Goal: Task Accomplishment & Management: Use online tool/utility

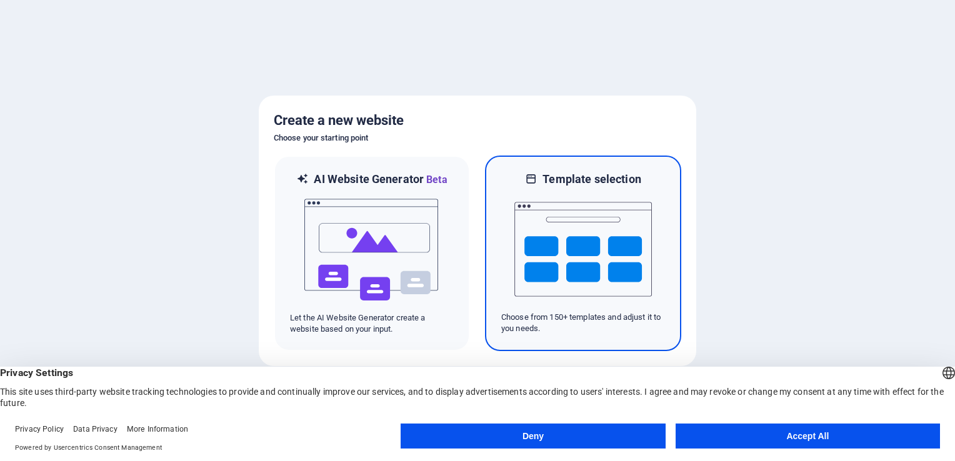
click at [563, 284] on img at bounding box center [582, 249] width 137 height 125
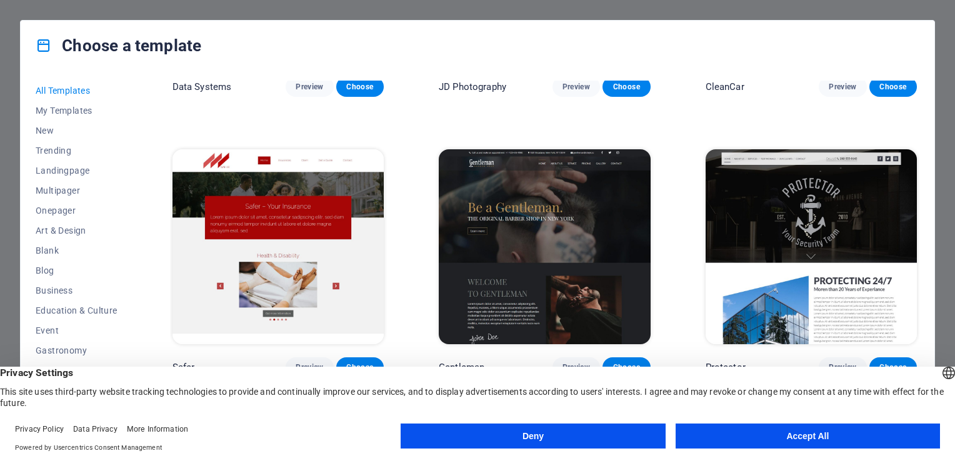
scroll to position [4498, 0]
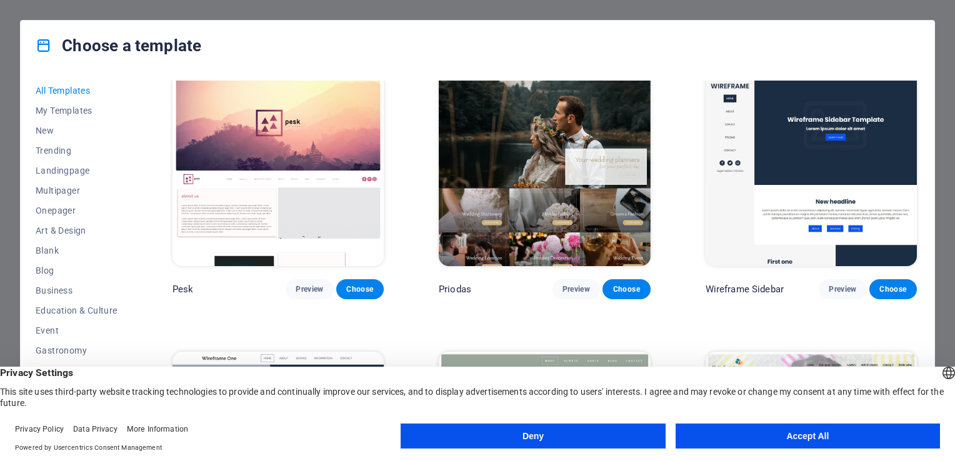
drag, startPoint x: 717, startPoint y: 443, endPoint x: 708, endPoint y: 445, distance: 9.1
click at [717, 443] on button "Accept All" at bounding box center [807, 436] width 264 height 25
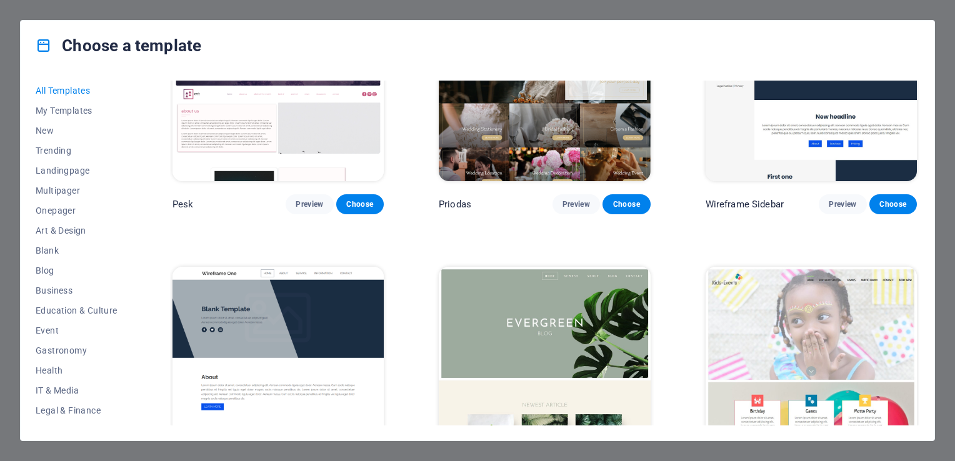
scroll to position [4685, 0]
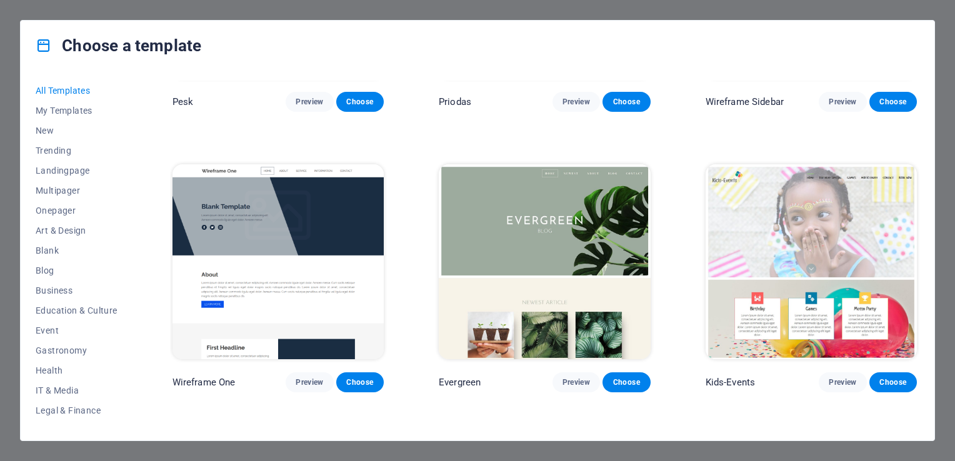
click at [313, 267] on img at bounding box center [277, 261] width 211 height 195
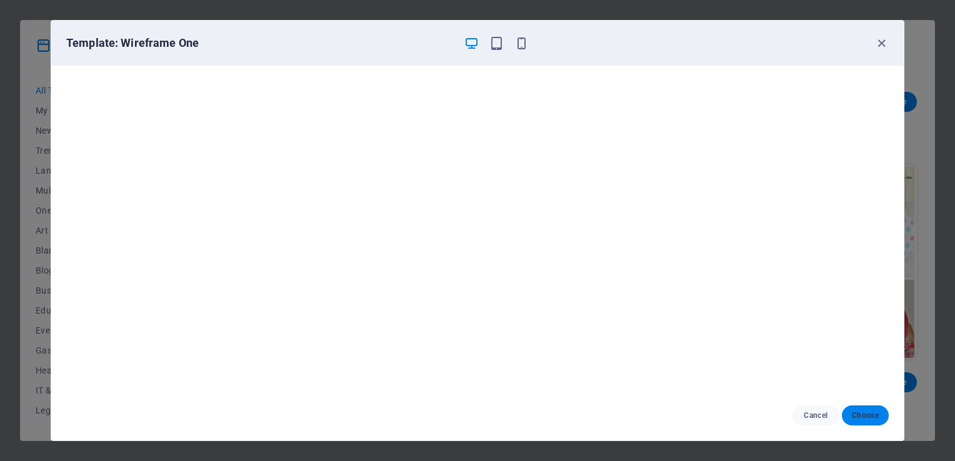
click at [865, 419] on span "Choose" at bounding box center [864, 415] width 27 height 10
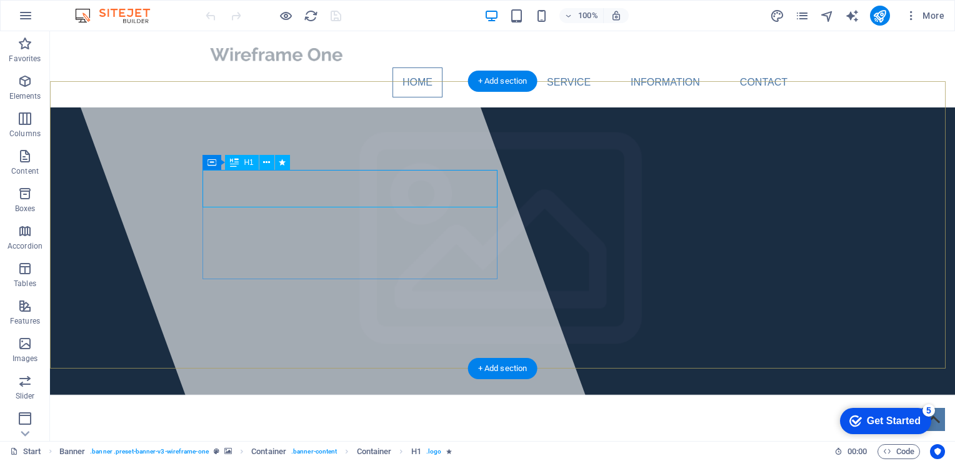
click at [377, 445] on div "[DOMAIN_NAME]" at bounding box center [502, 463] width 590 height 37
drag, startPoint x: 372, startPoint y: 189, endPoint x: 298, endPoint y: 189, distance: 74.3
click at [298, 445] on div "[DOMAIN_NAME]" at bounding box center [502, 463] width 590 height 37
drag, startPoint x: 349, startPoint y: 189, endPoint x: 205, endPoint y: 193, distance: 144.4
click at [207, 450] on span "[DOMAIN_NAME]" at bounding box center [310, 463] width 206 height 27
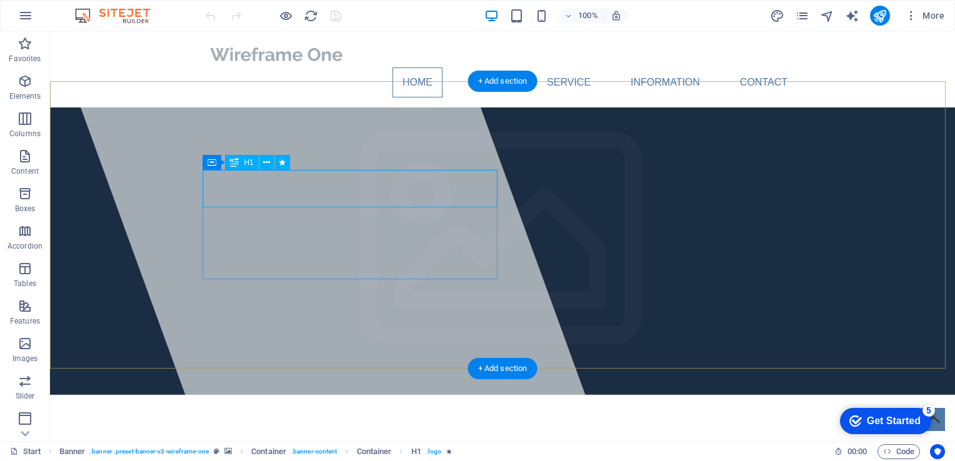
click at [364, 445] on div "[DOMAIN_NAME]" at bounding box center [502, 463] width 590 height 37
click at [330, 450] on span "[DOMAIN_NAME]" at bounding box center [310, 463] width 206 height 27
drag, startPoint x: 352, startPoint y: 192, endPoint x: 208, endPoint y: 189, distance: 144.3
click at [208, 450] on span "[DOMAIN_NAME]" at bounding box center [310, 463] width 206 height 27
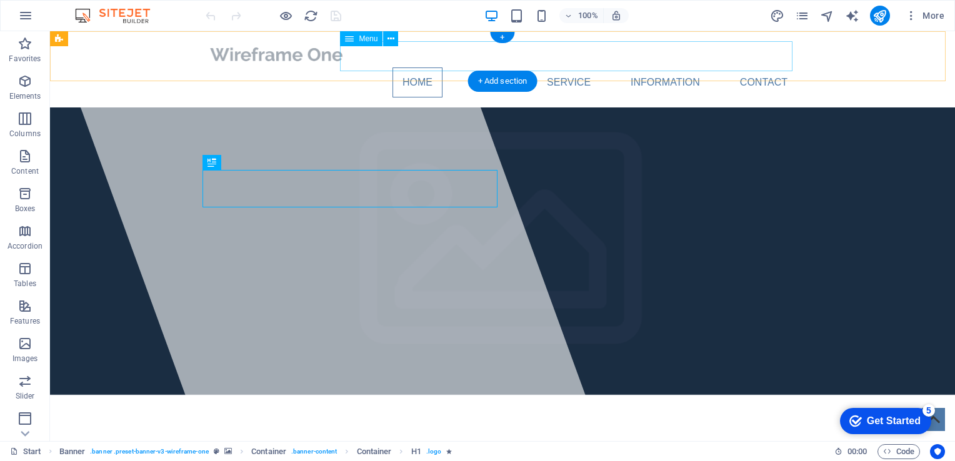
click at [442, 67] on nav "Home About Service Information Contact" at bounding box center [502, 82] width 590 height 30
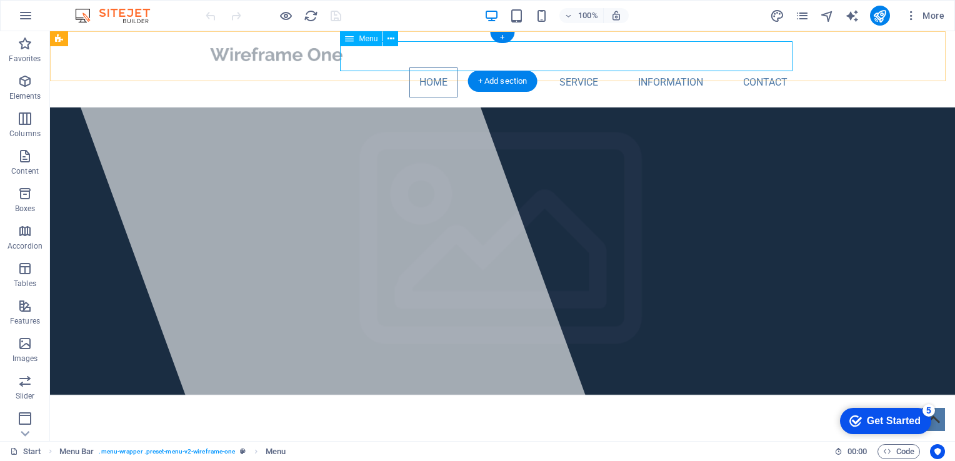
click at [424, 67] on nav "Home About Service Information Contact" at bounding box center [502, 82] width 590 height 30
select select
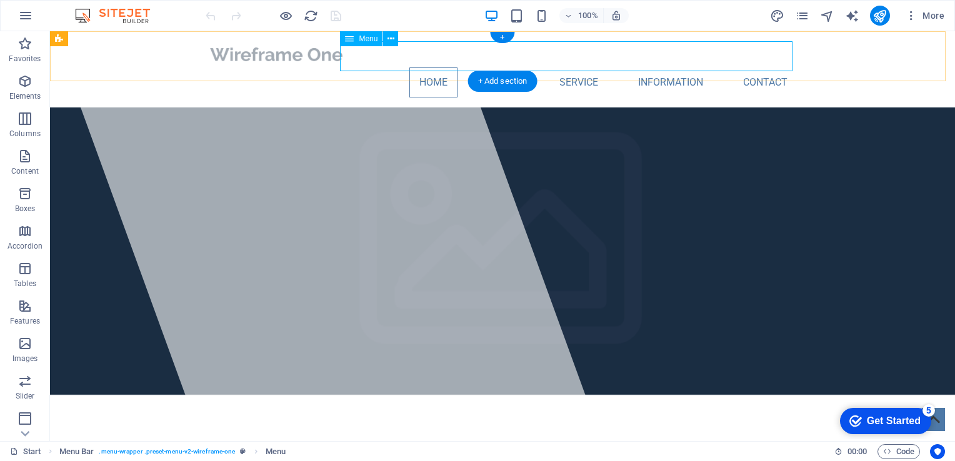
select select
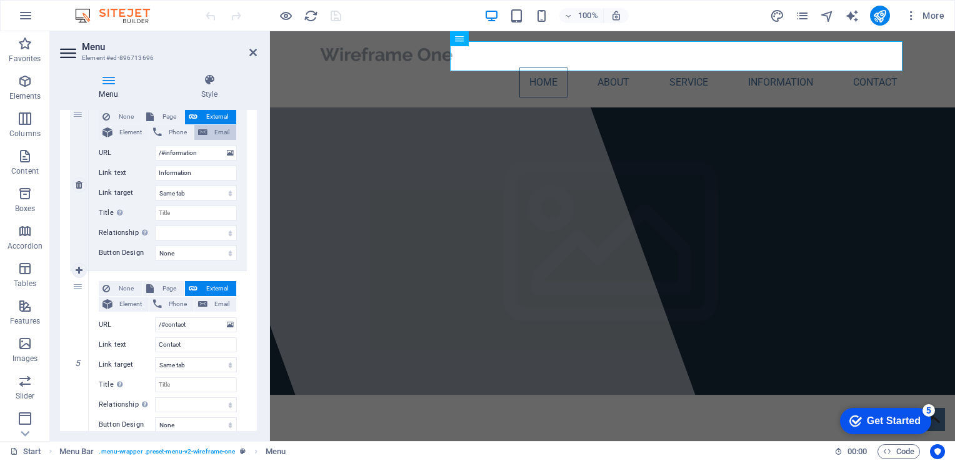
scroll to position [670, 0]
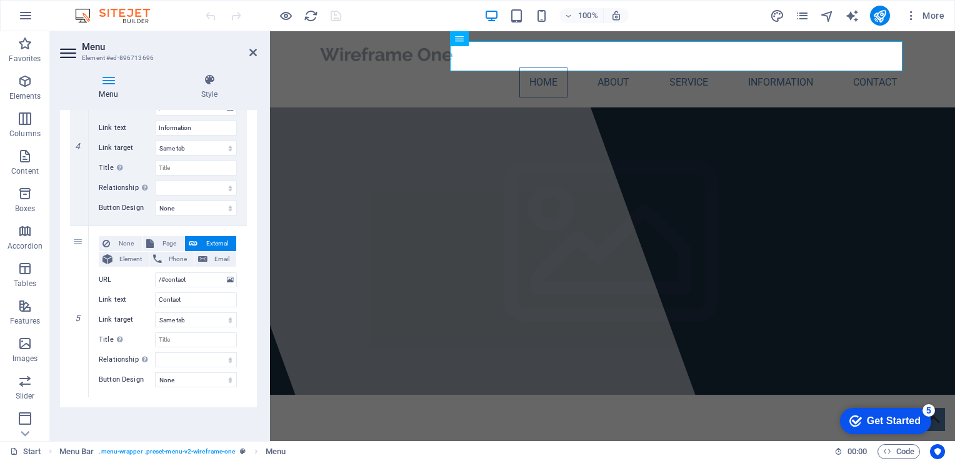
click at [247, 49] on h2 "Menu" at bounding box center [169, 46] width 175 height 11
click at [252, 51] on icon at bounding box center [252, 52] width 7 height 10
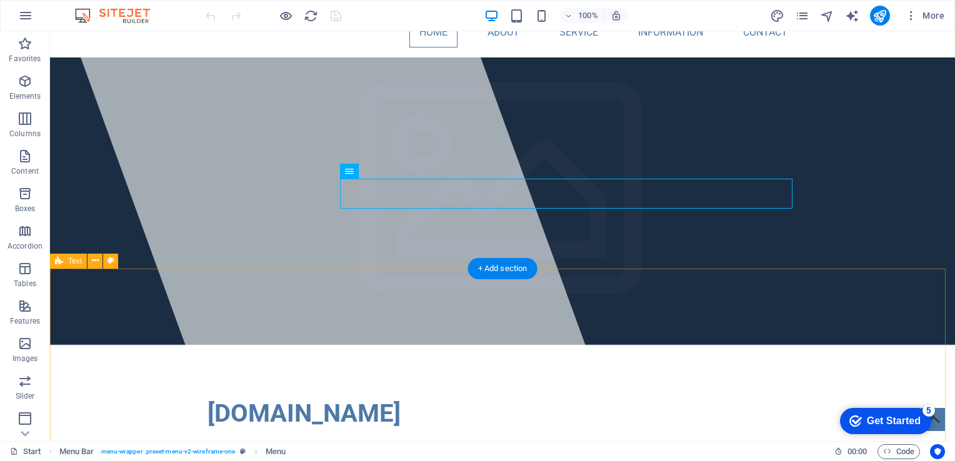
scroll to position [0, 0]
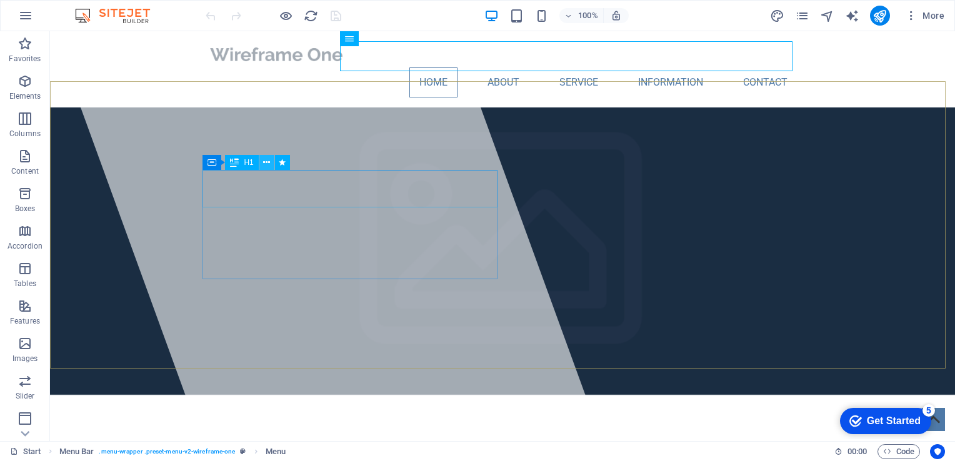
click at [264, 165] on icon at bounding box center [266, 162] width 7 height 13
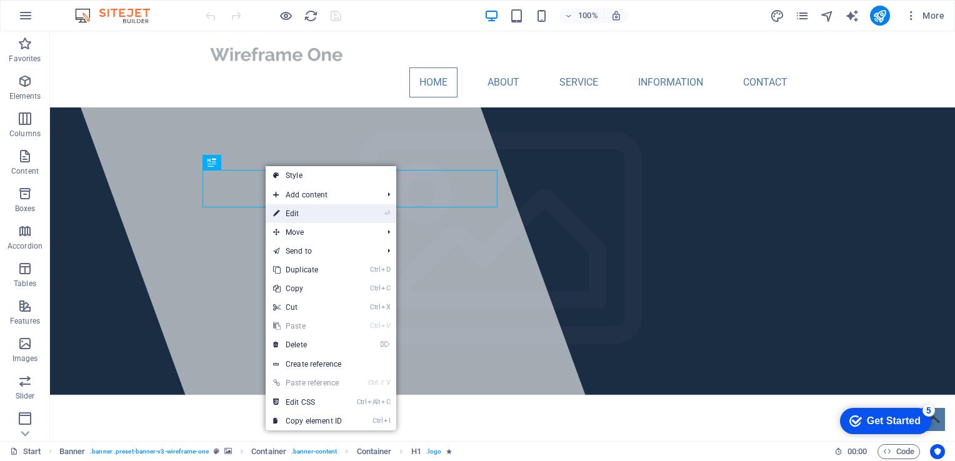
click at [278, 214] on icon at bounding box center [276, 213] width 6 height 19
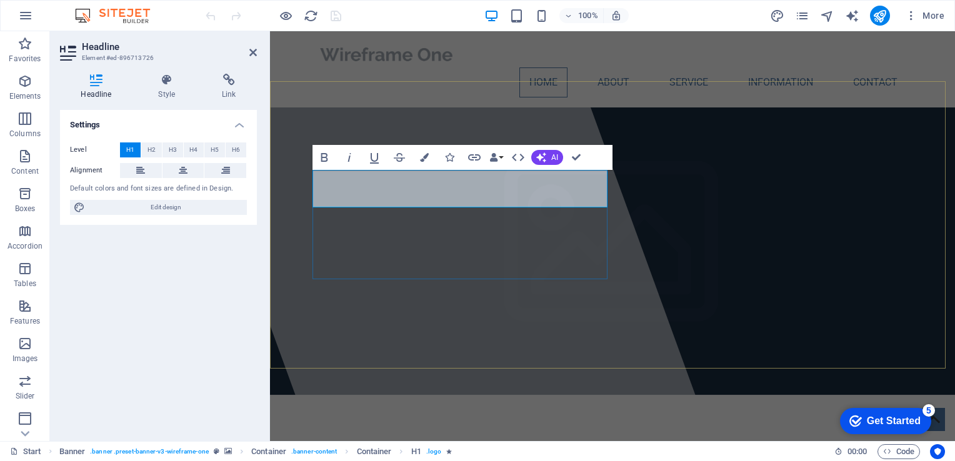
click at [379, 445] on h1 "​" at bounding box center [612, 463] width 590 height 37
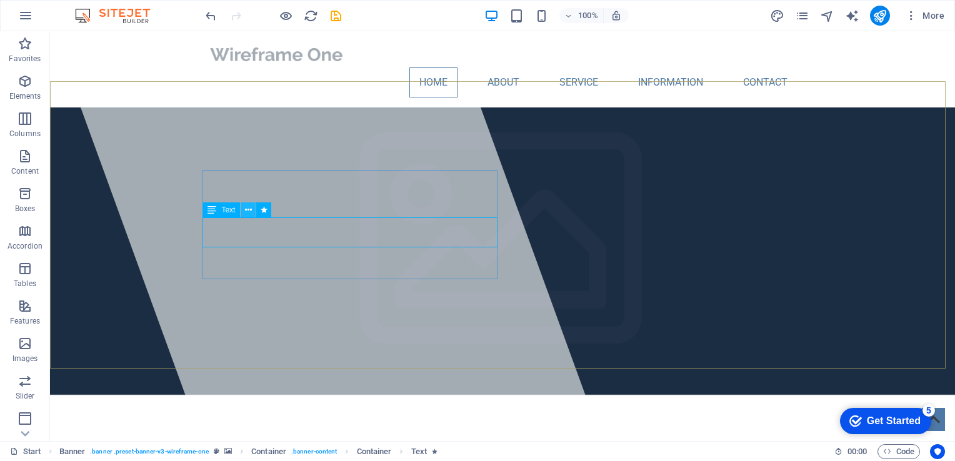
click at [247, 209] on icon at bounding box center [248, 210] width 7 height 13
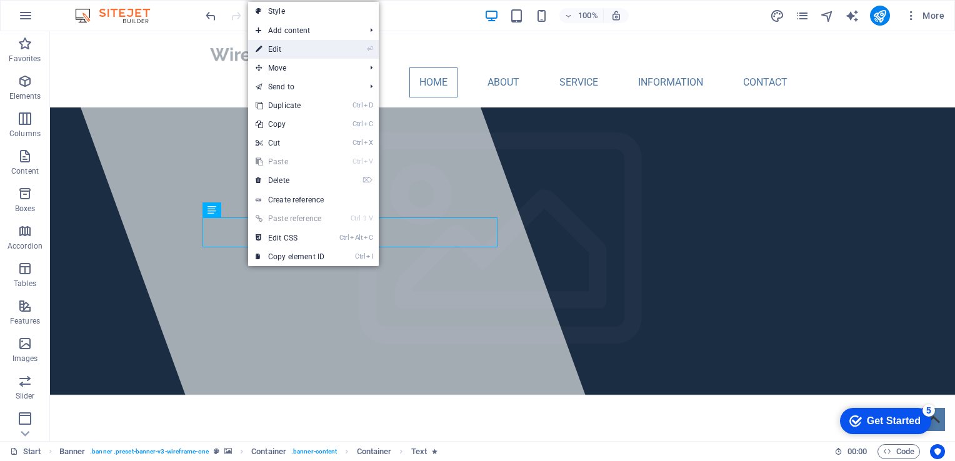
click at [291, 43] on link "⏎ Edit" at bounding box center [290, 49] width 84 height 19
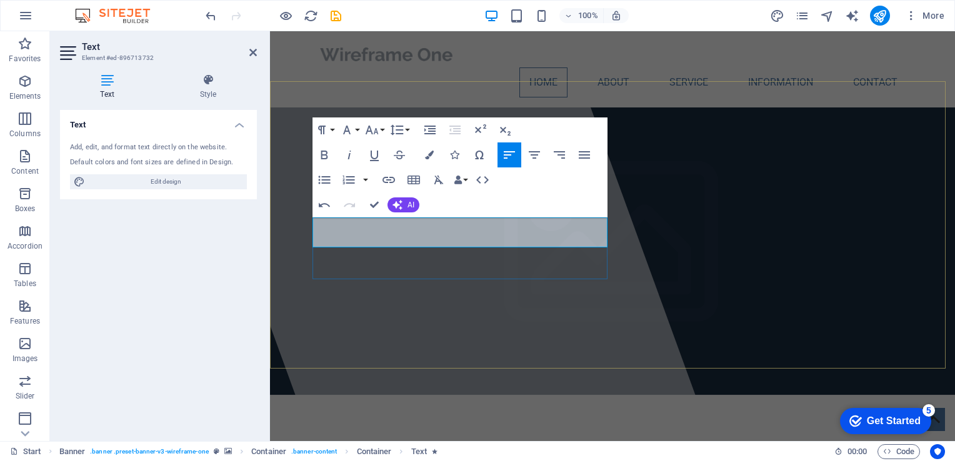
drag, startPoint x: 547, startPoint y: 242, endPoint x: 316, endPoint y: 226, distance: 231.0
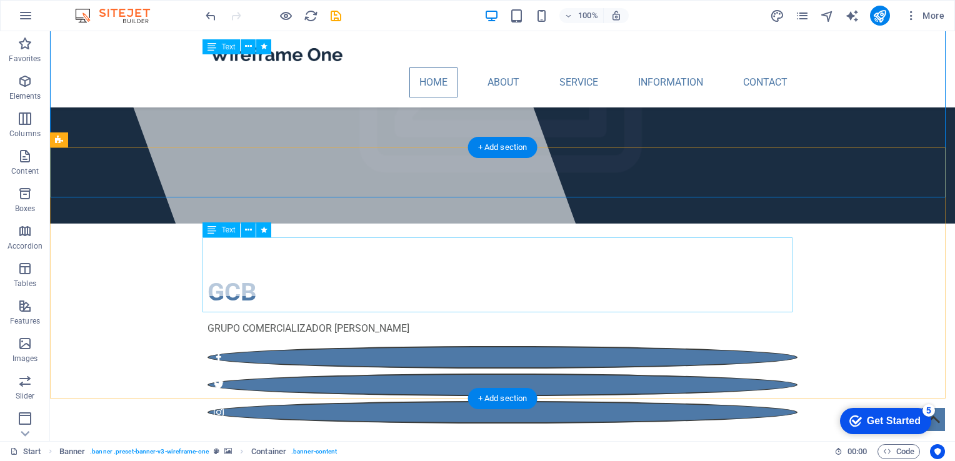
scroll to position [187, 0]
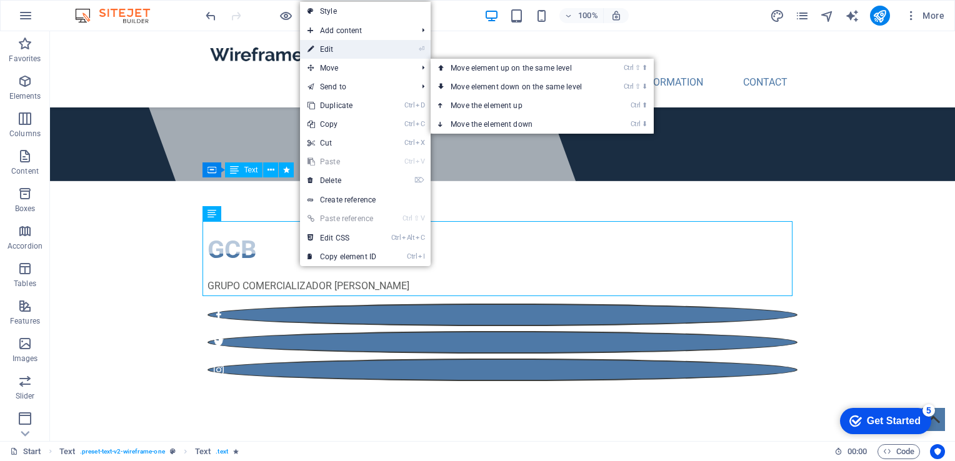
click at [337, 54] on link "⏎ Edit" at bounding box center [342, 49] width 84 height 19
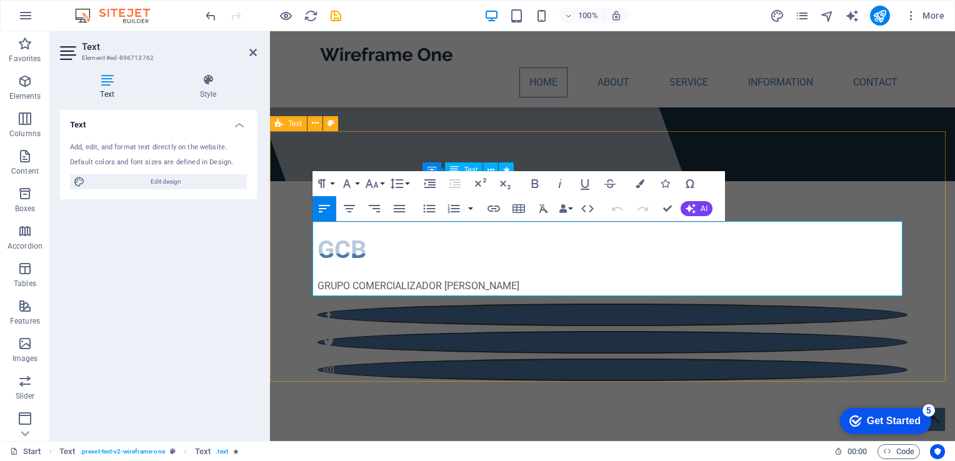
drag, startPoint x: 753, startPoint y: 286, endPoint x: 270, endPoint y: 198, distance: 491.5
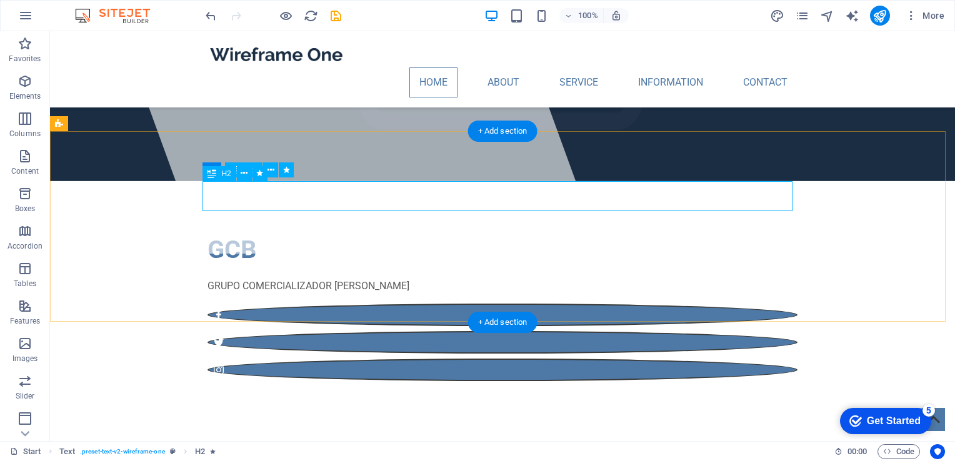
click at [247, 169] on icon at bounding box center [244, 173] width 7 height 13
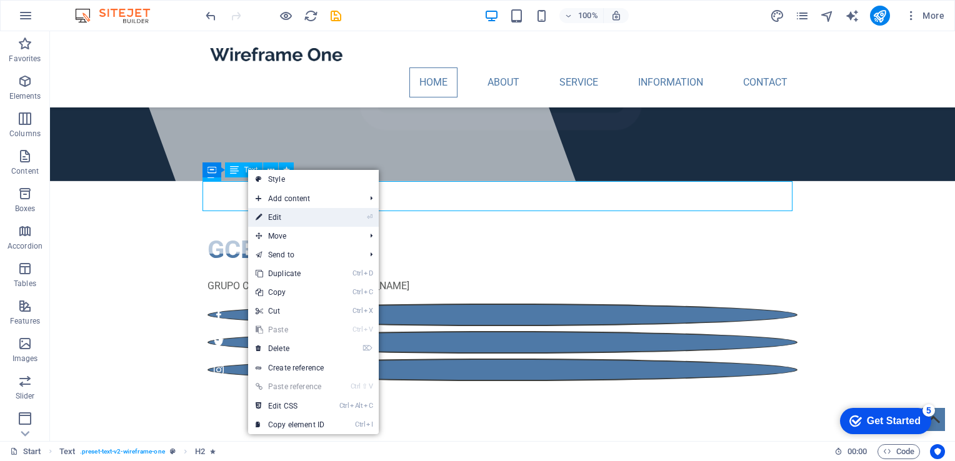
drag, startPoint x: 292, startPoint y: 217, endPoint x: 20, endPoint y: 186, distance: 273.5
click at [292, 217] on link "⏎ Edit" at bounding box center [290, 217] width 84 height 19
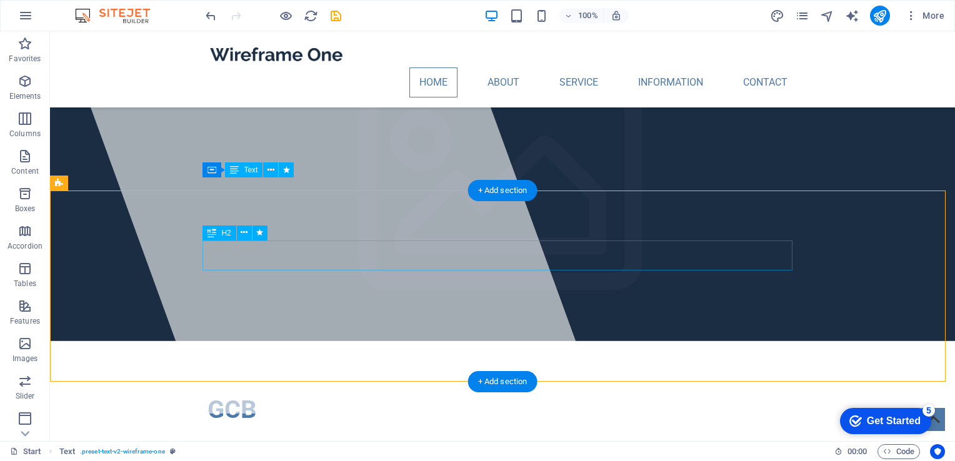
scroll to position [0, 0]
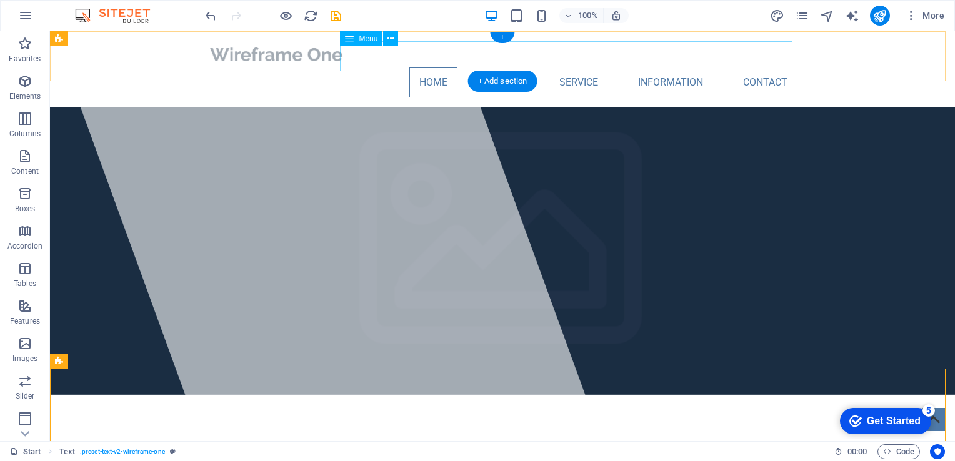
click at [508, 67] on nav "Home About Service Information Contact" at bounding box center [502, 82] width 590 height 30
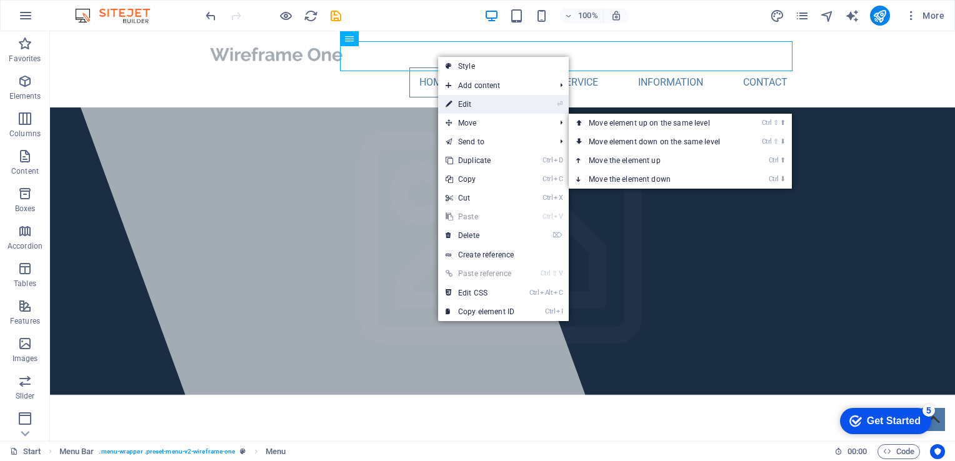
click at [474, 104] on link "⏎ Edit" at bounding box center [480, 104] width 84 height 19
select select
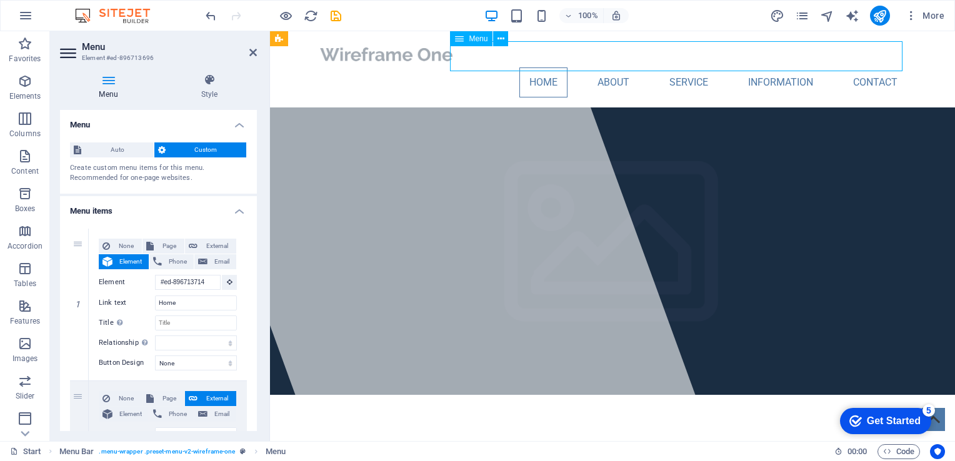
drag, startPoint x: 522, startPoint y: 53, endPoint x: 546, endPoint y: 59, distance: 24.4
click at [546, 67] on nav "Home About Service Information Contact" at bounding box center [612, 82] width 590 height 30
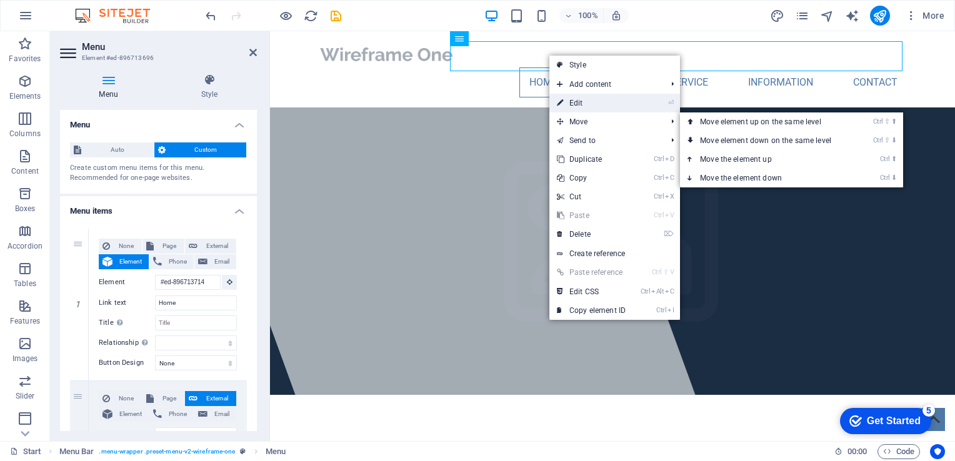
click at [576, 101] on link "⏎ Edit" at bounding box center [591, 103] width 84 height 19
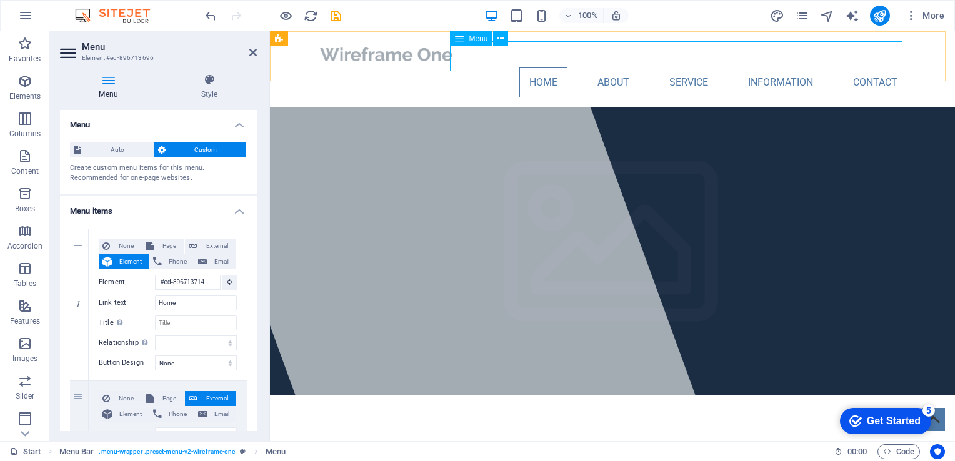
click at [552, 67] on nav "Home About Service Information Contact" at bounding box center [612, 82] width 590 height 30
click at [551, 67] on nav "Home About Service Information Contact" at bounding box center [612, 82] width 590 height 30
drag, startPoint x: 211, startPoint y: 306, endPoint x: 74, endPoint y: 292, distance: 137.6
click at [74, 292] on div "1 None Page External Element Phone Email Page Start Subpage Legal Notice Privac…" at bounding box center [158, 305] width 177 height 152
type input "Inic"
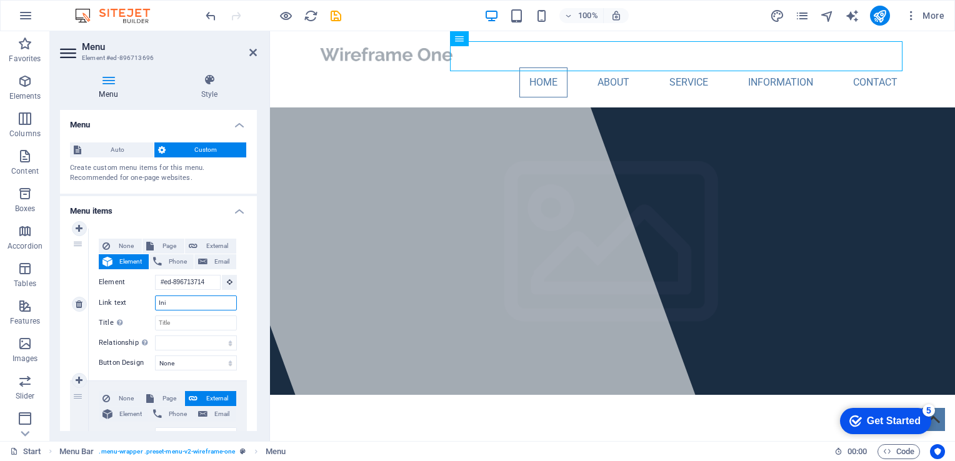
select select
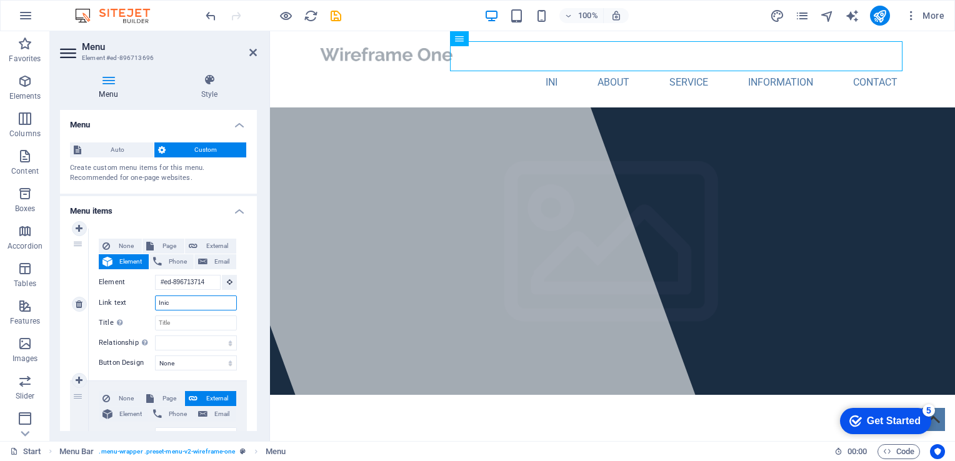
select select
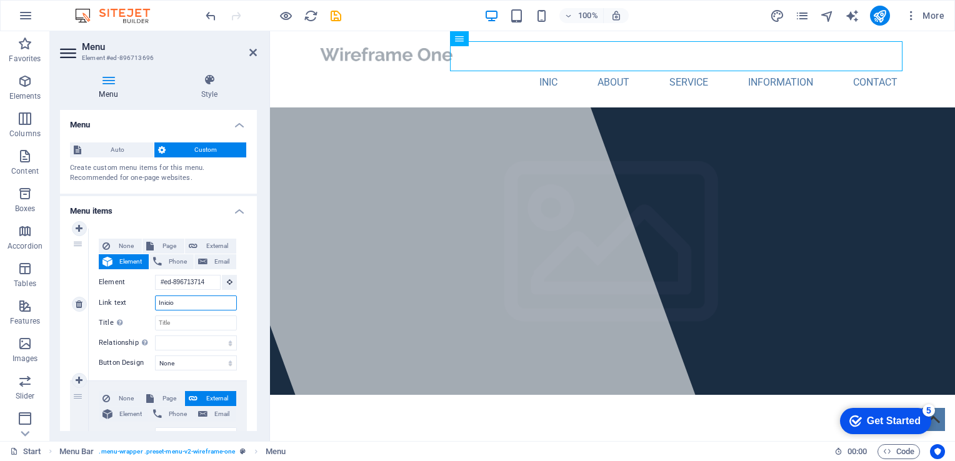
type input "Inicio"
select select
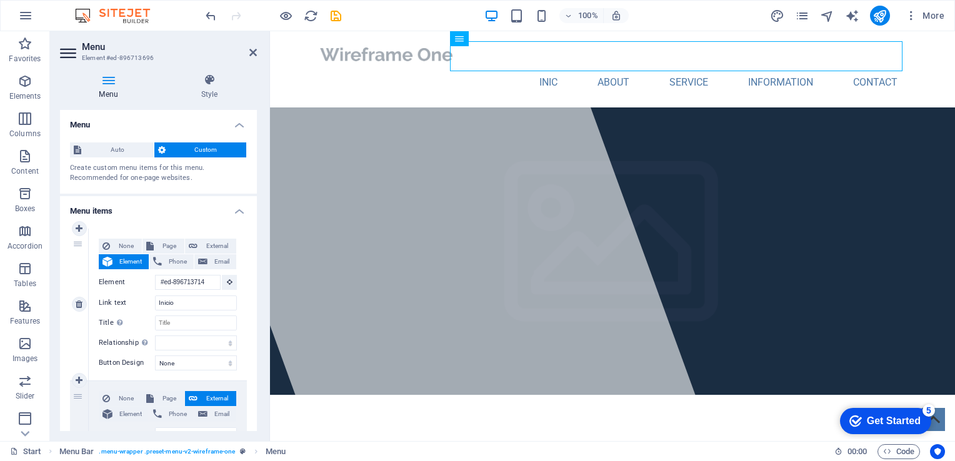
select select
click at [607, 67] on nav "Inicio About Service Information Contact" at bounding box center [612, 82] width 590 height 30
click at [612, 67] on nav "Inicio About Service Information Contact" at bounding box center [612, 82] width 590 height 30
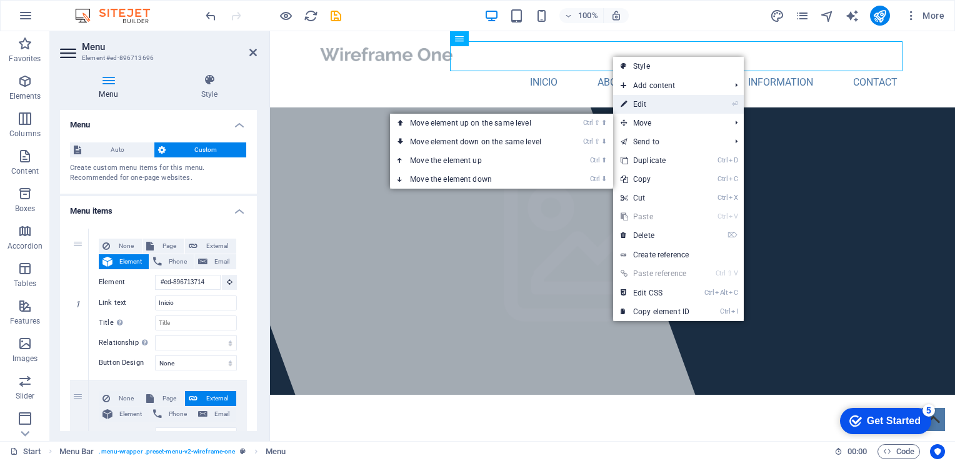
click at [647, 107] on link "⏎ Edit" at bounding box center [655, 104] width 84 height 19
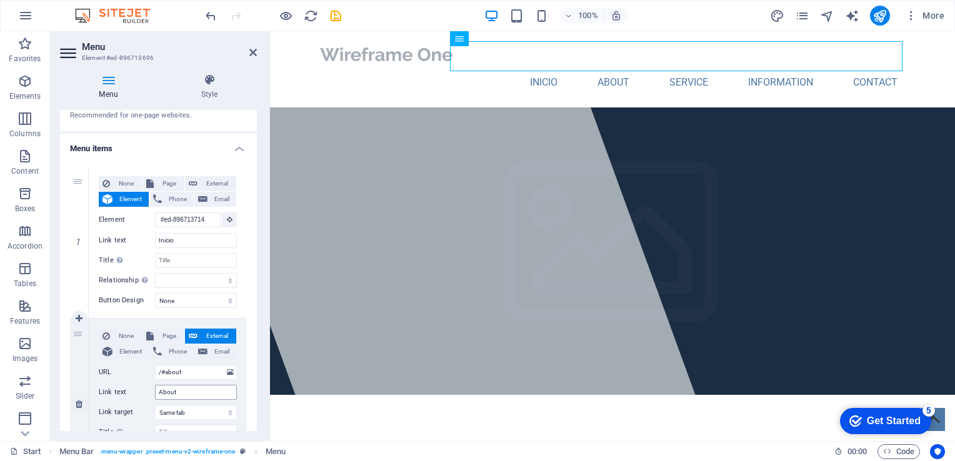
scroll to position [125, 0]
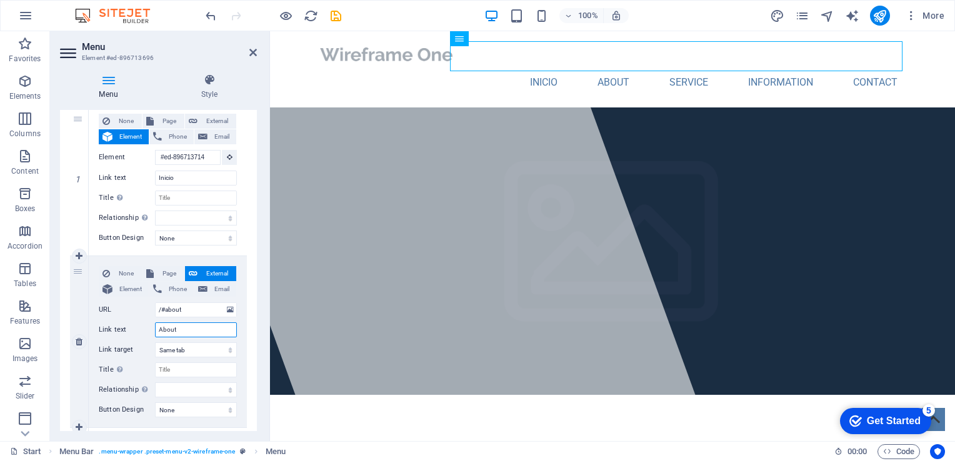
drag, startPoint x: 190, startPoint y: 326, endPoint x: 129, endPoint y: 323, distance: 60.7
click at [129, 323] on div "Link text About" at bounding box center [168, 329] width 138 height 15
type input "Acerca"
select select
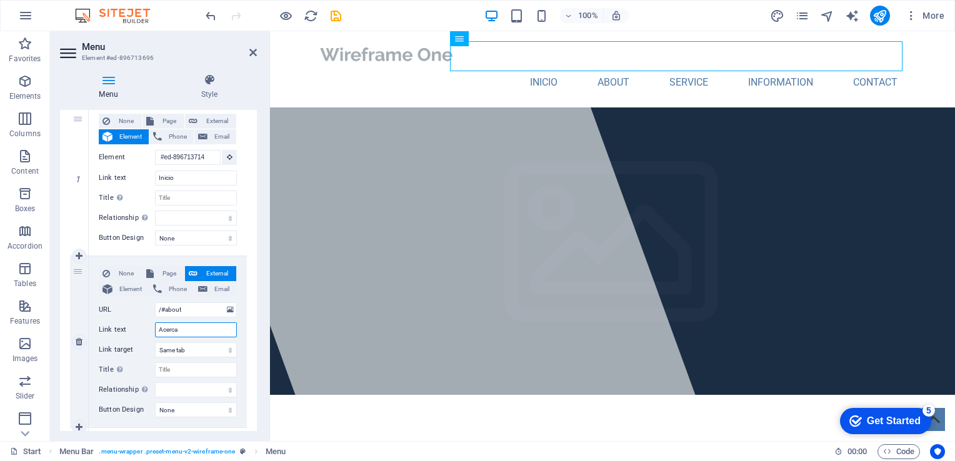
select select
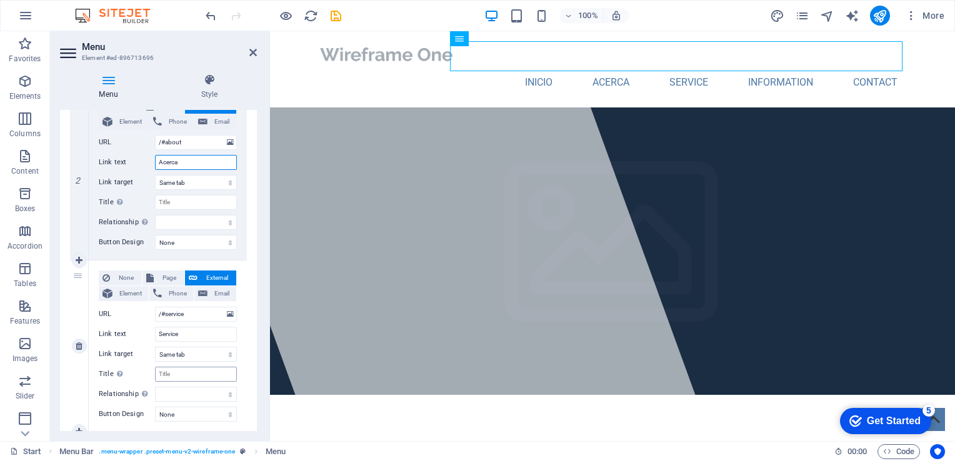
scroll to position [312, 0]
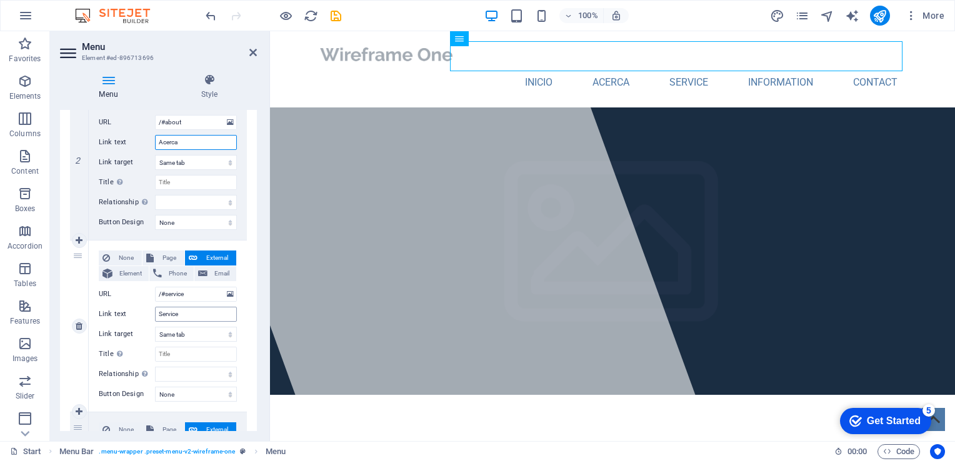
type input "Acerca"
click at [195, 314] on input "Service" at bounding box center [196, 314] width 82 height 15
type input "S"
select select
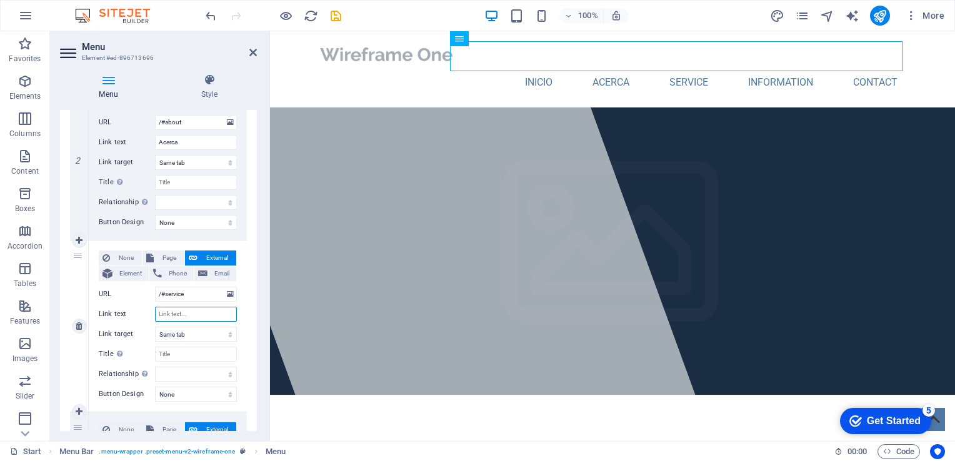
select select
type input "P"
select select
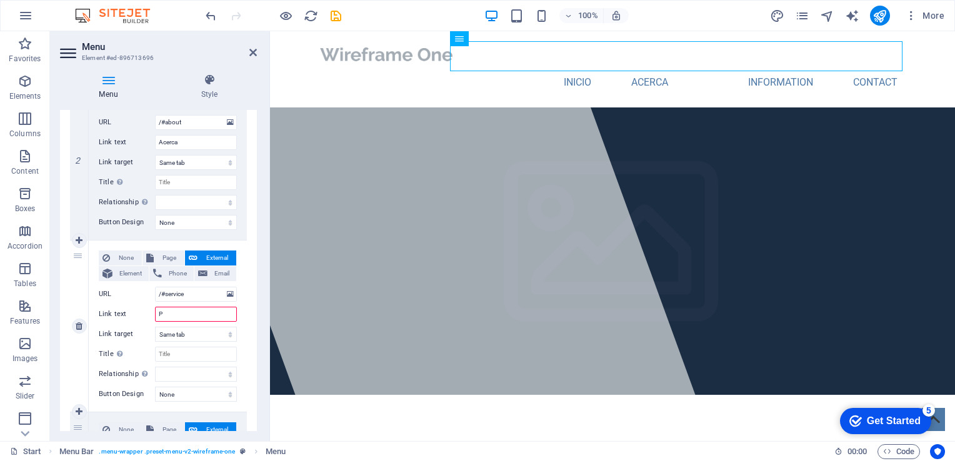
select select
type input "Producto"
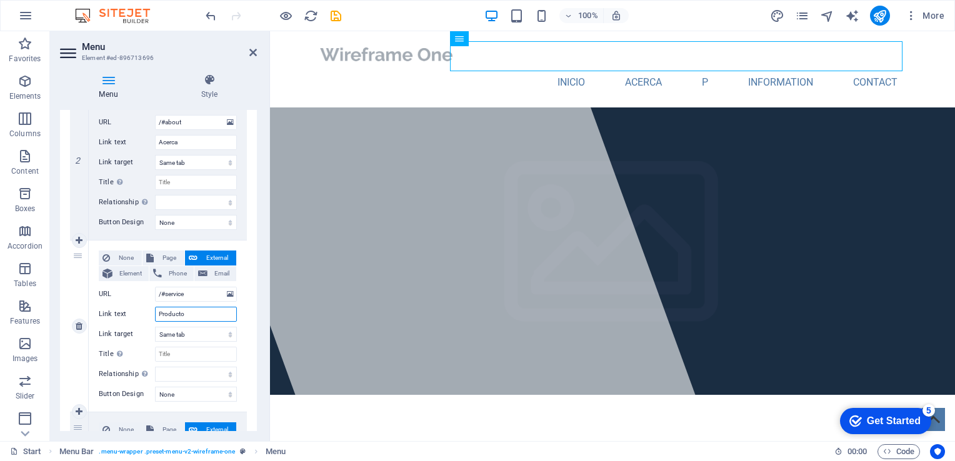
select select
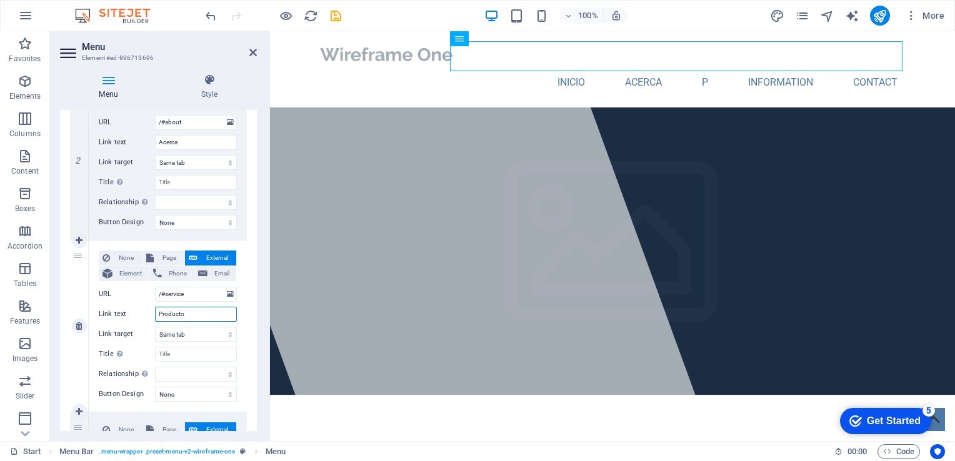
type input "Productos"
select select
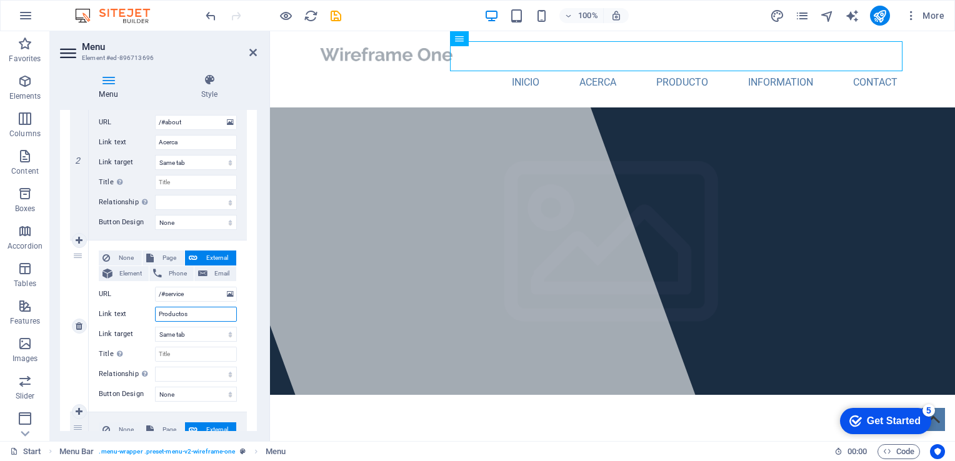
select select
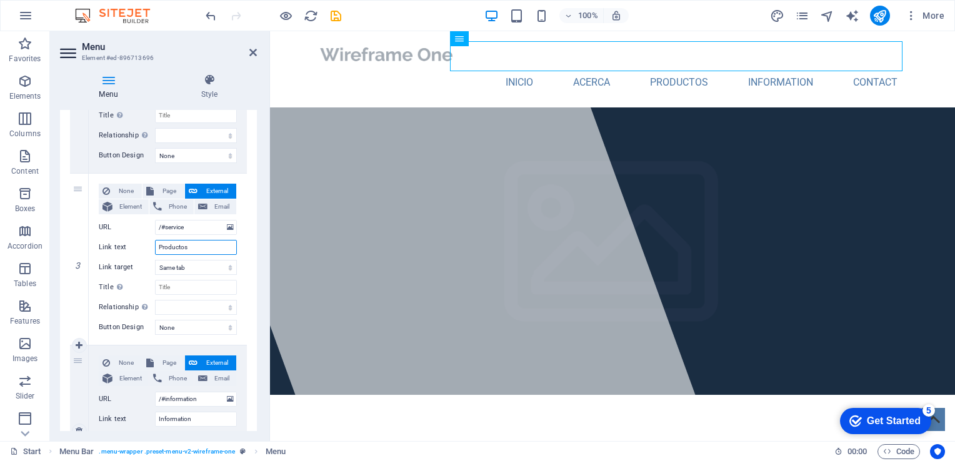
scroll to position [500, 0]
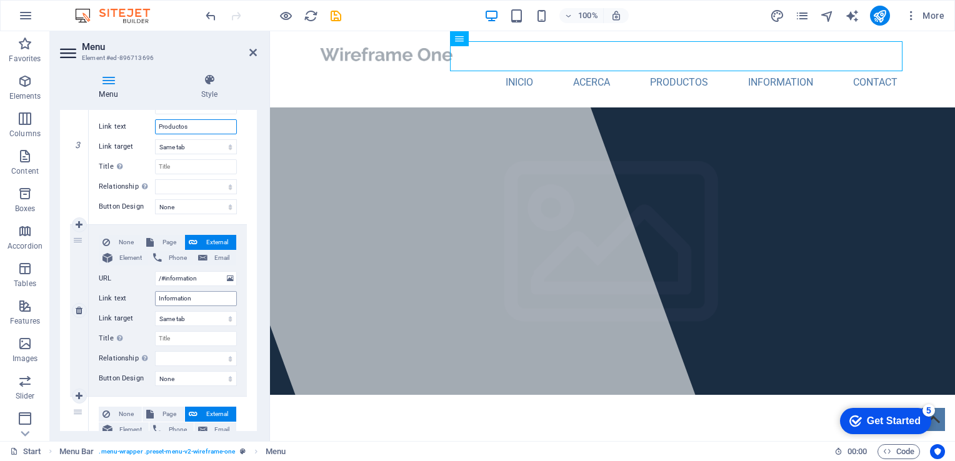
type input "Productos"
drag, startPoint x: 205, startPoint y: 299, endPoint x: 91, endPoint y: 290, distance: 114.0
click at [91, 290] on div "None Page External Element Phone Email Page Start Subpage Legal Notice Privacy …" at bounding box center [168, 310] width 158 height 171
type input "Informacion"
select select
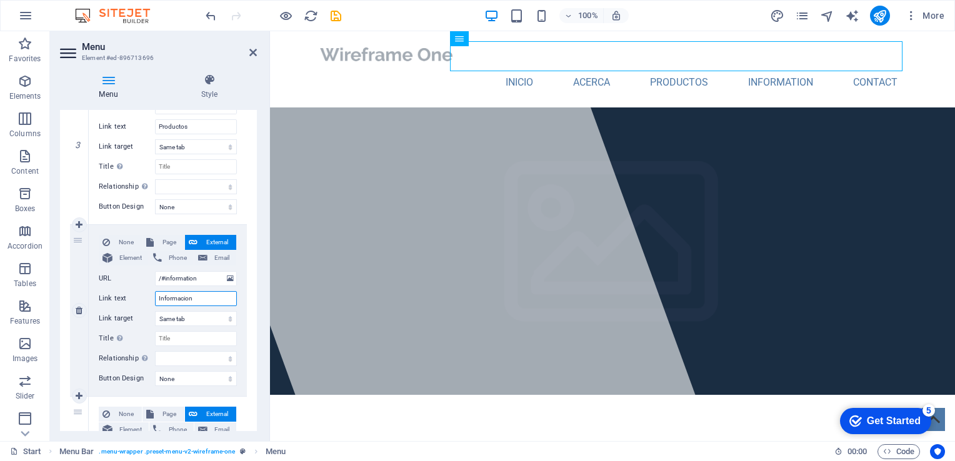
select select
type input "Informacion"
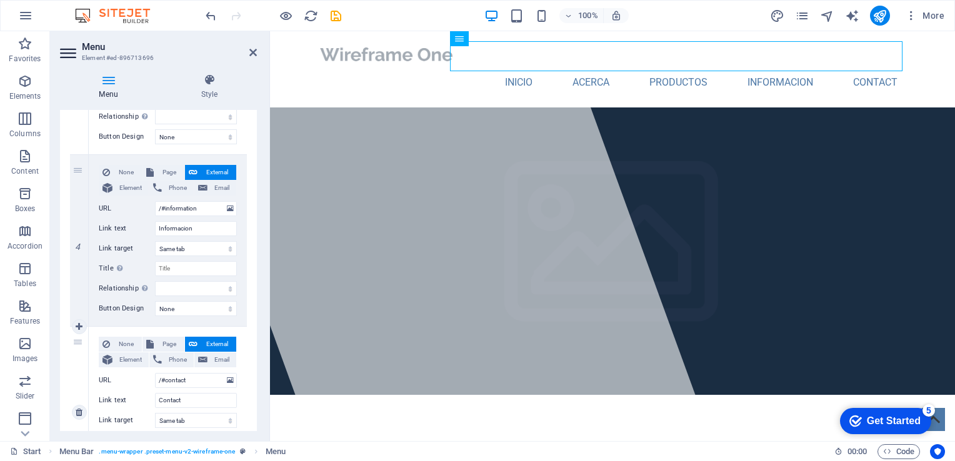
scroll to position [670, 0]
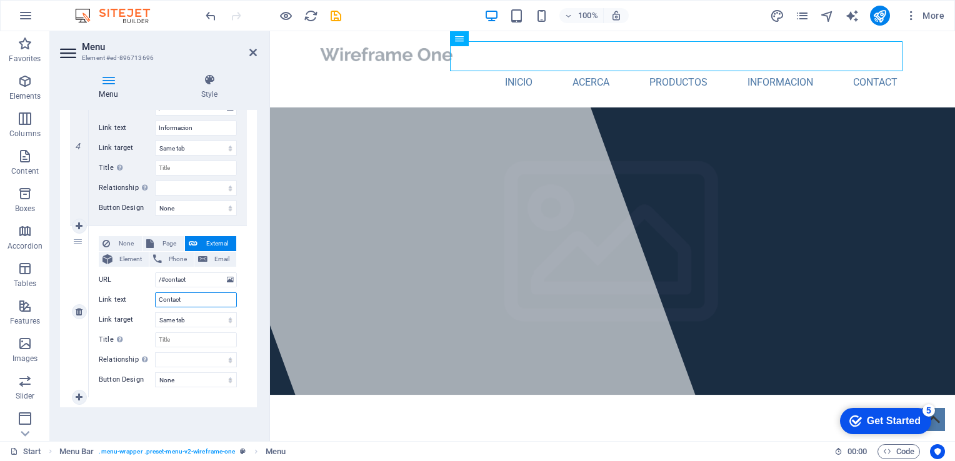
click at [196, 294] on input "Contact" at bounding box center [196, 299] width 82 height 15
type input "Contacto"
select select
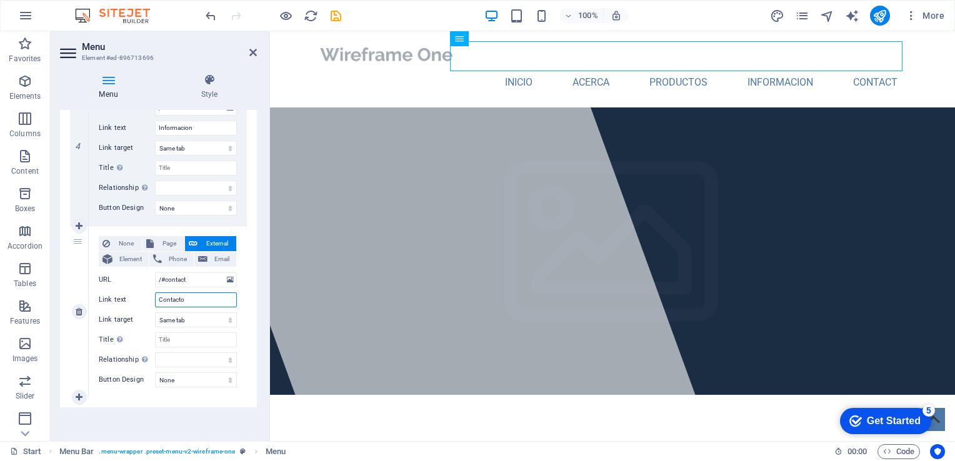
select select
type input "Contacto"
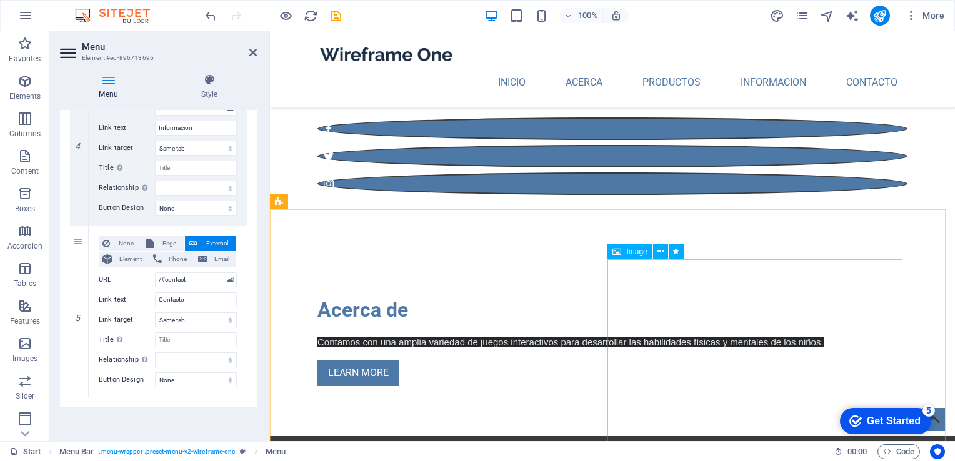
scroll to position [375, 0]
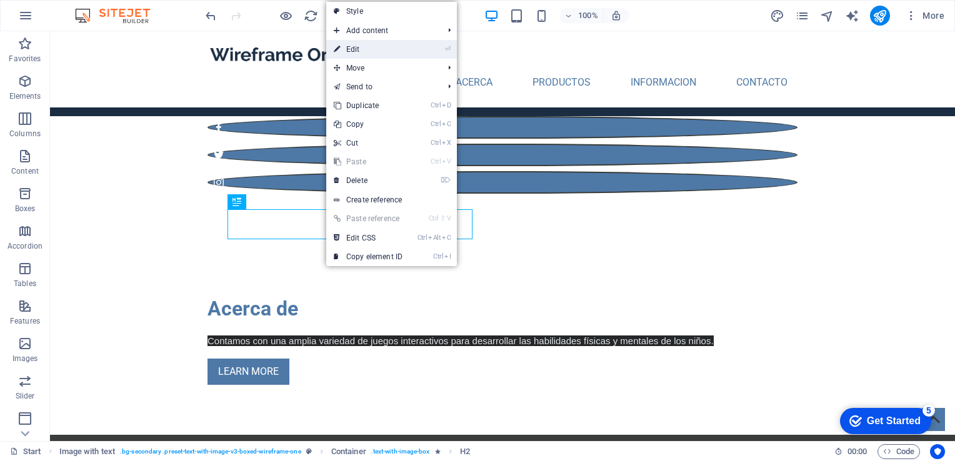
drag, startPoint x: 369, startPoint y: 48, endPoint x: 105, endPoint y: 68, distance: 265.0
click at [369, 48] on link "⏎ Edit" at bounding box center [368, 49] width 84 height 19
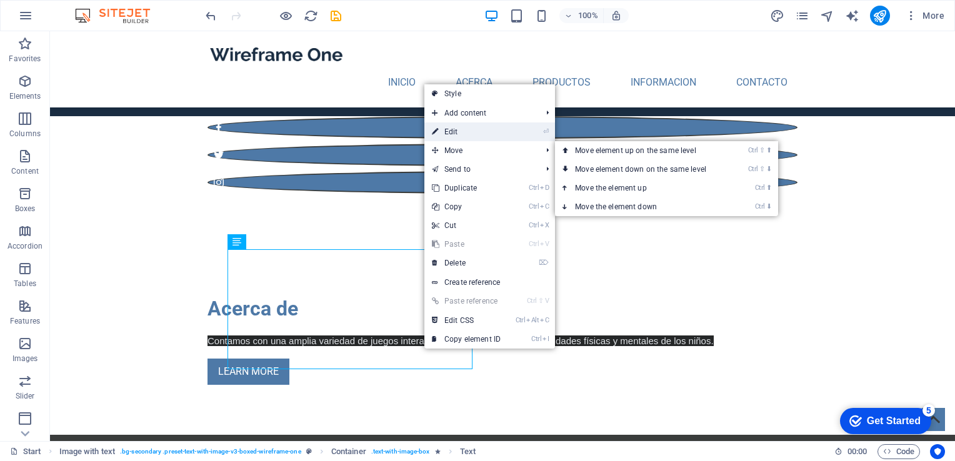
click at [455, 137] on link "⏎ Edit" at bounding box center [466, 131] width 84 height 19
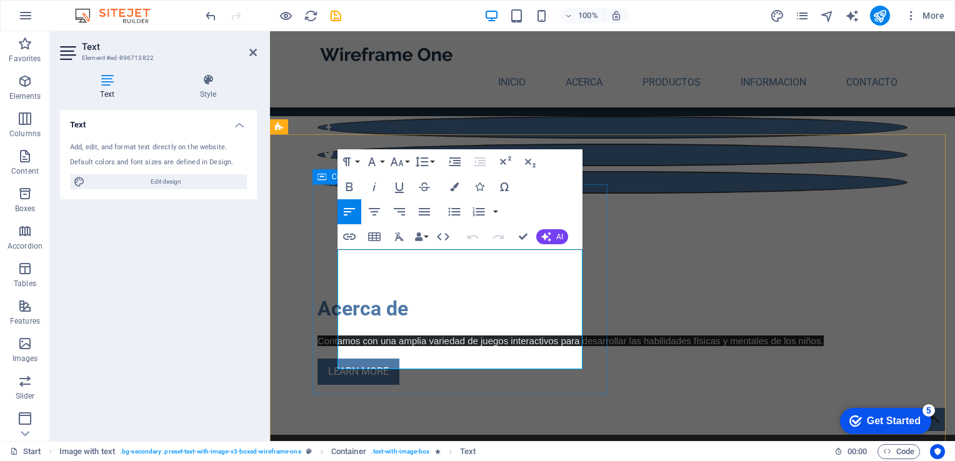
drag, startPoint x: 522, startPoint y: 364, endPoint x: 333, endPoint y: 251, distance: 220.5
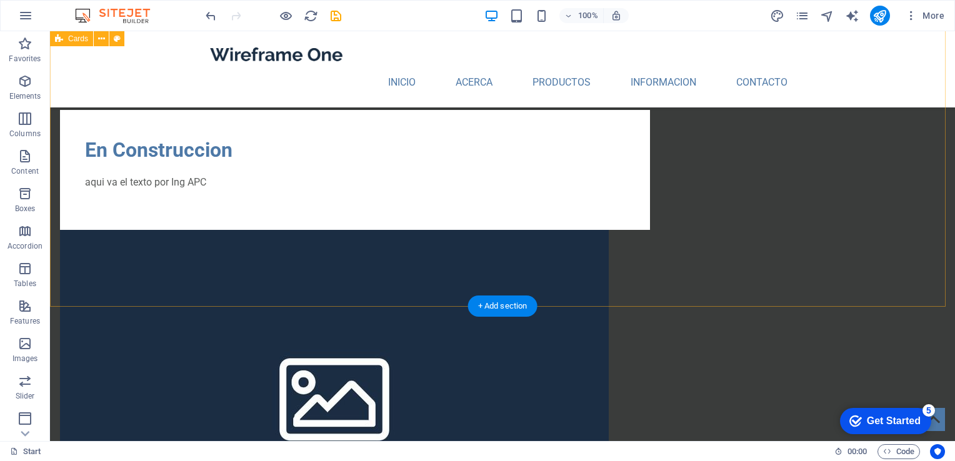
scroll to position [625, 0]
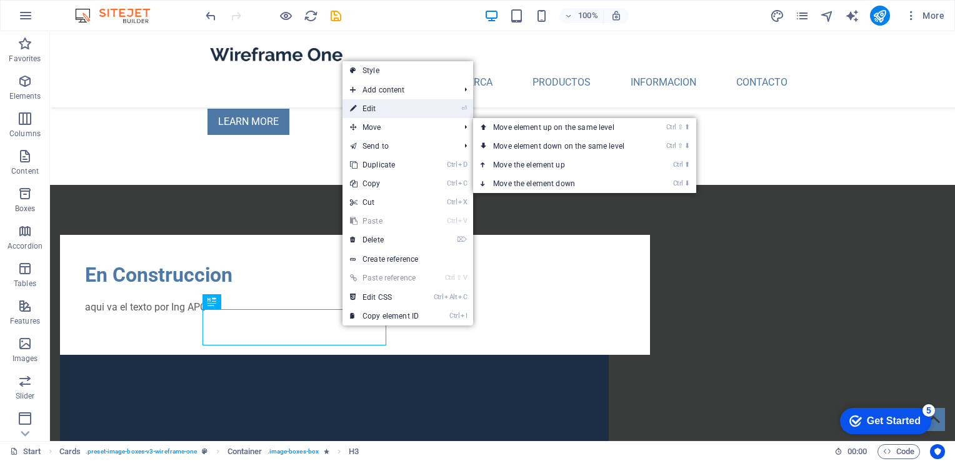
click at [381, 113] on link "⏎ Edit" at bounding box center [384, 108] width 84 height 19
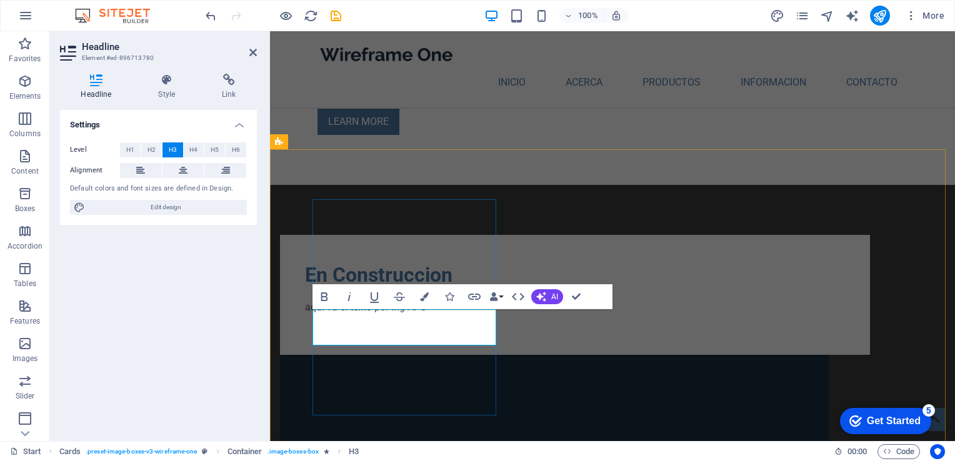
drag, startPoint x: 442, startPoint y: 334, endPoint x: 375, endPoint y: 336, distance: 67.5
copy h3 "En cons"
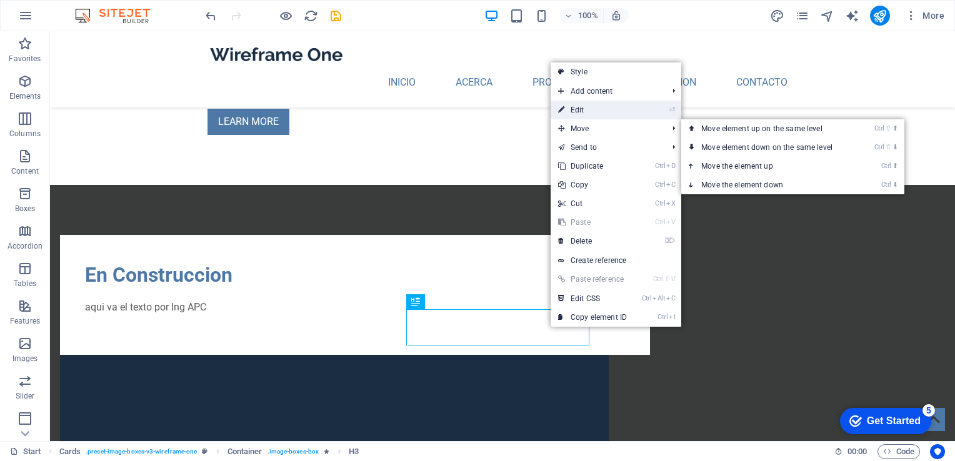
click at [575, 111] on link "⏎ Edit" at bounding box center [592, 110] width 84 height 19
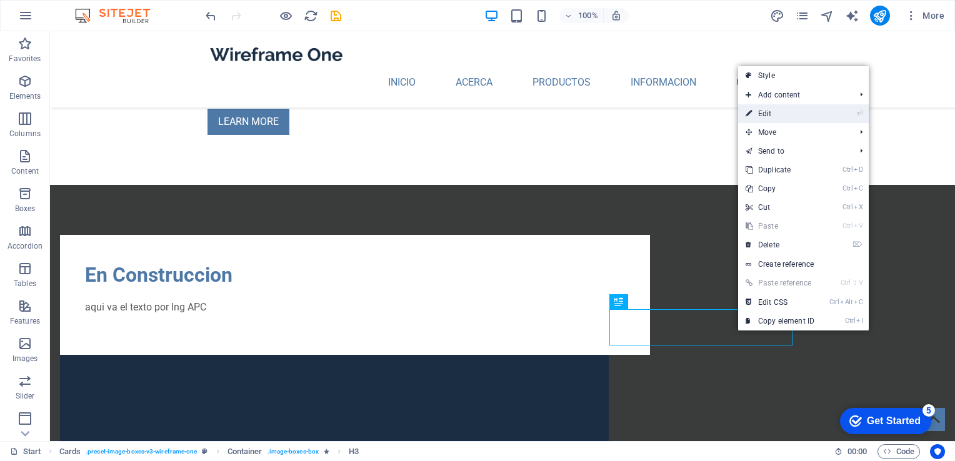
click at [772, 117] on link "⏎ Edit" at bounding box center [780, 113] width 84 height 19
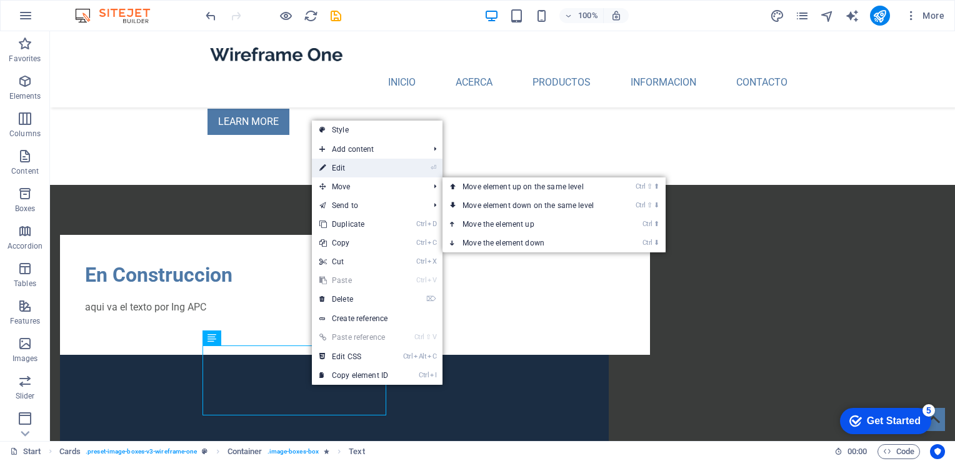
click at [361, 166] on link "⏎ Edit" at bounding box center [354, 168] width 84 height 19
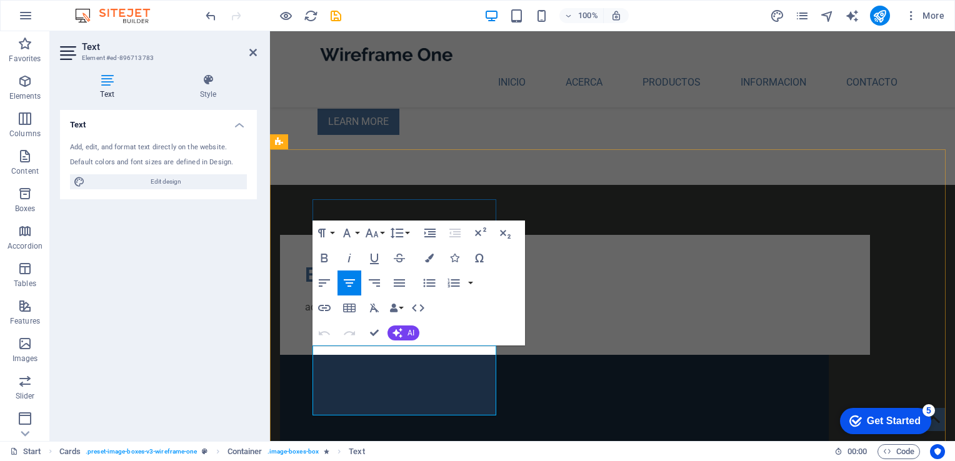
drag, startPoint x: 447, startPoint y: 393, endPoint x: 600, endPoint y: 372, distance: 154.4
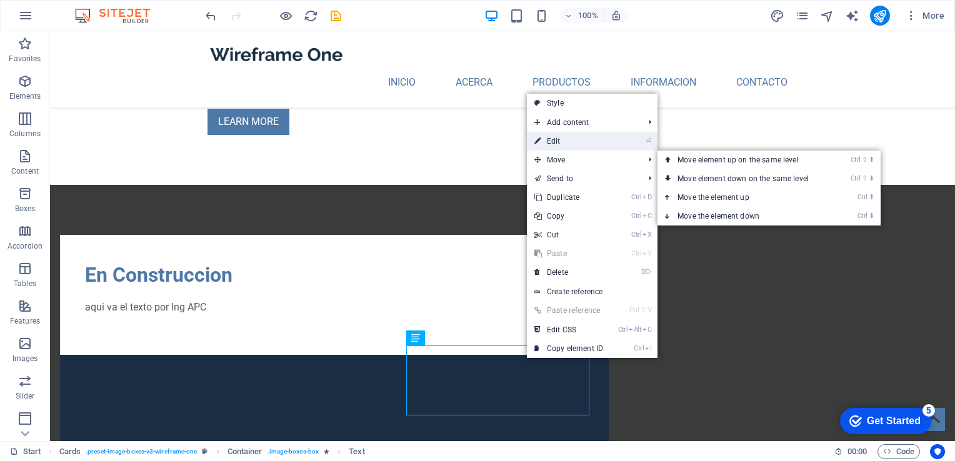
click at [557, 141] on link "⏎ Edit" at bounding box center [569, 141] width 84 height 19
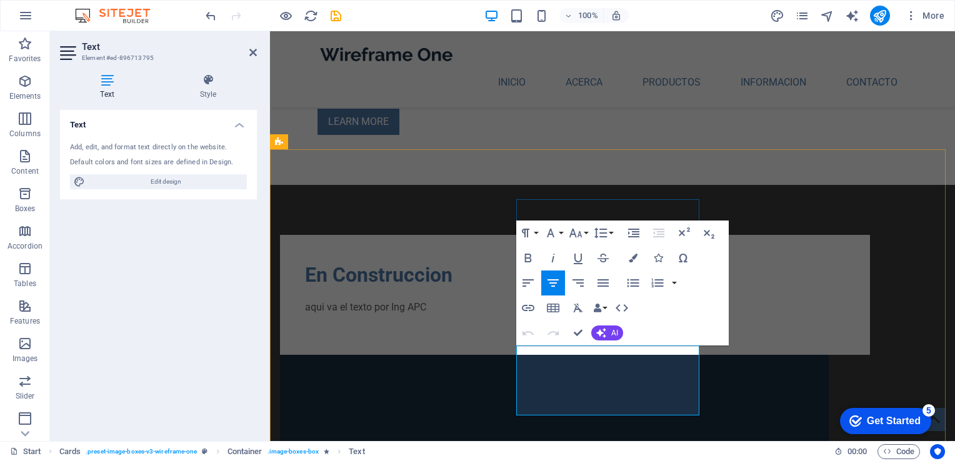
drag, startPoint x: 668, startPoint y: 404, endPoint x: 527, endPoint y: 354, distance: 150.1
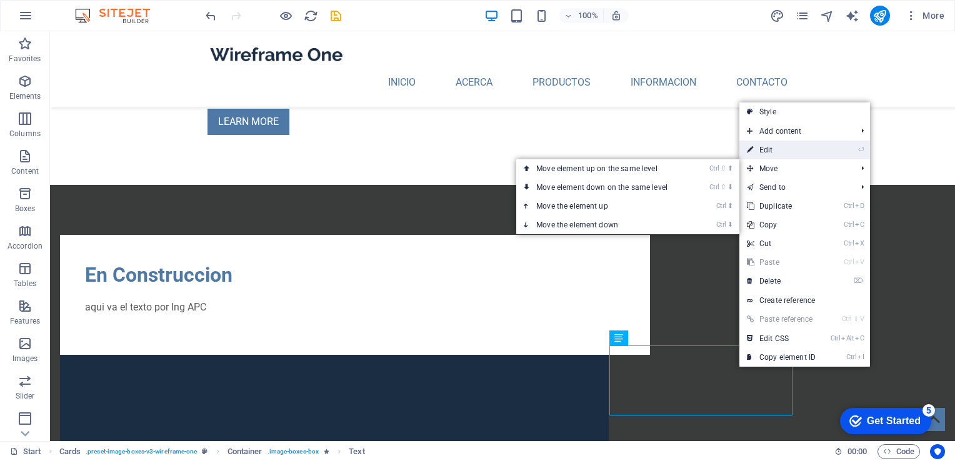
click at [770, 152] on link "⏎ Edit" at bounding box center [781, 150] width 84 height 19
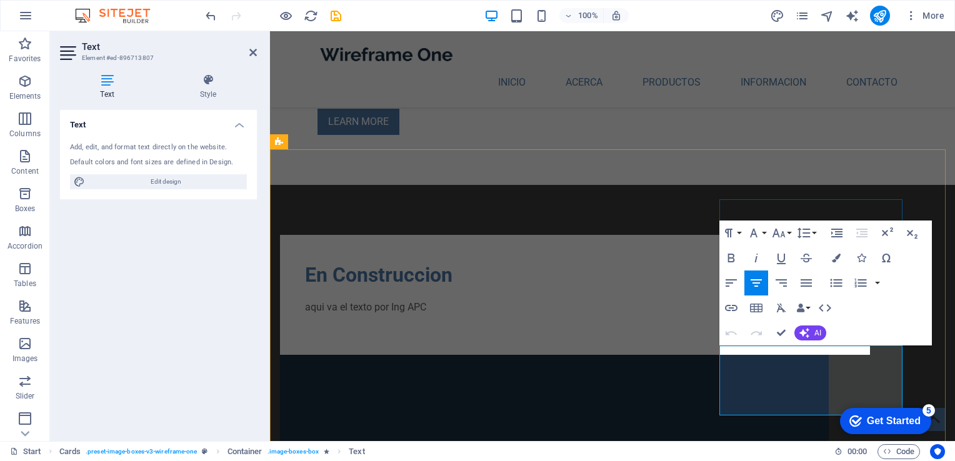
drag, startPoint x: 858, startPoint y: 398, endPoint x: 725, endPoint y: 359, distance: 138.8
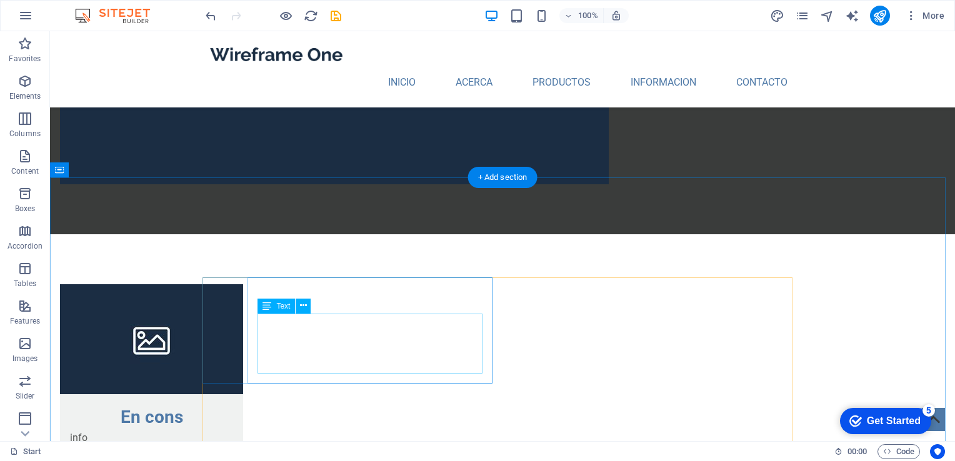
scroll to position [1312, 0]
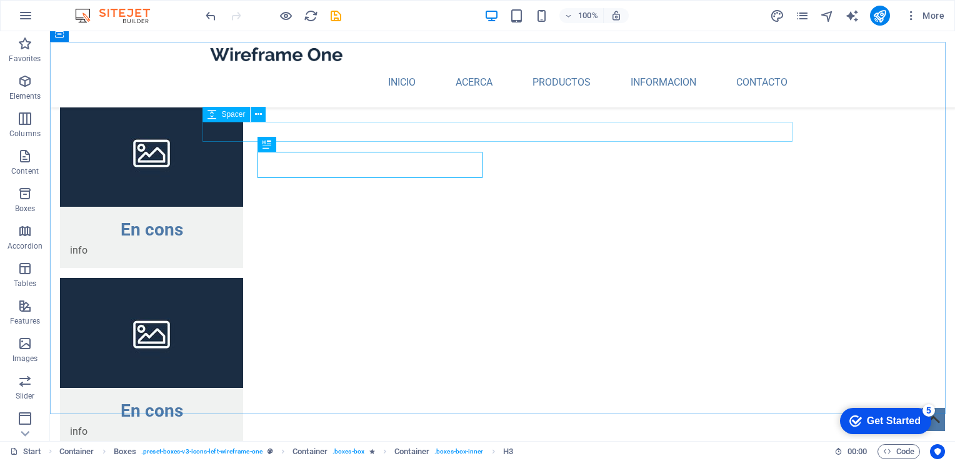
click at [214, 109] on icon at bounding box center [211, 114] width 9 height 15
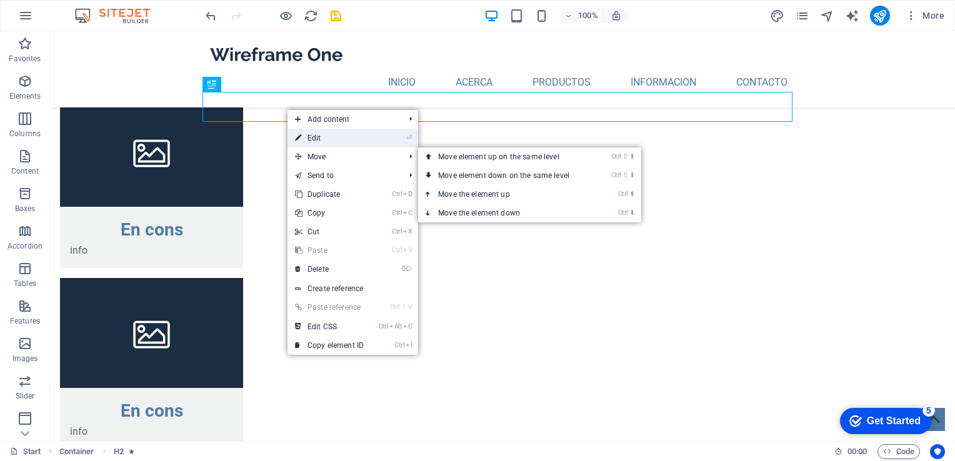
click at [318, 141] on link "⏎ Edit" at bounding box center [329, 138] width 84 height 19
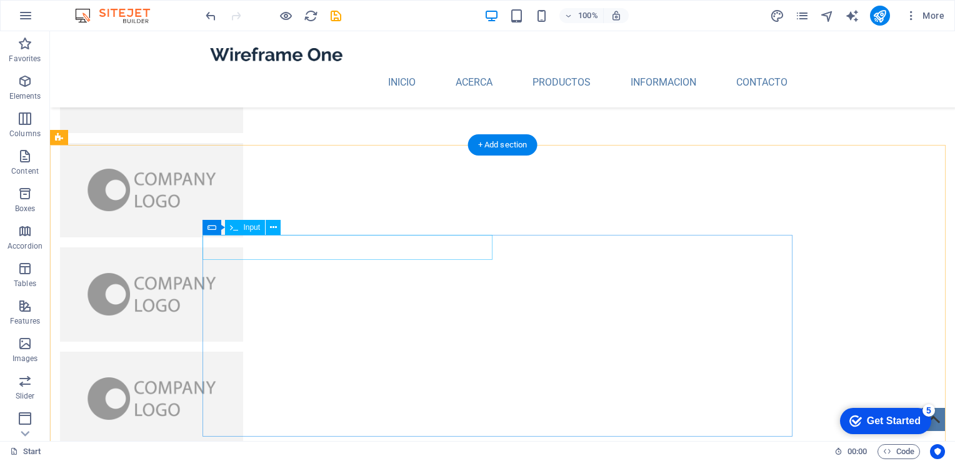
scroll to position [2436, 0]
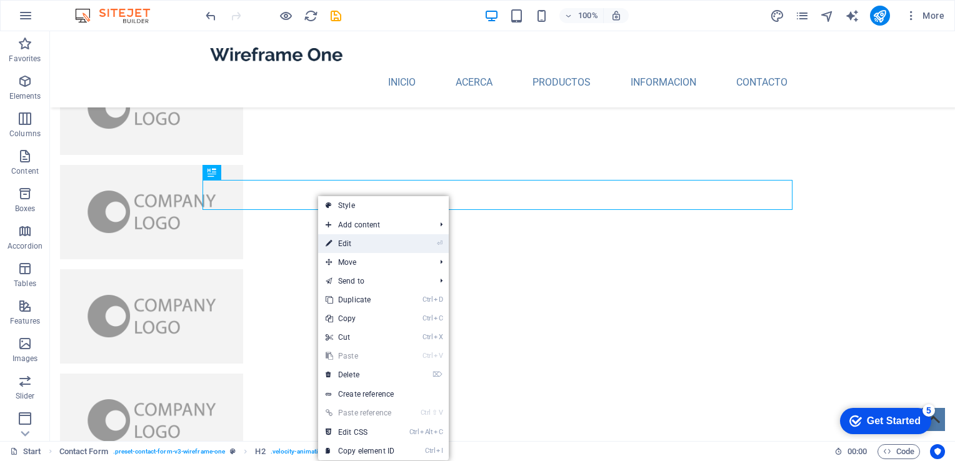
click at [349, 236] on link "⏎ Edit" at bounding box center [360, 243] width 84 height 19
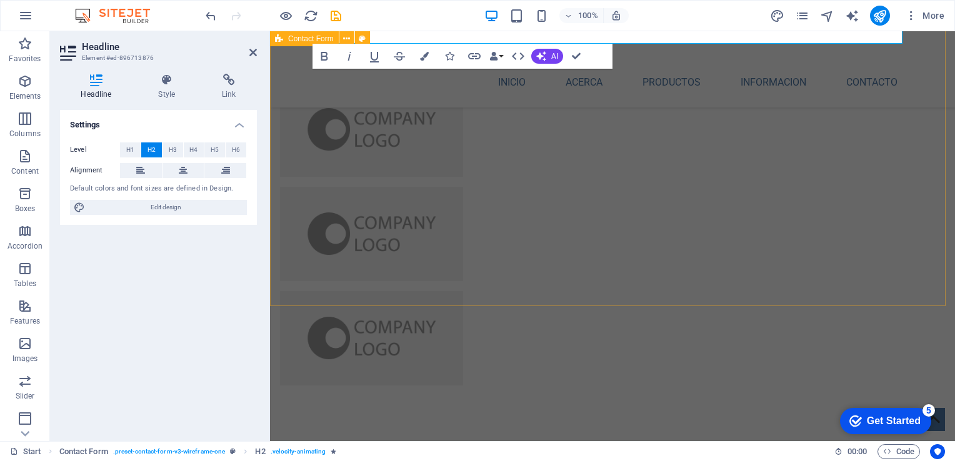
scroll to position [2624, 0]
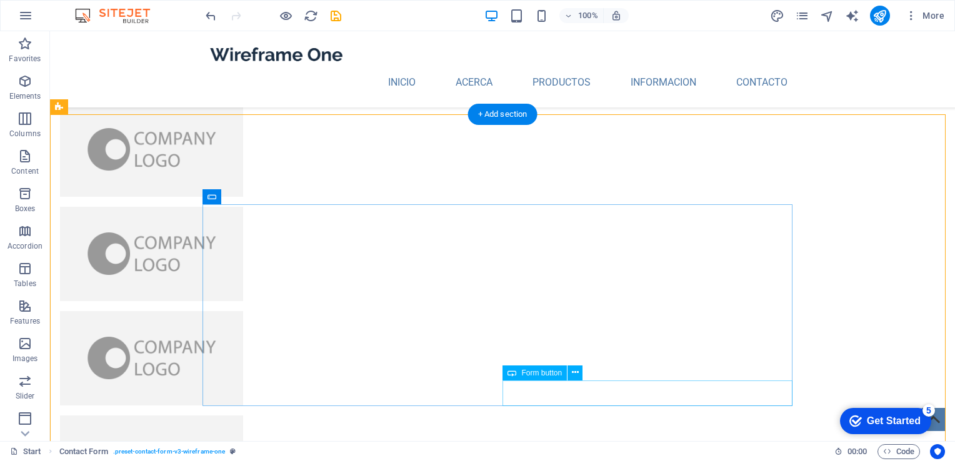
scroll to position [2582, 0]
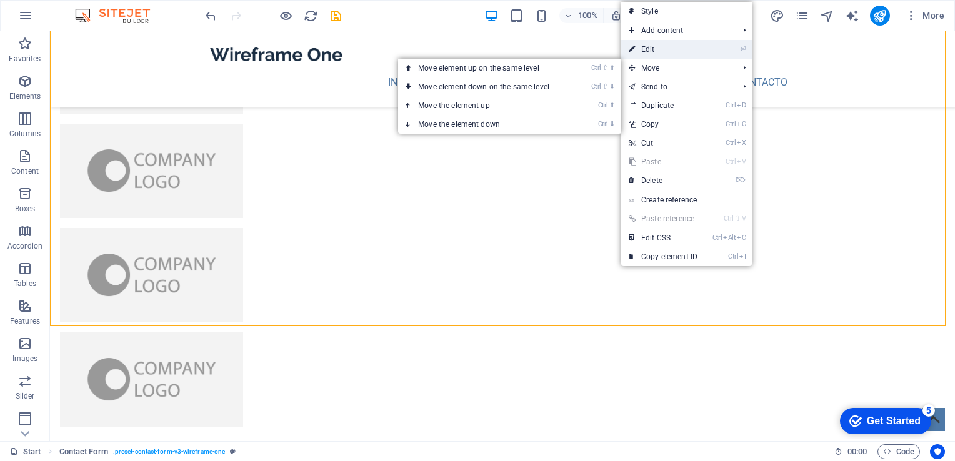
click at [657, 46] on link "⏎ Edit" at bounding box center [663, 49] width 84 height 19
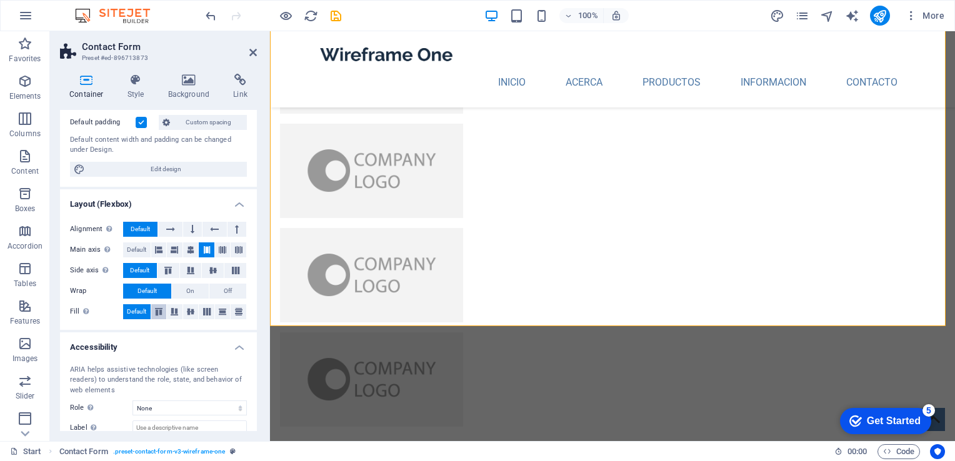
scroll to position [0, 0]
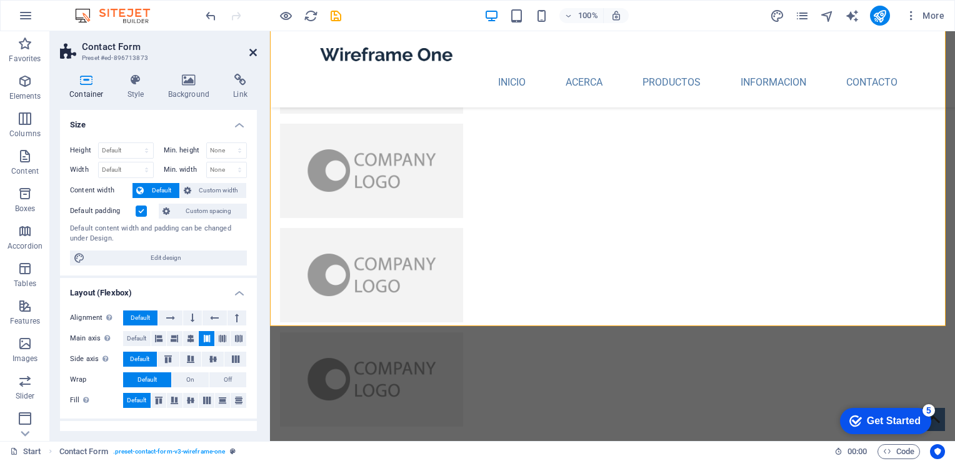
click at [249, 51] on icon at bounding box center [252, 52] width 7 height 10
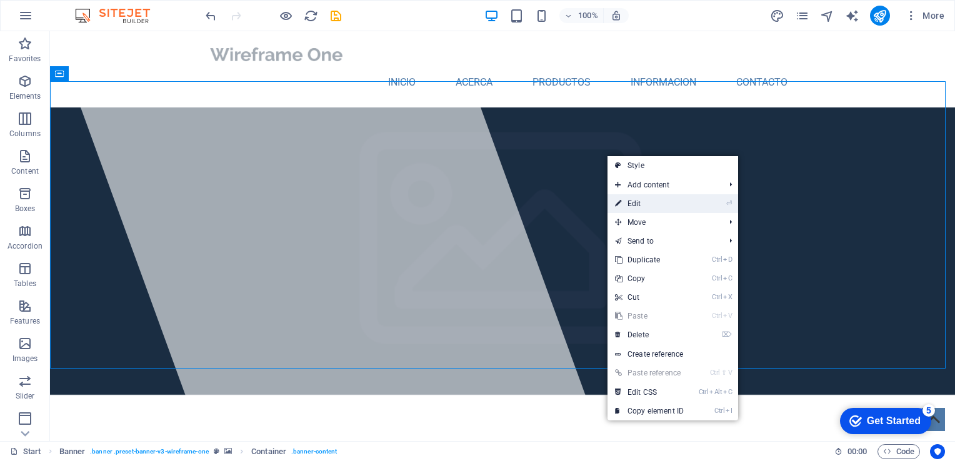
click at [647, 201] on link "⏎ Edit" at bounding box center [649, 203] width 84 height 19
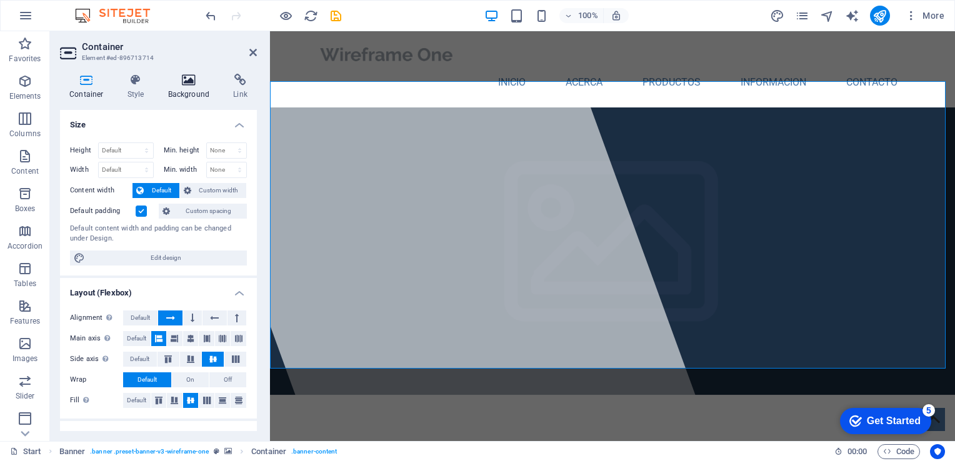
click at [190, 80] on icon at bounding box center [189, 80] width 61 height 12
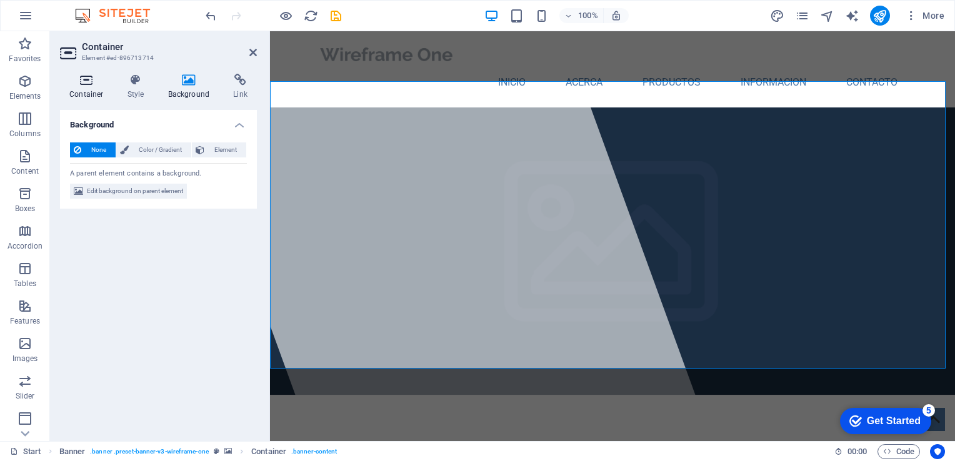
click at [89, 83] on icon at bounding box center [86, 80] width 53 height 12
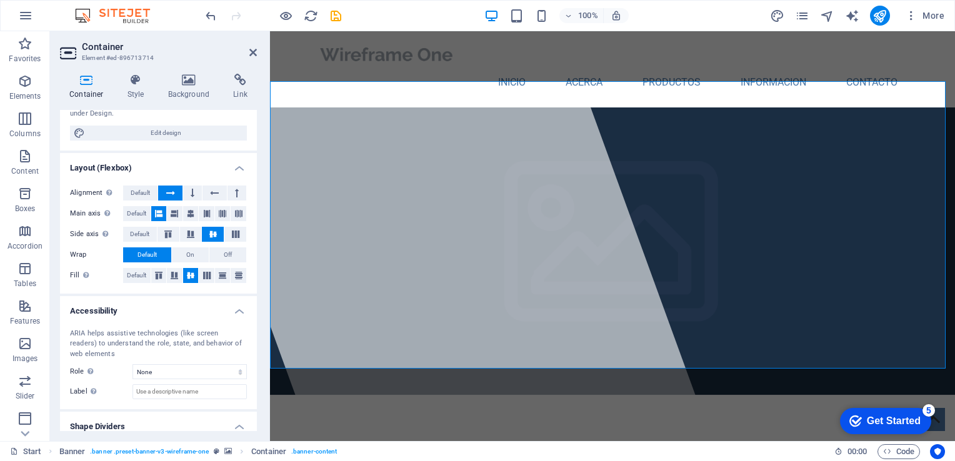
scroll to position [162, 0]
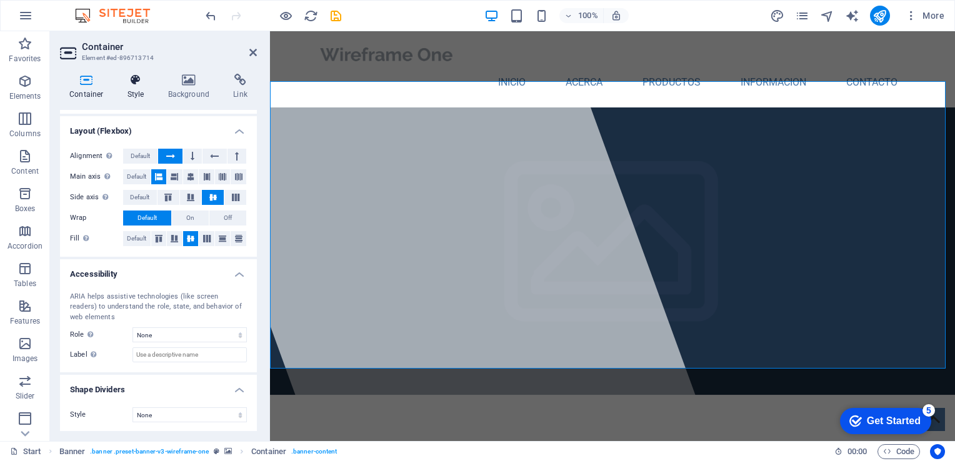
click at [128, 87] on h4 "Style" at bounding box center [138, 87] width 41 height 26
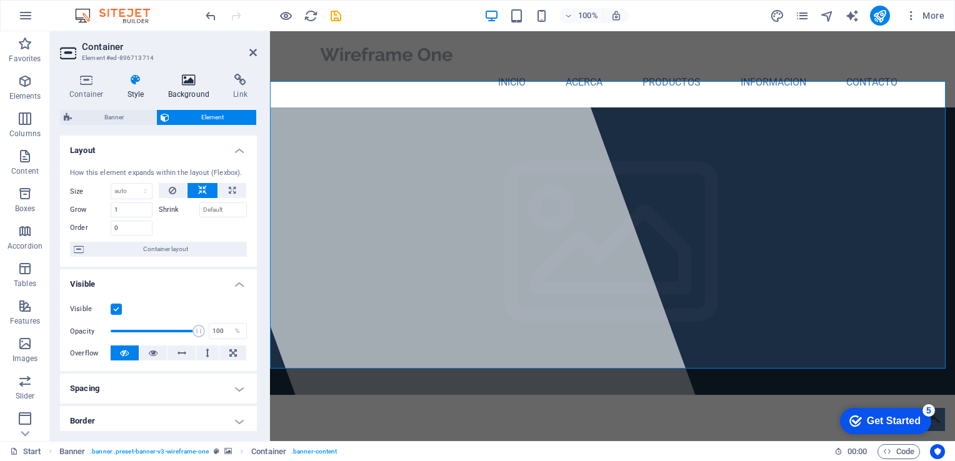
click at [186, 86] on h4 "Background" at bounding box center [192, 87] width 66 height 26
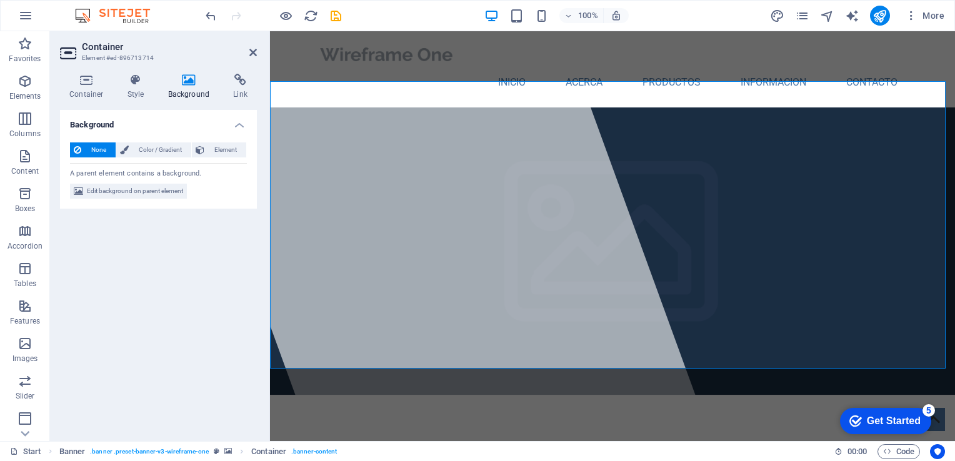
click at [257, 54] on aside "Container Element #ed-896713714 Container Style Background Link Size Height Def…" at bounding box center [160, 236] width 220 height 410
click at [251, 49] on icon at bounding box center [252, 52] width 7 height 10
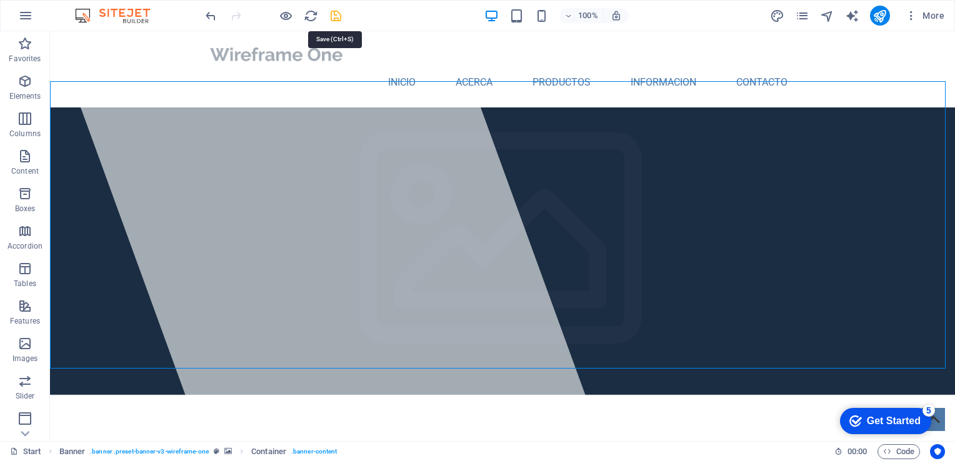
click at [338, 14] on icon "save" at bounding box center [336, 16] width 14 height 14
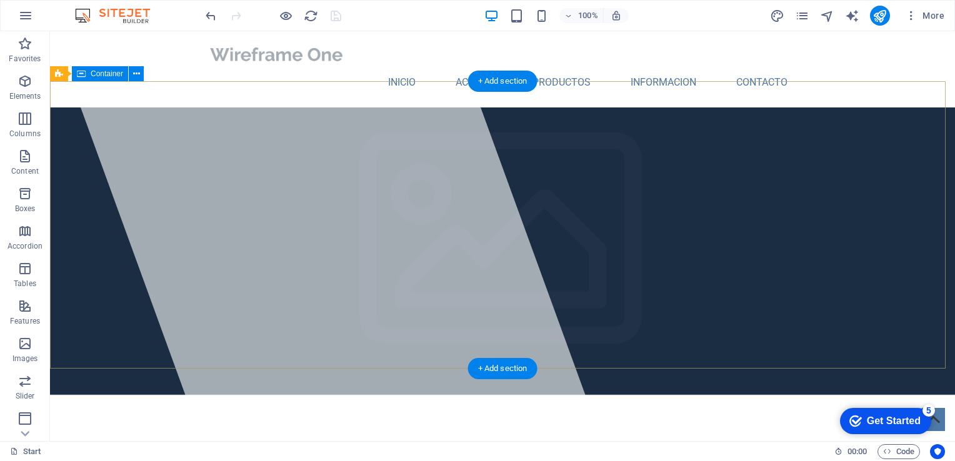
scroll to position [375, 0]
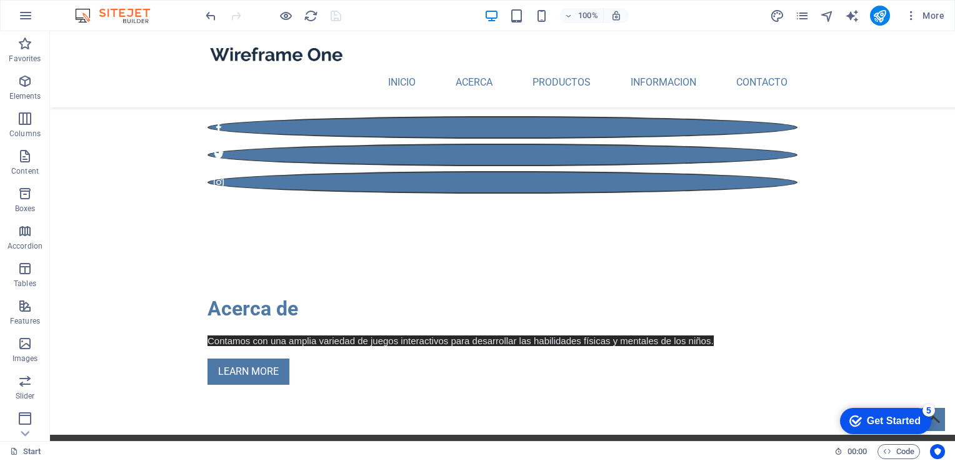
click at [881, 422] on div "Get Started" at bounding box center [893, 420] width 54 height 11
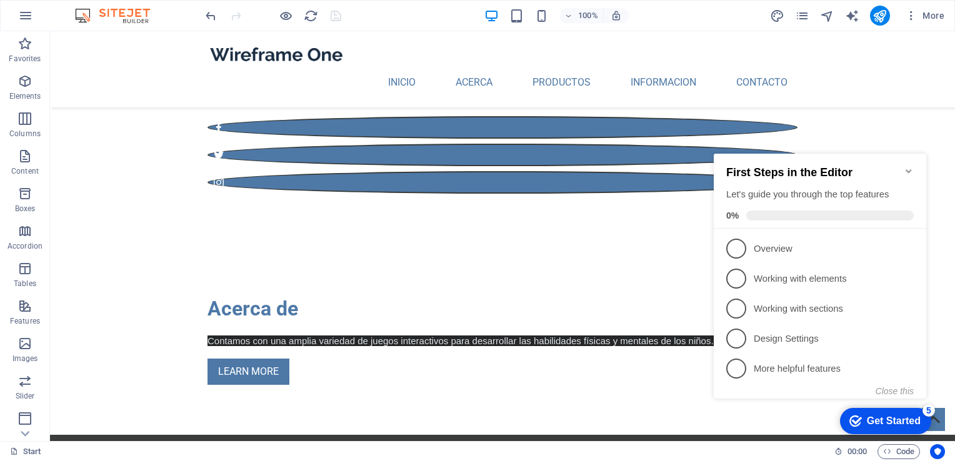
click at [911, 166] on icon "Minimize checklist" at bounding box center [908, 171] width 10 height 10
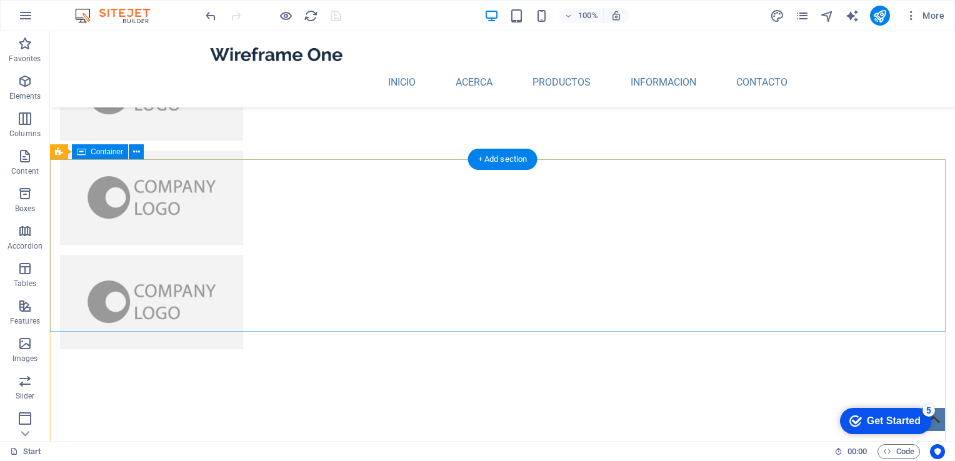
scroll to position [2749, 0]
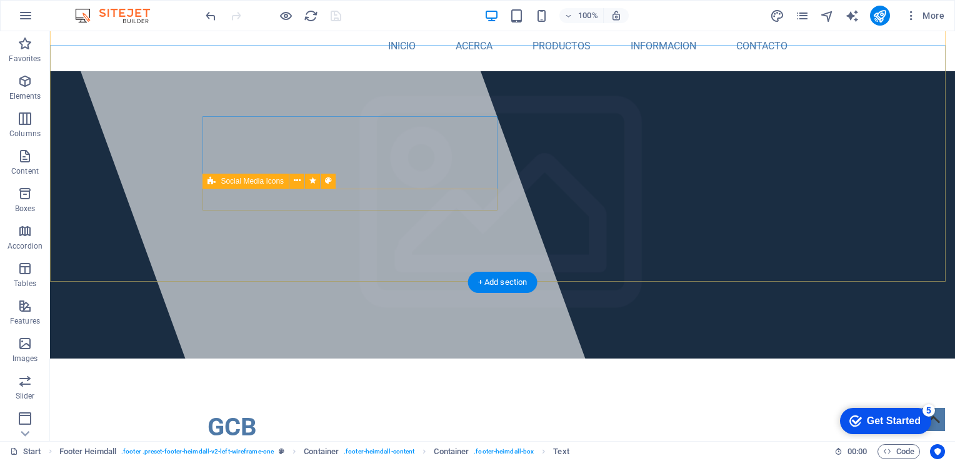
scroll to position [0, 0]
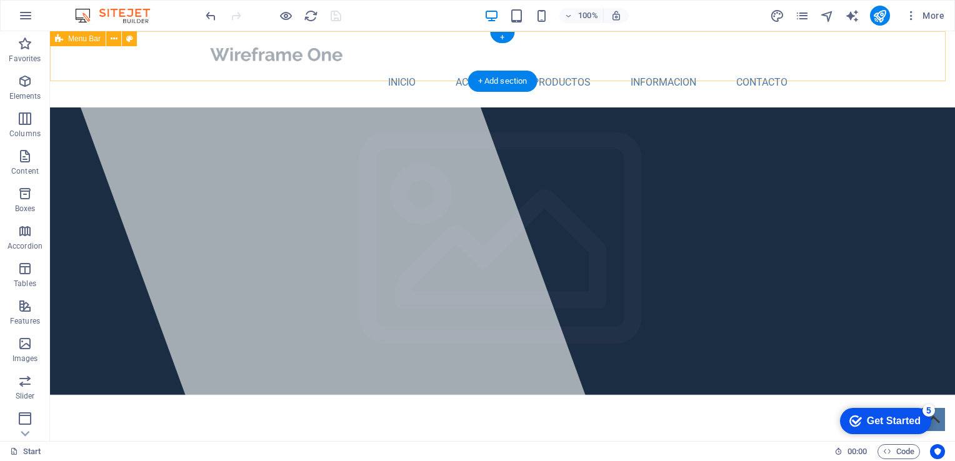
click at [860, 59] on div "Inicio Acerca Productos Informacion Contacto" at bounding box center [502, 69] width 905 height 76
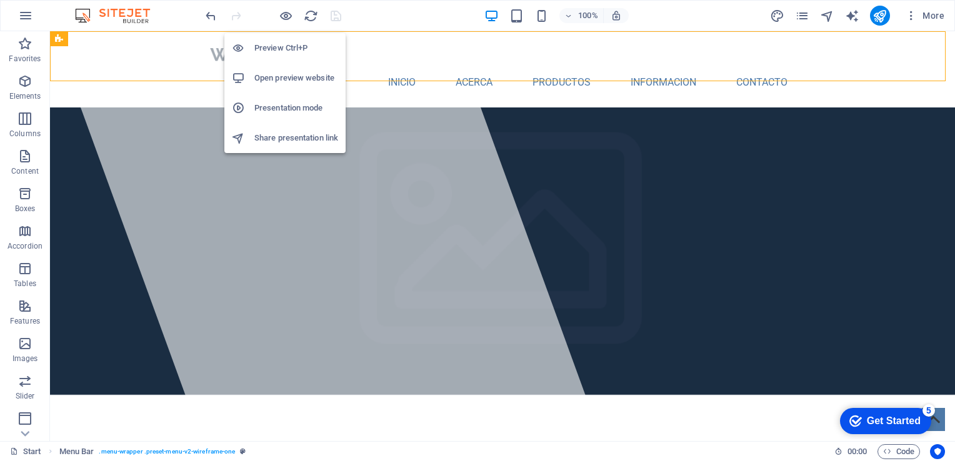
click at [288, 45] on h6 "Preview Ctrl+P" at bounding box center [296, 48] width 84 height 15
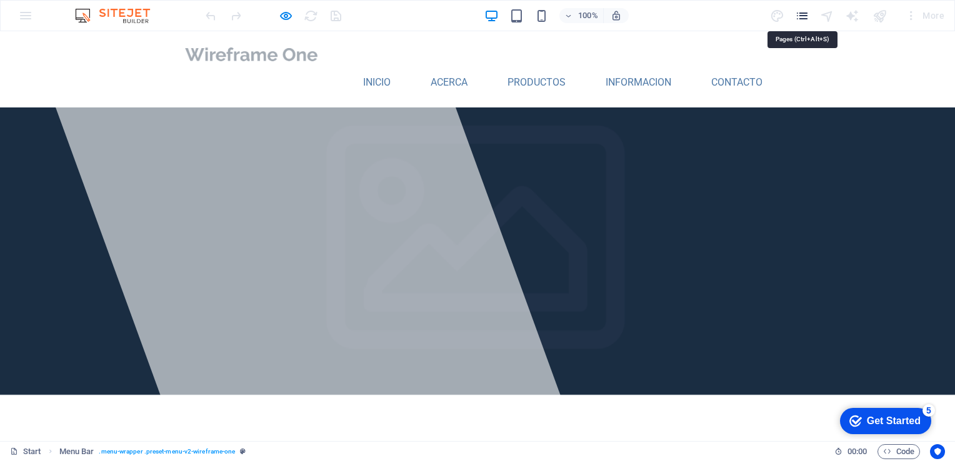
click at [806, 18] on icon "pages" at bounding box center [802, 16] width 14 height 14
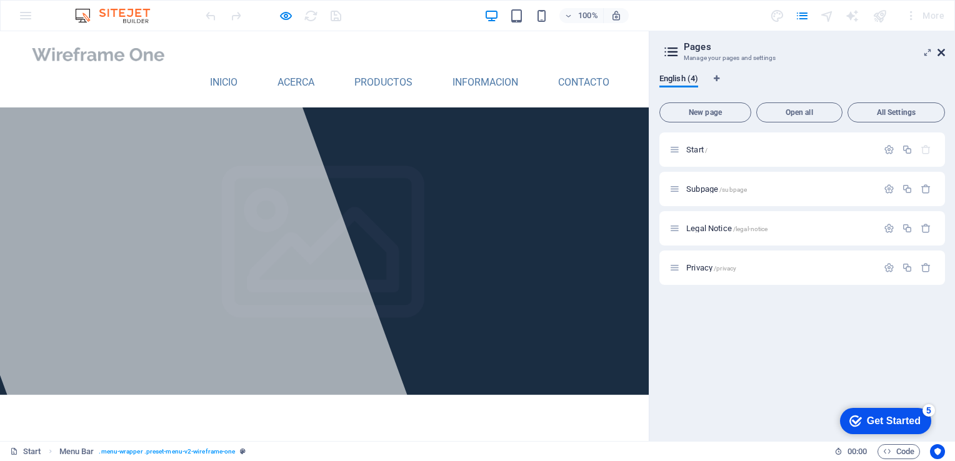
click at [941, 54] on icon at bounding box center [940, 52] width 7 height 10
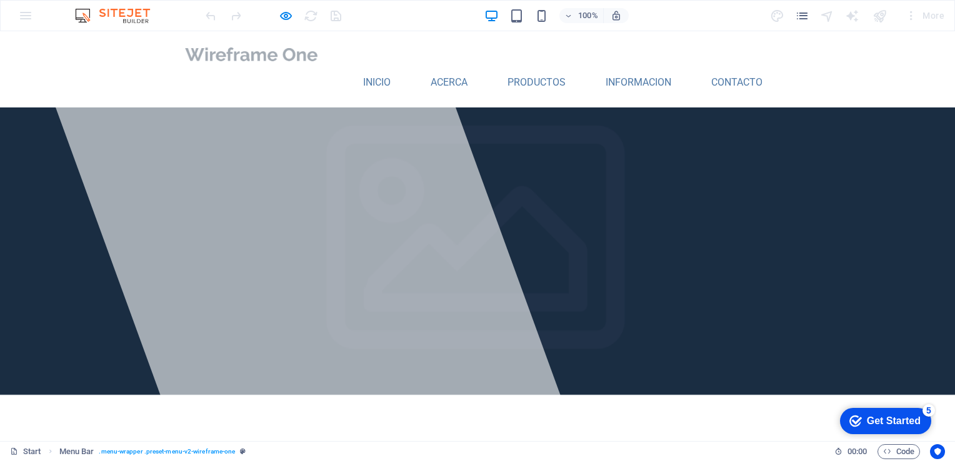
click at [20, 16] on div "100% More" at bounding box center [477, 16] width 953 height 30
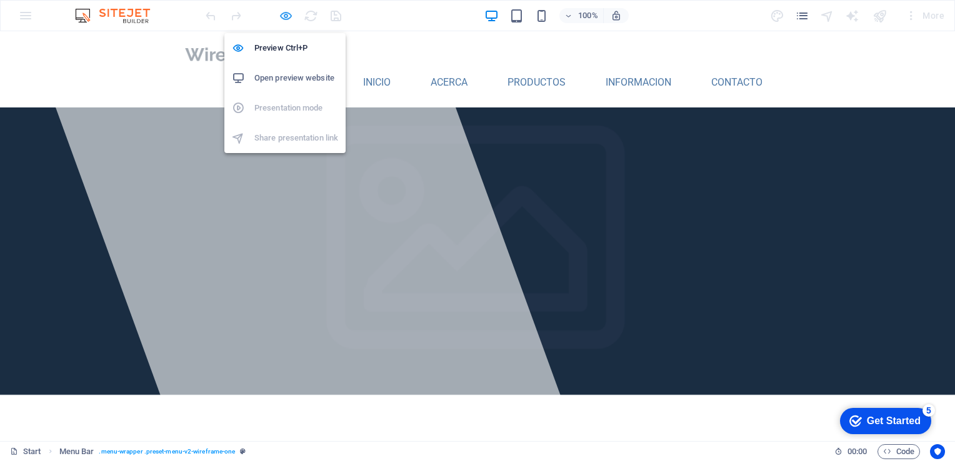
click at [284, 15] on icon "button" at bounding box center [286, 16] width 14 height 14
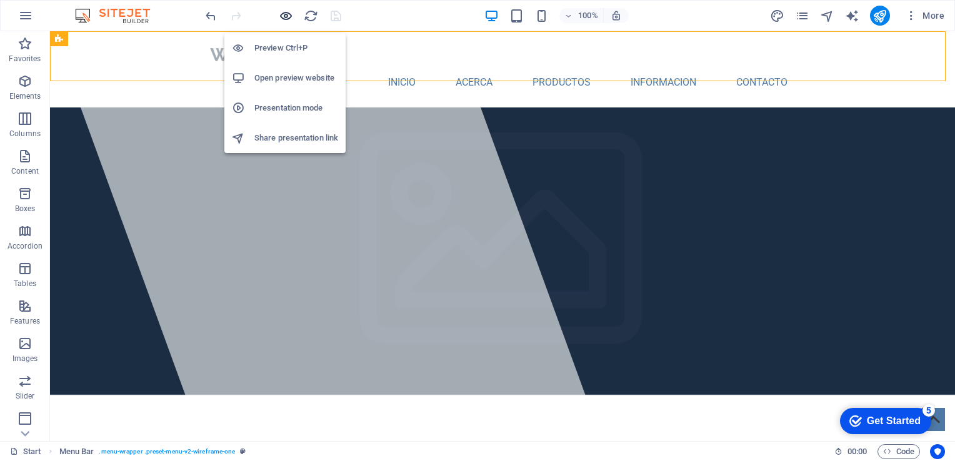
click at [290, 16] on icon "button" at bounding box center [286, 16] width 14 height 14
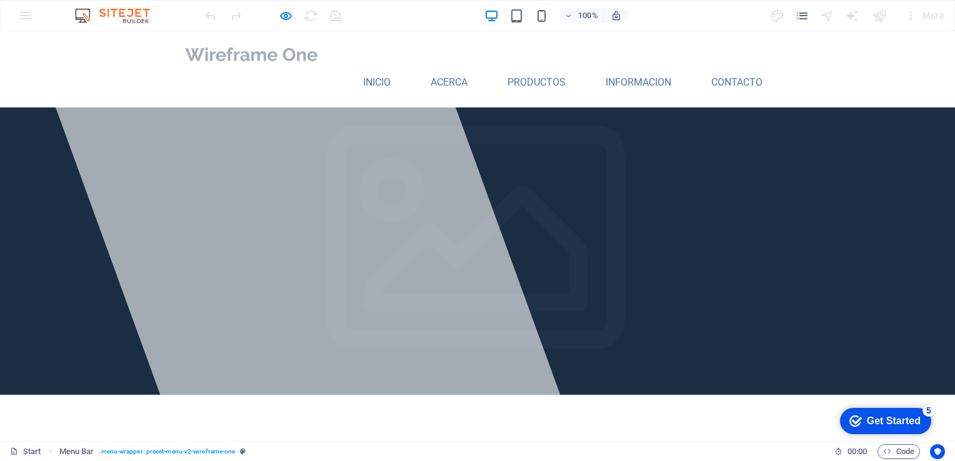
click at [246, 62] on img at bounding box center [250, 54] width 137 height 26
click at [272, 58] on img at bounding box center [250, 54] width 137 height 26
click at [272, 57] on img at bounding box center [250, 54] width 137 height 26
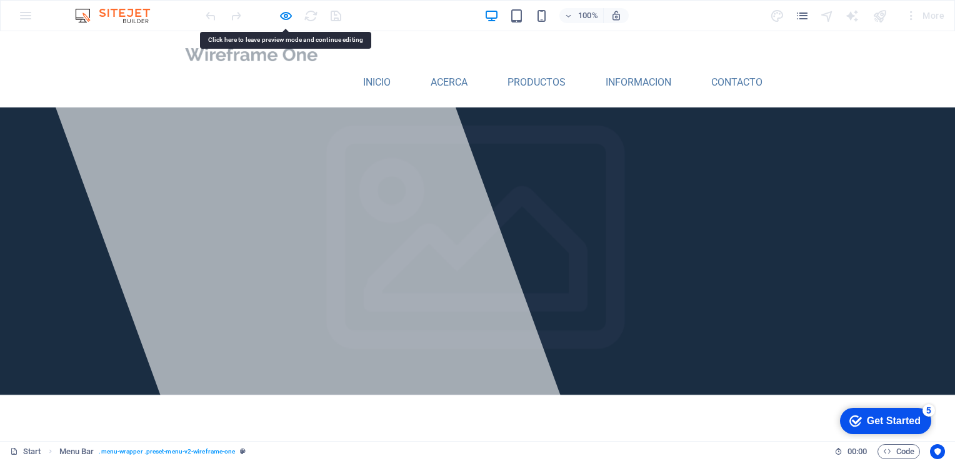
drag, startPoint x: 272, startPoint y: 57, endPoint x: 501, endPoint y: 37, distance: 229.5
click at [500, 34] on header "Inicio Acerca Productos Informacion Contacto" at bounding box center [477, 69] width 610 height 76
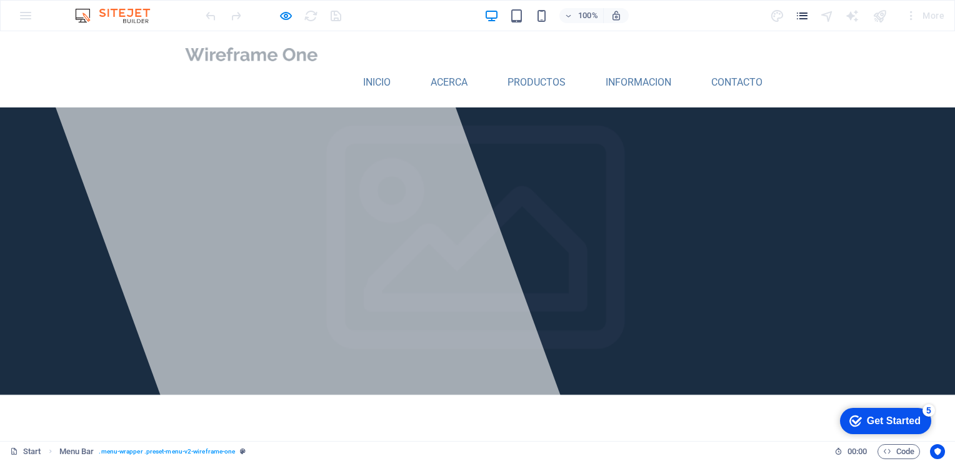
click at [809, 19] on icon "pages" at bounding box center [802, 16] width 14 height 14
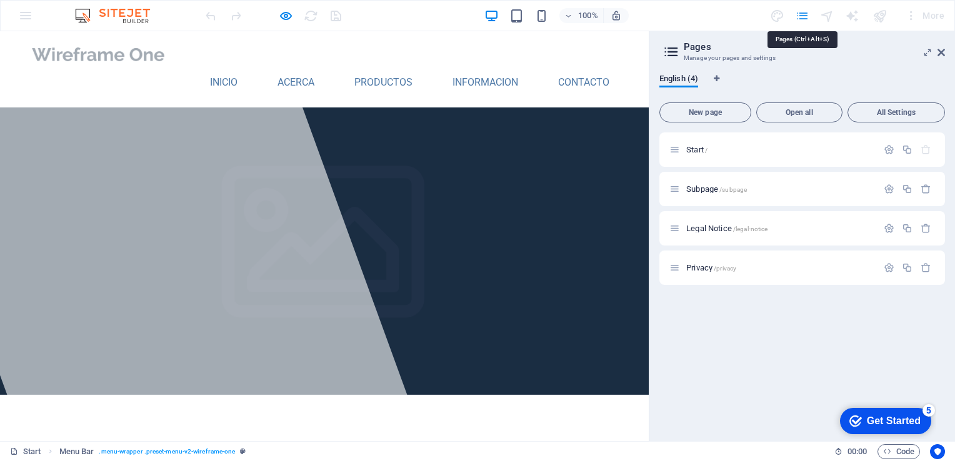
click at [809, 19] on icon "pages" at bounding box center [802, 16] width 14 height 14
click at [939, 56] on icon at bounding box center [940, 52] width 7 height 10
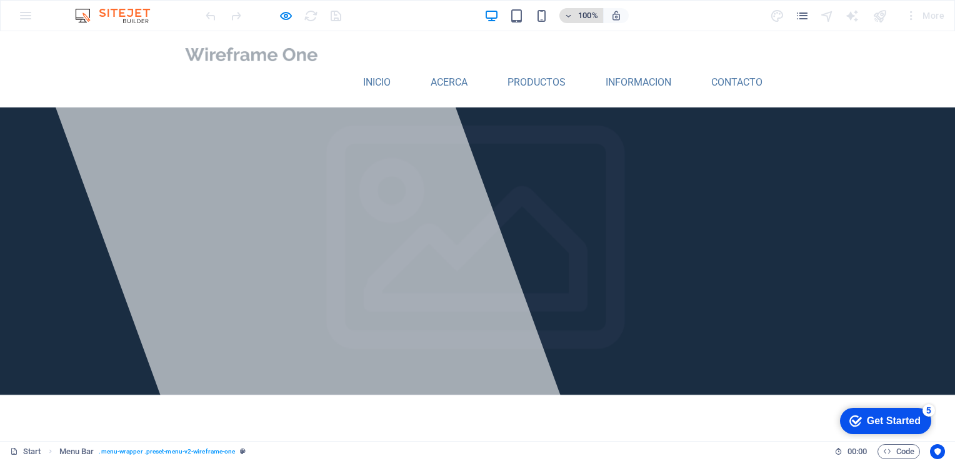
click at [574, 16] on span "100%" at bounding box center [581, 15] width 34 height 15
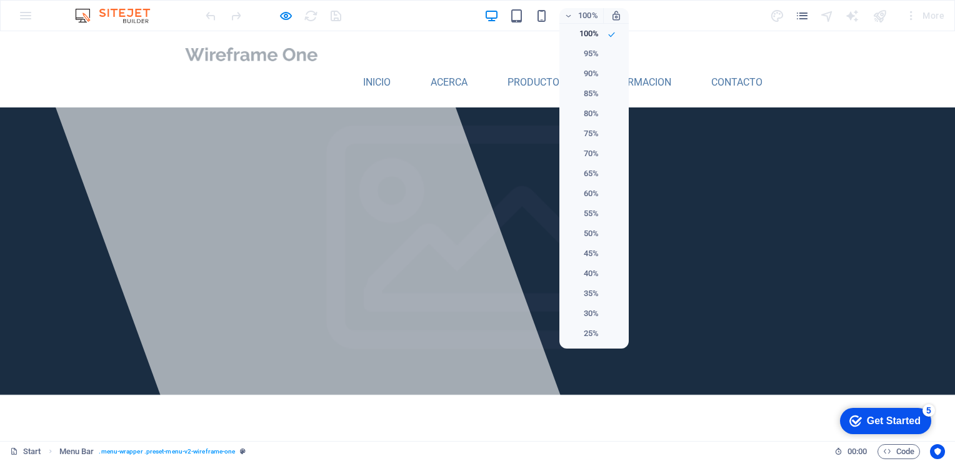
click at [568, 16] on div at bounding box center [477, 230] width 955 height 461
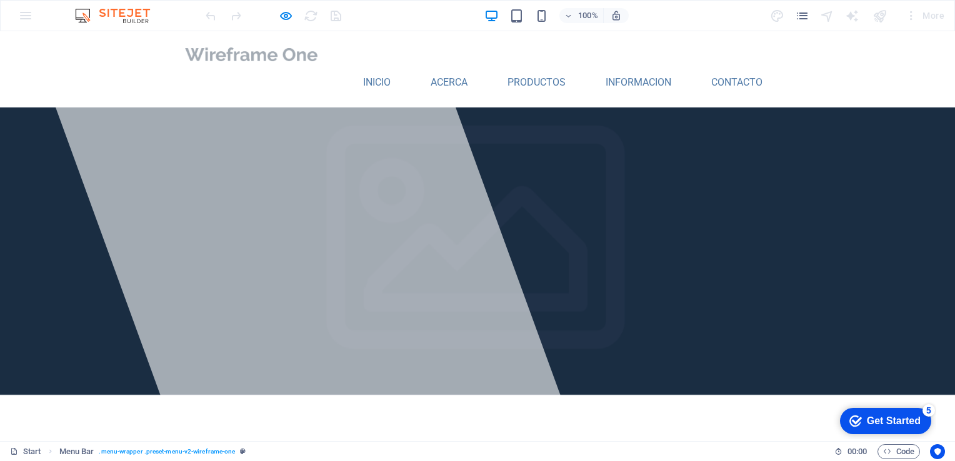
click at [335, 17] on div at bounding box center [273, 16] width 140 height 20
click at [778, 16] on div "More" at bounding box center [859, 16] width 179 height 20
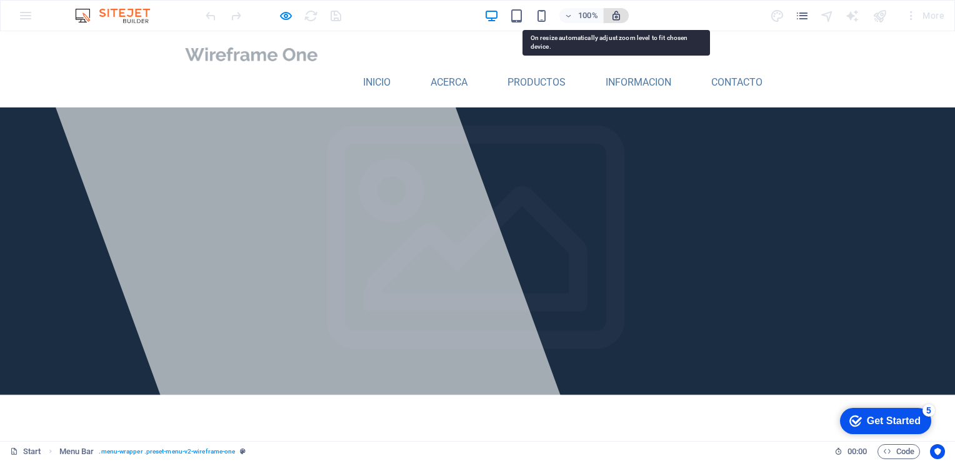
click at [621, 13] on icon "button" at bounding box center [615, 15] width 11 height 11
click at [618, 14] on icon "button" at bounding box center [615, 15] width 11 height 11
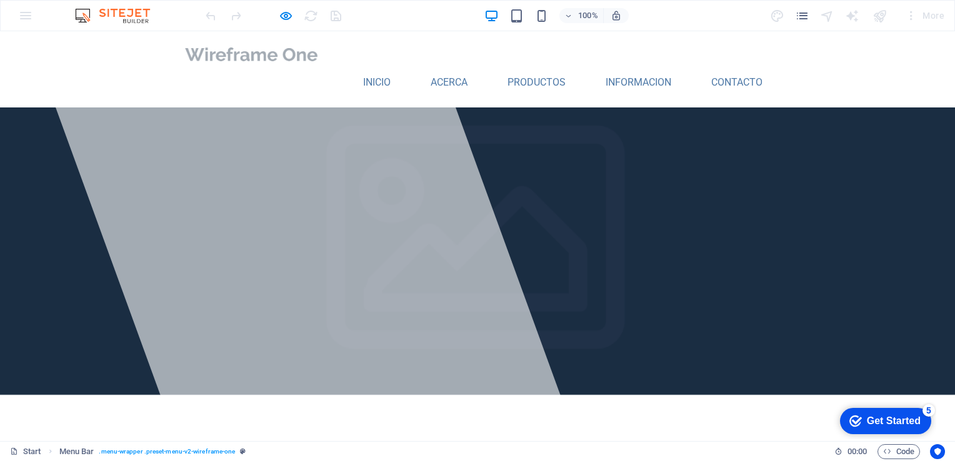
click at [131, 14] on img at bounding box center [119, 15] width 94 height 15
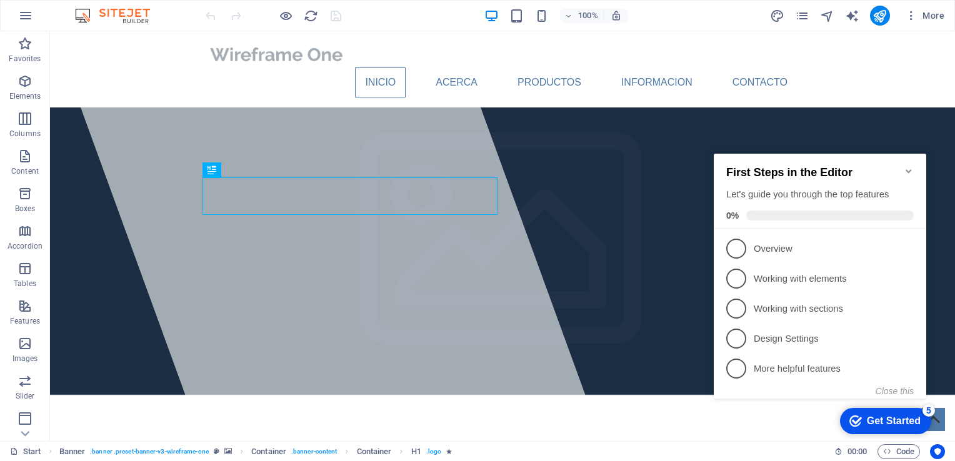
click at [907, 169] on icon "Minimize checklist" at bounding box center [908, 171] width 6 height 4
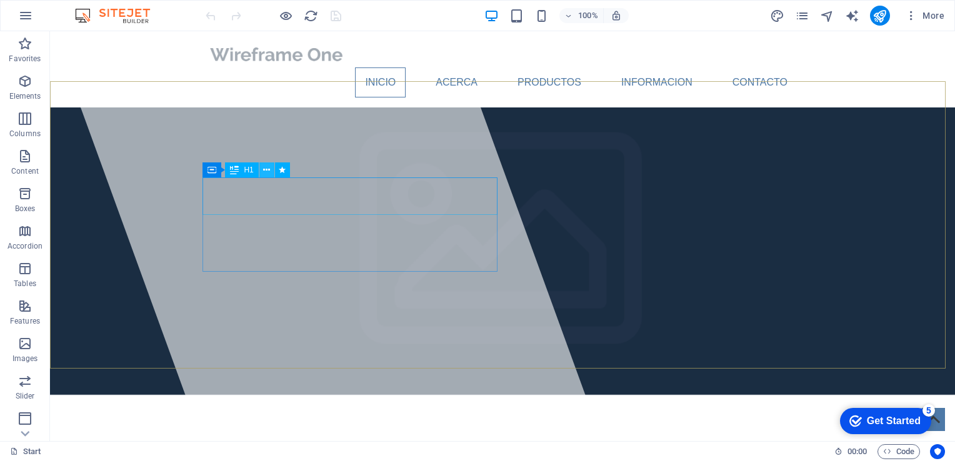
click at [265, 175] on icon at bounding box center [266, 170] width 7 height 13
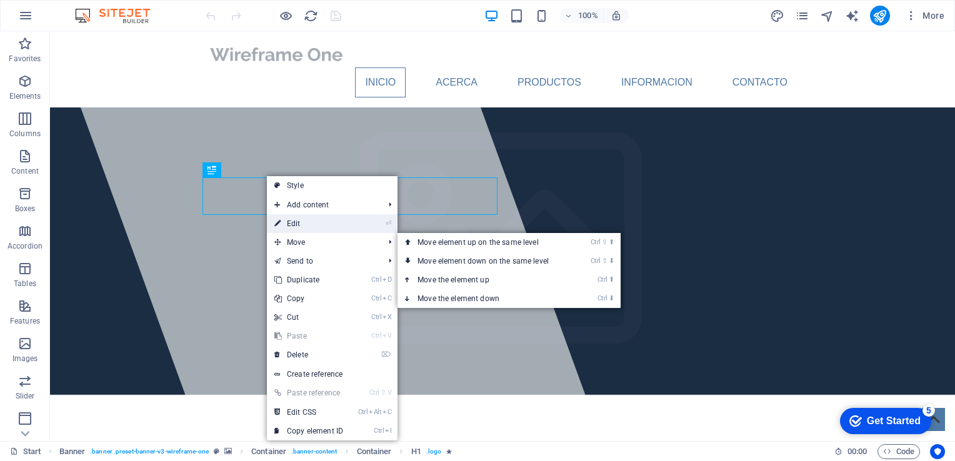
click at [297, 221] on link "⏎ Edit" at bounding box center [309, 223] width 84 height 19
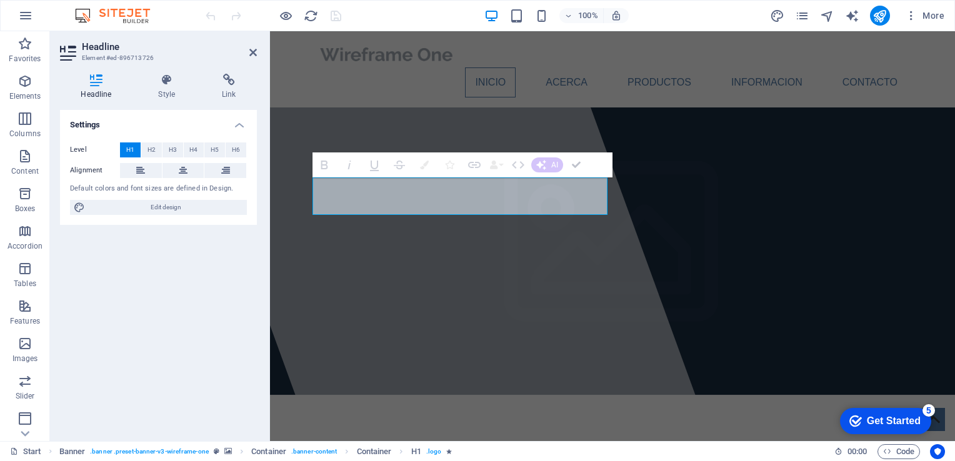
click at [576, 168] on icon "button" at bounding box center [576, 165] width 9 height 9
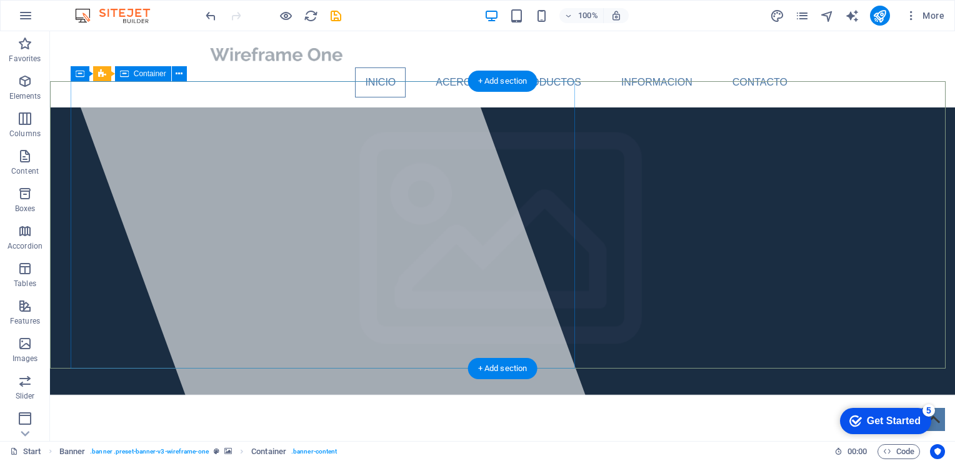
click at [243, 178] on div at bounding box center [327, 236] width 549 height 410
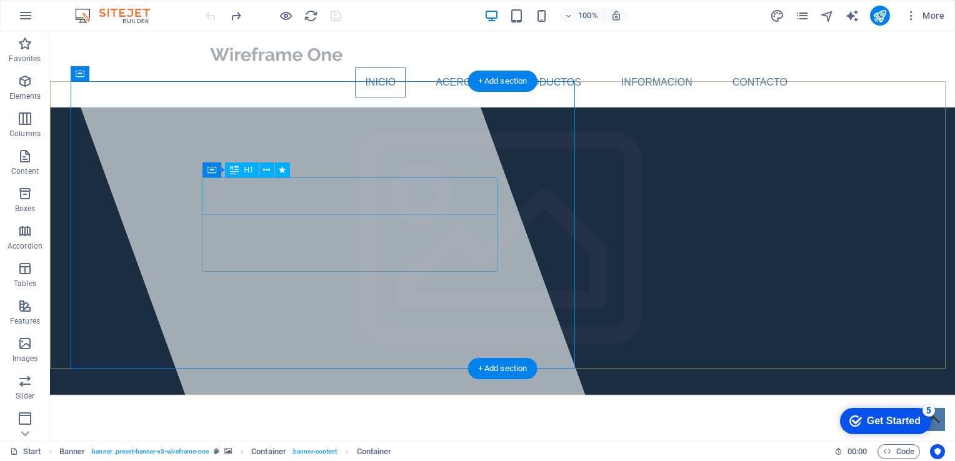
click at [297, 450] on span "[DOMAIN_NAME]" at bounding box center [310, 463] width 206 height 27
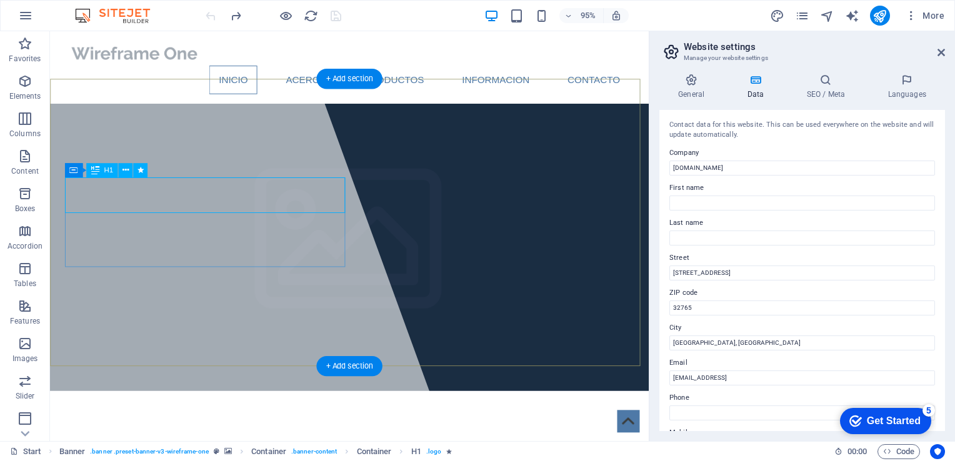
click at [124, 172] on icon at bounding box center [125, 170] width 6 height 12
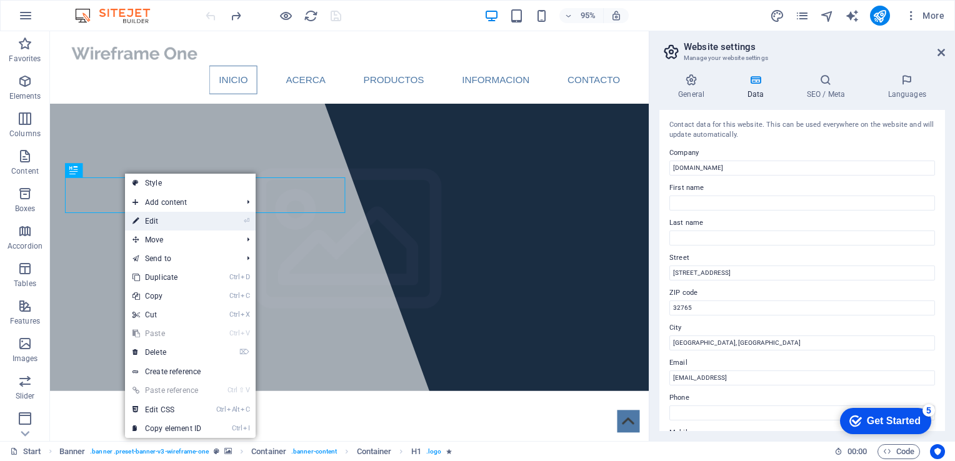
click at [162, 221] on link "⏎ Edit" at bounding box center [167, 221] width 84 height 19
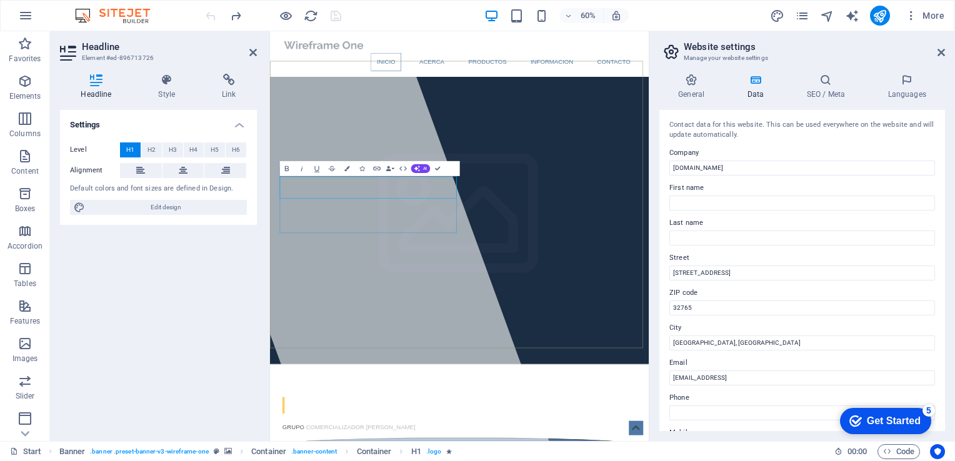
click at [466, 199] on div at bounding box center [410, 372] width 648 height 683
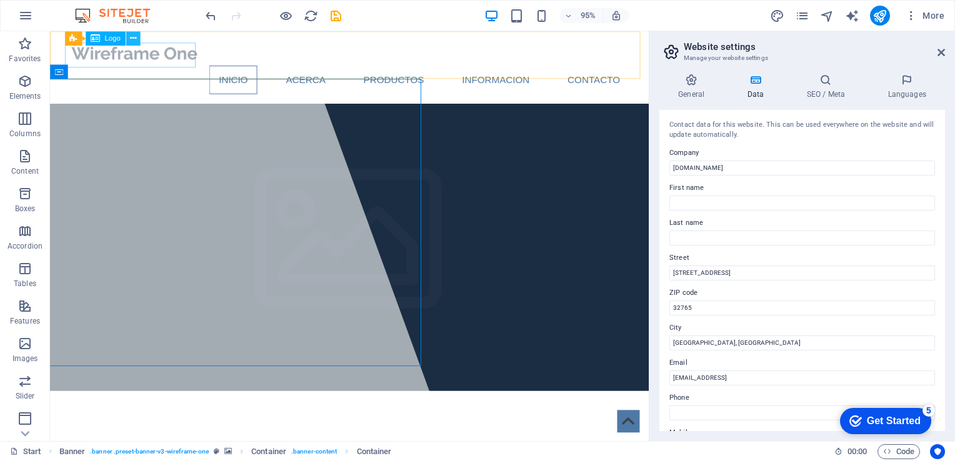
click at [139, 41] on button at bounding box center [133, 38] width 14 height 14
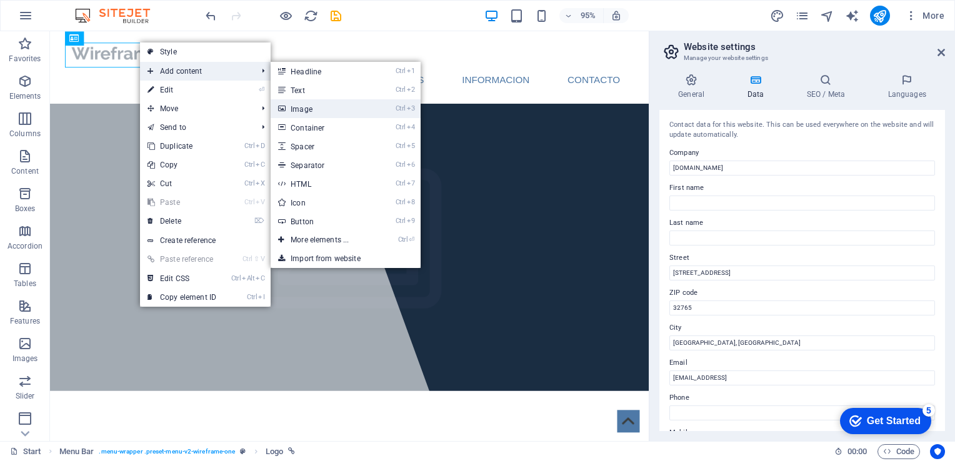
click at [322, 106] on link "Ctrl 3 Image" at bounding box center [321, 108] width 103 height 19
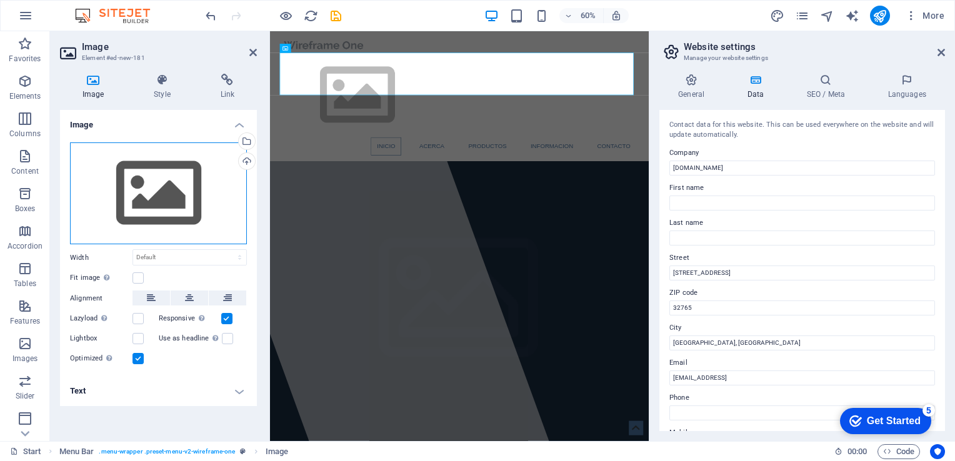
click at [170, 206] on div "Drag files here, click to choose files or select files from Files or our free s…" at bounding box center [158, 193] width 177 height 102
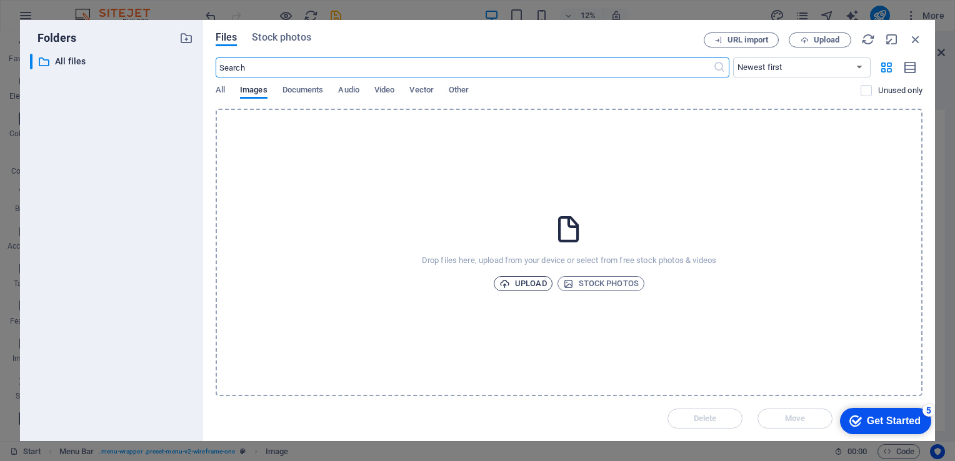
click at [517, 284] on span "Upload" at bounding box center [522, 283] width 47 height 15
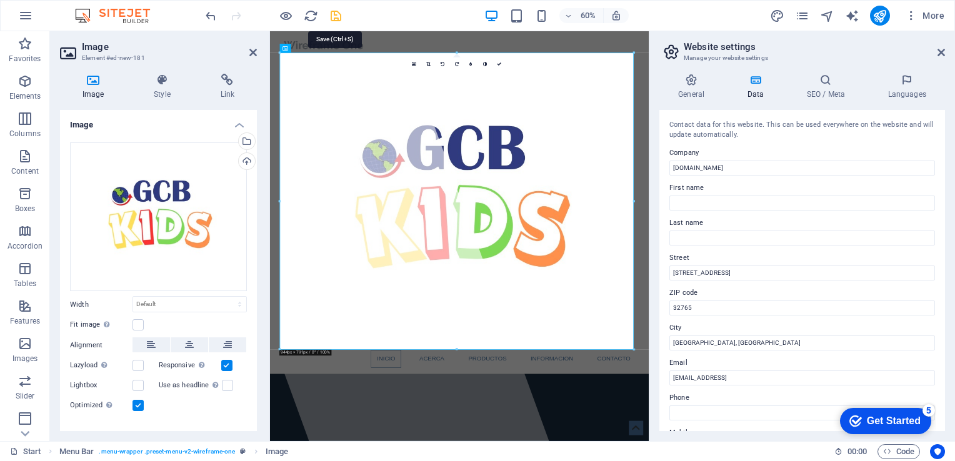
click at [335, 17] on icon "save" at bounding box center [336, 16] width 14 height 14
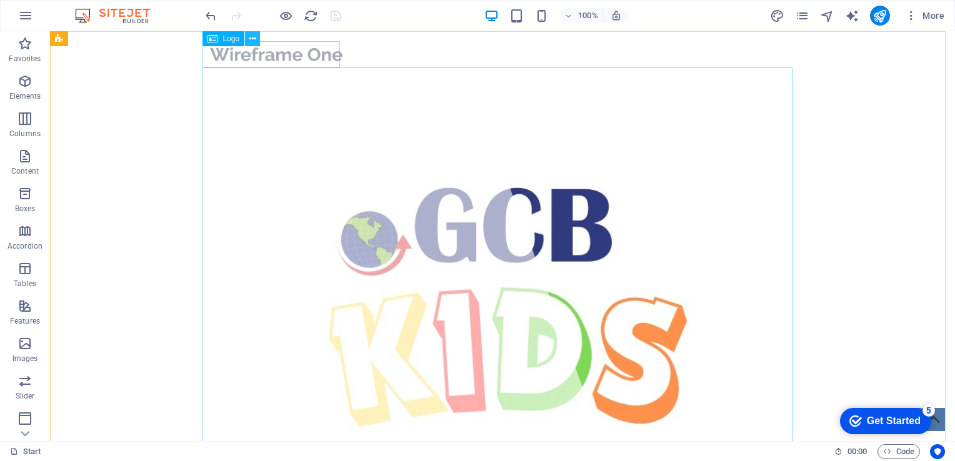
click at [250, 38] on icon at bounding box center [252, 38] width 7 height 13
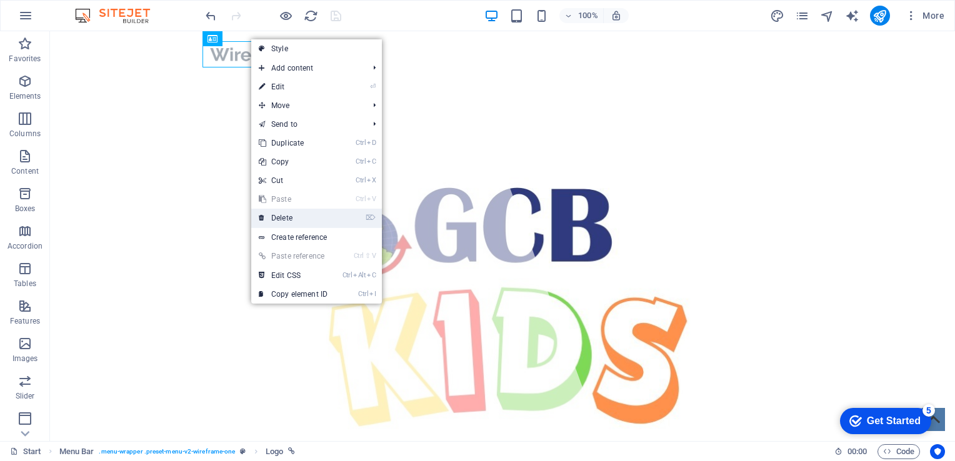
click at [282, 210] on link "⌦ Delete" at bounding box center [293, 218] width 84 height 19
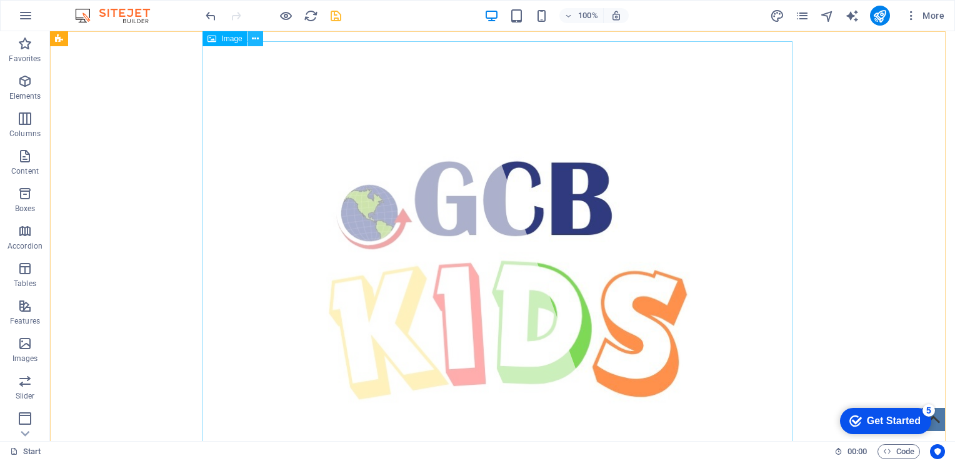
click at [257, 44] on icon at bounding box center [255, 38] width 7 height 13
click at [615, 288] on figure at bounding box center [502, 288] width 590 height 494
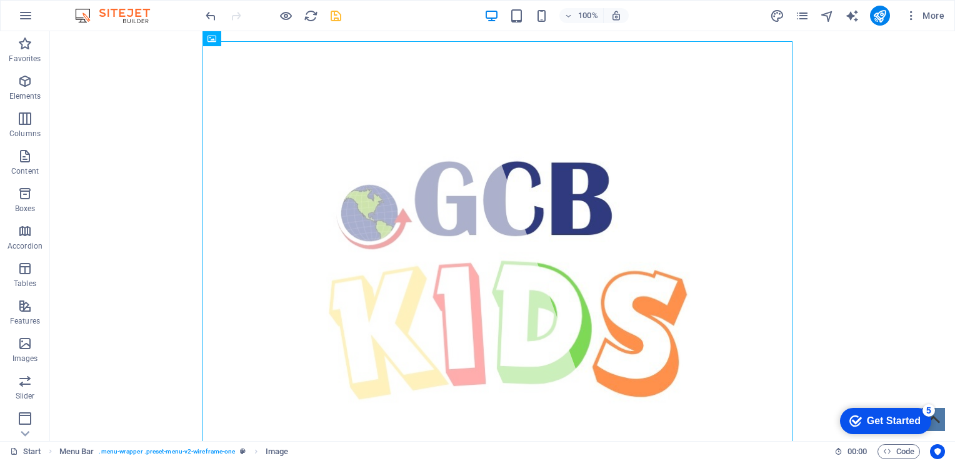
click at [334, 17] on icon "save" at bounding box center [336, 16] width 14 height 14
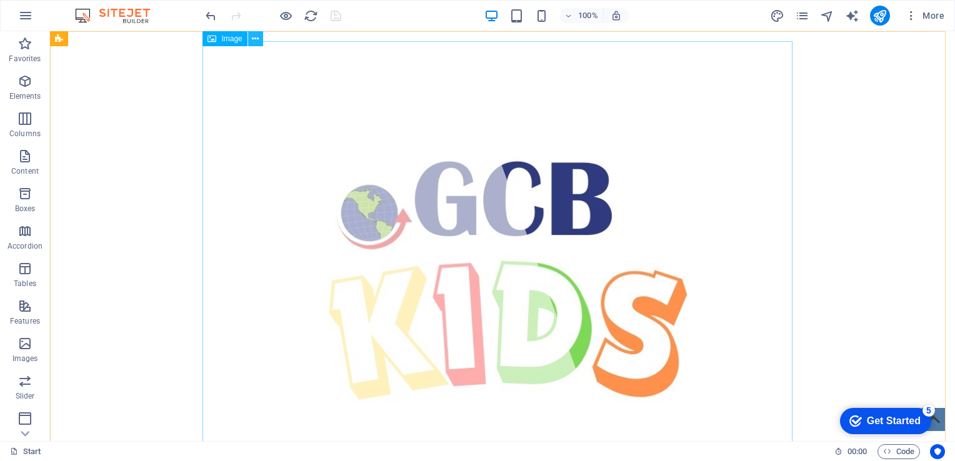
click at [257, 39] on icon at bounding box center [255, 38] width 7 height 13
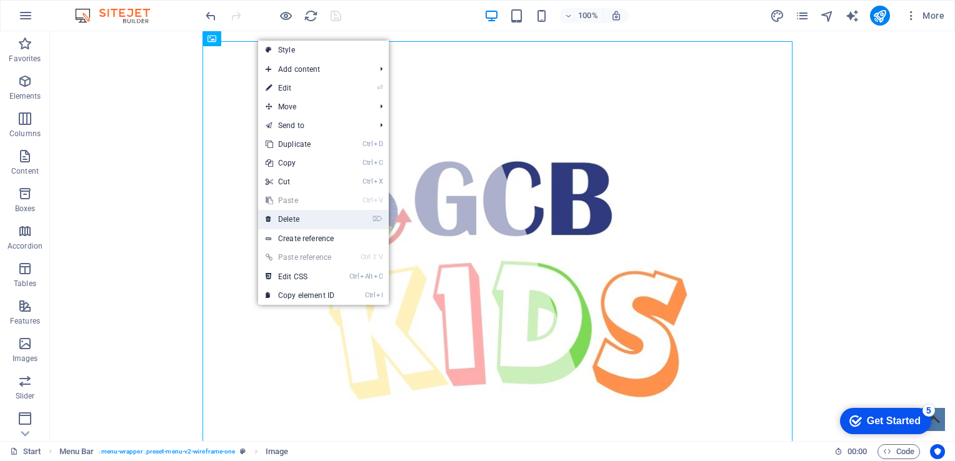
click at [306, 223] on link "⌦ Delete" at bounding box center [300, 219] width 84 height 19
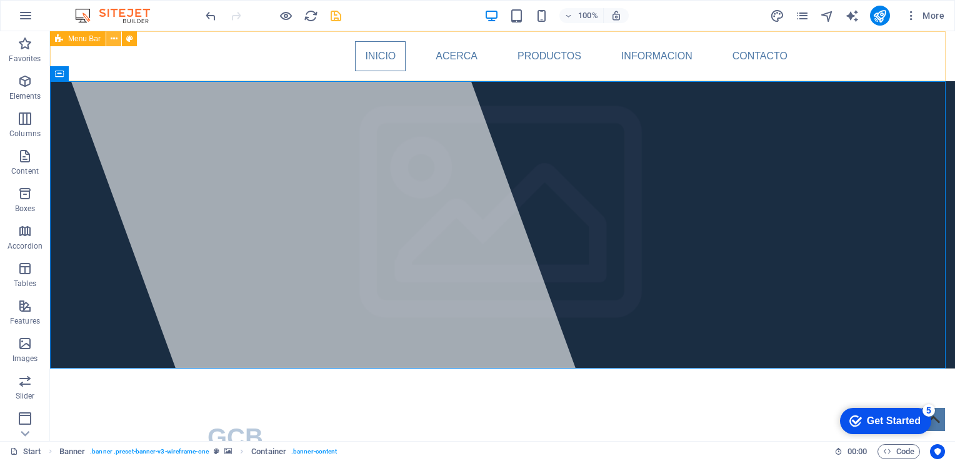
click at [118, 39] on button at bounding box center [113, 38] width 15 height 15
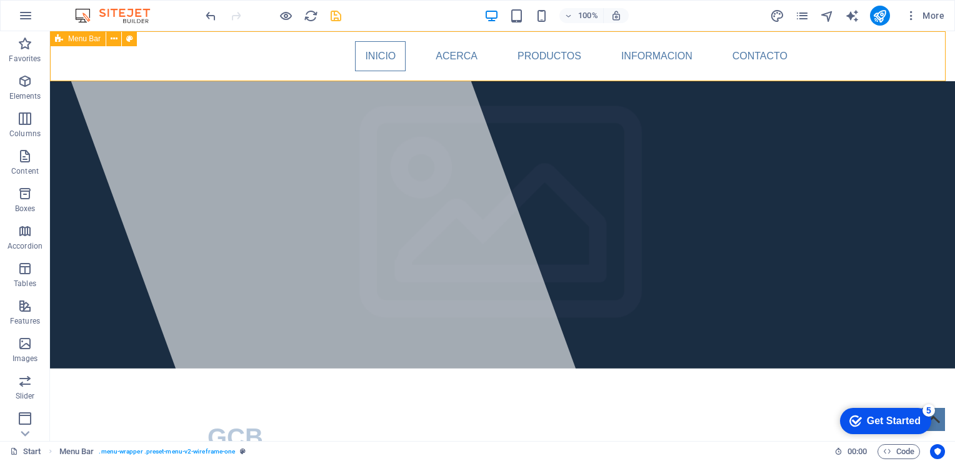
click at [91, 38] on span "Menu Bar" at bounding box center [84, 38] width 32 height 7
click at [137, 39] on div "Menu Bar" at bounding box center [97, 39] width 95 height 16
click at [132, 39] on icon at bounding box center [129, 38] width 7 height 13
select select "rem"
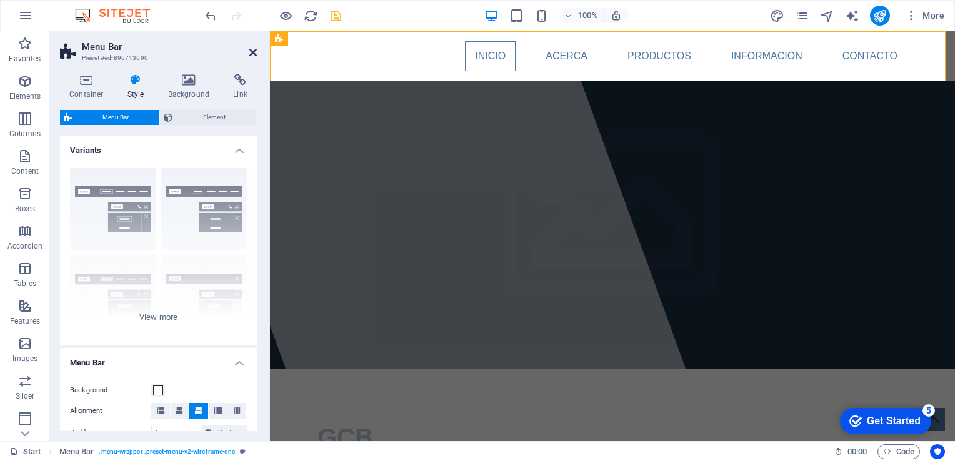
click at [256, 52] on icon at bounding box center [252, 52] width 7 height 10
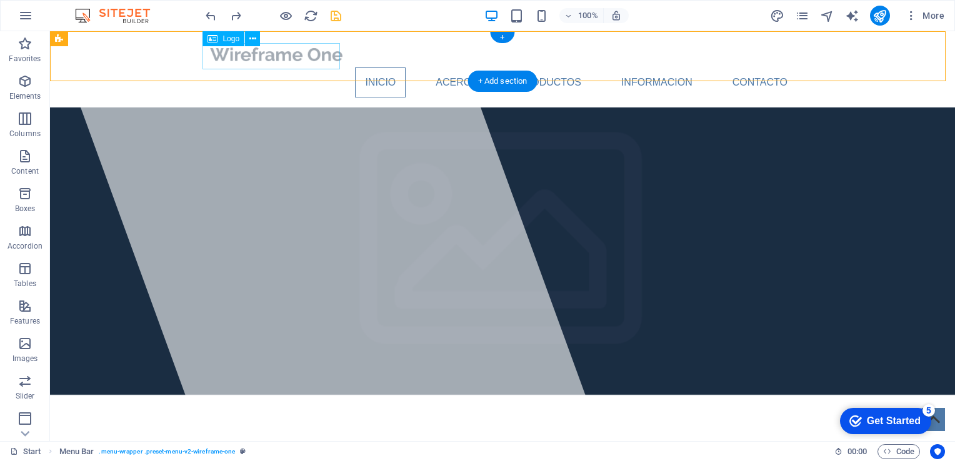
click at [217, 59] on div at bounding box center [502, 54] width 590 height 26
click at [253, 39] on icon at bounding box center [252, 38] width 7 height 13
click at [242, 59] on div at bounding box center [502, 54] width 590 height 26
click at [230, 41] on span "Logo" at bounding box center [230, 38] width 17 height 7
click at [255, 39] on icon at bounding box center [252, 38] width 7 height 13
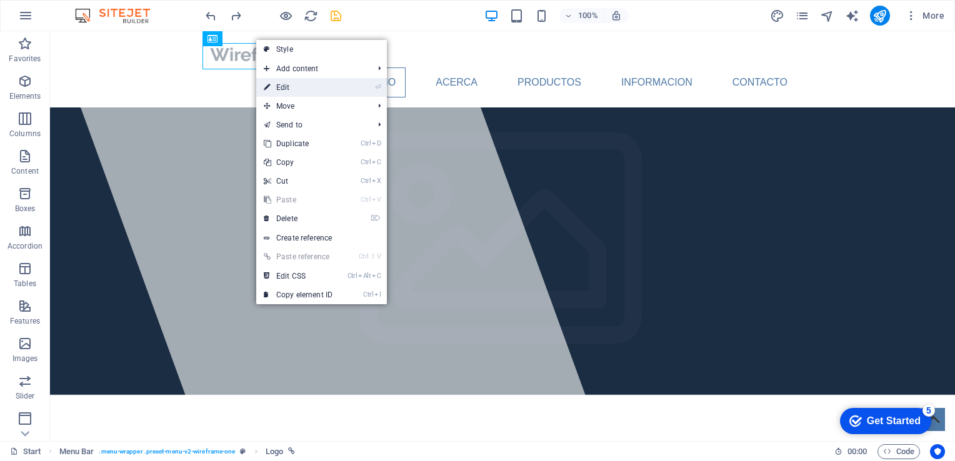
click at [295, 87] on link "⏎ Edit" at bounding box center [298, 87] width 84 height 19
select select "px"
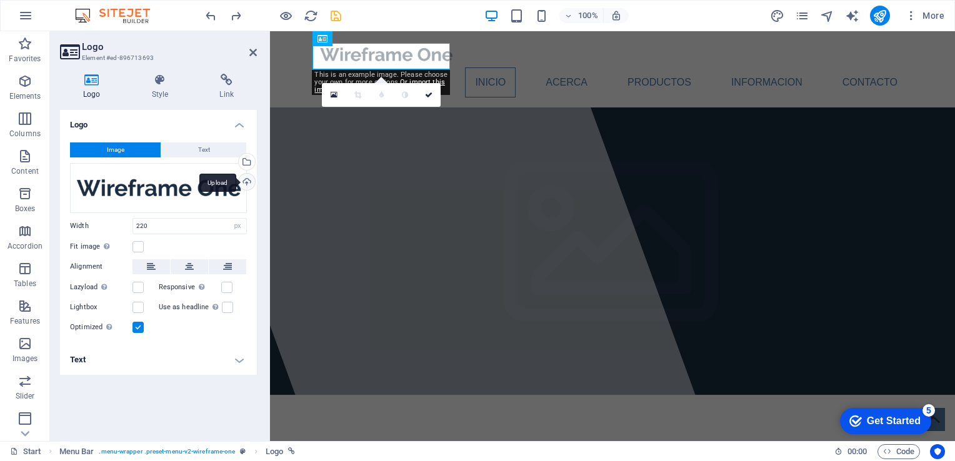
click at [247, 178] on div "Upload" at bounding box center [245, 183] width 19 height 19
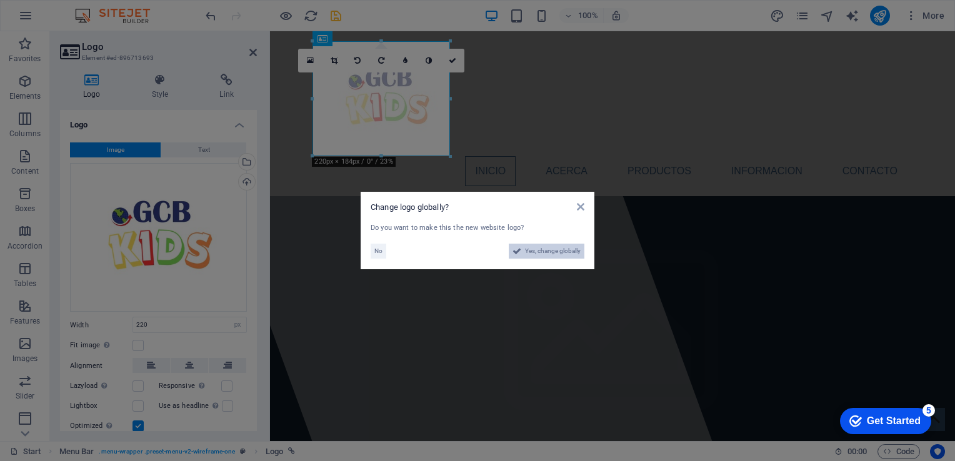
click at [548, 254] on span "Yes, change globally" at bounding box center [553, 251] width 56 height 15
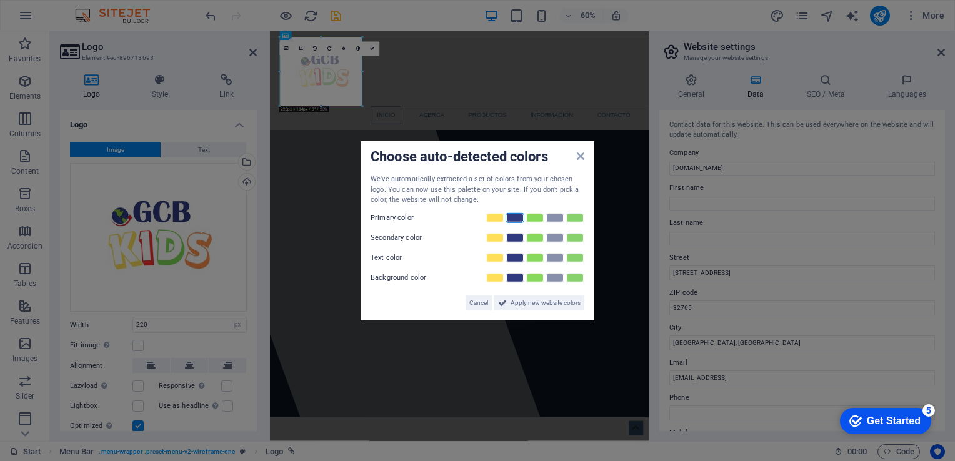
click at [512, 219] on link at bounding box center [514, 217] width 19 height 10
click at [517, 301] on span "Apply new website colors" at bounding box center [545, 302] width 70 height 15
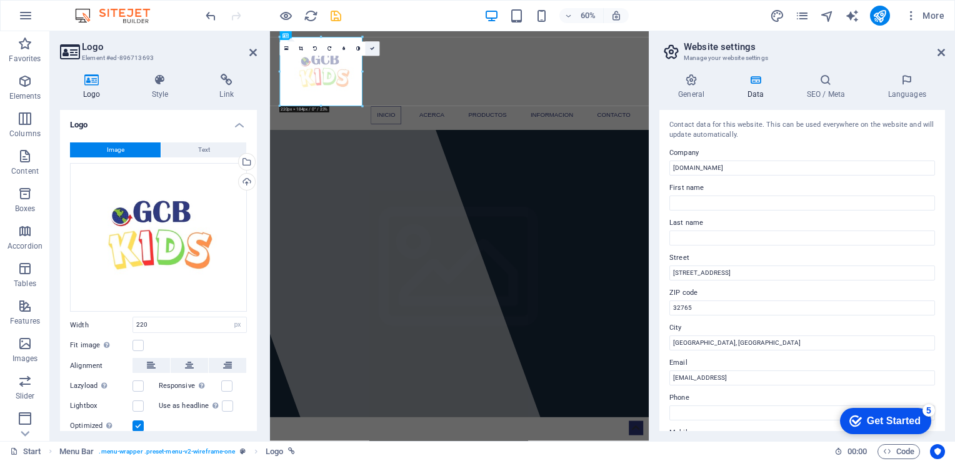
click at [374, 51] on link at bounding box center [372, 49] width 14 height 14
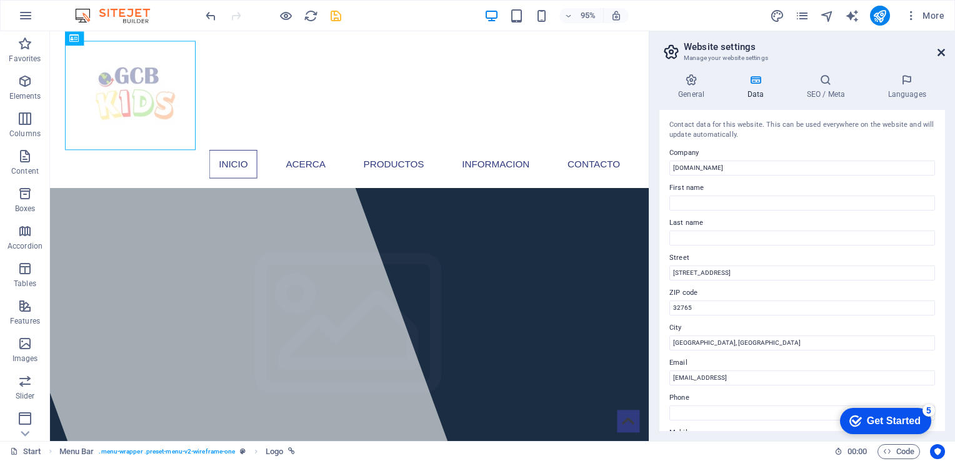
click at [940, 53] on icon at bounding box center [940, 52] width 7 height 10
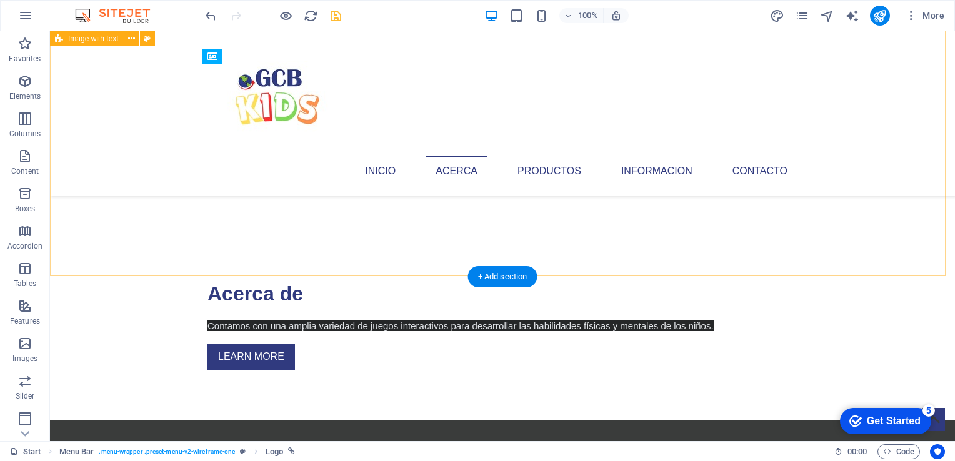
scroll to position [375, 0]
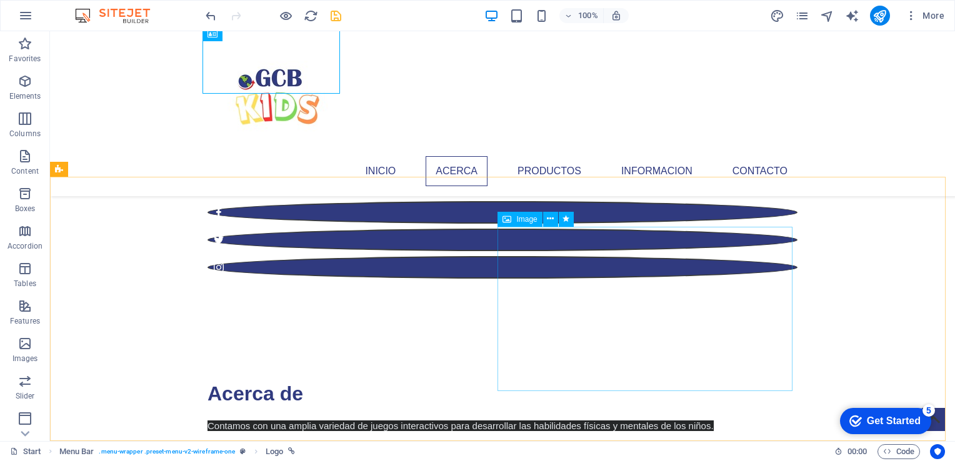
click at [525, 220] on span "Image" at bounding box center [526, 219] width 21 height 7
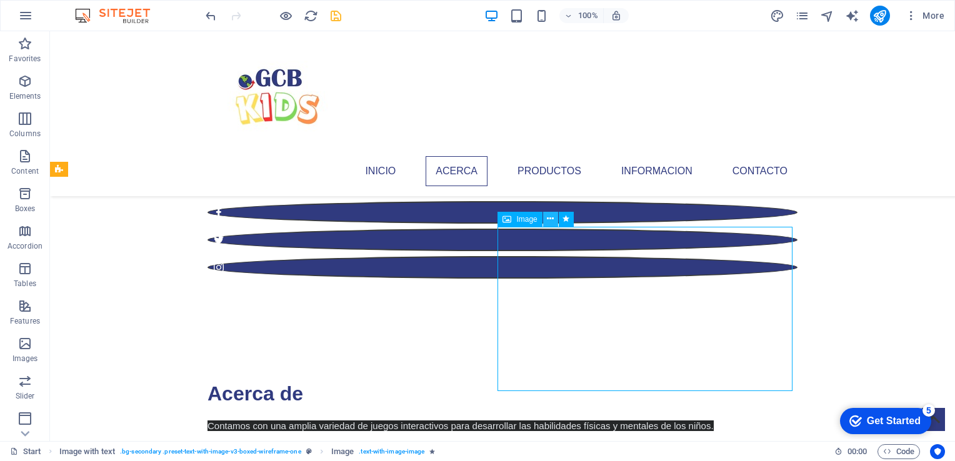
click at [547, 224] on icon at bounding box center [550, 218] width 7 height 13
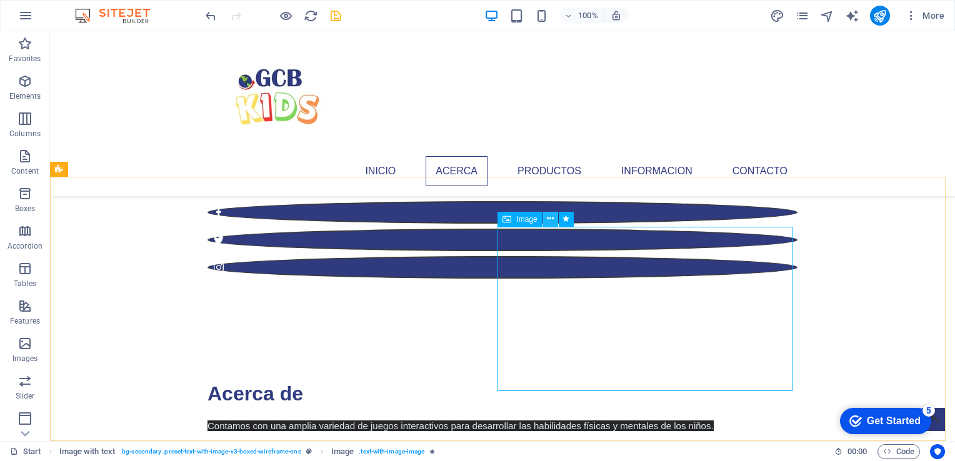
click at [550, 219] on icon at bounding box center [550, 218] width 7 height 13
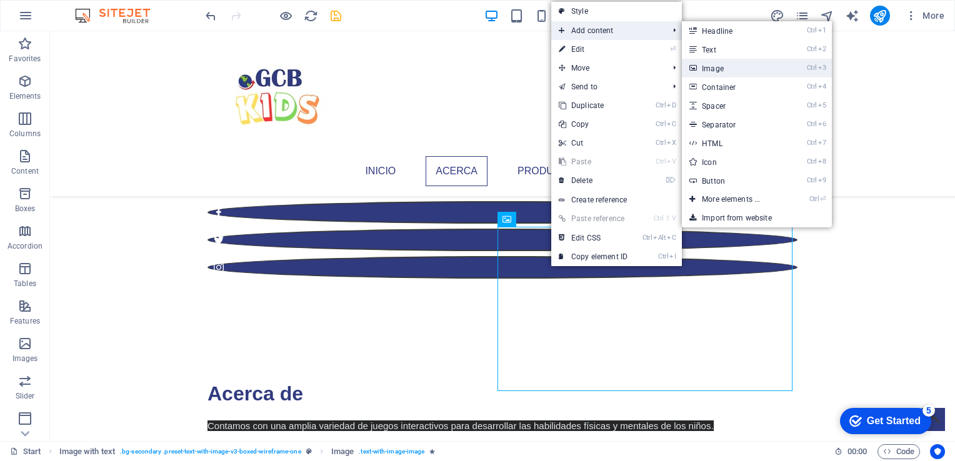
click at [722, 73] on link "Ctrl 3 Image" at bounding box center [733, 68] width 103 height 19
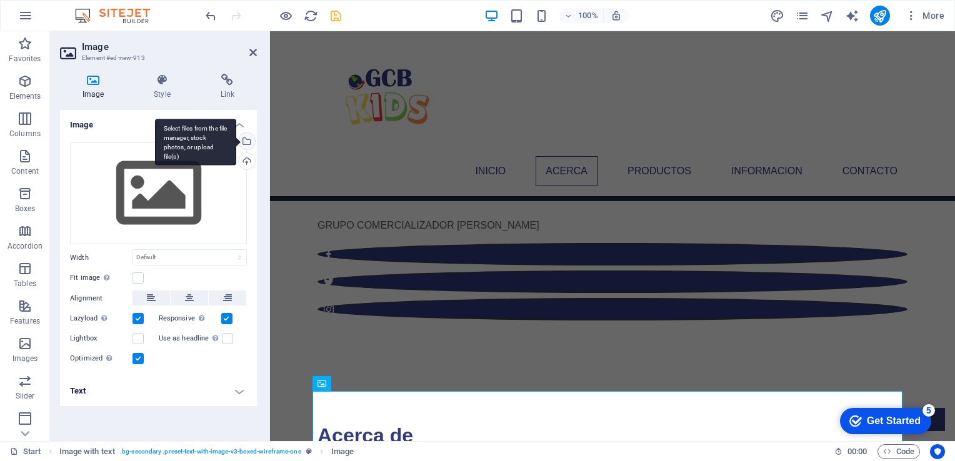
click at [247, 142] on div "Select files from the file manager, stock photos, or upload file(s)" at bounding box center [245, 142] width 19 height 19
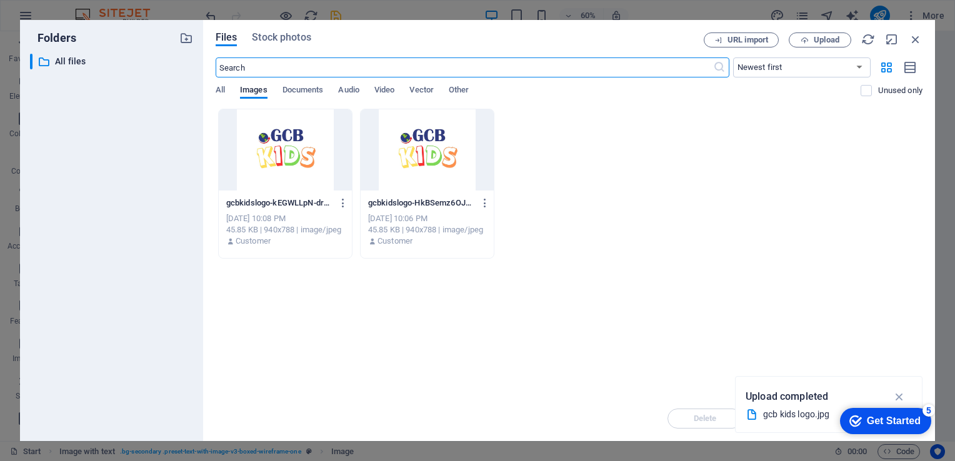
scroll to position [524, 0]
click at [815, 39] on span "Upload" at bounding box center [826, 39] width 26 height 7
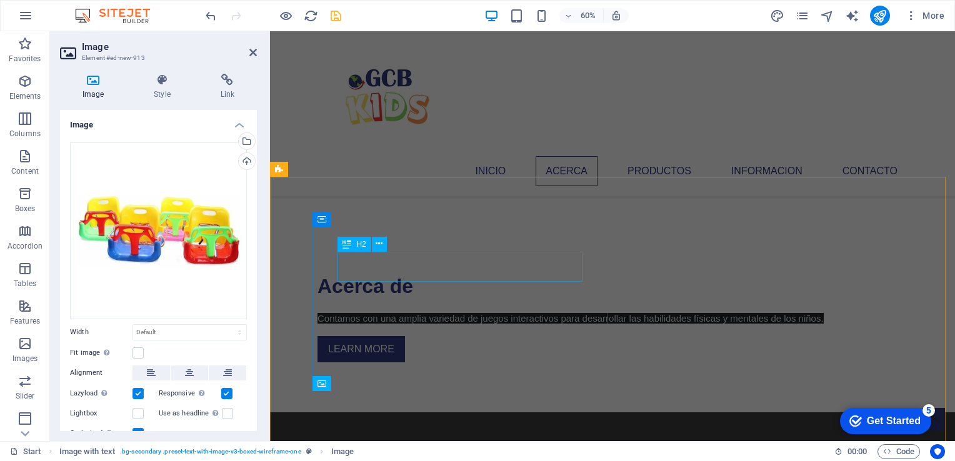
scroll to position [375, 0]
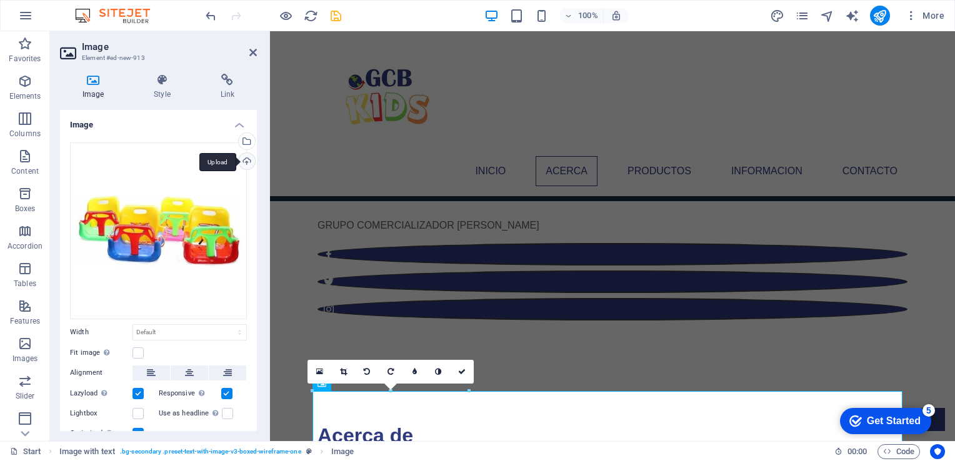
click at [246, 161] on div "Upload" at bounding box center [245, 162] width 19 height 19
click at [339, 15] on icon "save" at bounding box center [336, 16] width 14 height 14
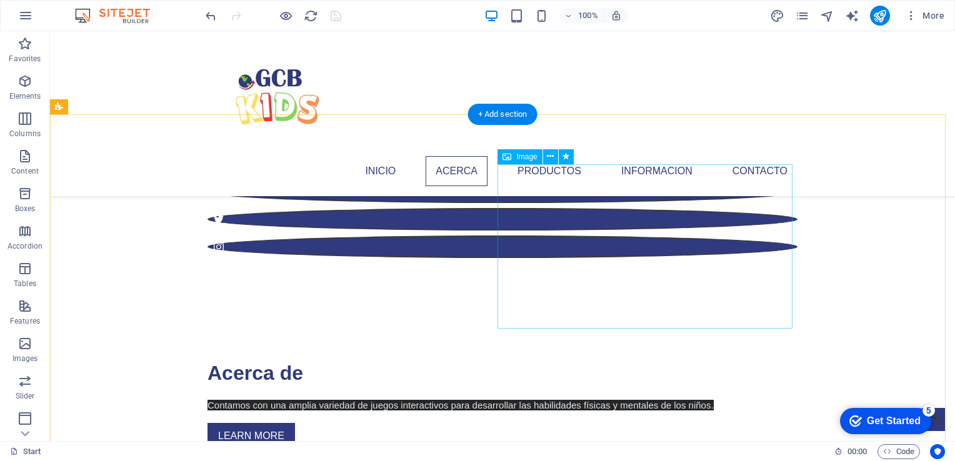
scroll to position [562, 0]
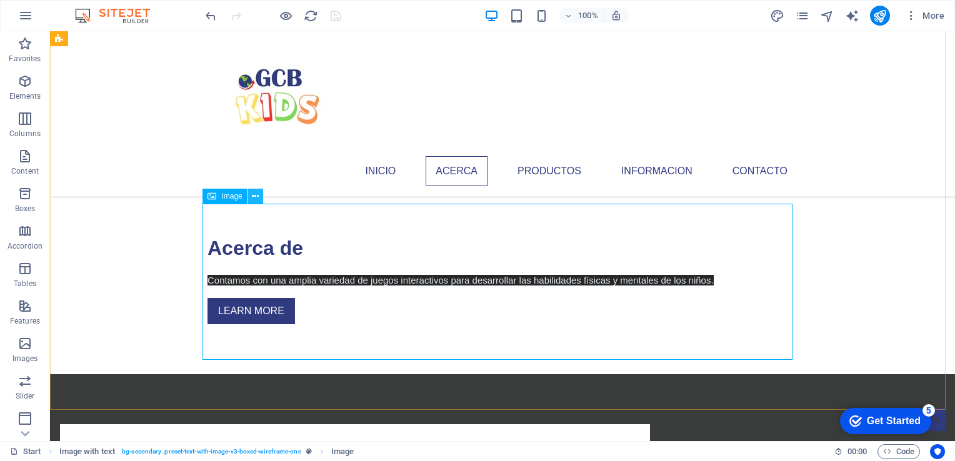
click at [257, 197] on icon at bounding box center [255, 196] width 7 height 13
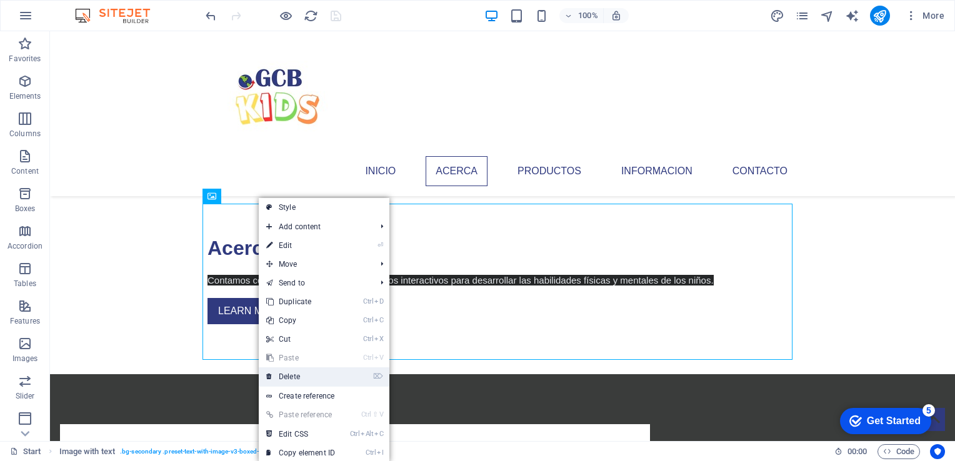
click at [309, 370] on link "⌦ Delete" at bounding box center [301, 376] width 84 height 19
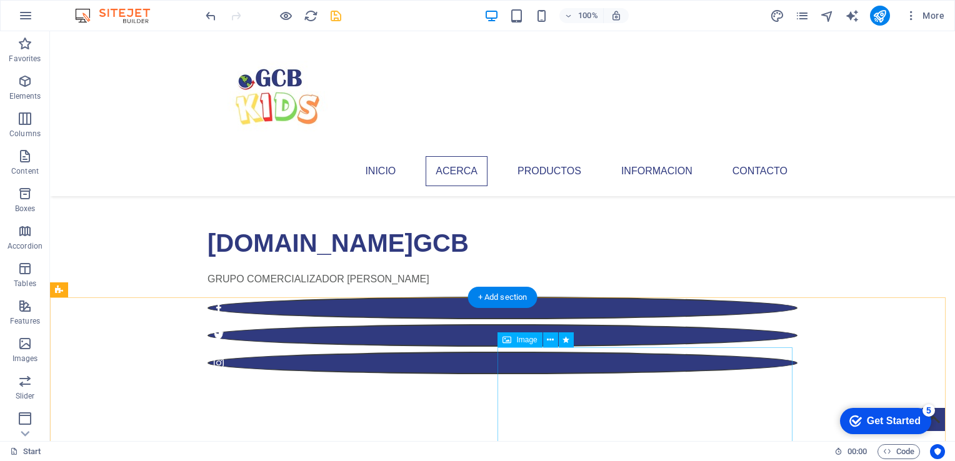
scroll to position [375, 0]
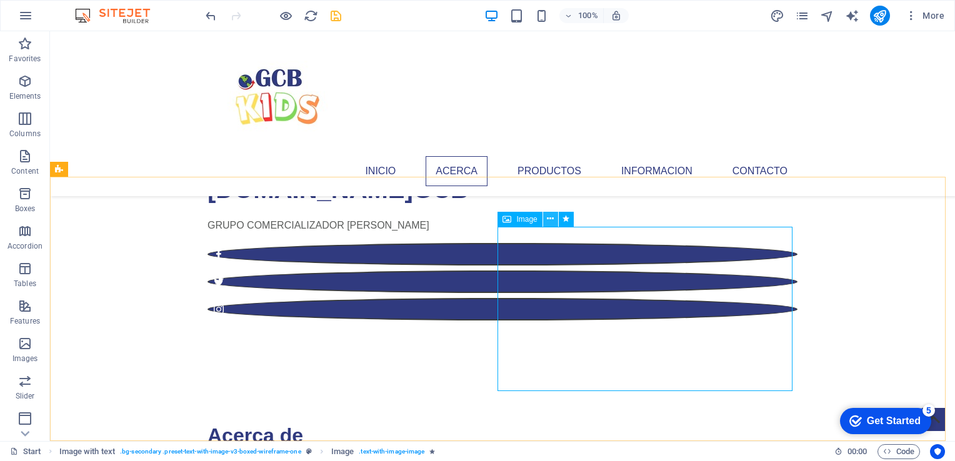
click at [543, 221] on button at bounding box center [550, 219] width 15 height 15
click at [505, 219] on icon at bounding box center [506, 219] width 9 height 15
click at [520, 219] on span "Image" at bounding box center [526, 219] width 21 height 7
click at [550, 218] on icon at bounding box center [550, 218] width 7 height 13
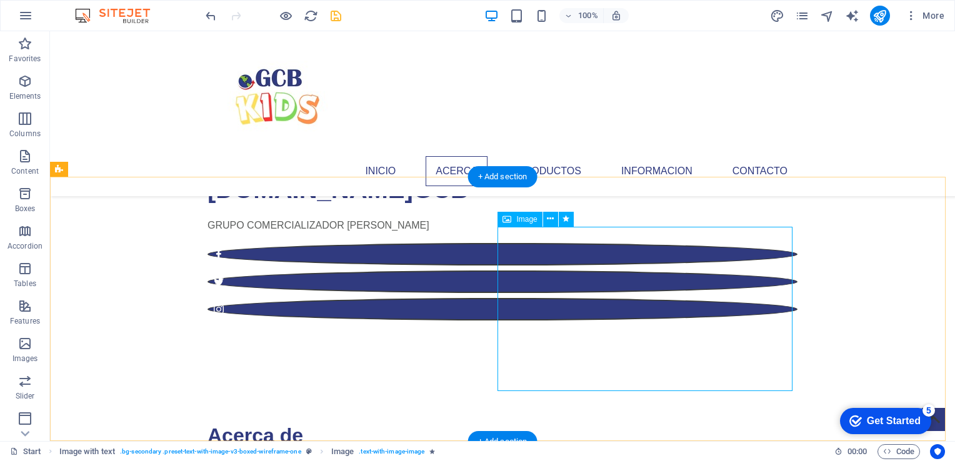
drag, startPoint x: 617, startPoint y: 292, endPoint x: 394, endPoint y: 292, distance: 223.0
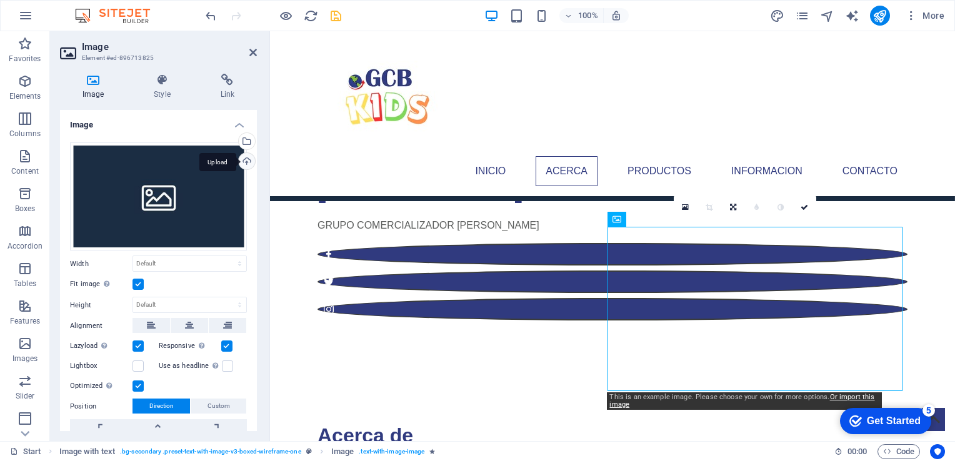
click at [245, 159] on div "Upload" at bounding box center [245, 162] width 19 height 19
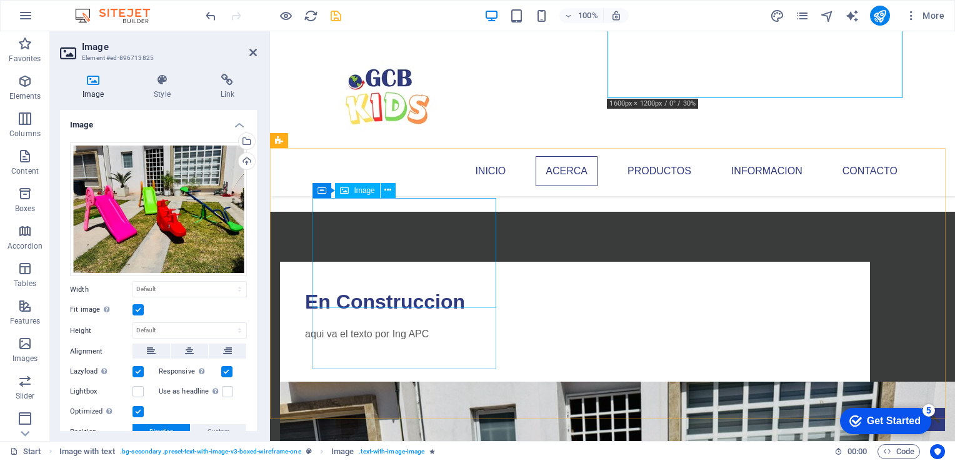
scroll to position [687, 0]
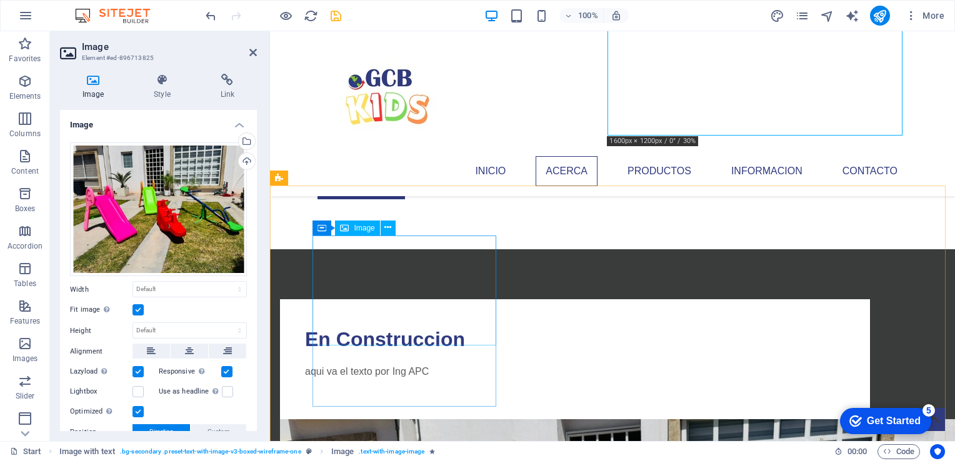
select select "%"
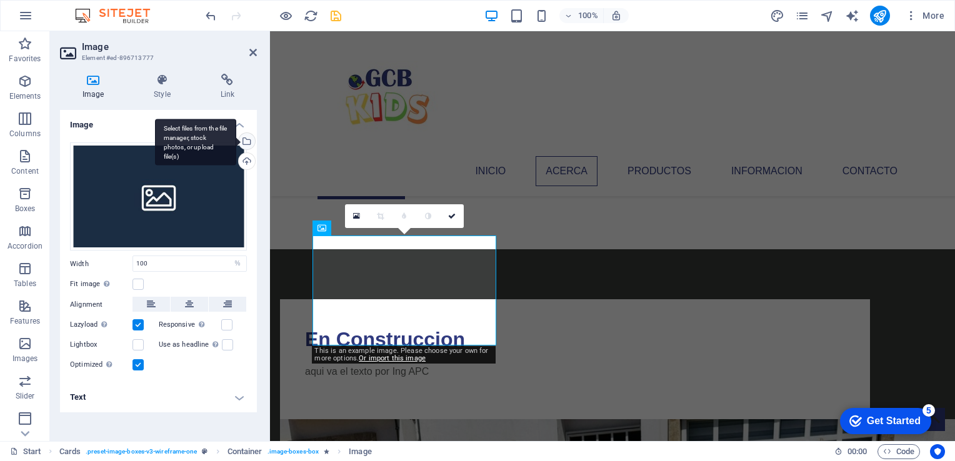
click at [236, 142] on div "Select files from the file manager, stock photos, or upload file(s)" at bounding box center [195, 142] width 81 height 47
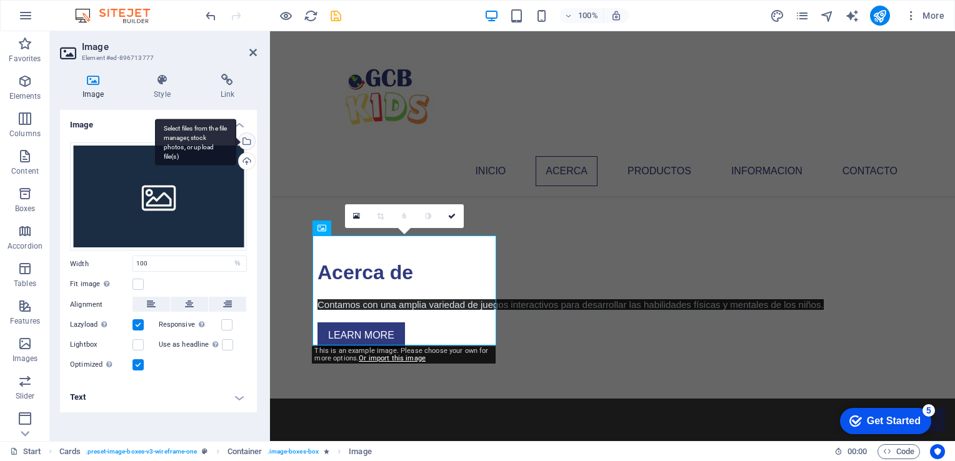
scroll to position [836, 0]
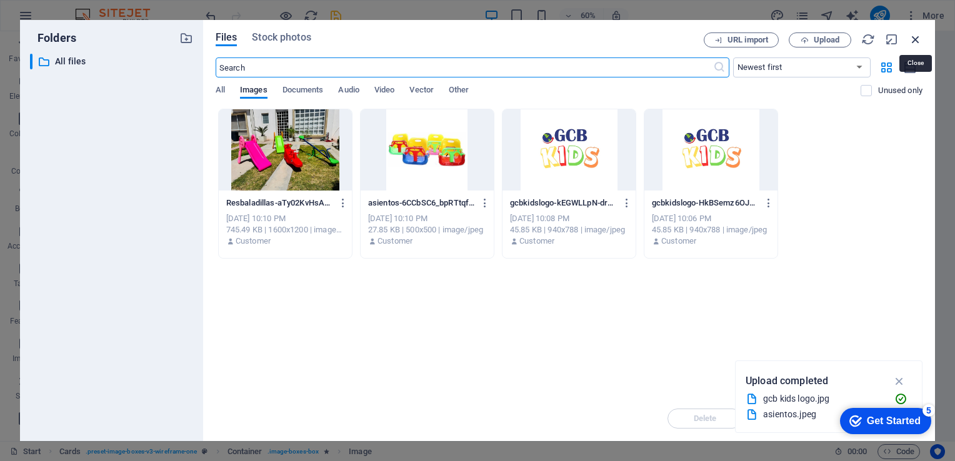
click at [915, 37] on icon "button" at bounding box center [915, 39] width 14 height 14
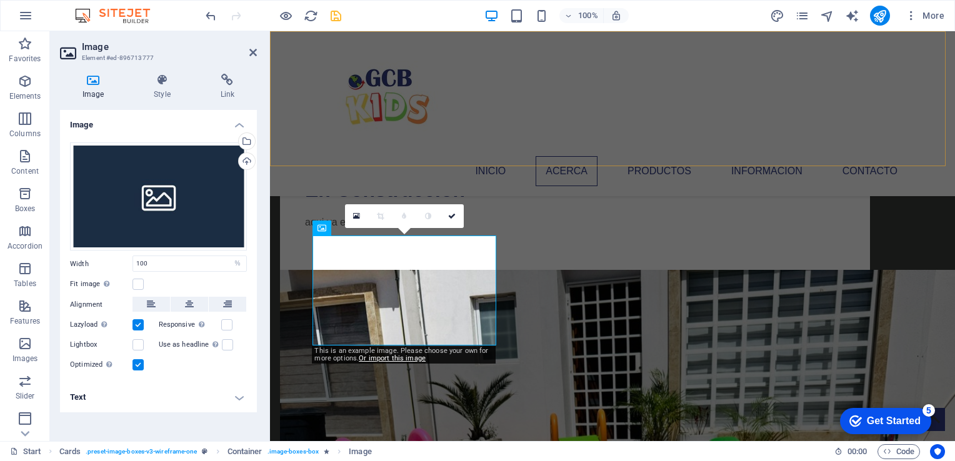
scroll to position [687, 0]
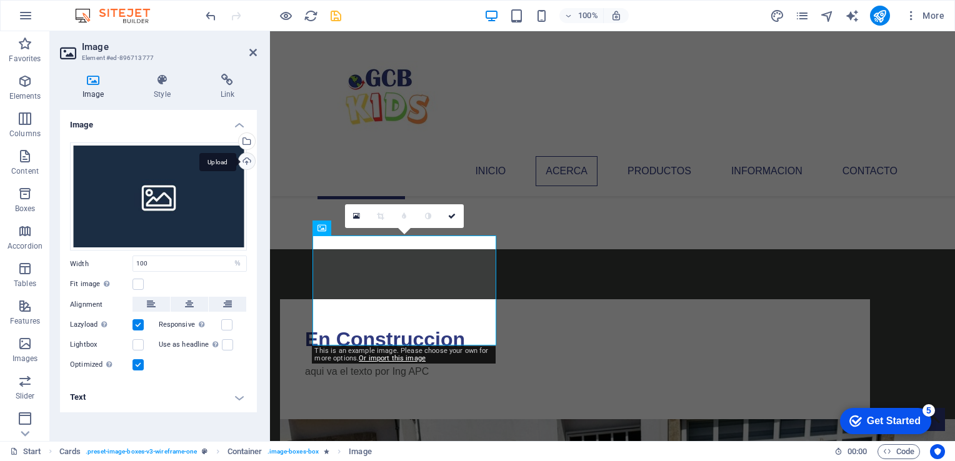
click at [251, 159] on div "Upload" at bounding box center [245, 162] width 19 height 19
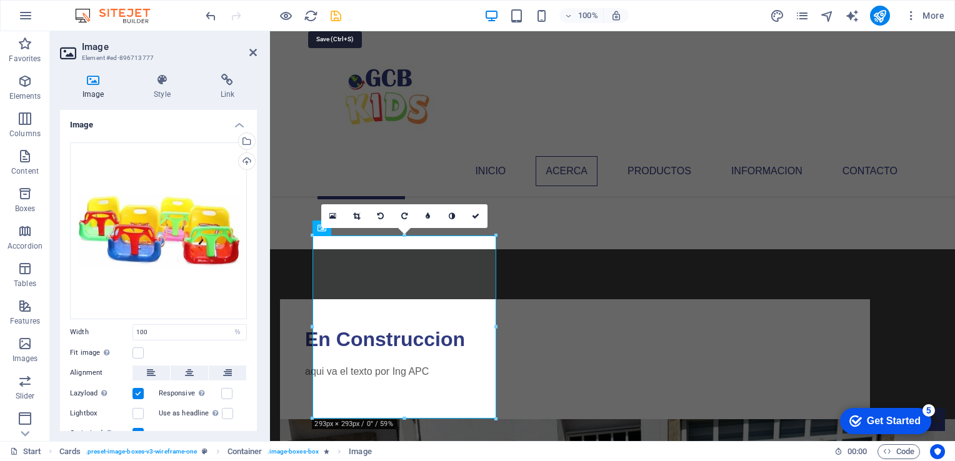
click at [332, 14] on icon "save" at bounding box center [336, 16] width 14 height 14
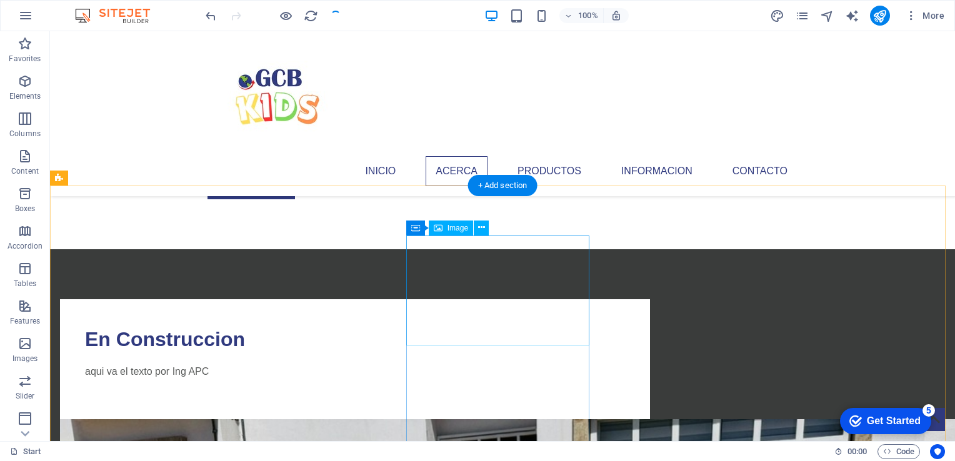
select select "%"
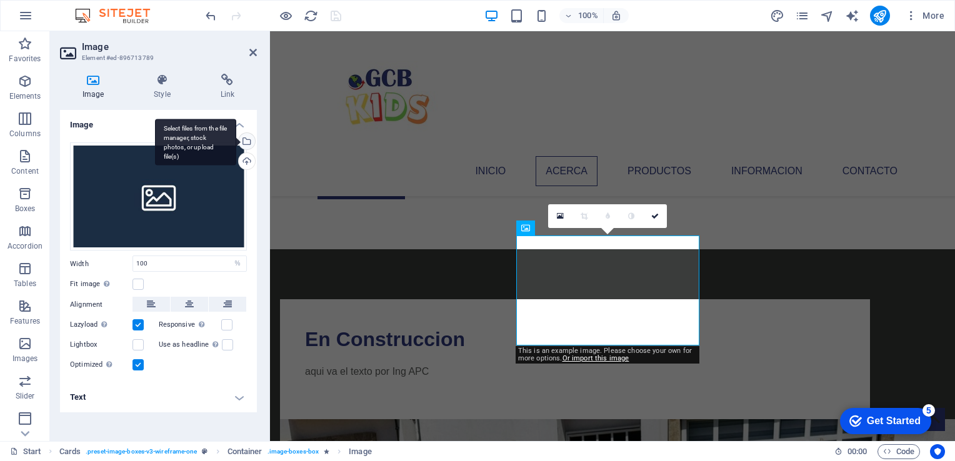
click at [248, 141] on div "Select files from the file manager, stock photos, or upload file(s)" at bounding box center [245, 142] width 19 height 19
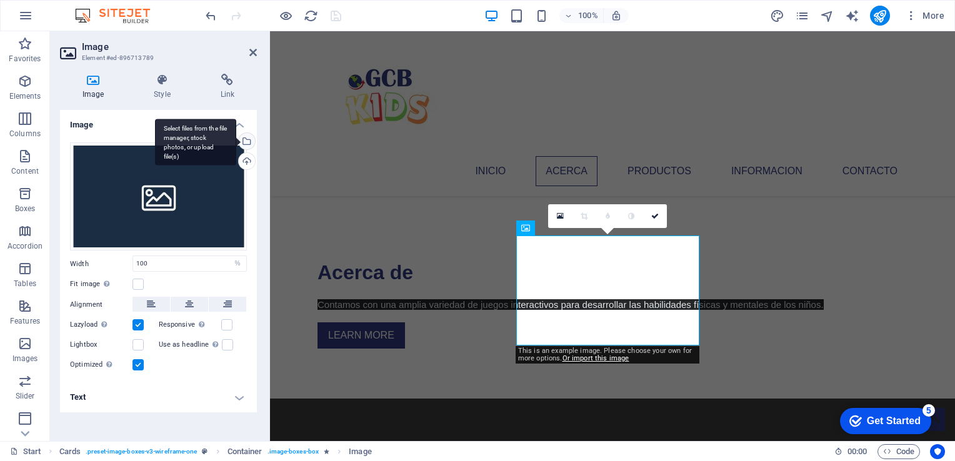
scroll to position [836, 0]
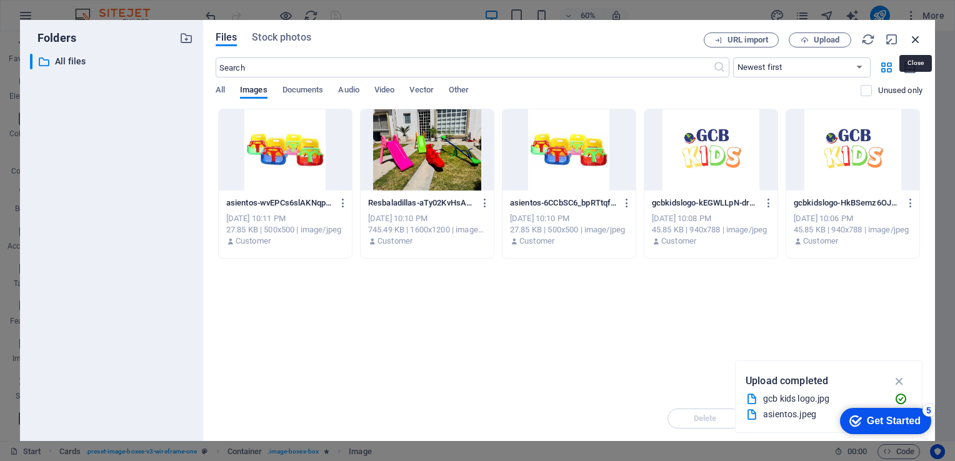
drag, startPoint x: 920, startPoint y: 39, endPoint x: 372, endPoint y: 90, distance: 549.6
click at [920, 39] on icon "button" at bounding box center [915, 39] width 14 height 14
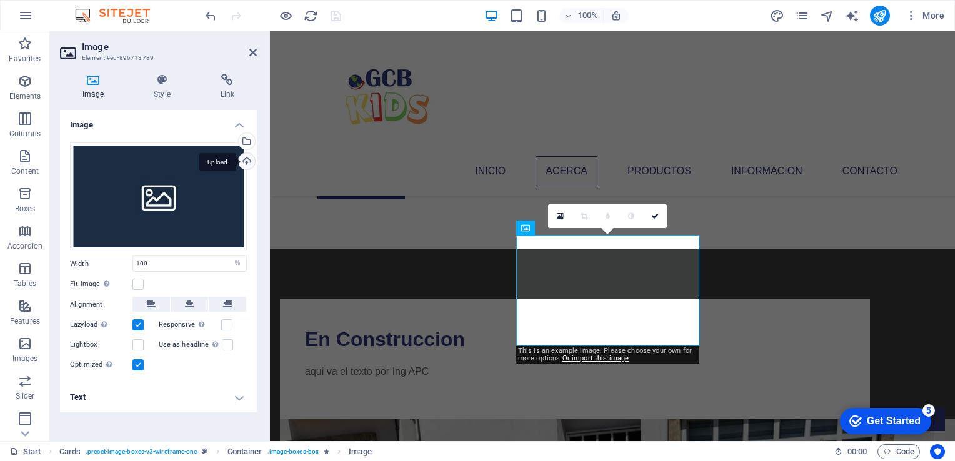
click at [244, 161] on div "Upload" at bounding box center [245, 162] width 19 height 19
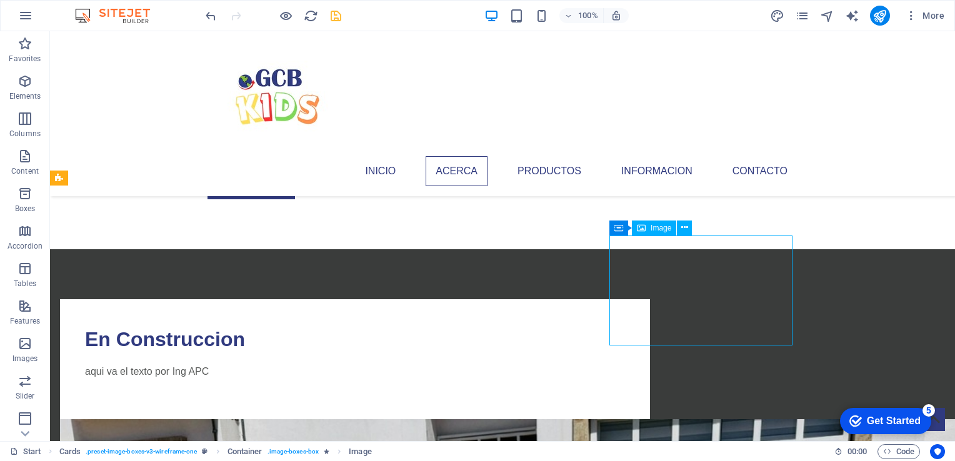
select select "%"
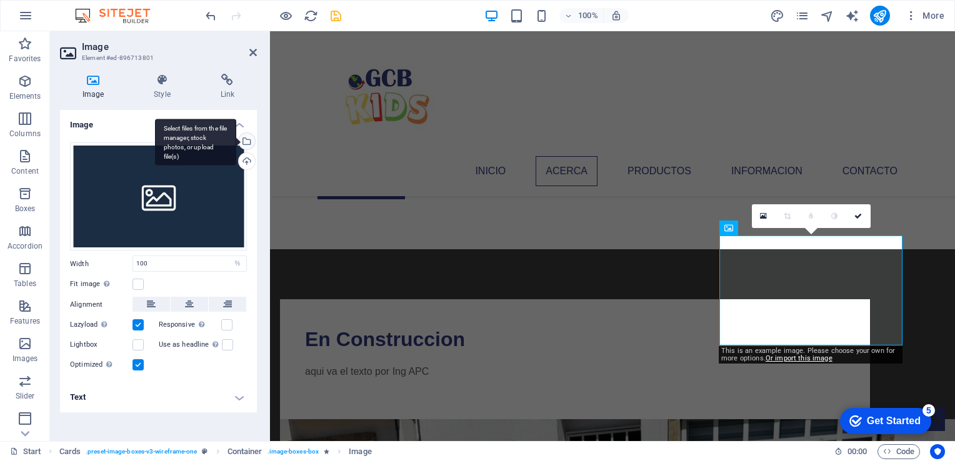
click at [249, 141] on div "Select files from the file manager, stock photos, or upload file(s)" at bounding box center [245, 142] width 19 height 19
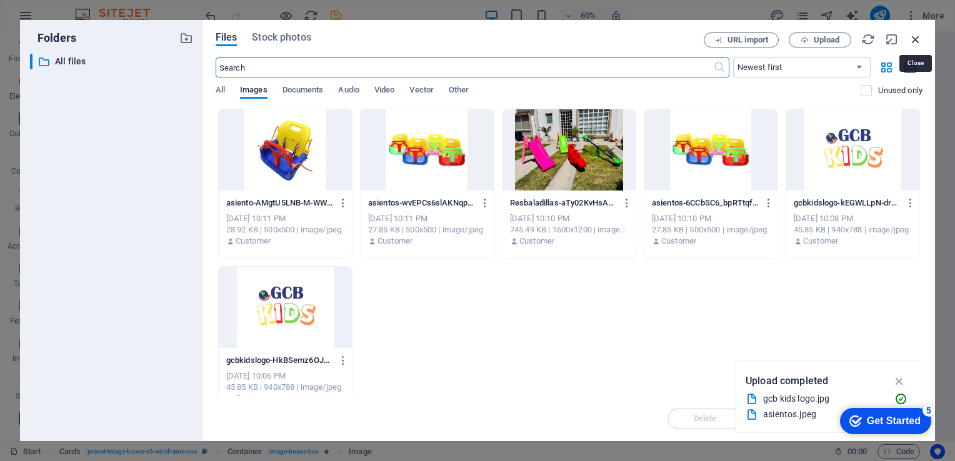
click at [909, 39] on icon "button" at bounding box center [915, 39] width 14 height 14
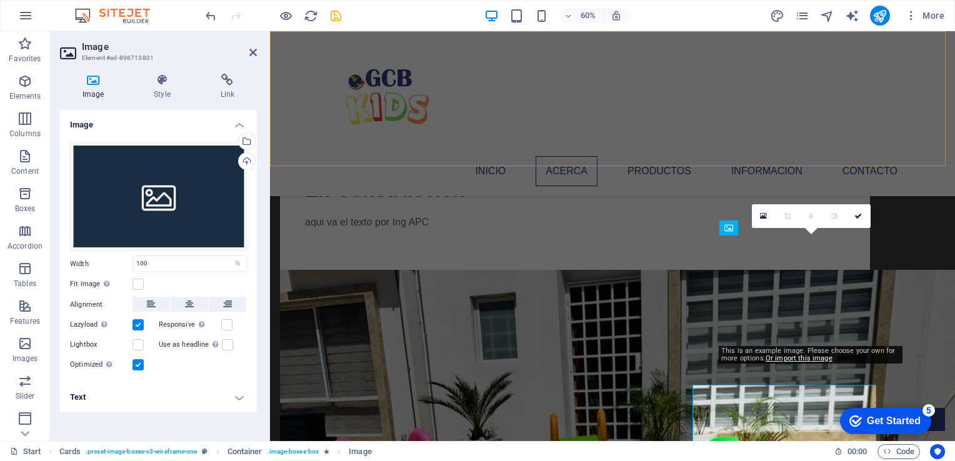
scroll to position [687, 0]
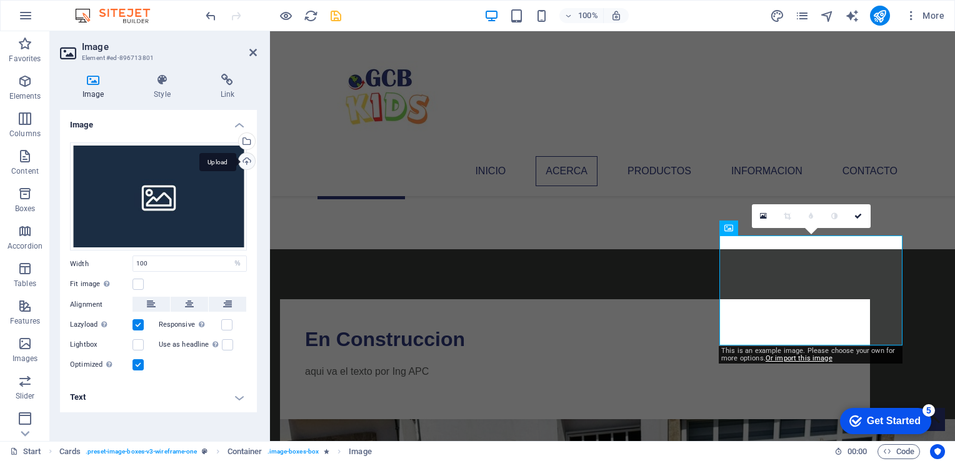
click at [250, 159] on div "Upload" at bounding box center [245, 162] width 19 height 19
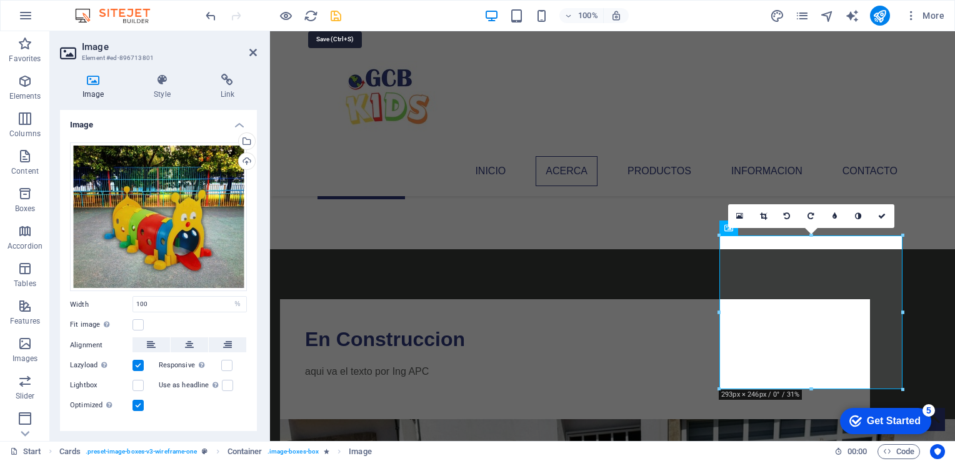
click at [340, 15] on icon "save" at bounding box center [336, 16] width 14 height 14
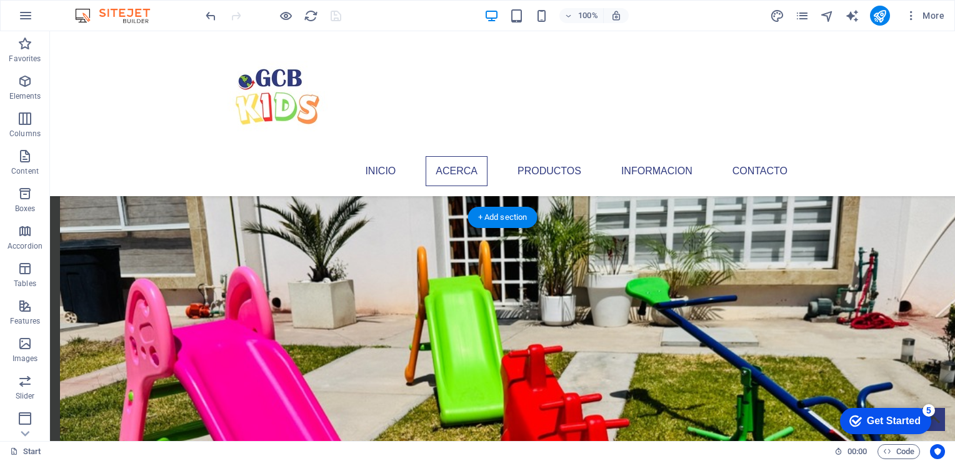
scroll to position [1000, 0]
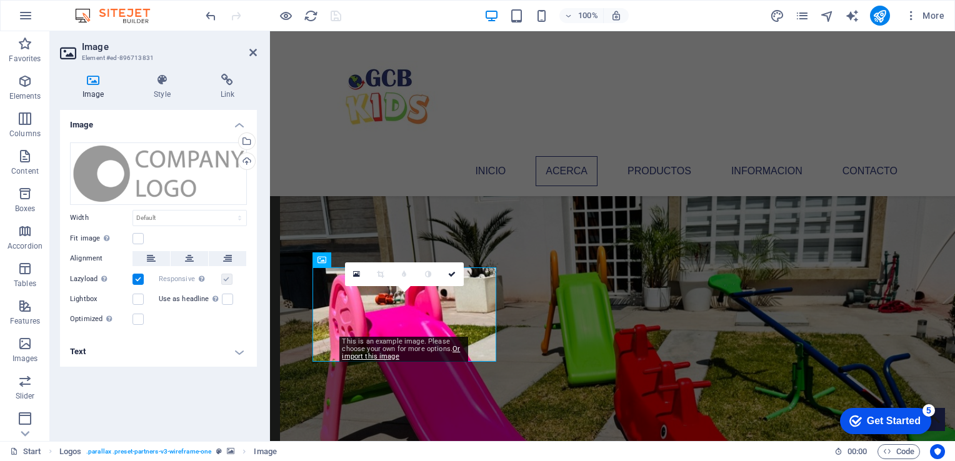
click at [100, 91] on h4 "Image" at bounding box center [95, 87] width 71 height 26
click at [252, 143] on div "Select files from the file manager, stock photos, or upload file(s)" at bounding box center [245, 142] width 19 height 19
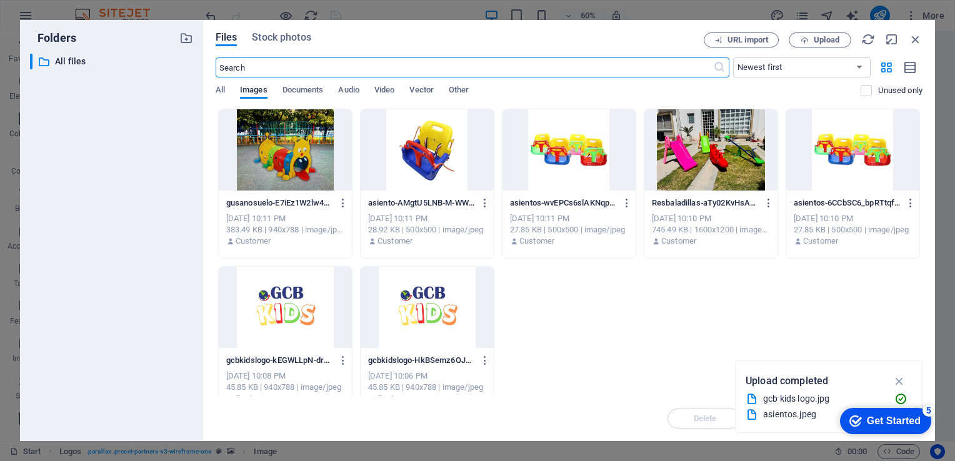
scroll to position [1148, 0]
click at [311, 319] on div at bounding box center [285, 307] width 133 height 81
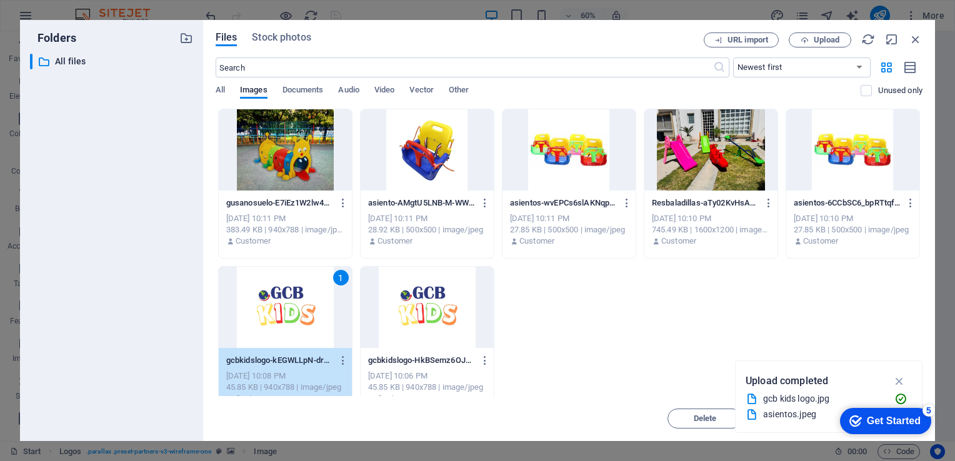
drag, startPoint x: 901, startPoint y: 386, endPoint x: 891, endPoint y: 392, distance: 12.0
click at [898, 386] on icon "button" at bounding box center [899, 381] width 14 height 14
click at [912, 36] on icon "button" at bounding box center [915, 39] width 14 height 14
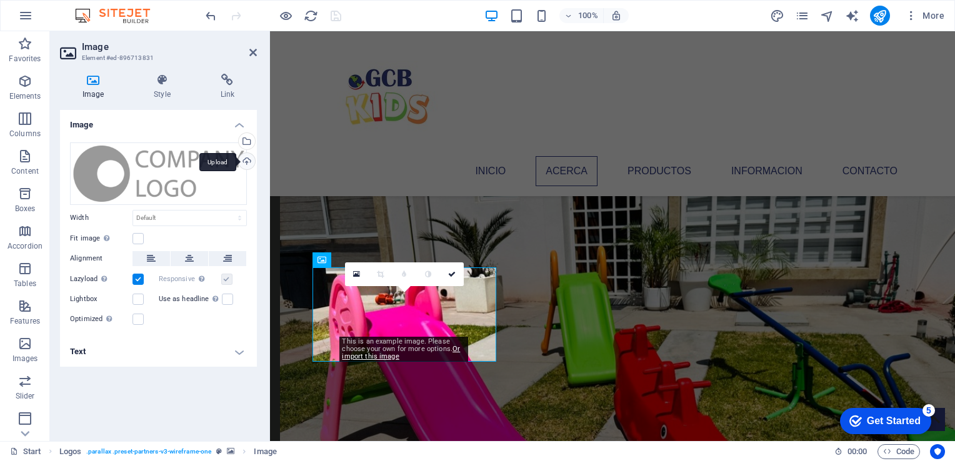
click at [249, 164] on div "Upload" at bounding box center [245, 162] width 19 height 19
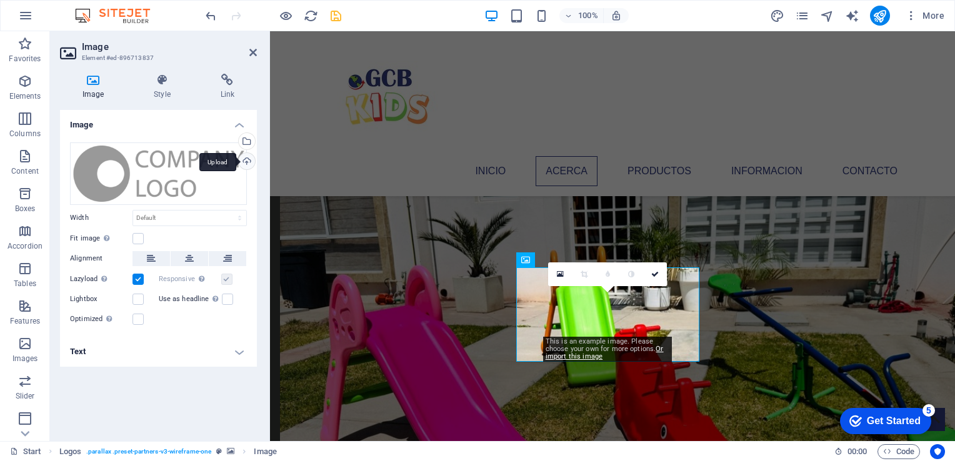
click at [246, 162] on div "Upload" at bounding box center [245, 162] width 19 height 19
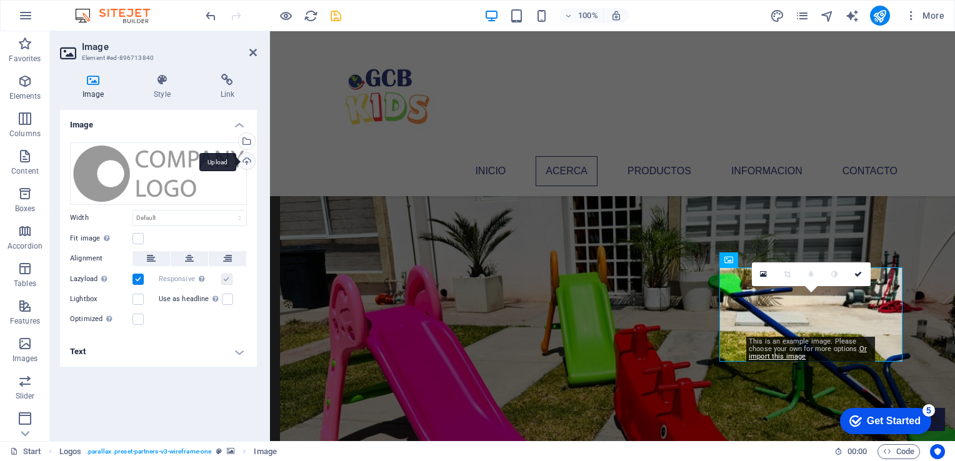
click at [251, 156] on div "Upload" at bounding box center [245, 162] width 19 height 19
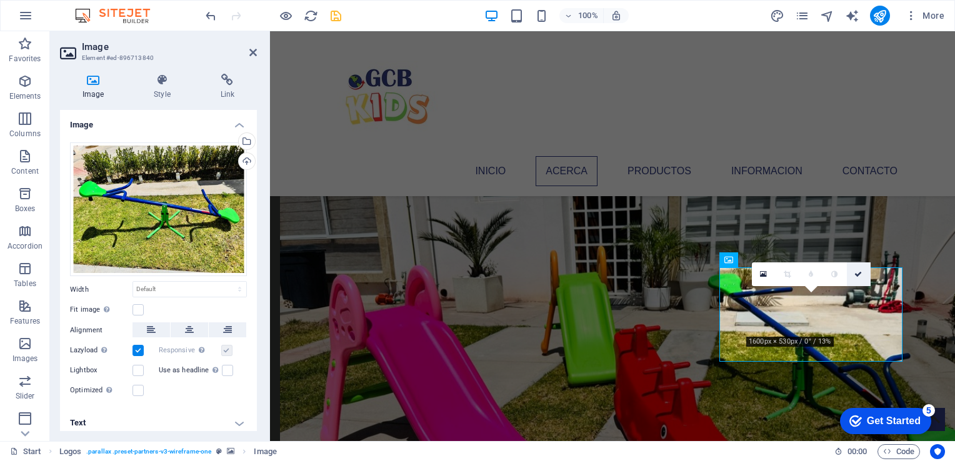
click at [861, 271] on icon at bounding box center [857, 273] width 7 height 7
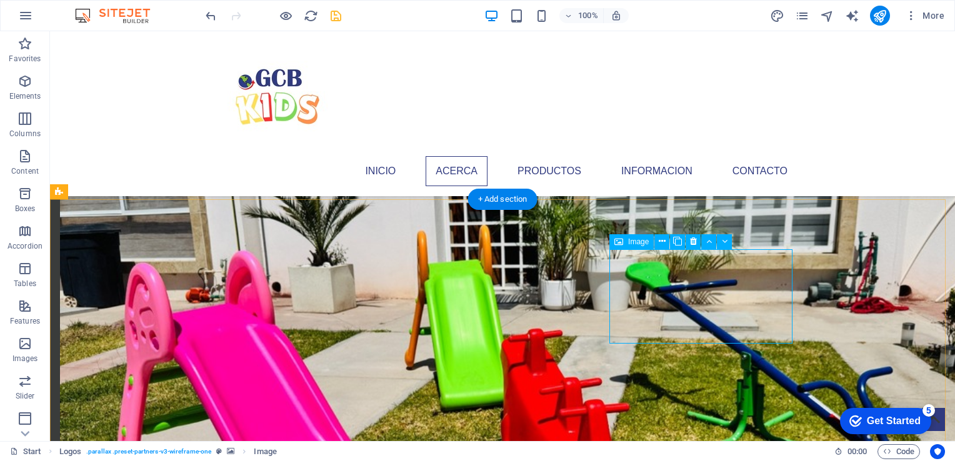
scroll to position [1124, 0]
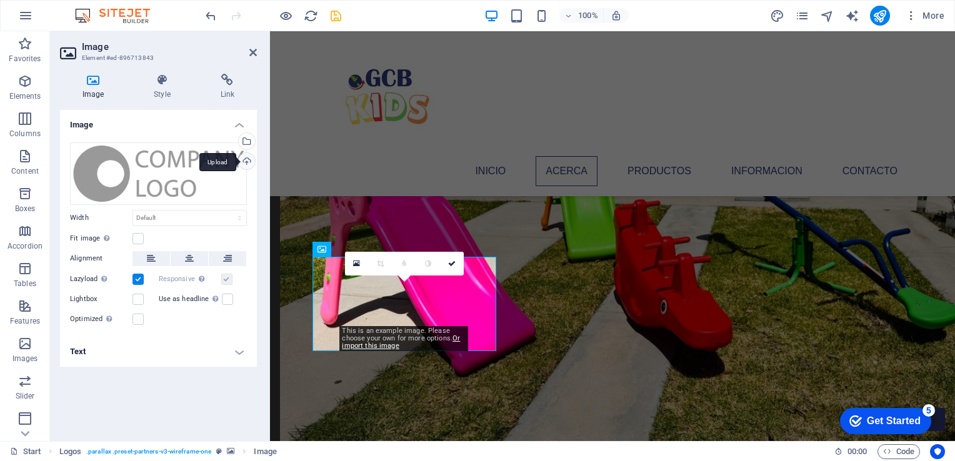
click at [246, 156] on div "Upload" at bounding box center [245, 162] width 19 height 19
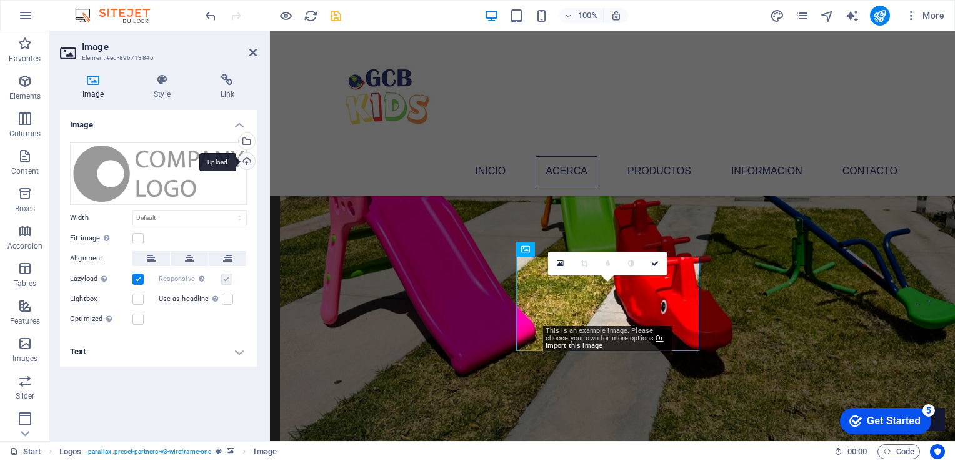
click at [249, 159] on div "Upload" at bounding box center [245, 162] width 19 height 19
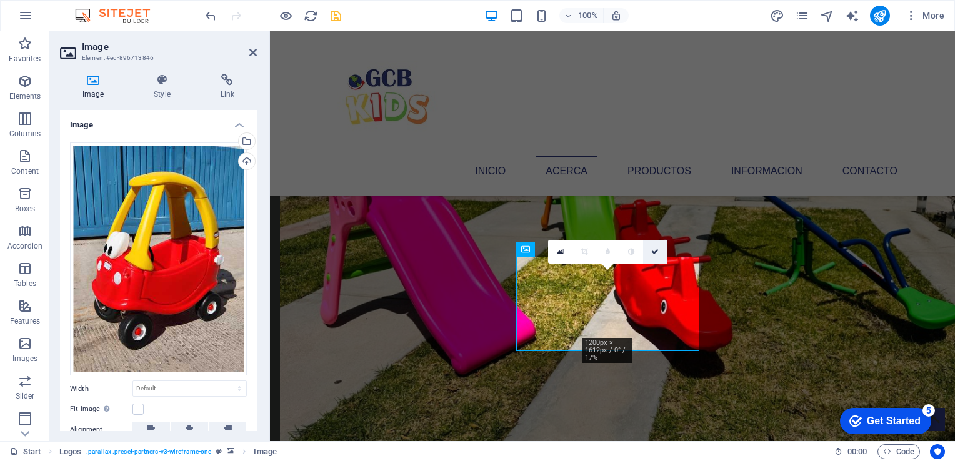
click at [655, 253] on icon at bounding box center [654, 251] width 7 height 7
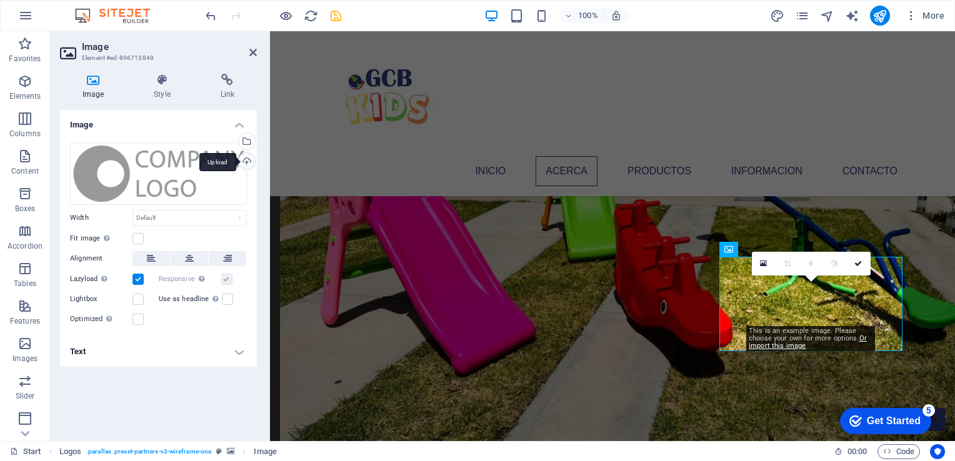
click at [247, 161] on div "Upload" at bounding box center [245, 162] width 19 height 19
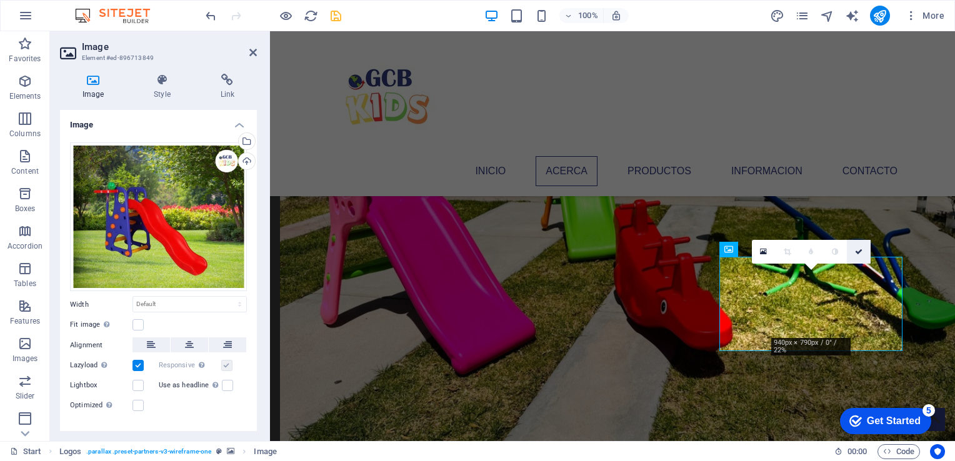
drag, startPoint x: 855, startPoint y: 249, endPoint x: 804, endPoint y: 218, distance: 59.5
click at [855, 249] on icon at bounding box center [858, 251] width 7 height 7
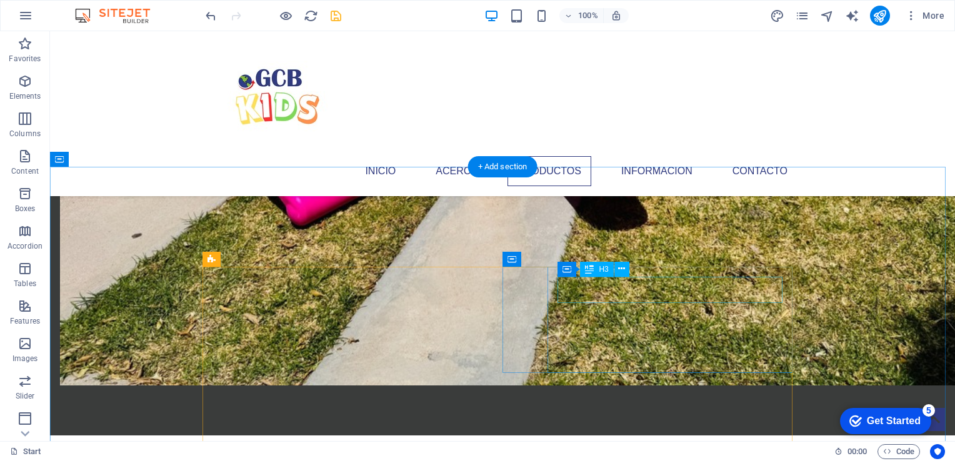
scroll to position [1437, 0]
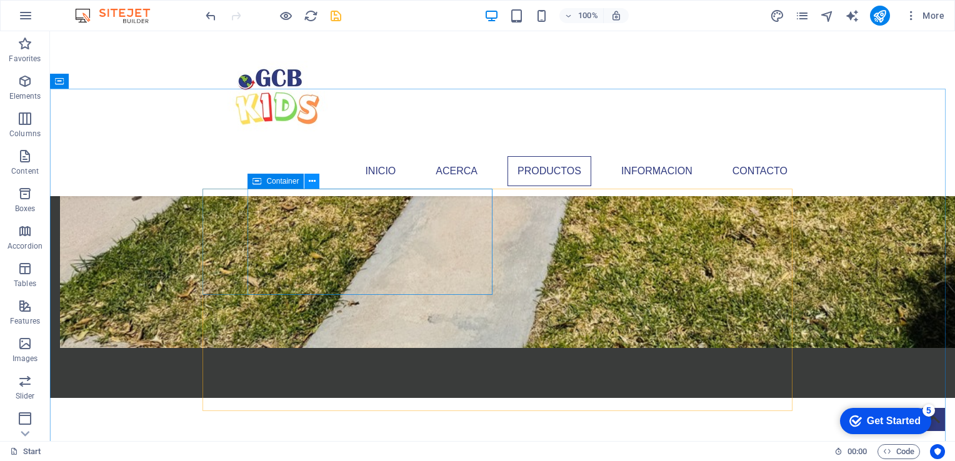
click at [310, 181] on icon at bounding box center [312, 181] width 7 height 13
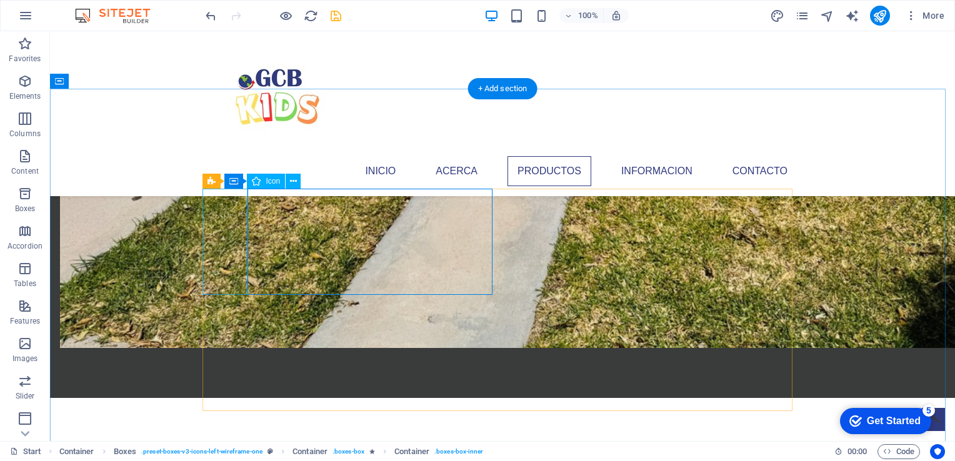
select select "xMidYMid"
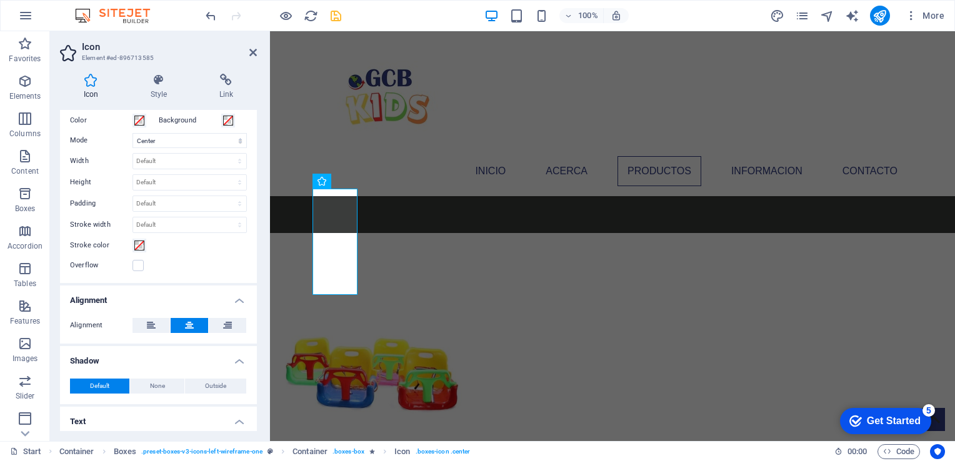
scroll to position [333, 0]
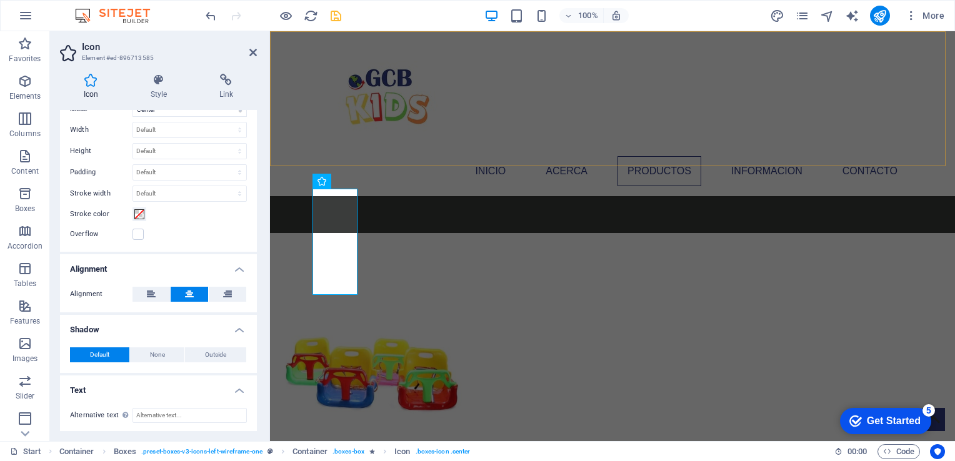
click at [522, 142] on div "Inicio Acerca Productos Informacion Contacto" at bounding box center [612, 113] width 685 height 165
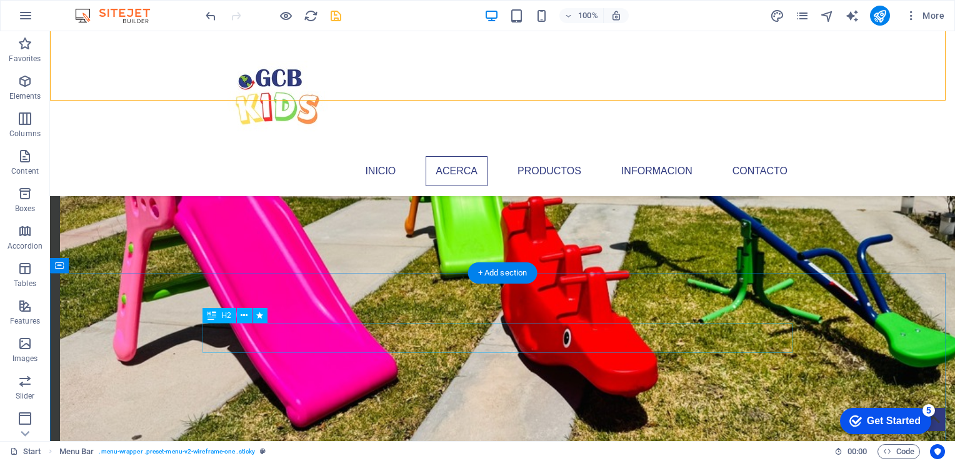
scroll to position [1312, 0]
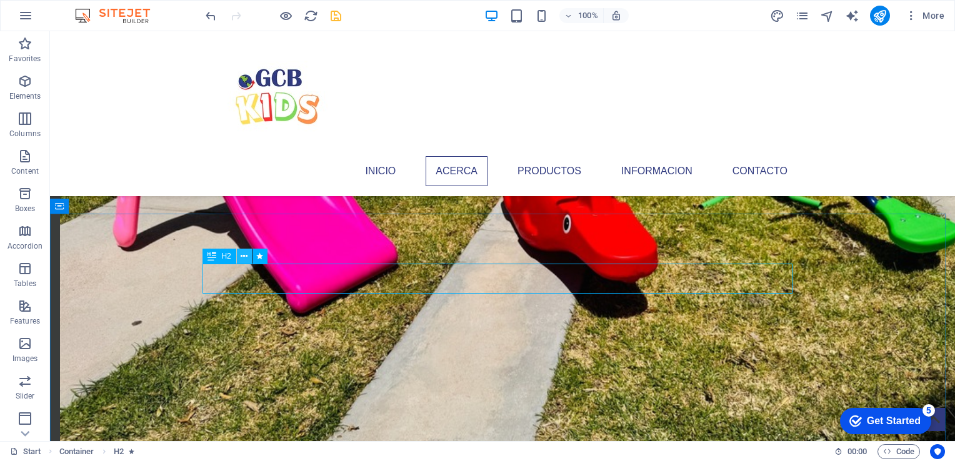
click at [242, 260] on icon at bounding box center [244, 256] width 7 height 13
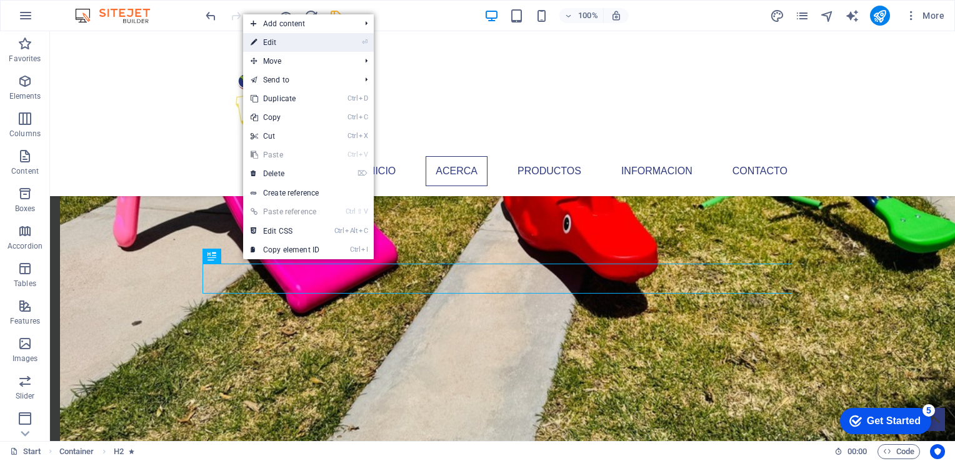
click at [285, 47] on link "⏎ Edit" at bounding box center [285, 42] width 84 height 19
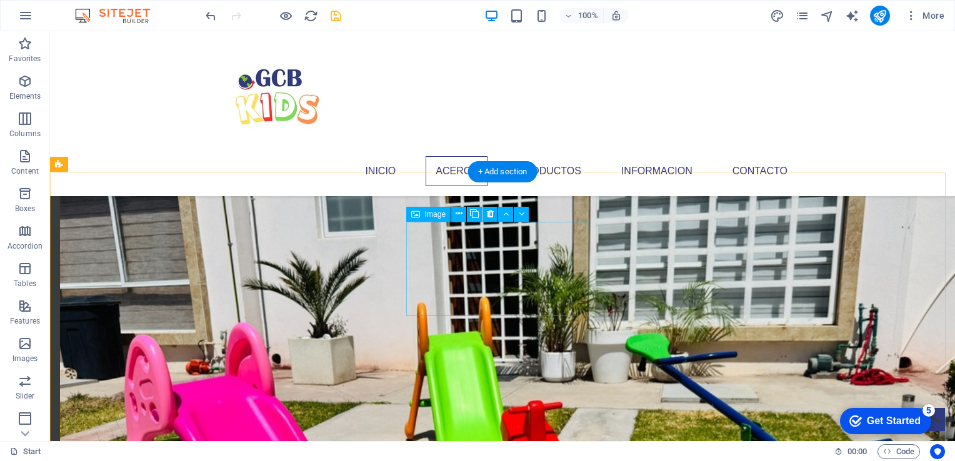
scroll to position [875, 0]
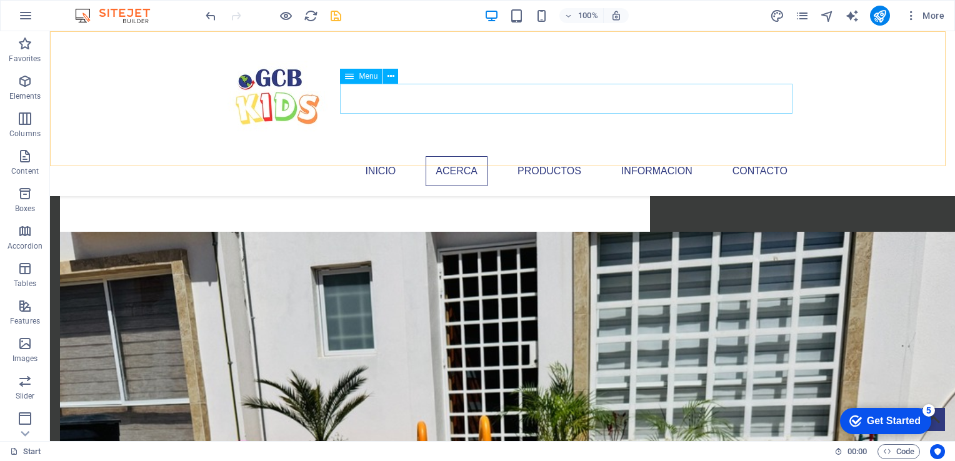
click at [562, 156] on nav "Inicio Acerca Productos Informacion Contacto" at bounding box center [502, 171] width 590 height 30
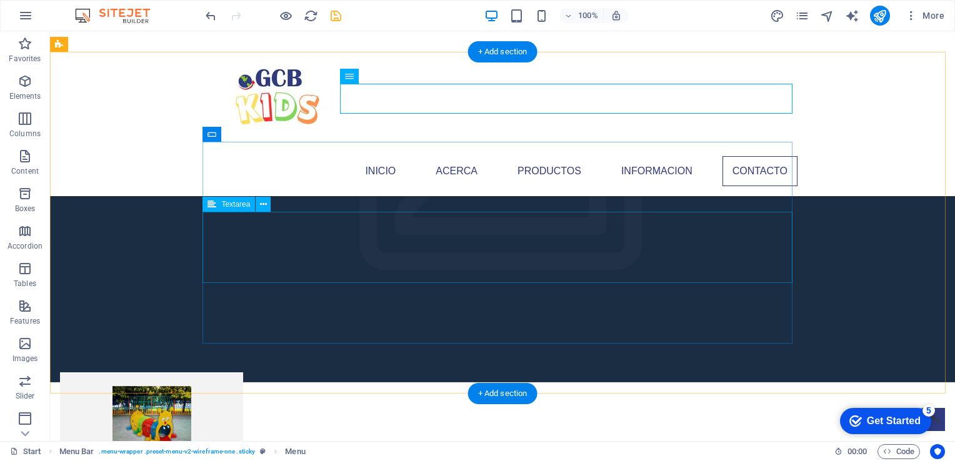
scroll to position [2561, 0]
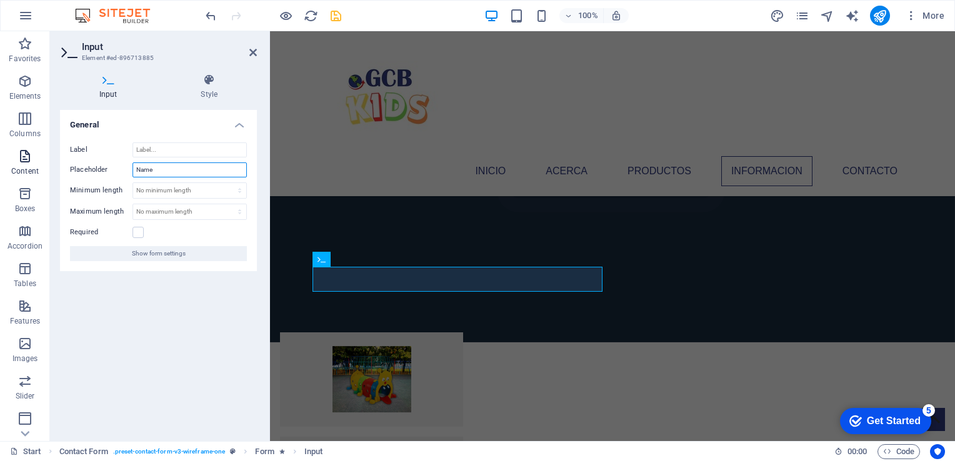
drag, startPoint x: 173, startPoint y: 172, endPoint x: 8, endPoint y: 156, distance: 165.7
click at [8, 156] on section "Favorites Elements Columns Content Boxes Accordion Tables Features Images Slide…" at bounding box center [477, 236] width 955 height 410
type input "Nombre"
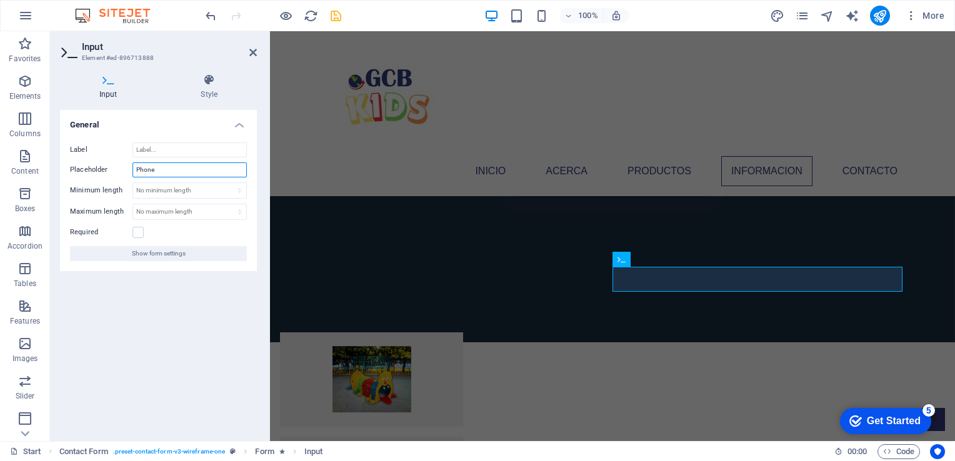
drag, startPoint x: 200, startPoint y: 168, endPoint x: -15, endPoint y: 169, distance: 214.9
click at [0, 169] on html "[DOMAIN_NAME] Start Favorites Elements Columns Content Boxes Accordion Tables F…" at bounding box center [477, 230] width 955 height 461
type input "Telefono"
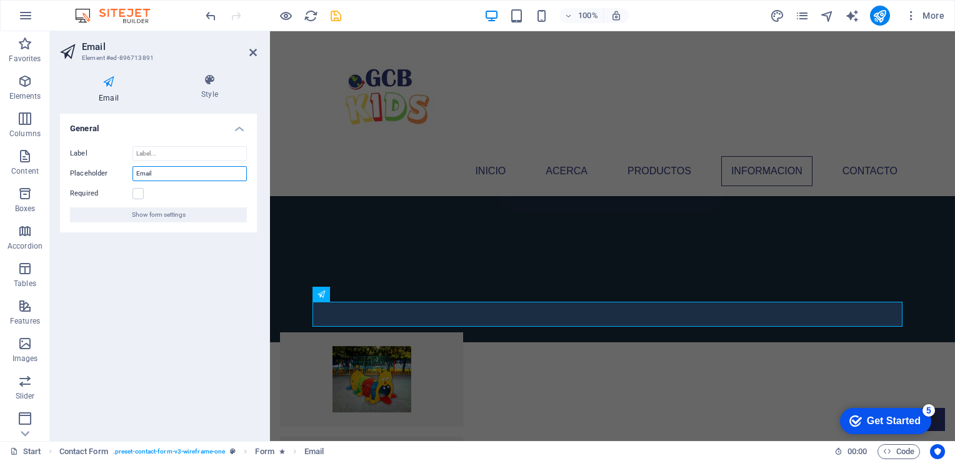
drag, startPoint x: 171, startPoint y: 174, endPoint x: -161, endPoint y: 174, distance: 331.7
click at [0, 174] on html "[DOMAIN_NAME] Start Favorites Elements Columns Content Boxes Accordion Tables F…" at bounding box center [477, 230] width 955 height 461
type input "Correo"
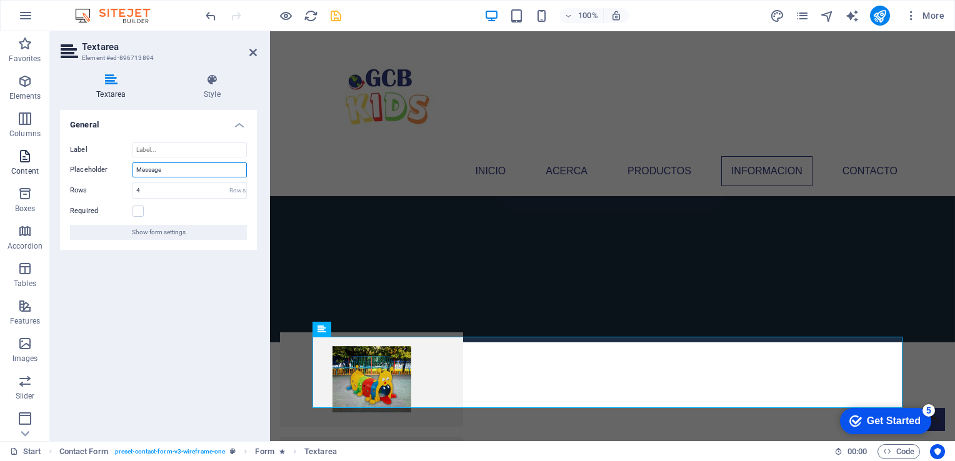
drag, startPoint x: 189, startPoint y: 172, endPoint x: 31, endPoint y: 156, distance: 158.8
click at [31, 156] on section "Favorites Elements Columns Content Boxes Accordion Tables Features Images Slide…" at bounding box center [477, 236] width 955 height 410
type input "M"
type input "Mensaje"
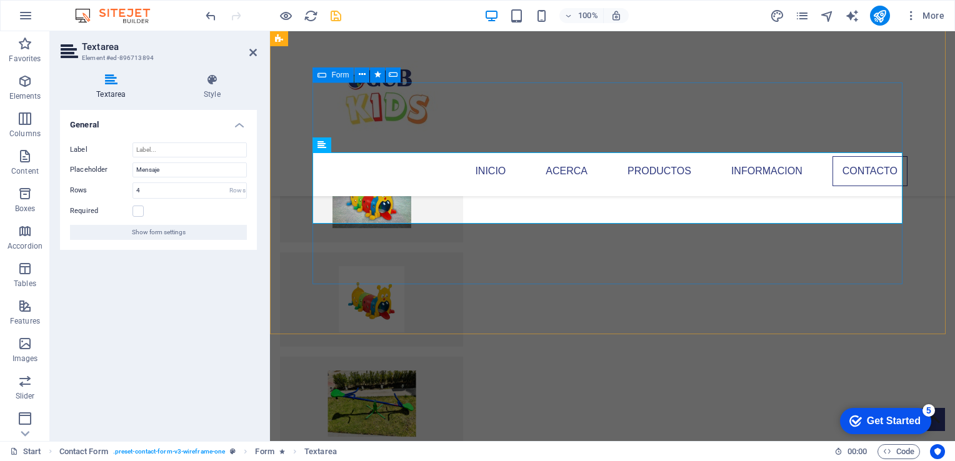
scroll to position [2749, 0]
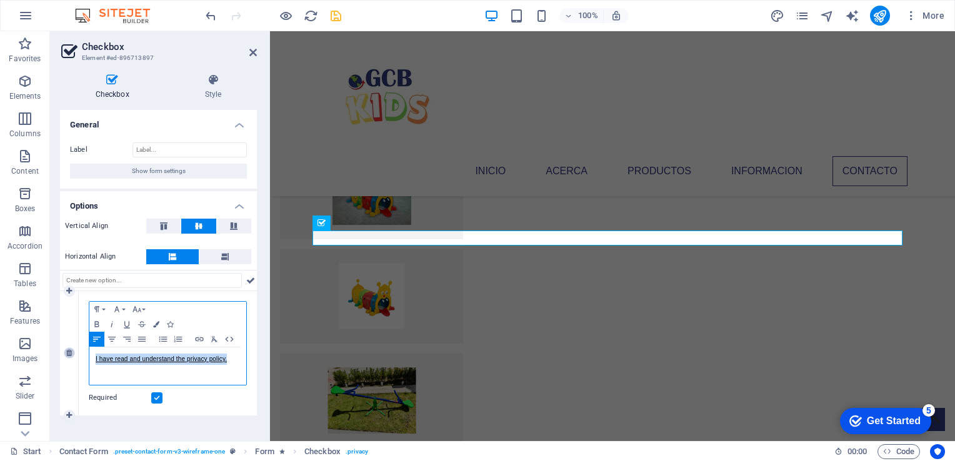
drag, startPoint x: 226, startPoint y: 359, endPoint x: 70, endPoint y: 352, distance: 156.3
click at [70, 352] on div "1 Paragraph Format Normal Heading 1 Heading 2 Heading 3 Heading 4 Heading 5 Hea…" at bounding box center [158, 353] width 197 height 124
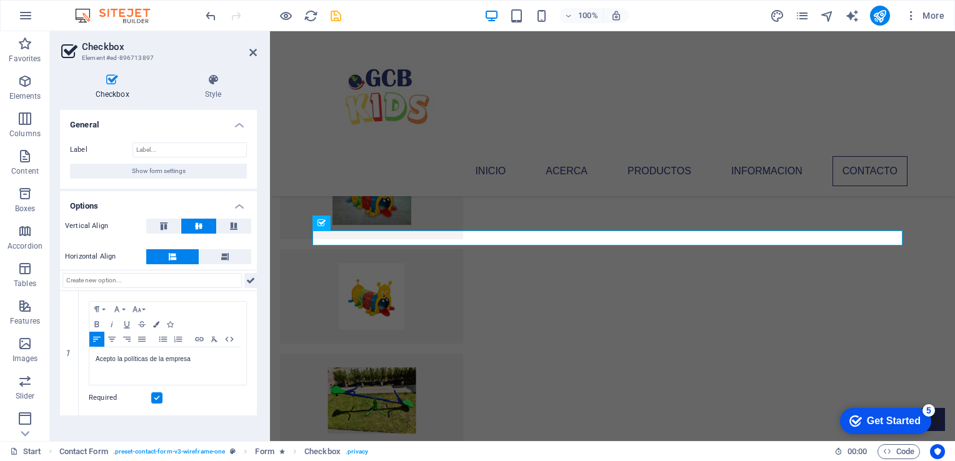
click at [252, 280] on icon at bounding box center [250, 280] width 9 height 15
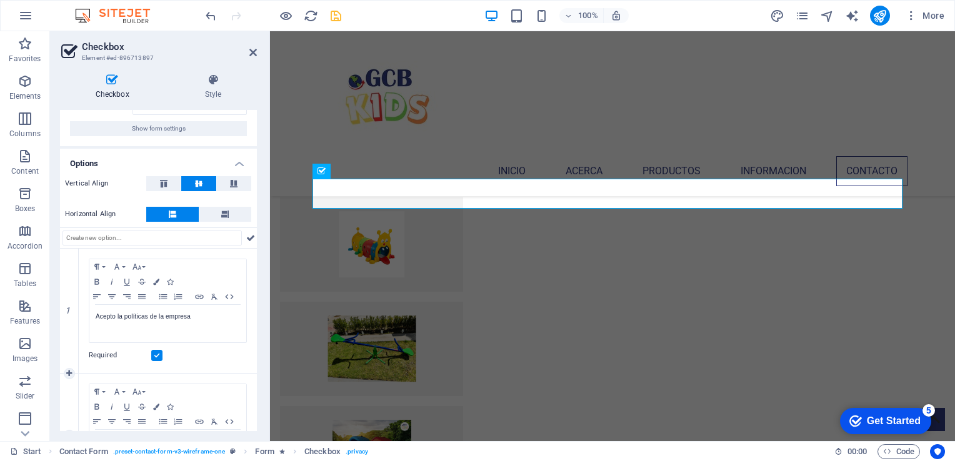
scroll to position [0, 0]
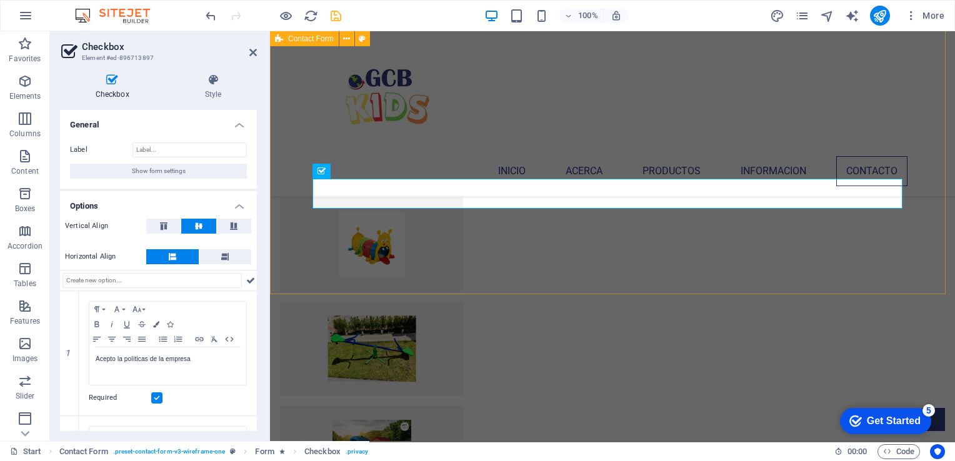
drag, startPoint x: 922, startPoint y: 203, endPoint x: 915, endPoint y: 209, distance: 8.9
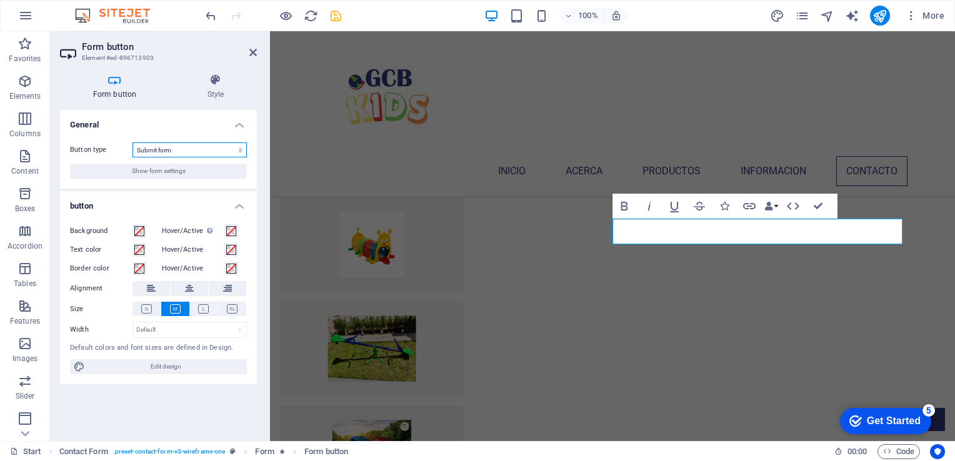
drag, startPoint x: 179, startPoint y: 152, endPoint x: 129, endPoint y: 151, distance: 50.6
click at [122, 151] on div "Button type Submit form Reset form No action" at bounding box center [158, 149] width 177 height 15
click at [191, 149] on select "Submit form Reset form No action" at bounding box center [189, 149] width 114 height 15
click at [186, 329] on select "Default px rem % em vh vw" at bounding box center [189, 329] width 113 height 15
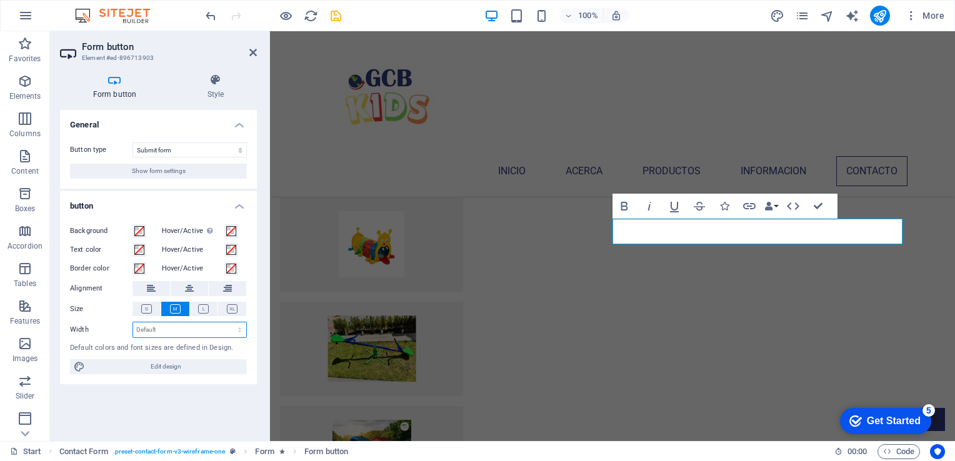
click at [186, 329] on select "Default px rem % em vh vw" at bounding box center [189, 329] width 113 height 15
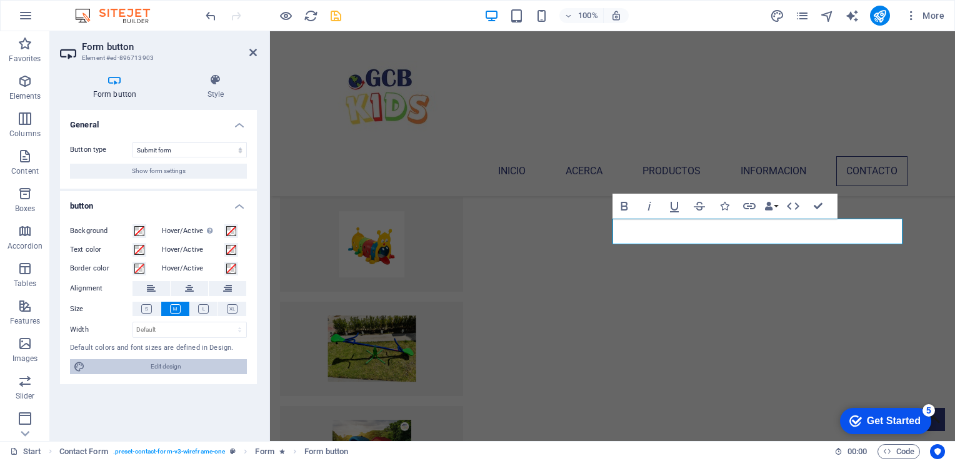
click at [190, 369] on span "Edit design" at bounding box center [166, 366] width 154 height 15
select select "px"
select select "400"
select select "px"
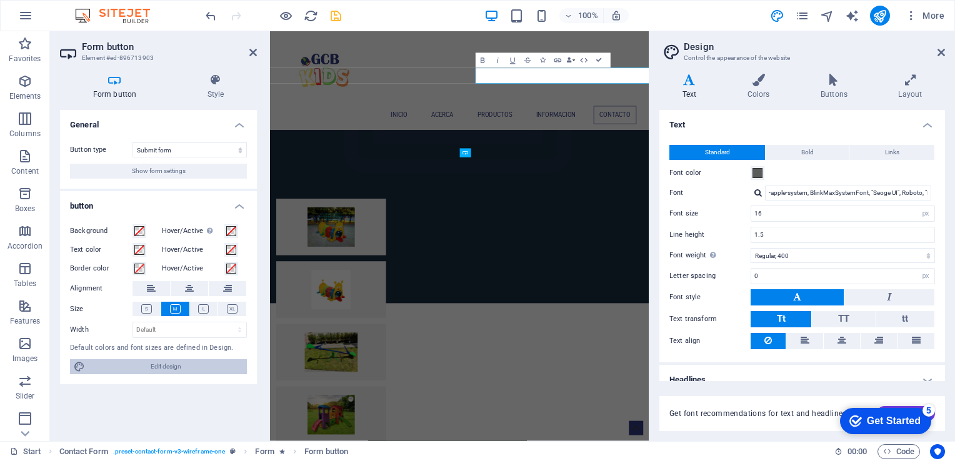
scroll to position [2926, 0]
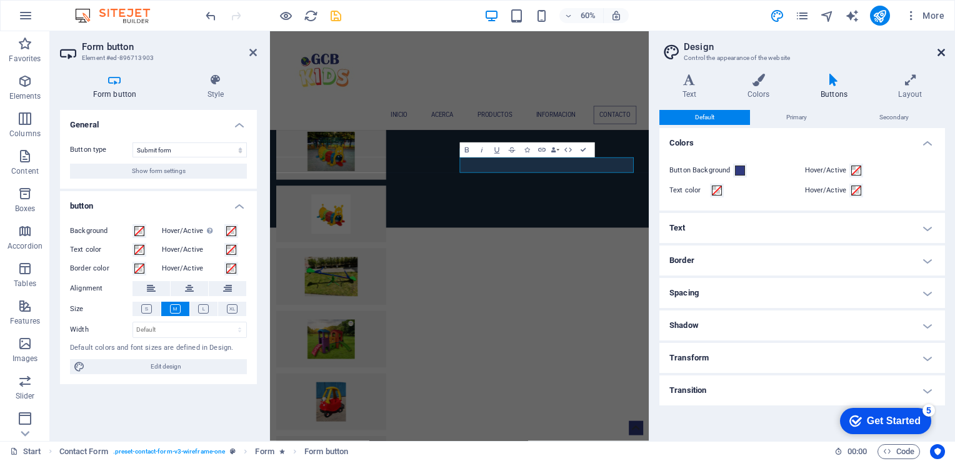
click at [942, 47] on icon at bounding box center [940, 52] width 7 height 10
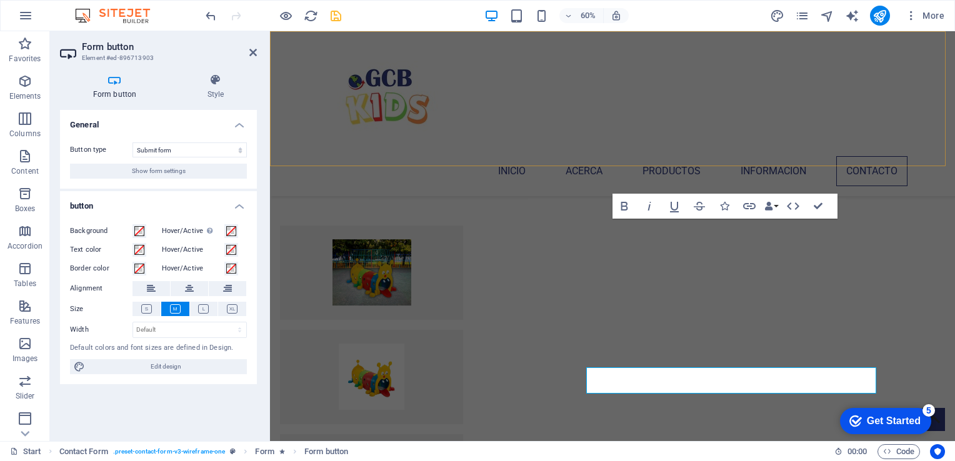
scroll to position [2801, 0]
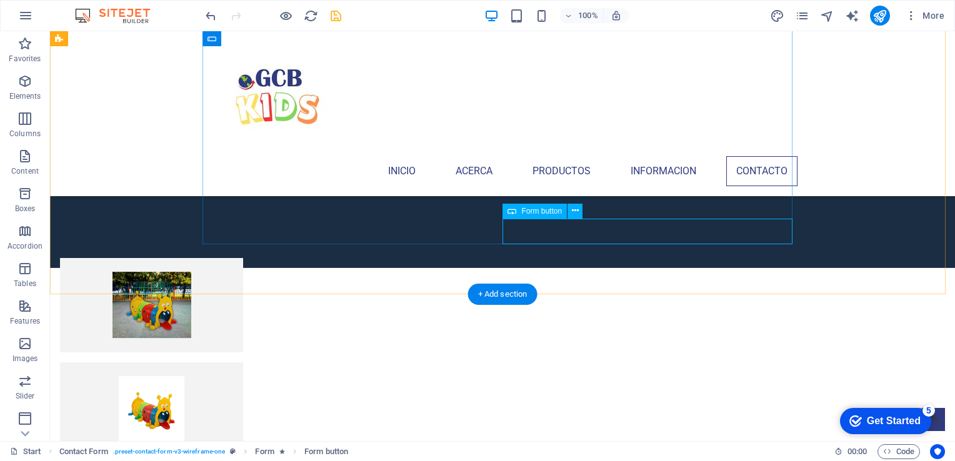
click at [573, 209] on icon at bounding box center [575, 210] width 7 height 13
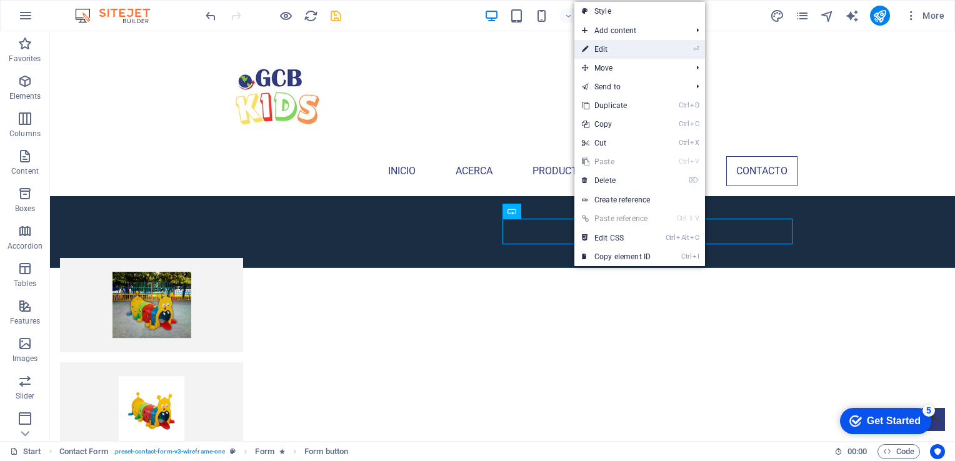
drag, startPoint x: 620, startPoint y: 51, endPoint x: 339, endPoint y: 40, distance: 282.0
click at [620, 51] on link "⏎ Edit" at bounding box center [616, 49] width 84 height 19
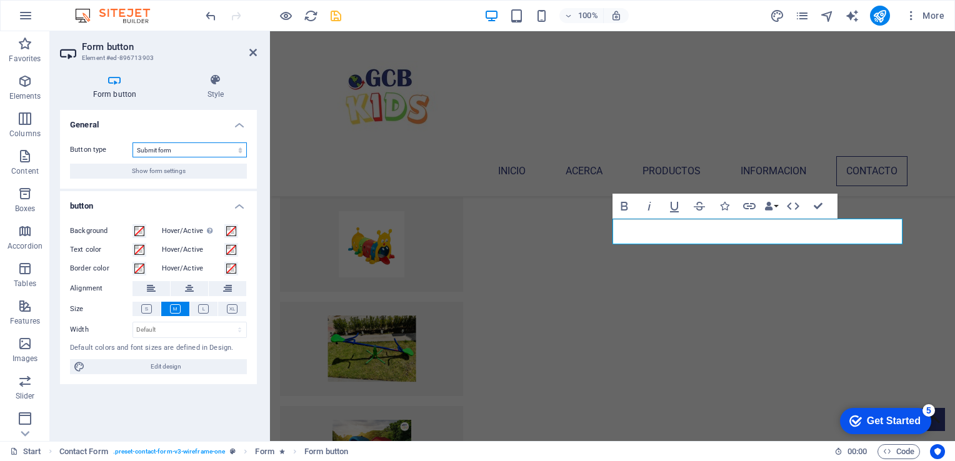
click at [187, 149] on select "Submit form Reset form No action" at bounding box center [189, 149] width 114 height 15
select select "button"
click at [132, 142] on select "Submit form Reset form No action" at bounding box center [189, 149] width 114 height 15
type button "Submit"
click at [246, 151] on select "Submit form Reset form No action" at bounding box center [189, 149] width 114 height 15
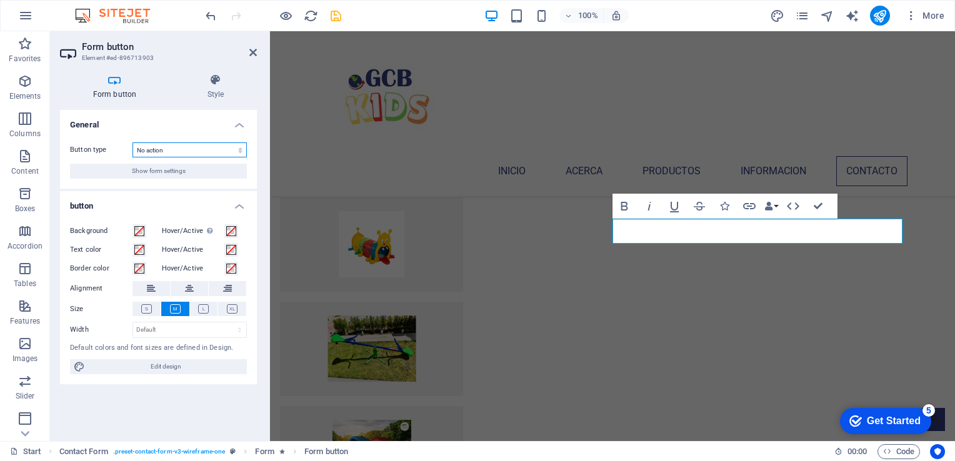
select select "submit"
click at [132, 142] on select "Submit form Reset form No action" at bounding box center [189, 149] width 114 height 15
click at [179, 117] on h4 "General" at bounding box center [158, 121] width 197 height 22
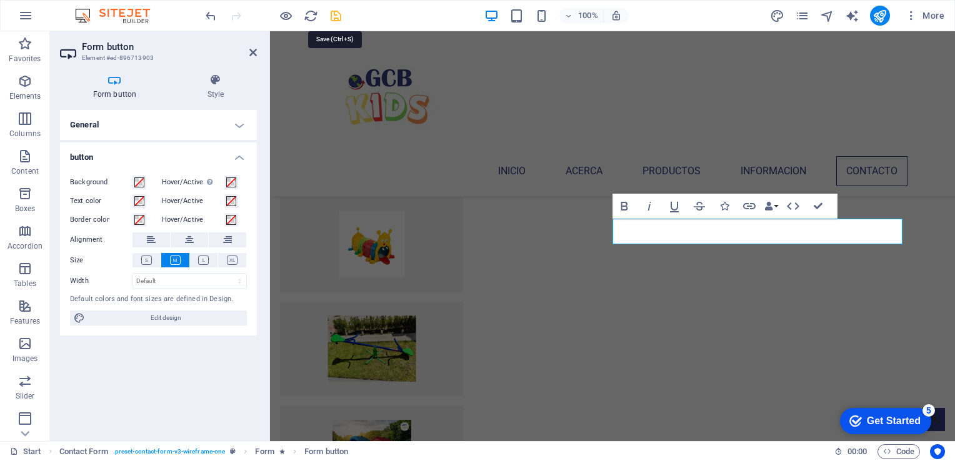
drag, startPoint x: 335, startPoint y: 18, endPoint x: 300, endPoint y: 12, distance: 34.8
click at [335, 18] on icon "save" at bounding box center [336, 16] width 14 height 14
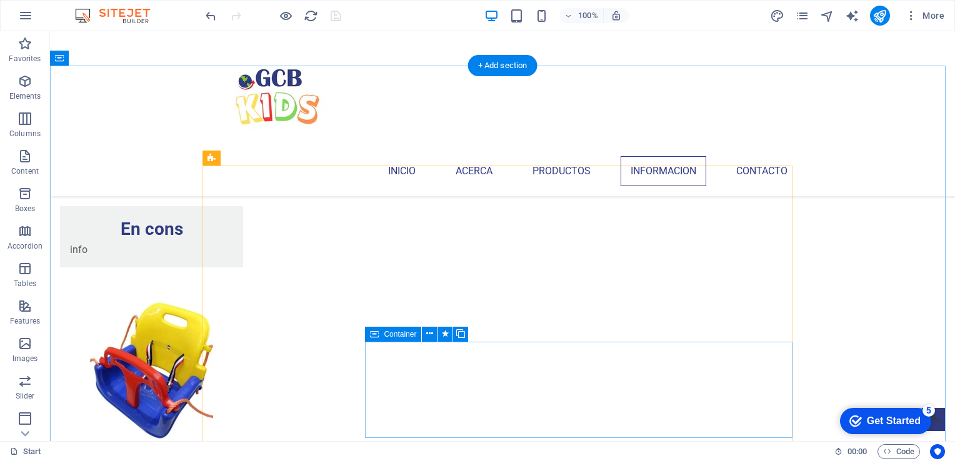
scroll to position [1863, 0]
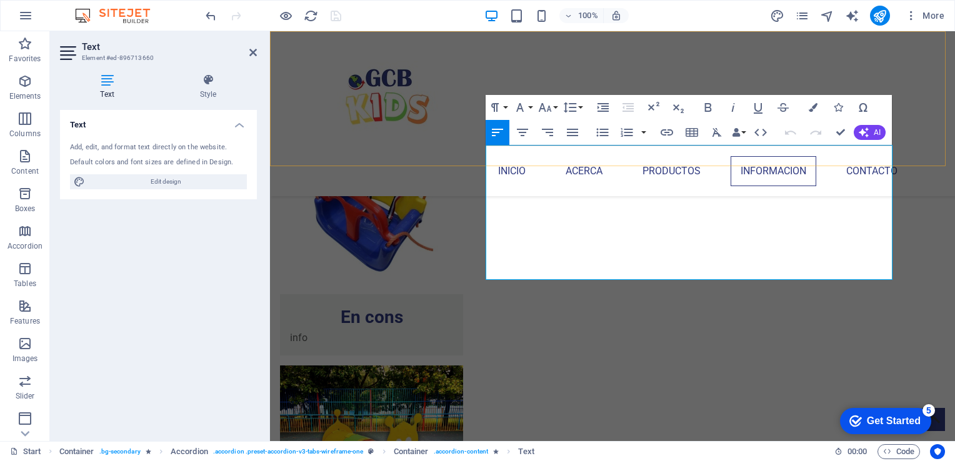
drag, startPoint x: 781, startPoint y: 272, endPoint x: 462, endPoint y: 156, distance: 339.7
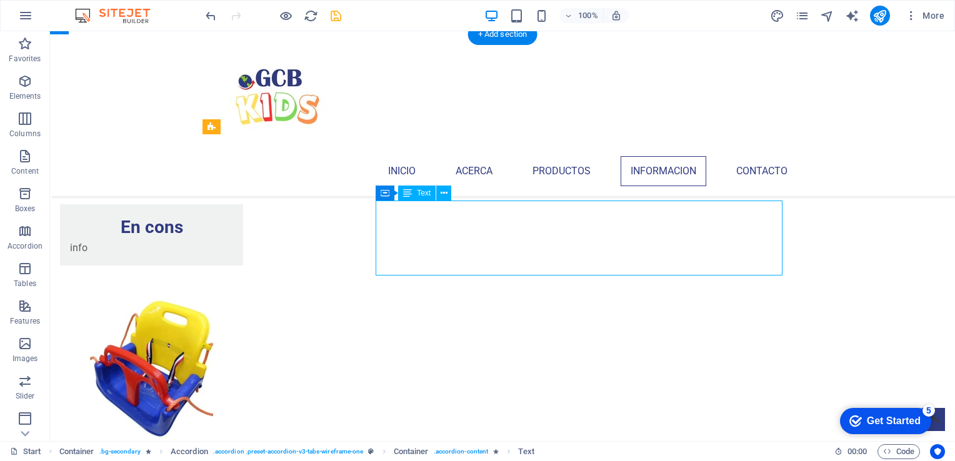
drag, startPoint x: 545, startPoint y: 267, endPoint x: 325, endPoint y: 267, distance: 220.5
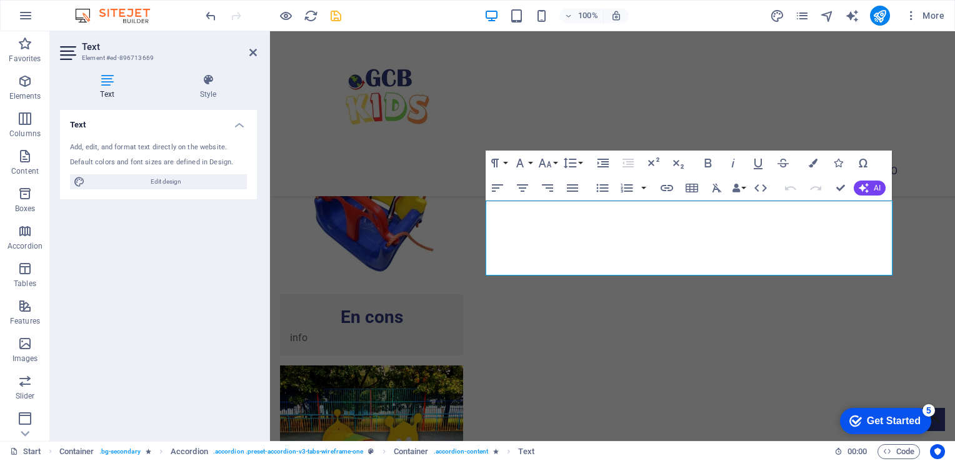
drag, startPoint x: 232, startPoint y: 161, endPoint x: 177, endPoint y: 179, distance: 57.9
click at [0, 117] on html "[DOMAIN_NAME] Start Favorites Elements Columns Content Boxes Accordion Tables F…" at bounding box center [477, 230] width 955 height 461
drag, startPoint x: 697, startPoint y: 268, endPoint x: 446, endPoint y: 202, distance: 259.6
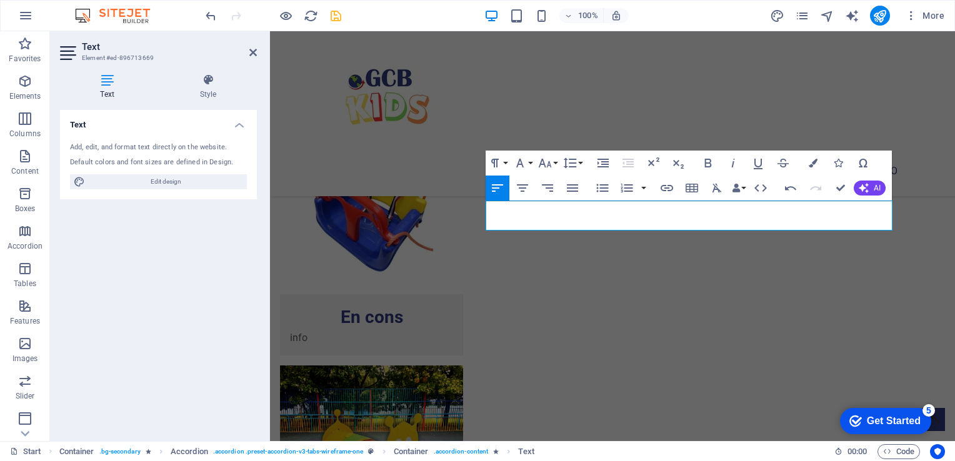
click at [187, 249] on div "Text Add, edit, and format text directly on the website. Default colors and fon…" at bounding box center [158, 270] width 197 height 321
click at [339, 16] on icon "save" at bounding box center [336, 16] width 14 height 14
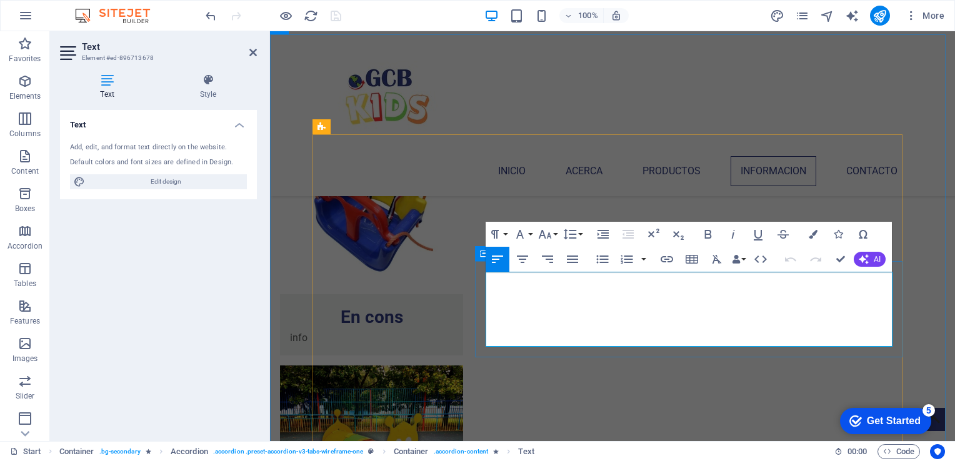
drag, startPoint x: 660, startPoint y: 341, endPoint x: 477, endPoint y: 276, distance: 193.6
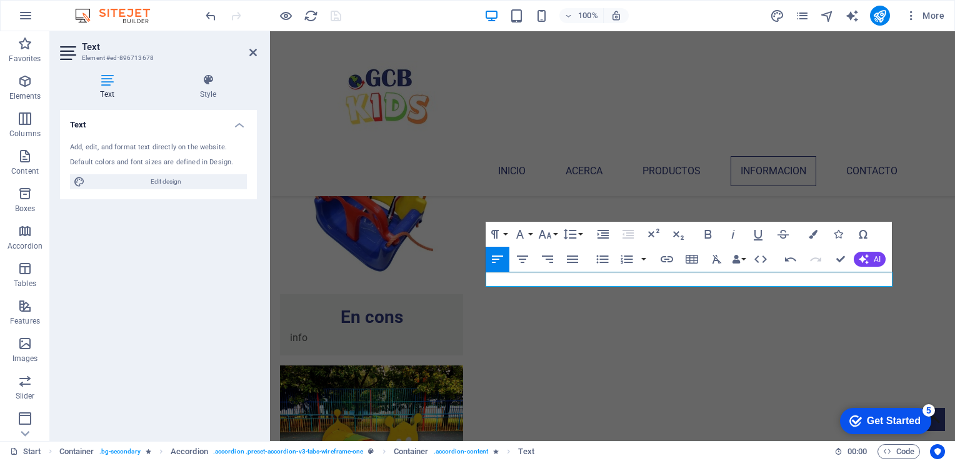
drag, startPoint x: 332, startPoint y: 14, endPoint x: 352, endPoint y: 29, distance: 25.0
click at [334, 16] on div at bounding box center [273, 16] width 140 height 20
click at [344, 18] on div "100% More" at bounding box center [576, 16] width 746 height 20
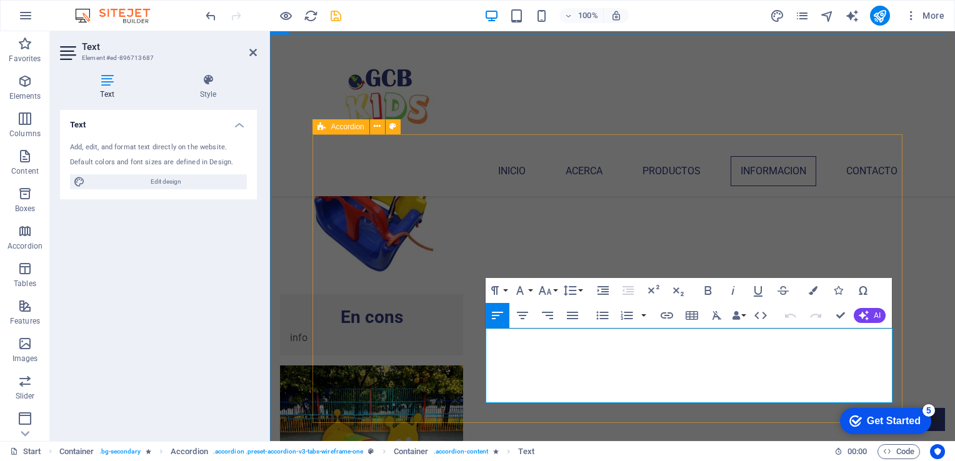
drag, startPoint x: 659, startPoint y: 390, endPoint x: 430, endPoint y: 305, distance: 244.5
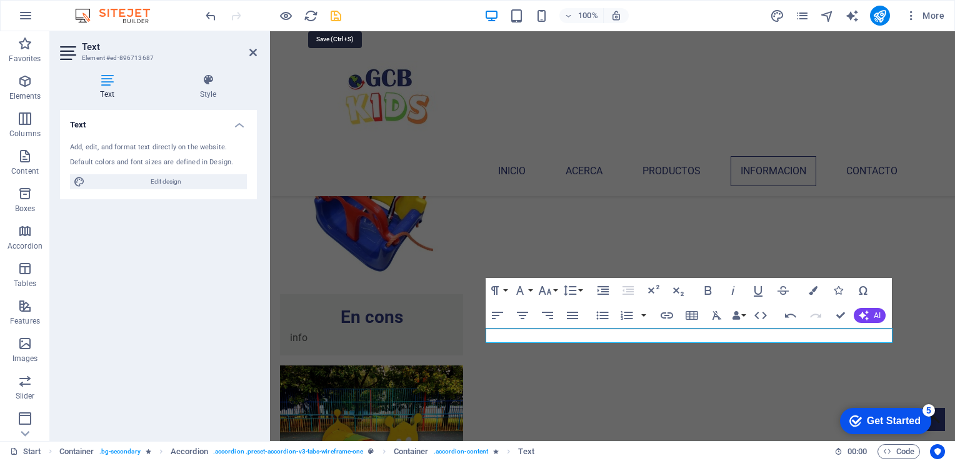
click at [337, 14] on icon "save" at bounding box center [336, 16] width 14 height 14
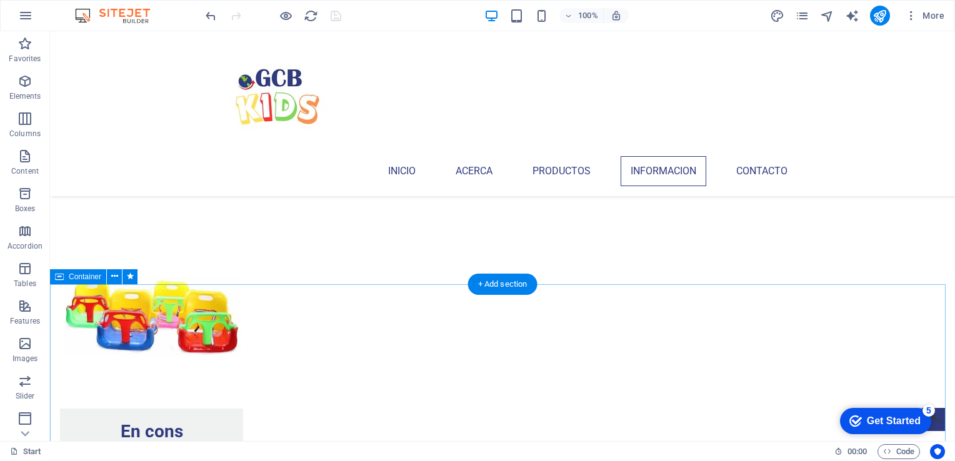
scroll to position [1614, 0]
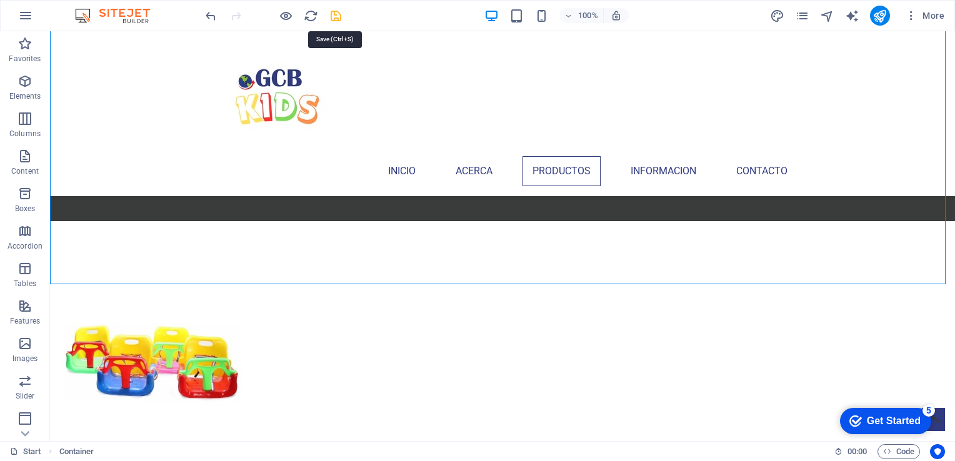
click at [334, 19] on icon "save" at bounding box center [336, 16] width 14 height 14
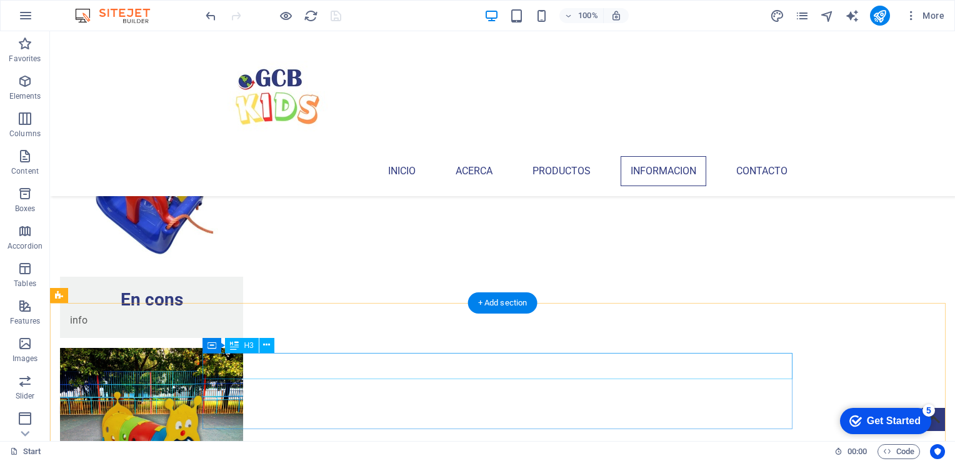
scroll to position [2051, 0]
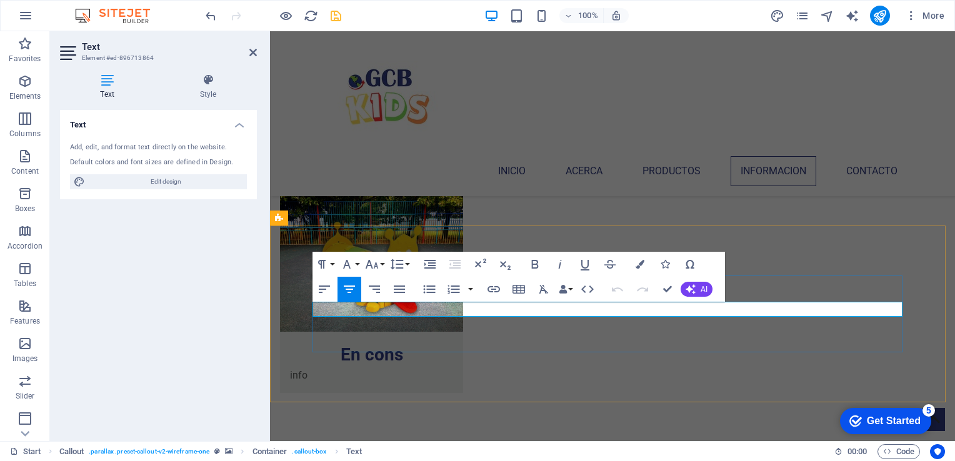
drag, startPoint x: 665, startPoint y: 311, endPoint x: 575, endPoint y: 311, distance: 90.0
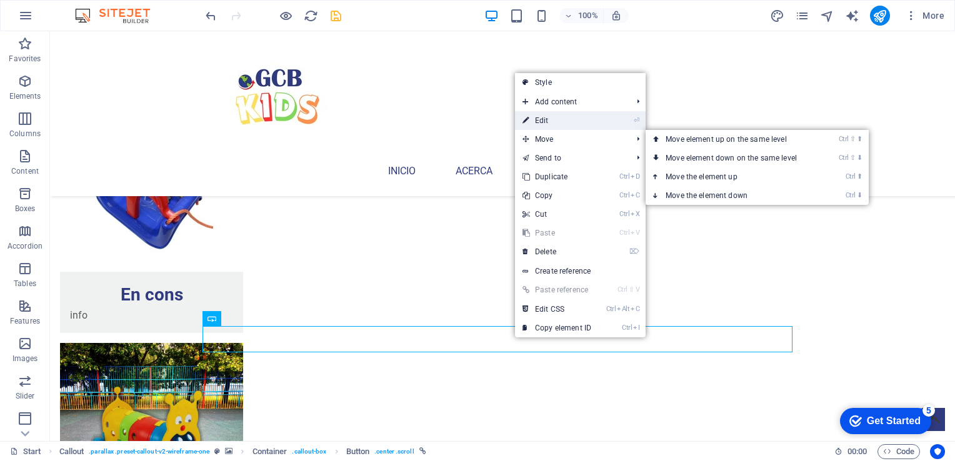
drag, startPoint x: 550, startPoint y: 114, endPoint x: 269, endPoint y: 99, distance: 282.1
click at [550, 114] on link "⏎ Edit" at bounding box center [557, 120] width 84 height 19
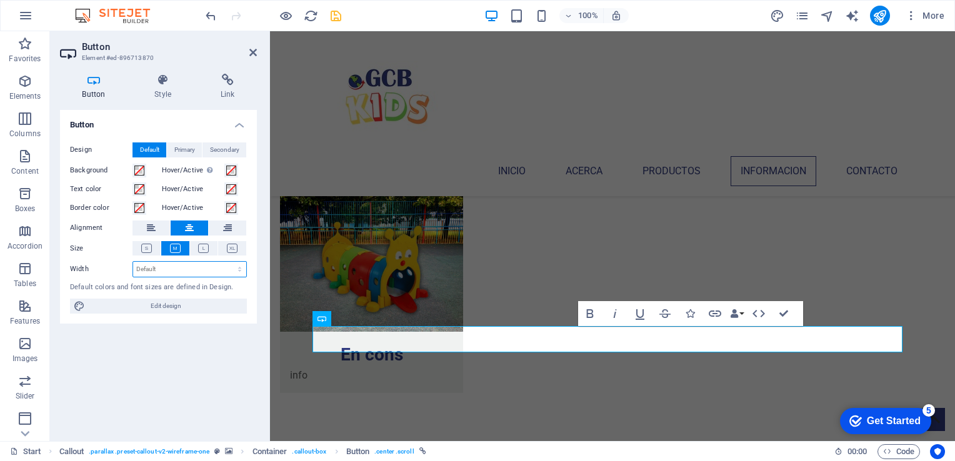
click at [183, 267] on select "Default px rem % em vh vw" at bounding box center [189, 269] width 113 height 15
click at [93, 349] on div "Button Design Default Primary Secondary Background Hover/Active Switch to previ…" at bounding box center [158, 270] width 197 height 321
click at [162, 77] on icon at bounding box center [162, 80] width 61 height 12
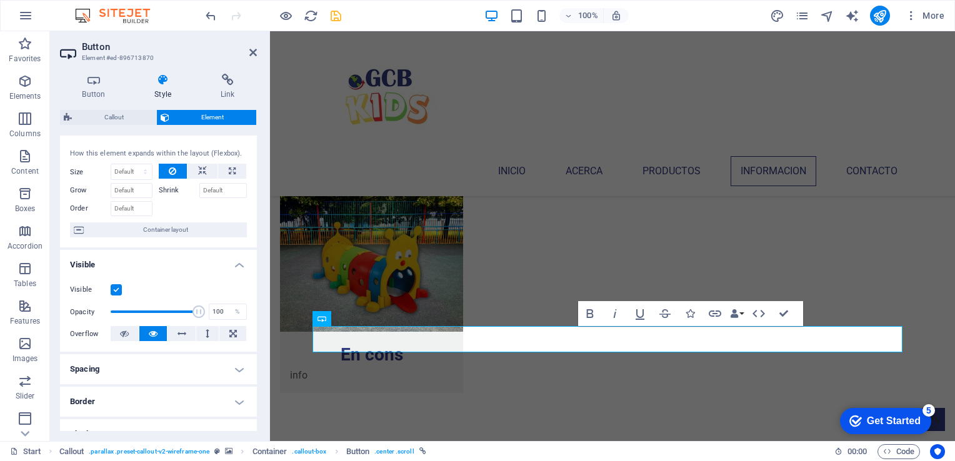
scroll to position [0, 0]
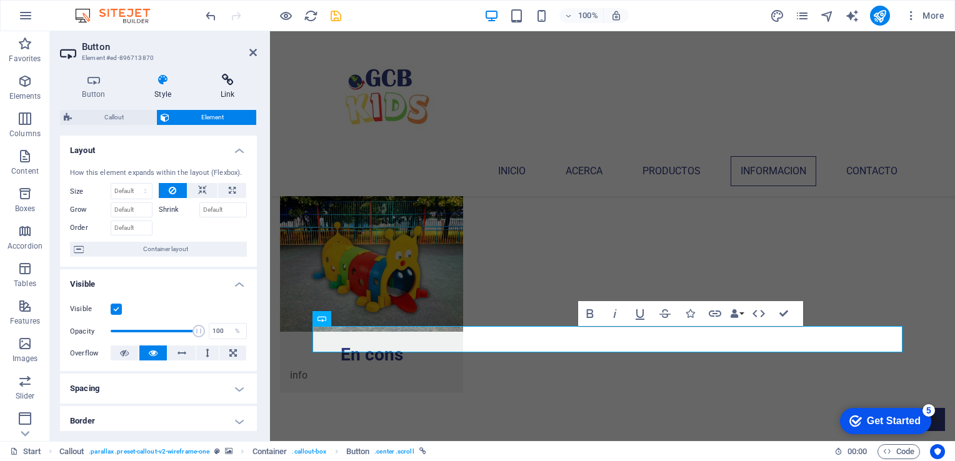
click at [225, 84] on icon at bounding box center [227, 80] width 59 height 12
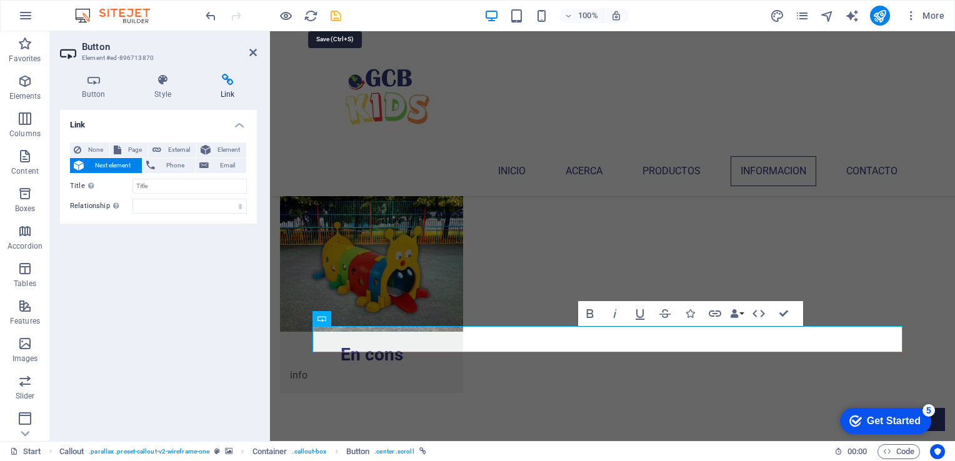
click at [331, 16] on icon "save" at bounding box center [336, 16] width 14 height 14
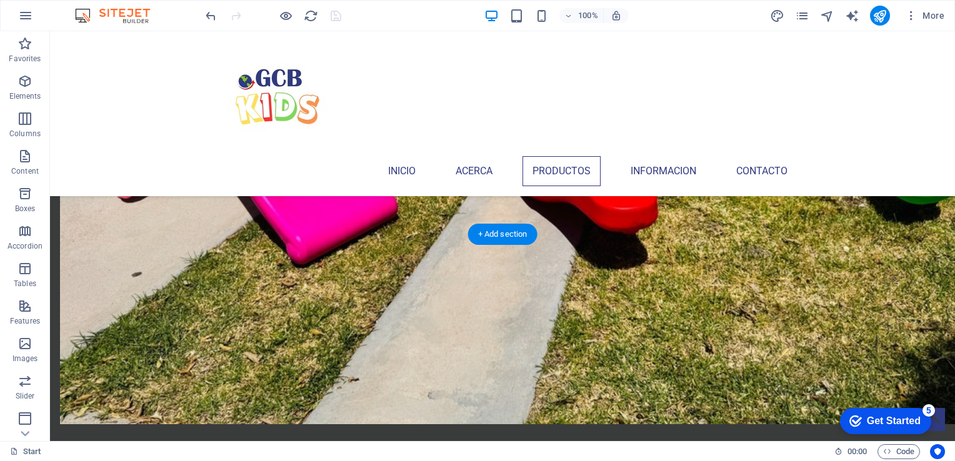
scroll to position [1426, 0]
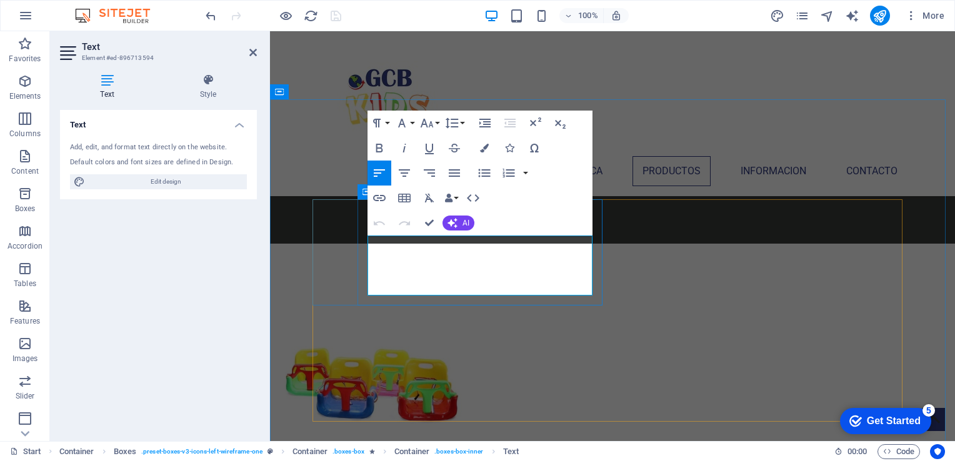
drag, startPoint x: 484, startPoint y: 286, endPoint x: 366, endPoint y: 243, distance: 125.1
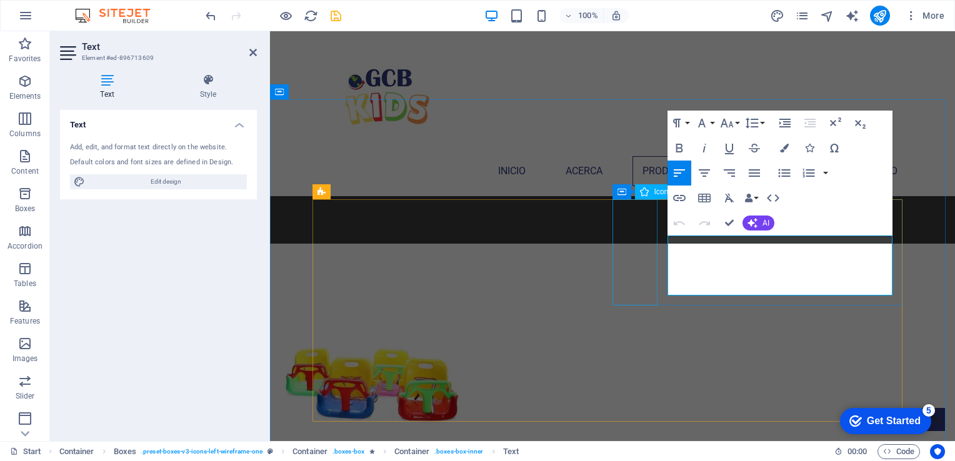
drag, startPoint x: 785, startPoint y: 292, endPoint x: 653, endPoint y: 247, distance: 139.9
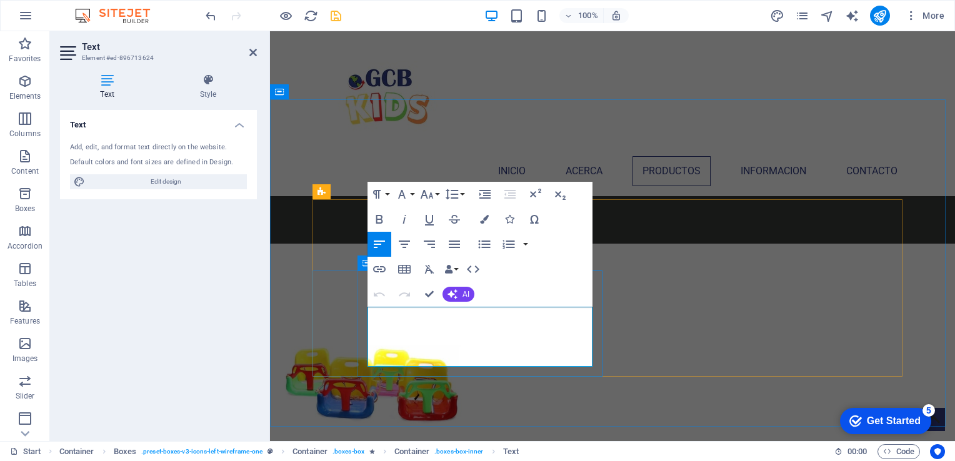
drag, startPoint x: 467, startPoint y: 363, endPoint x: 367, endPoint y: 319, distance: 109.4
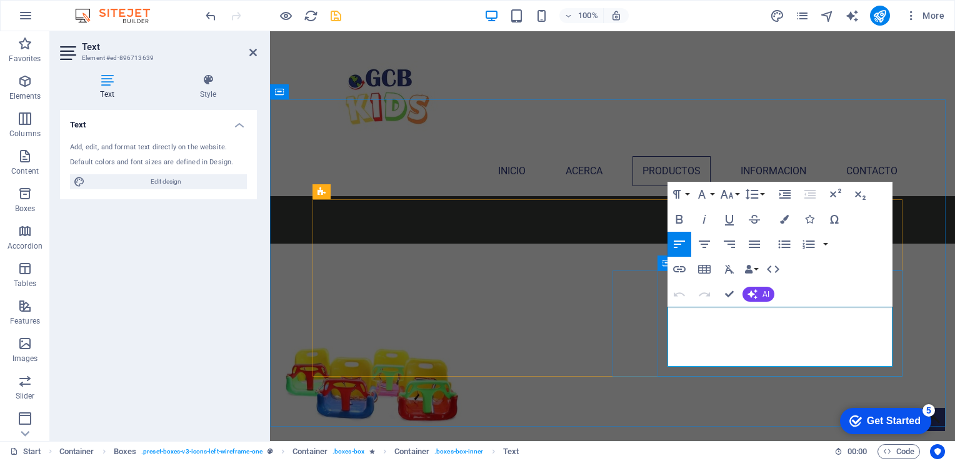
drag, startPoint x: 787, startPoint y: 360, endPoint x: 660, endPoint y: 320, distance: 133.0
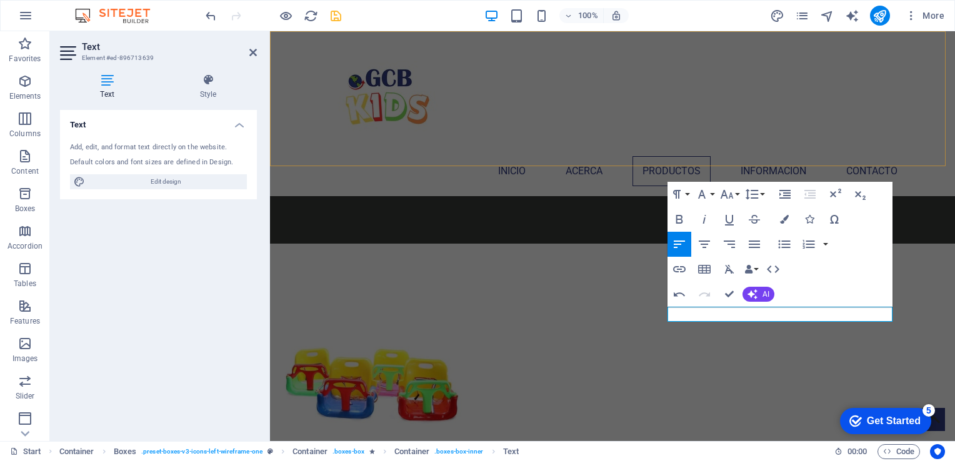
click at [608, 161] on div "Inicio Acerca Productos Informacion Contacto" at bounding box center [612, 113] width 685 height 165
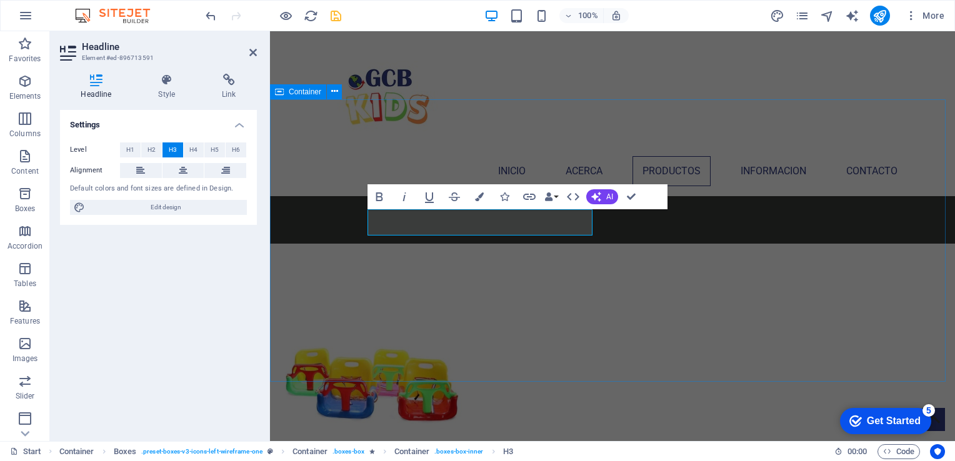
drag, startPoint x: 492, startPoint y: 224, endPoint x: 300, endPoint y: 213, distance: 192.1
copy h3 "ENCABEZADO"
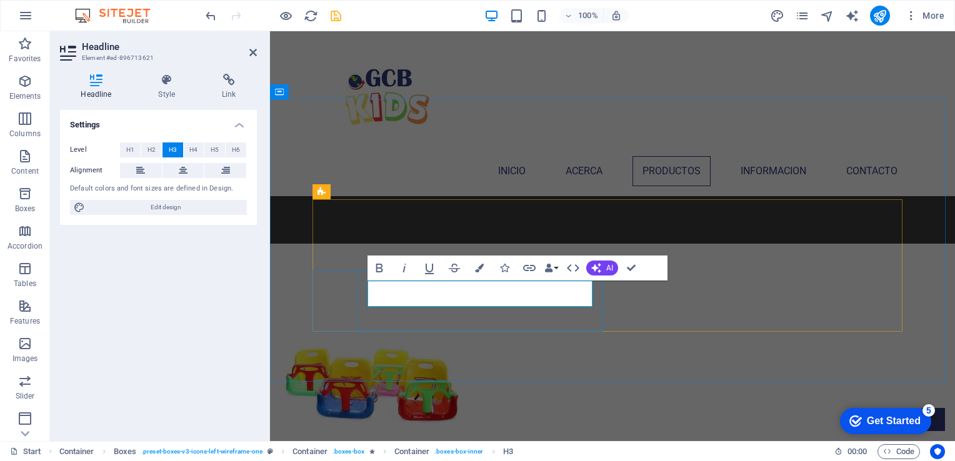
copy h3 "Headline"
drag, startPoint x: 515, startPoint y: 294, endPoint x: 349, endPoint y: 284, distance: 166.4
drag, startPoint x: 560, startPoint y: 295, endPoint x: 337, endPoint y: 288, distance: 222.5
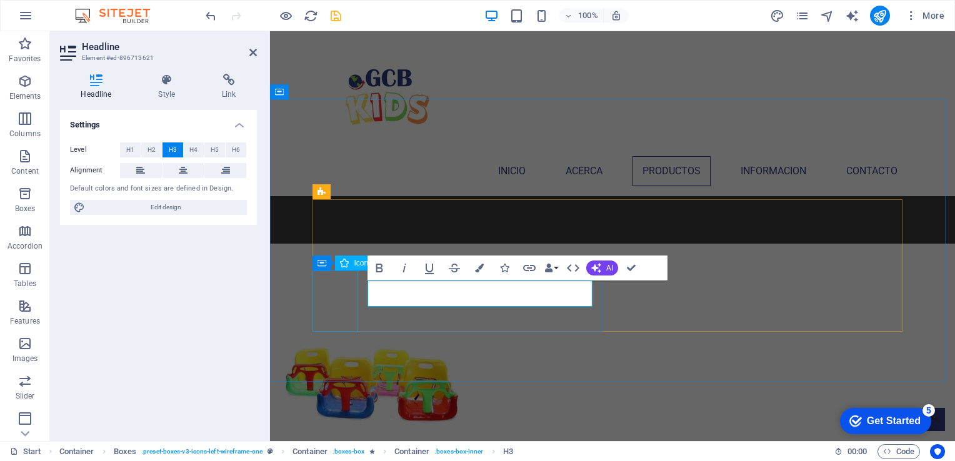
copy h3 "Encabezado"
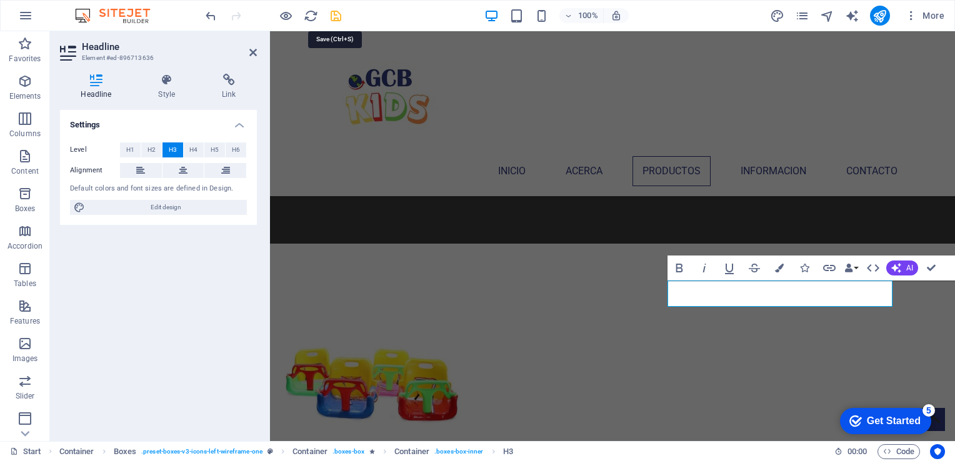
click at [330, 11] on icon "save" at bounding box center [336, 16] width 14 height 14
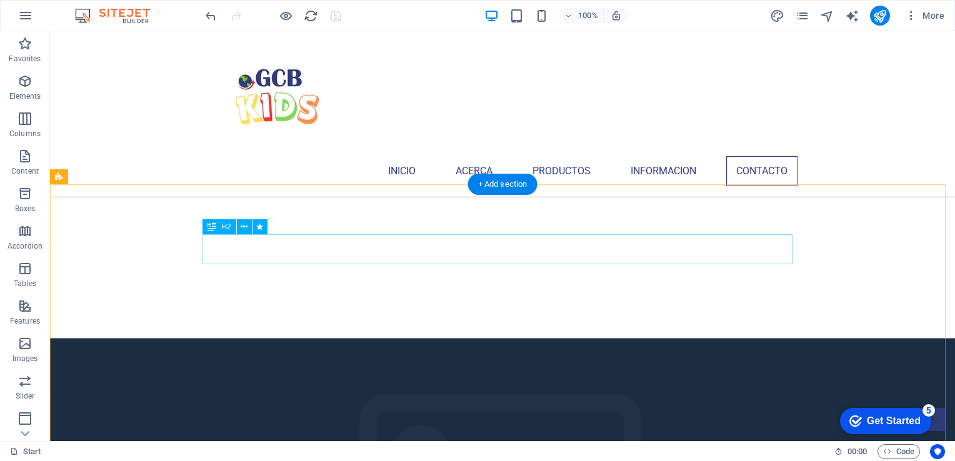
scroll to position [2436, 0]
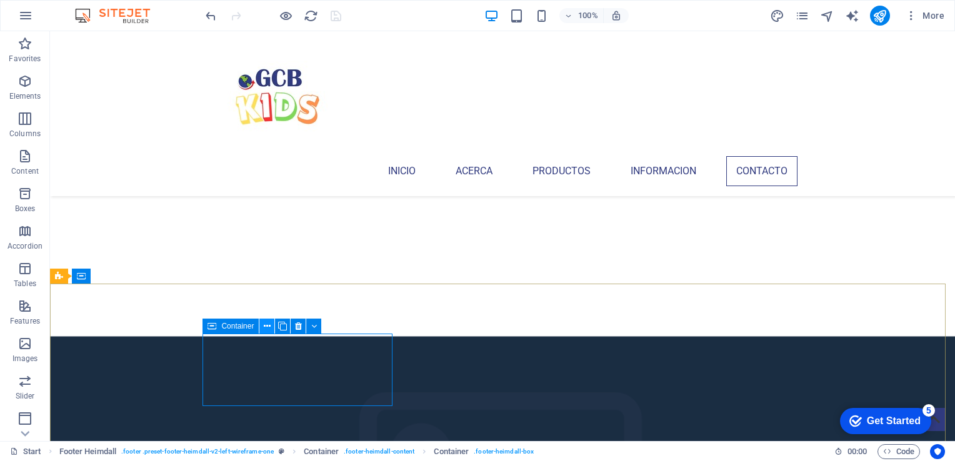
click at [264, 324] on icon at bounding box center [267, 326] width 7 height 13
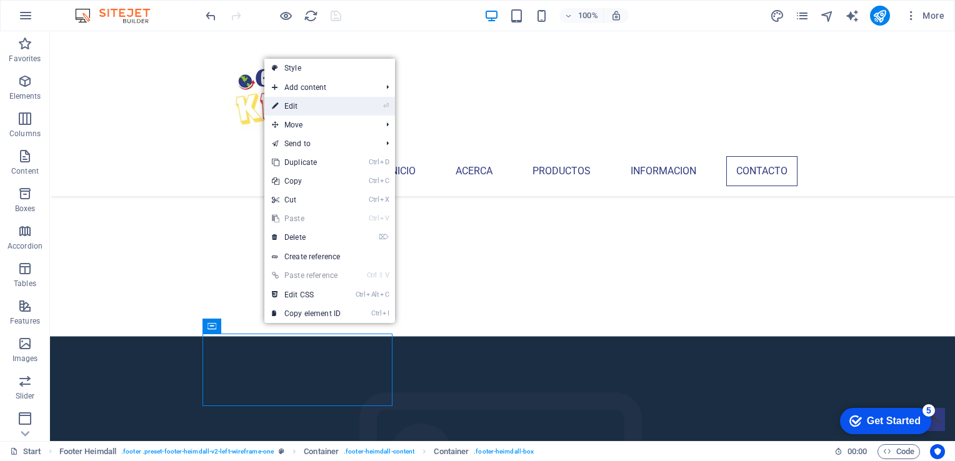
drag, startPoint x: 56, startPoint y: 184, endPoint x: 305, endPoint y: 101, distance: 262.3
click at [305, 101] on link "⏎ Edit" at bounding box center [306, 106] width 84 height 19
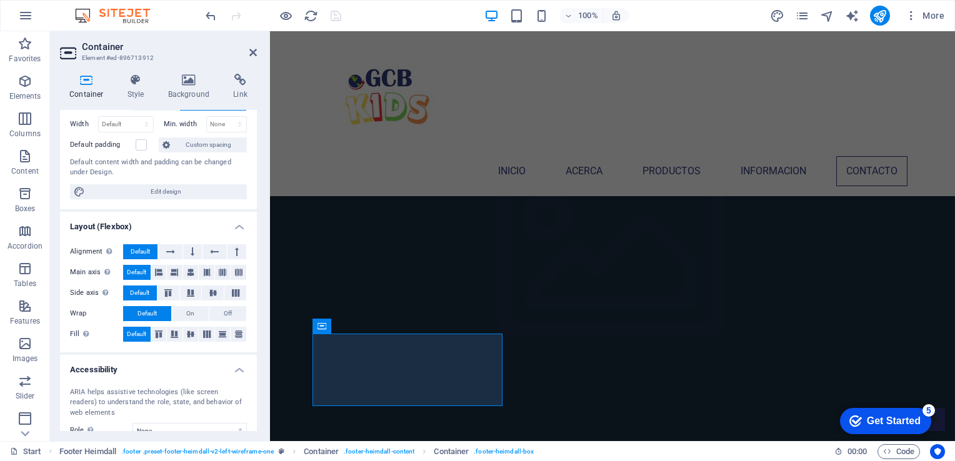
scroll to position [182, 0]
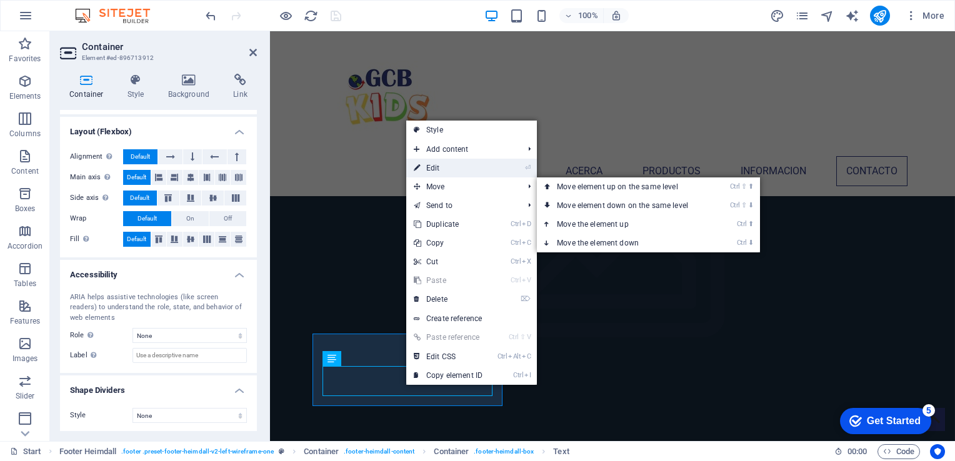
click at [440, 159] on link "⏎ Edit" at bounding box center [448, 168] width 84 height 19
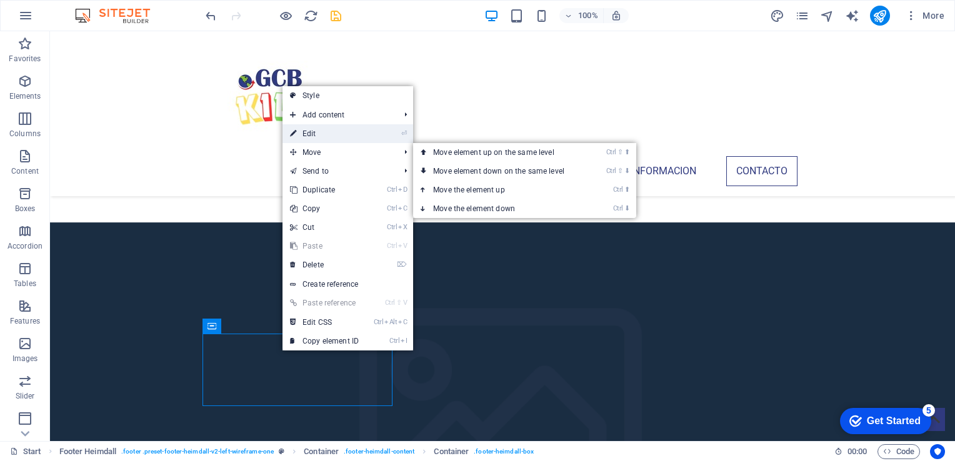
click at [320, 134] on link "⏎ Edit" at bounding box center [324, 133] width 84 height 19
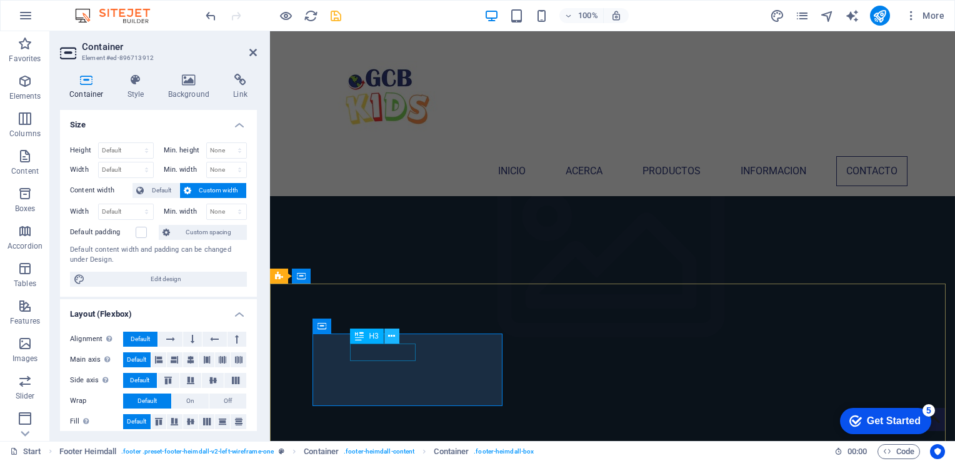
click at [390, 336] on icon at bounding box center [391, 336] width 7 height 13
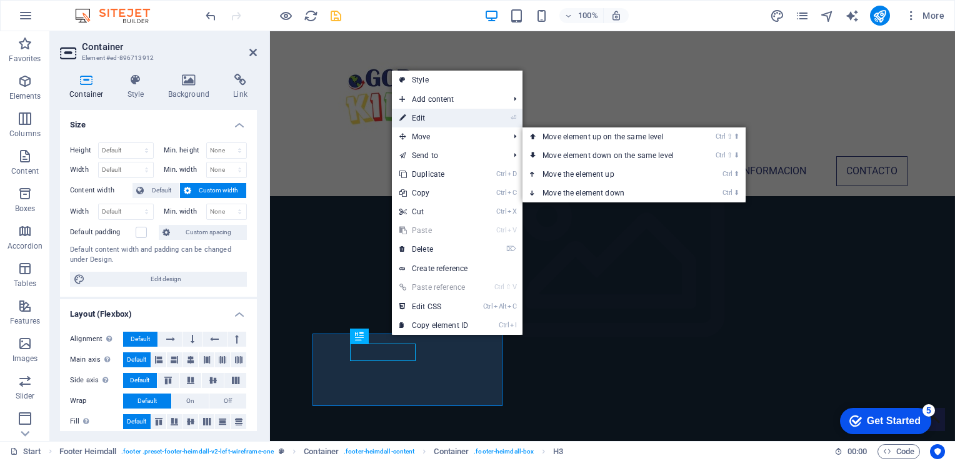
click at [425, 125] on link "⏎ Edit" at bounding box center [434, 118] width 84 height 19
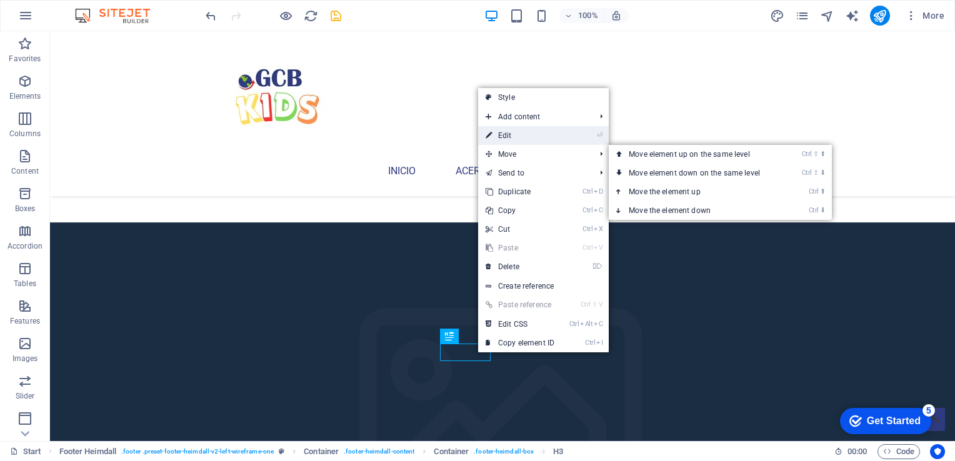
click at [512, 139] on link "⏎ Edit" at bounding box center [520, 135] width 84 height 19
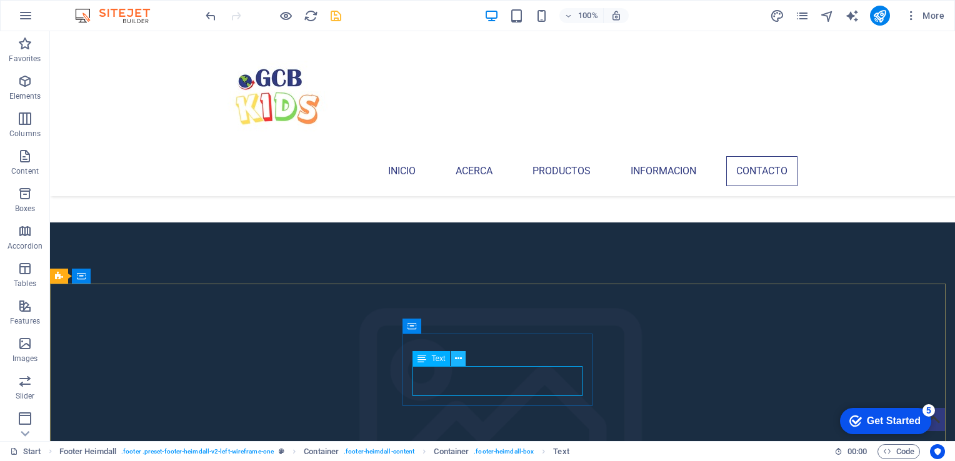
click at [455, 359] on icon at bounding box center [458, 358] width 7 height 13
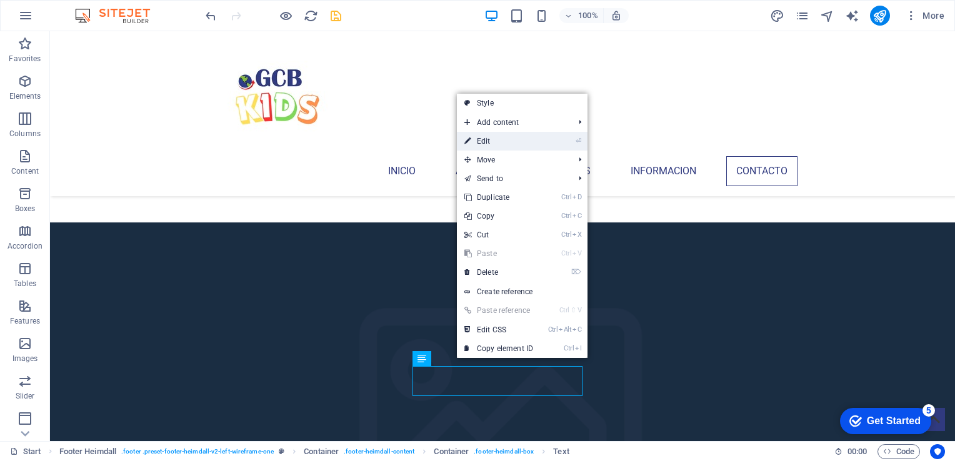
drag, startPoint x: 489, startPoint y: 146, endPoint x: 221, endPoint y: 303, distance: 310.3
click at [489, 146] on link "⏎ Edit" at bounding box center [499, 141] width 84 height 19
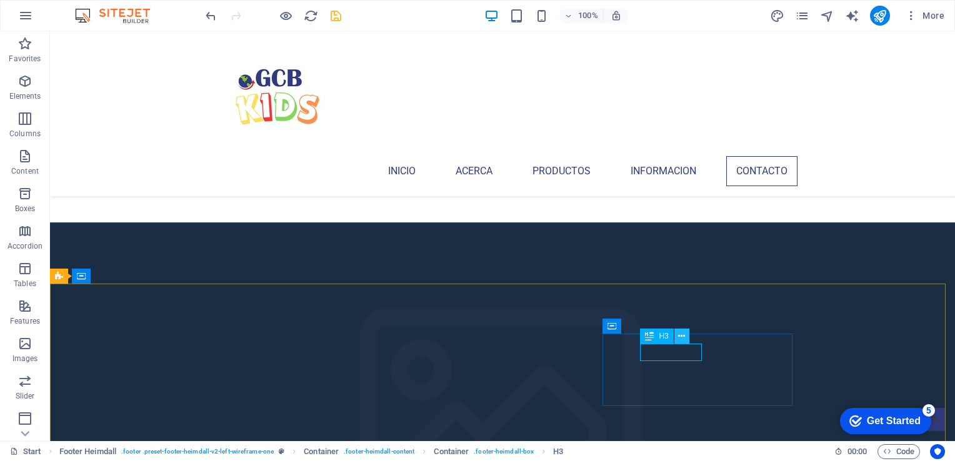
click at [680, 337] on icon at bounding box center [681, 336] width 7 height 13
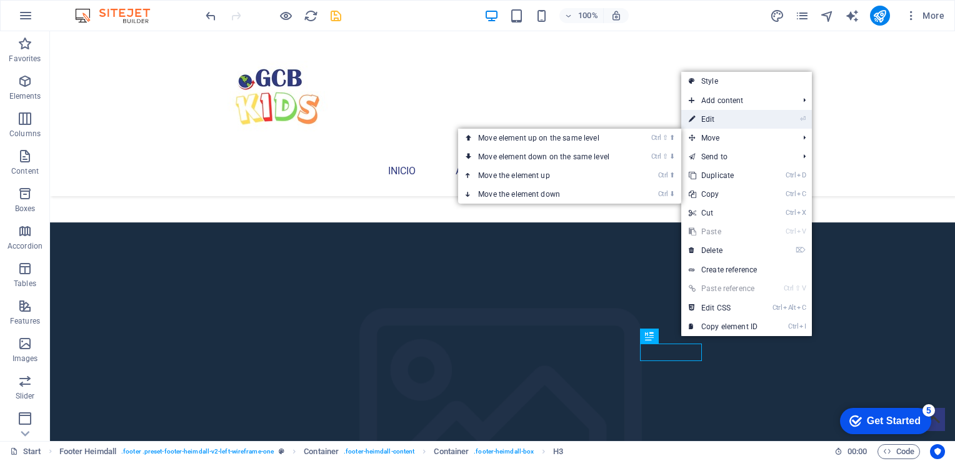
click at [709, 118] on link "⏎ Edit" at bounding box center [723, 119] width 84 height 19
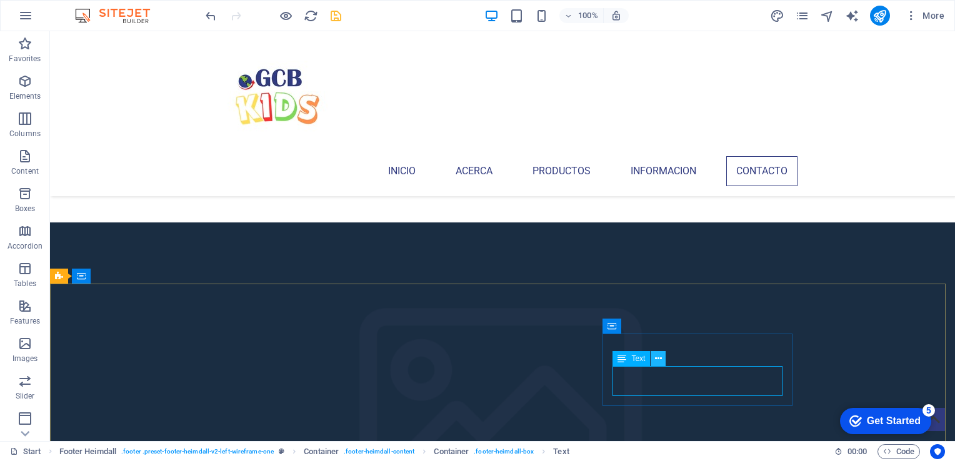
click at [655, 360] on icon at bounding box center [658, 358] width 7 height 13
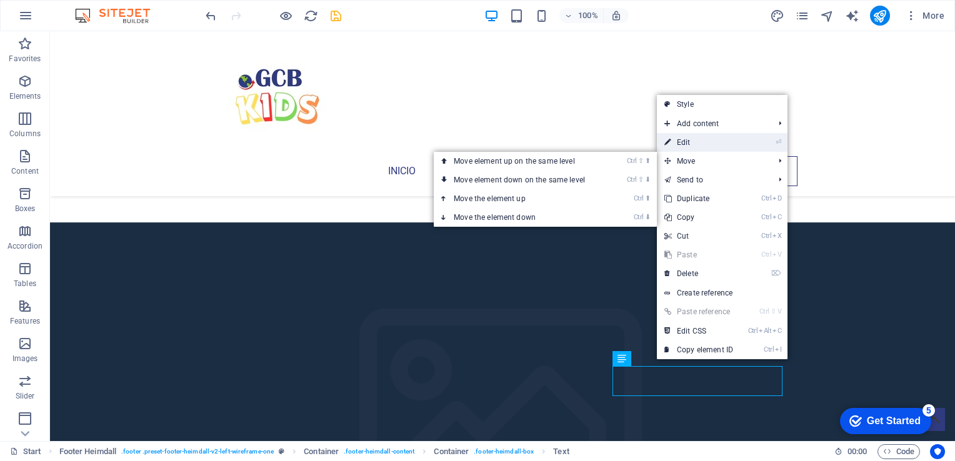
click at [675, 141] on link "⏎ Edit" at bounding box center [699, 142] width 84 height 19
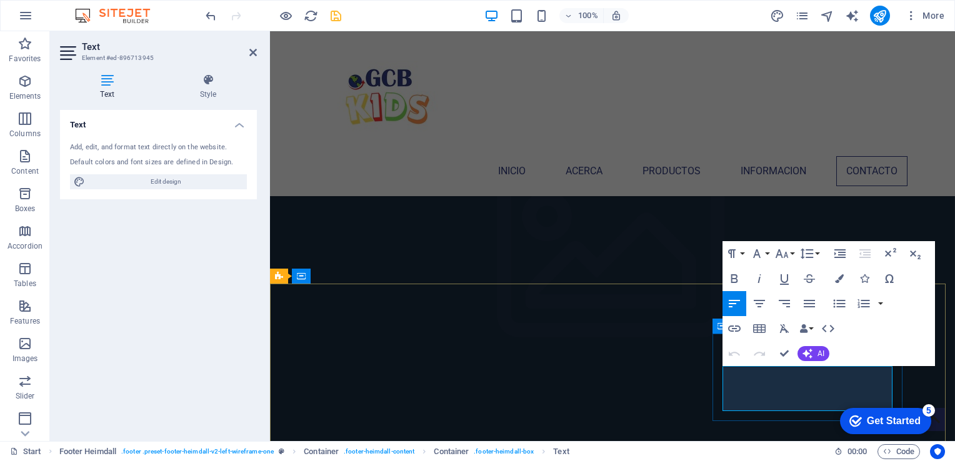
drag, startPoint x: 847, startPoint y: 399, endPoint x: 723, endPoint y: 375, distance: 126.6
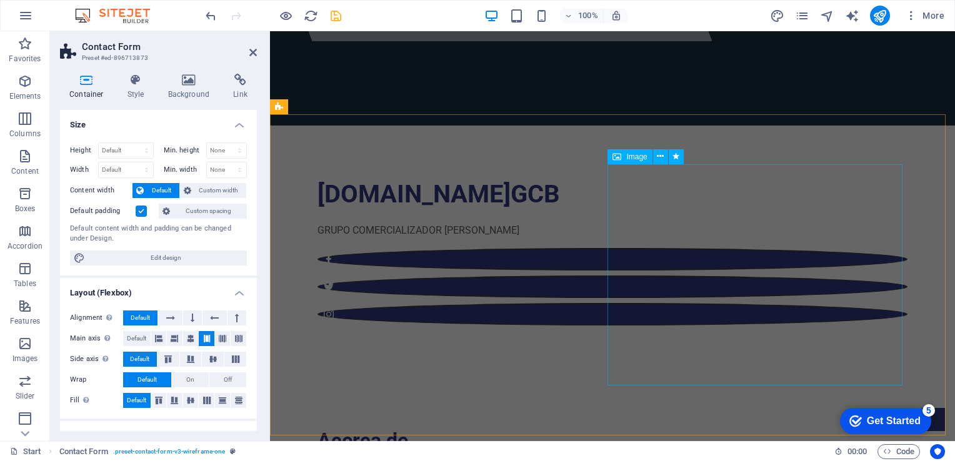
scroll to position [0, 0]
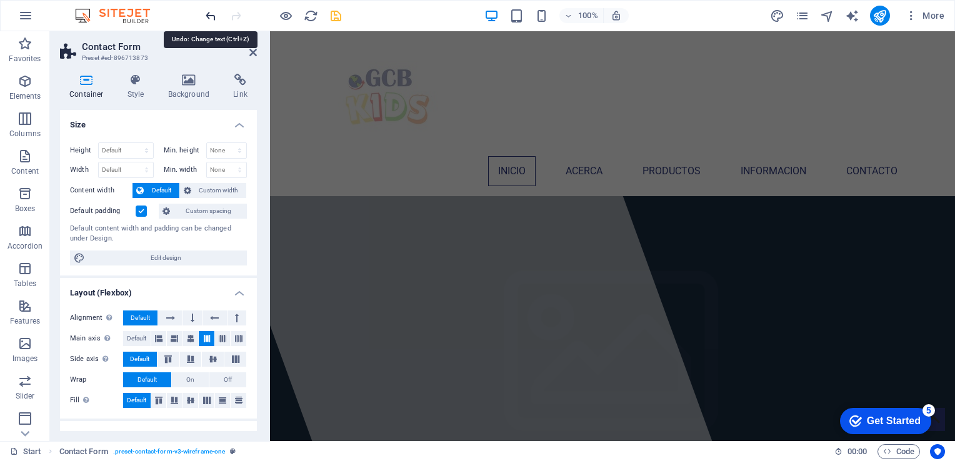
click at [209, 16] on icon "undo" at bounding box center [211, 16] width 14 height 14
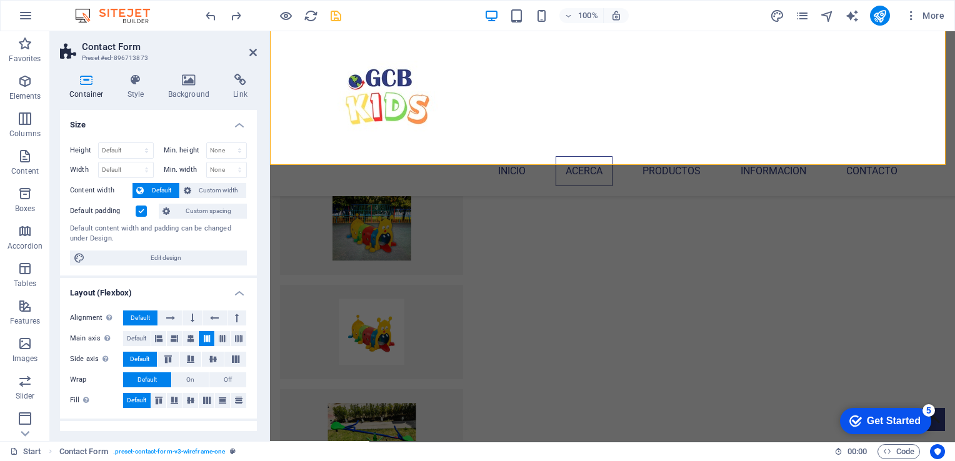
scroll to position [2581, 0]
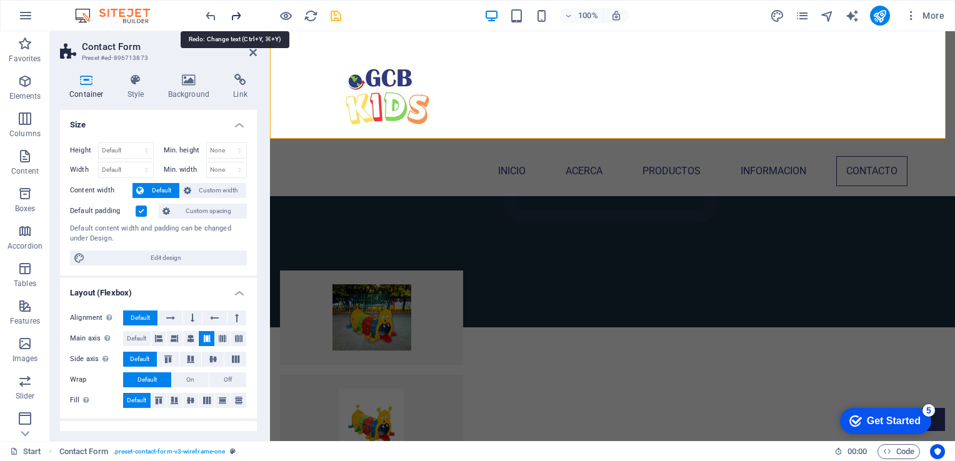
click at [238, 16] on icon "redo" at bounding box center [236, 16] width 14 height 14
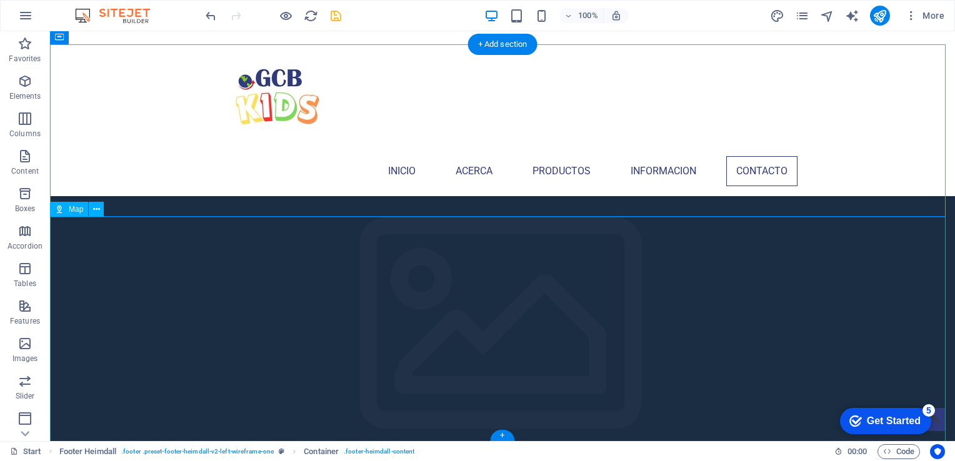
scroll to position [2676, 0]
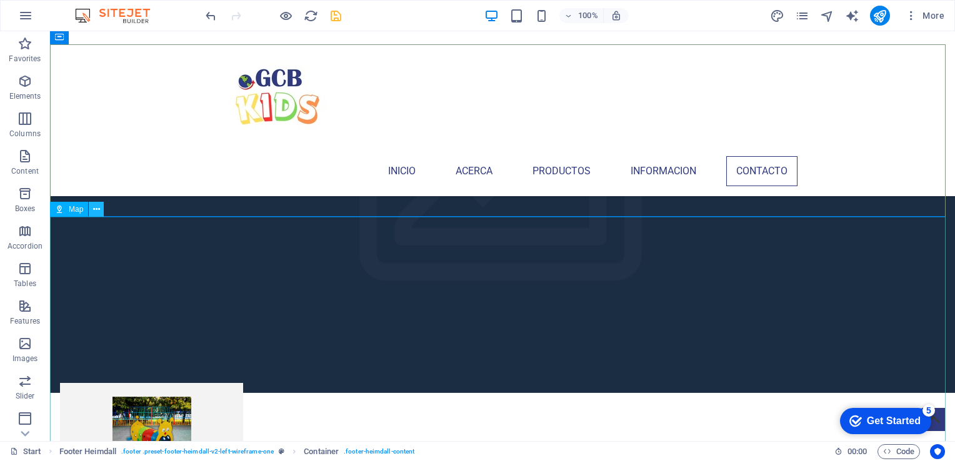
click at [96, 214] on icon at bounding box center [96, 209] width 7 height 13
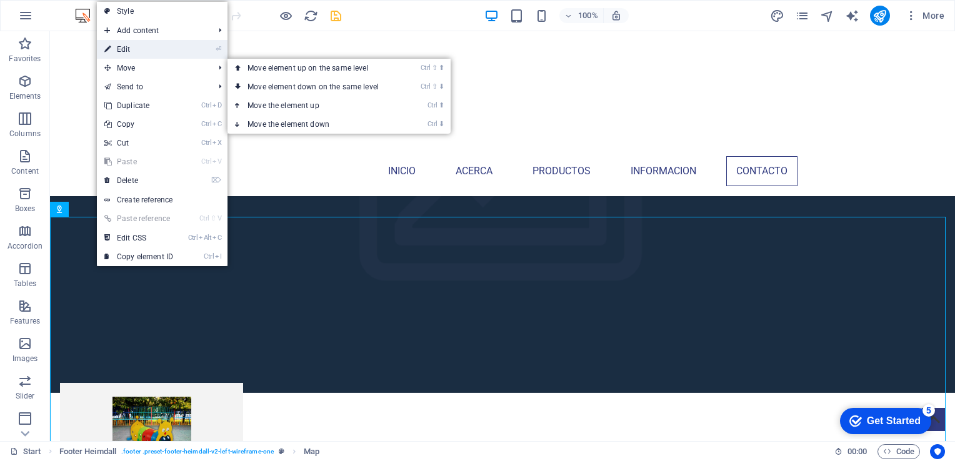
click at [130, 54] on link "⏎ Edit" at bounding box center [139, 49] width 84 height 19
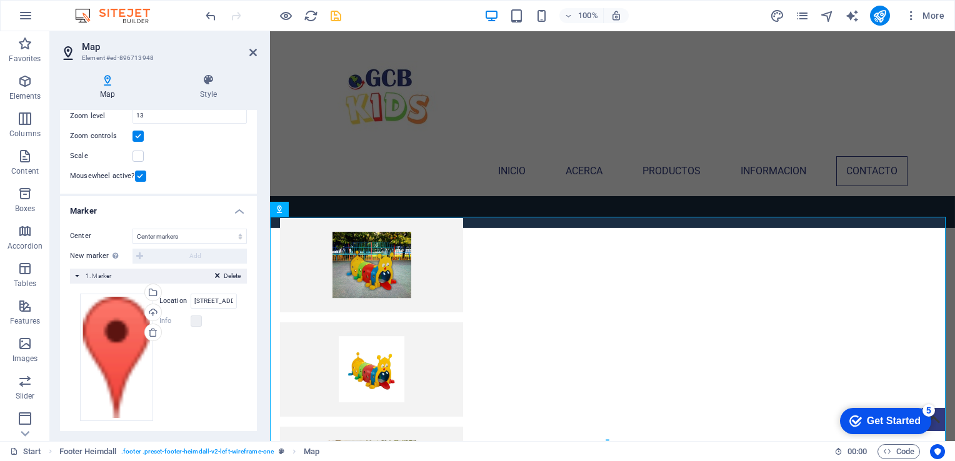
scroll to position [144, 0]
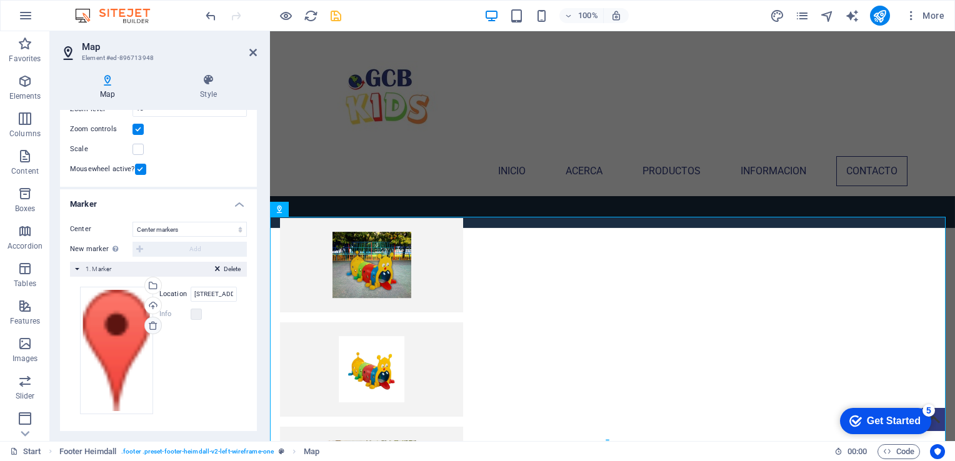
click at [150, 322] on icon at bounding box center [153, 325] width 10 height 10
click at [152, 304] on div "Upload" at bounding box center [151, 306] width 19 height 19
click at [160, 267] on div "Delete 1. Marker" at bounding box center [158, 269] width 177 height 15
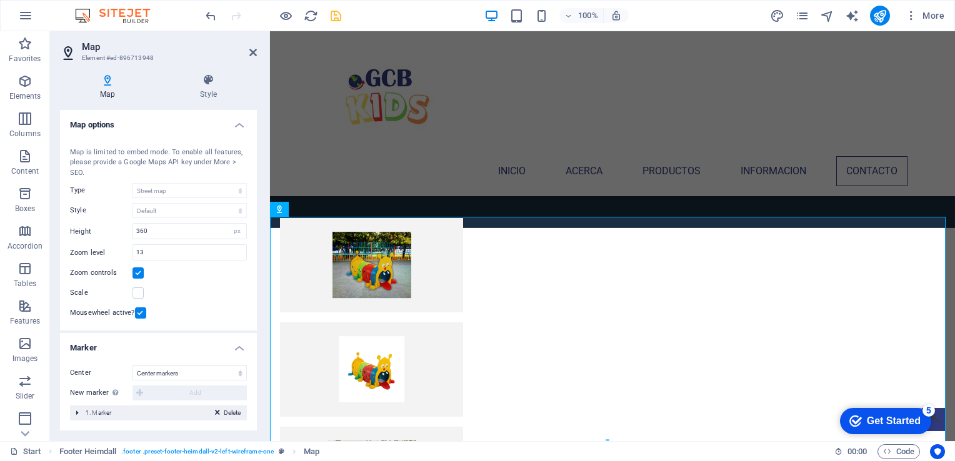
scroll to position [0, 0]
click at [216, 411] on icon at bounding box center [217, 414] width 5 height 15
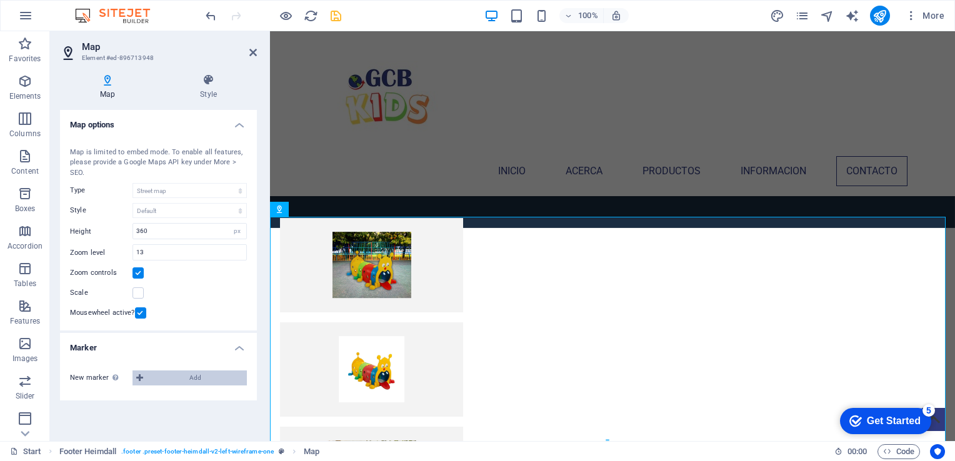
click at [174, 376] on span "Add" at bounding box center [195, 377] width 96 height 15
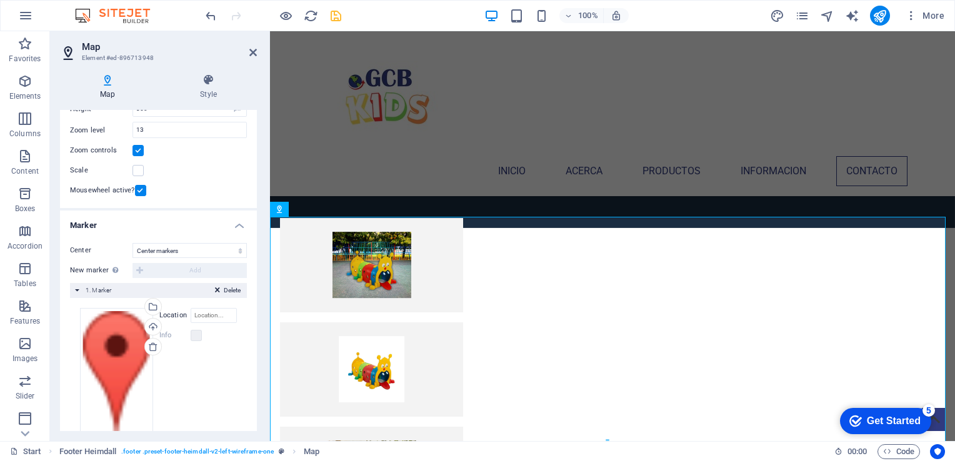
scroll to position [125, 0]
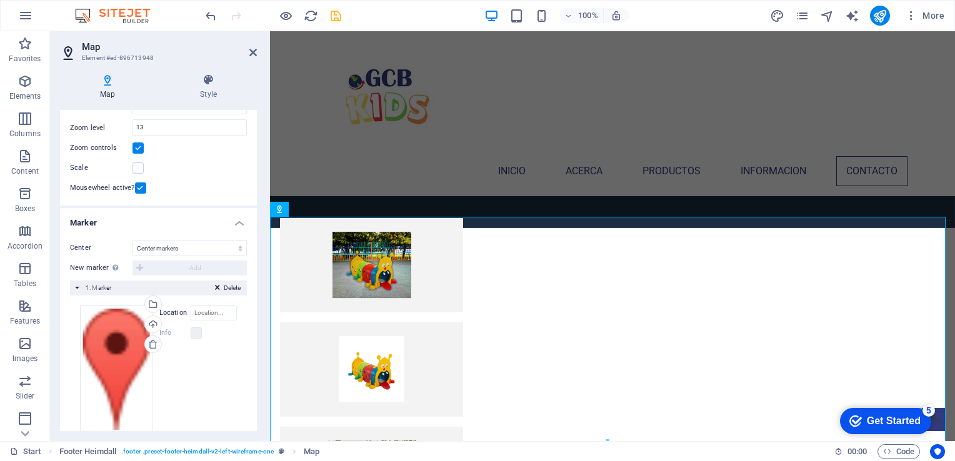
click at [151, 268] on div "New marker To enable this feature, please provide a Google Maps API key in the …" at bounding box center [158, 267] width 177 height 15
click at [146, 268] on div "New marker To enable this feature, please provide a Google Maps API key in the …" at bounding box center [158, 267] width 177 height 15
click at [140, 264] on div "New marker To enable this feature, please provide a Google Maps API key in the …" at bounding box center [158, 267] width 177 height 15
click at [140, 265] on div "New marker To enable this feature, please provide a Google Maps API key in the …" at bounding box center [158, 267] width 177 height 15
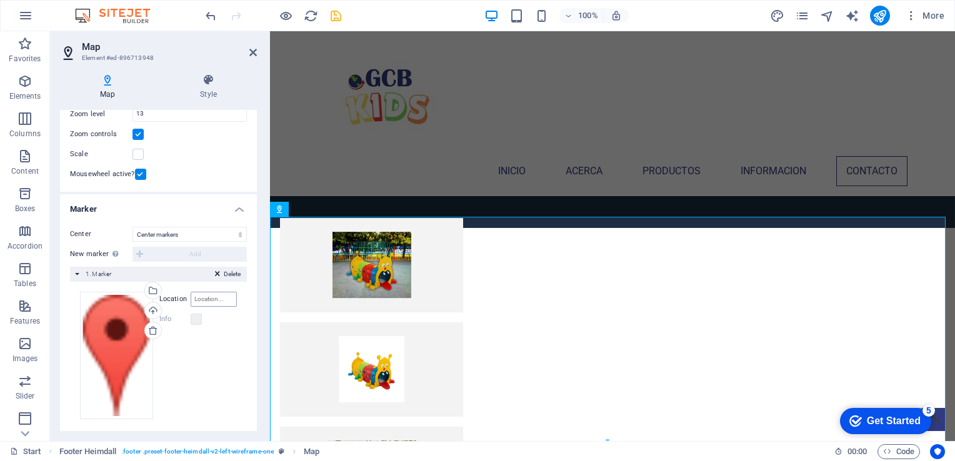
scroll to position [144, 0]
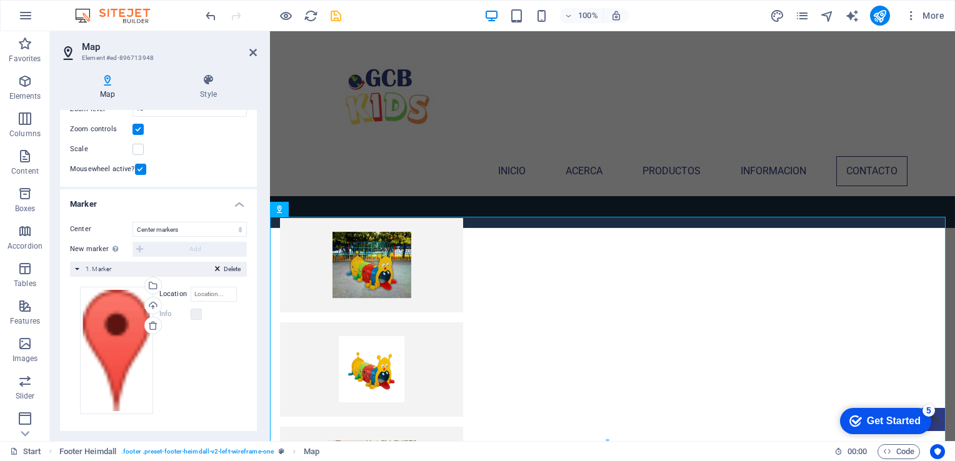
click at [144, 268] on div "Delete 1. Marker" at bounding box center [158, 269] width 177 height 15
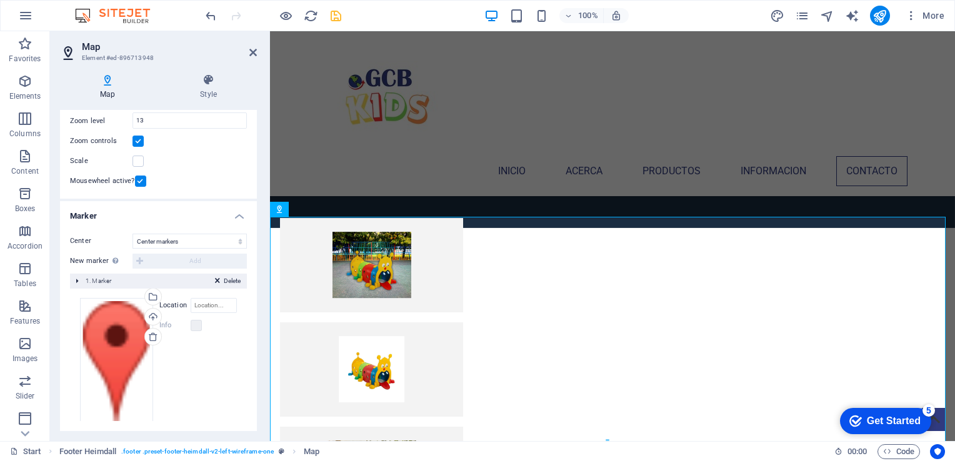
scroll to position [32, 0]
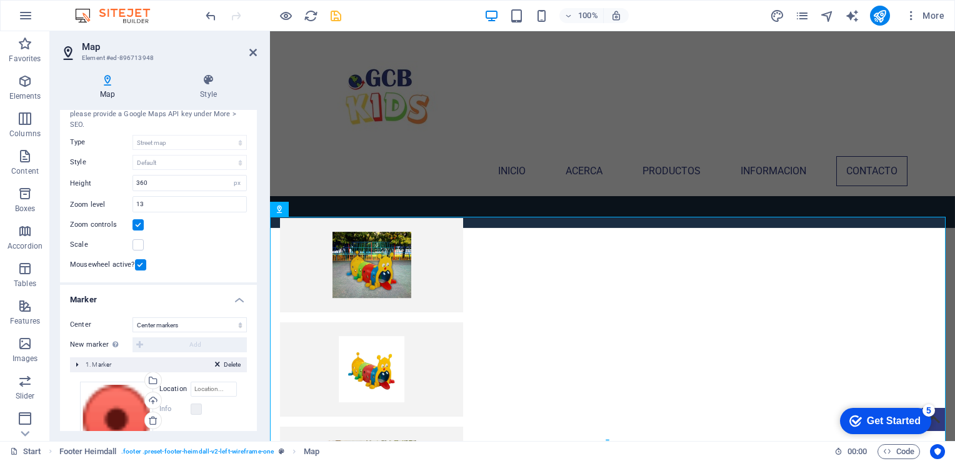
click at [144, 285] on li "[GEOGRAPHIC_DATA] [GEOGRAPHIC_DATA] markers Center and zoom markers New marker …" at bounding box center [158, 399] width 197 height 229
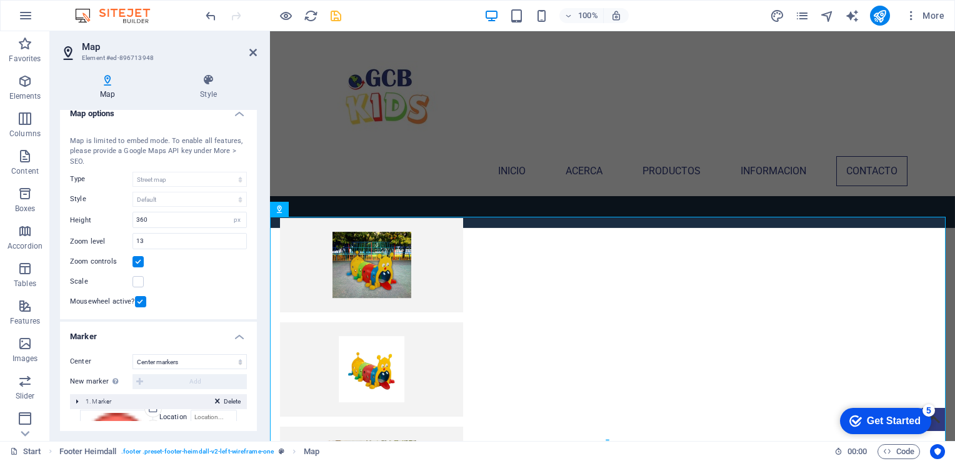
scroll to position [0, 0]
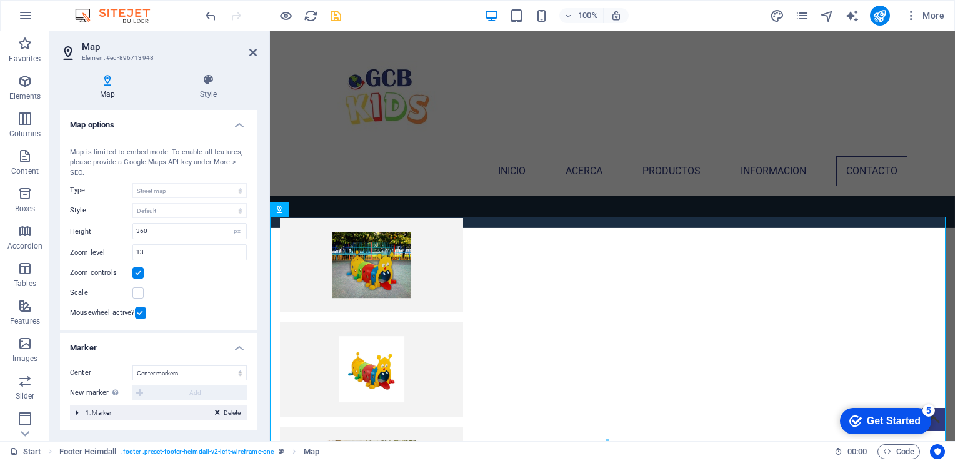
click at [180, 178] on div "Map center [GEOGRAPHIC_DATA] Map is limited to embed mode. To enable all featur…" at bounding box center [158, 231] width 197 height 199
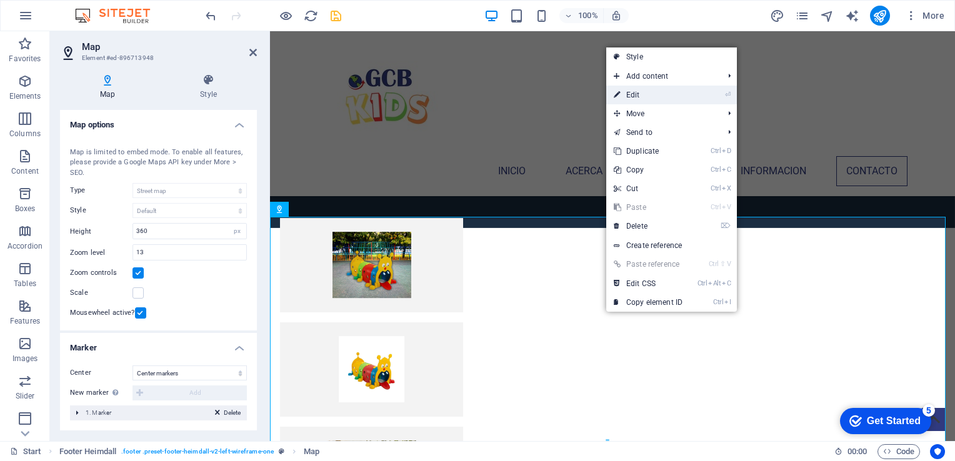
click at [630, 92] on link "⏎ Edit" at bounding box center [648, 95] width 84 height 19
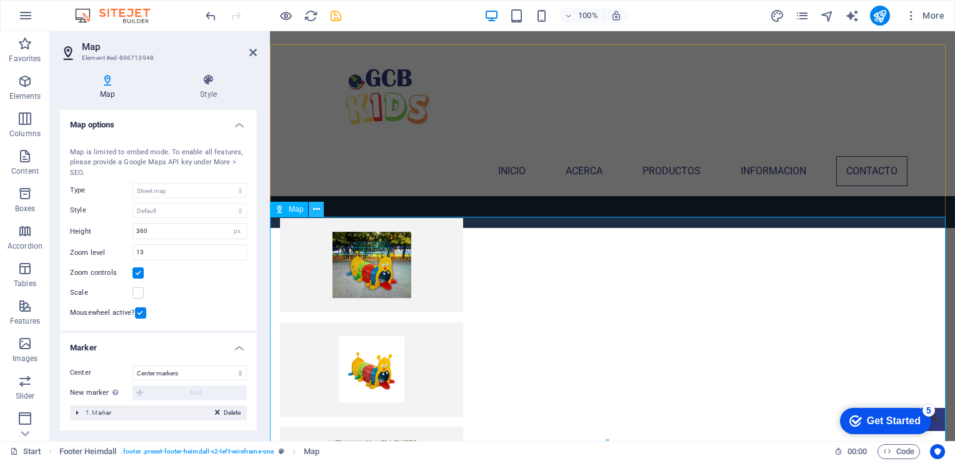
click at [320, 210] on button at bounding box center [316, 209] width 15 height 15
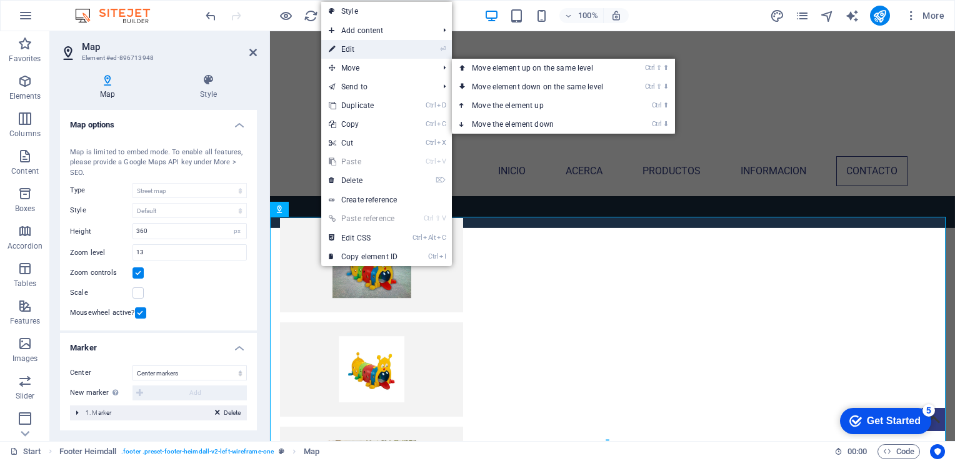
click at [357, 51] on link "⏎ Edit" at bounding box center [363, 49] width 84 height 19
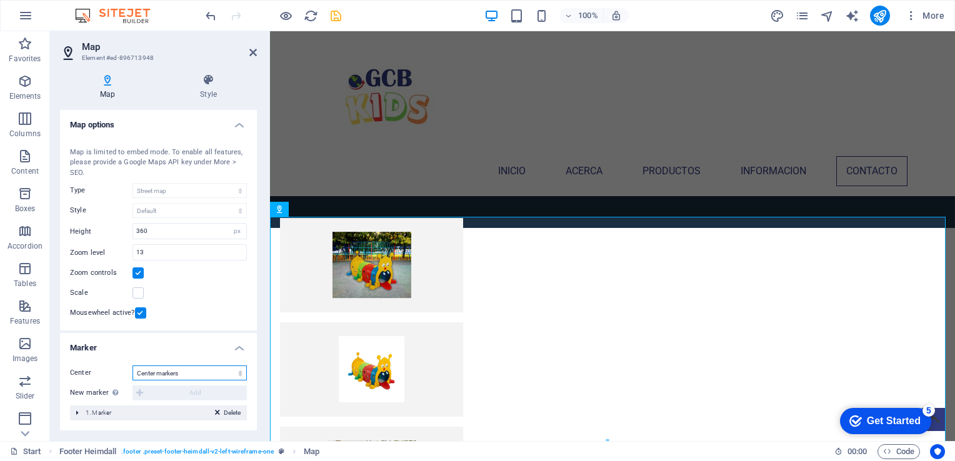
click at [167, 379] on select "Don't center Center markers Center and zoom markers" at bounding box center [189, 372] width 114 height 15
select select "0"
click at [132, 380] on select "Don't center Center markers Center and zoom markers" at bounding box center [189, 372] width 114 height 15
click at [215, 414] on icon at bounding box center [217, 416] width 5 height 15
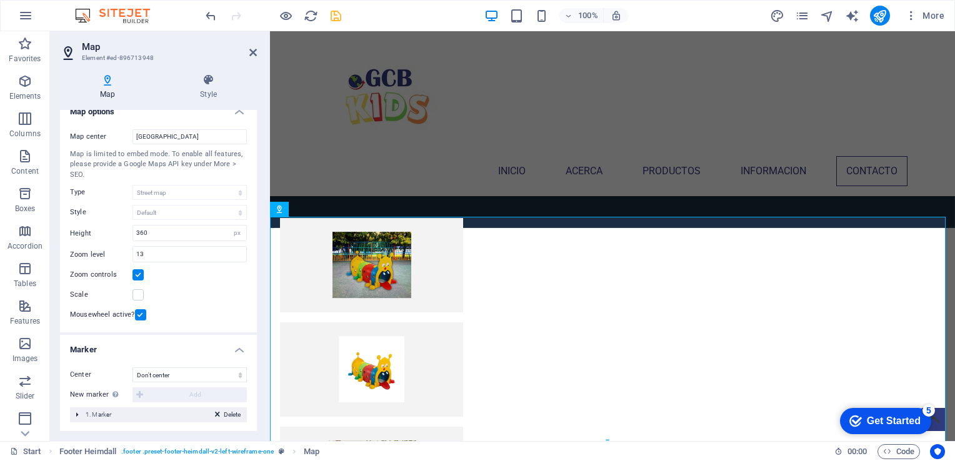
scroll to position [0, 0]
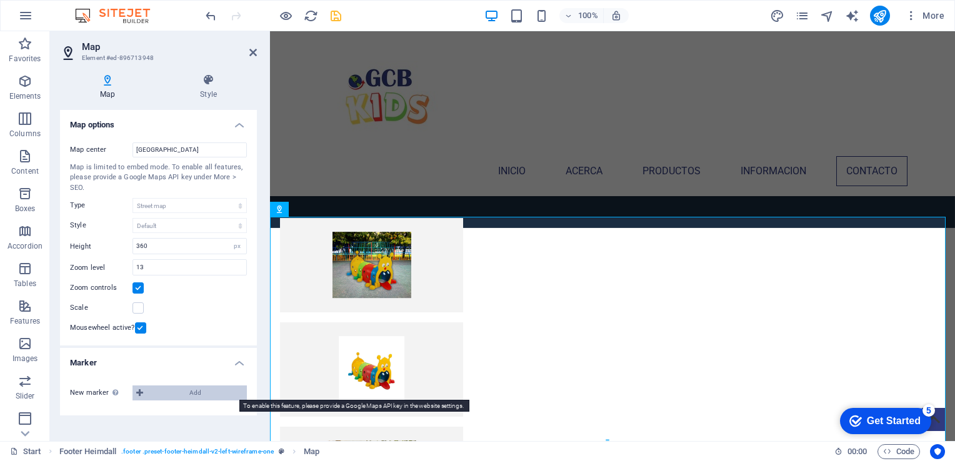
click at [140, 391] on icon at bounding box center [139, 392] width 7 height 15
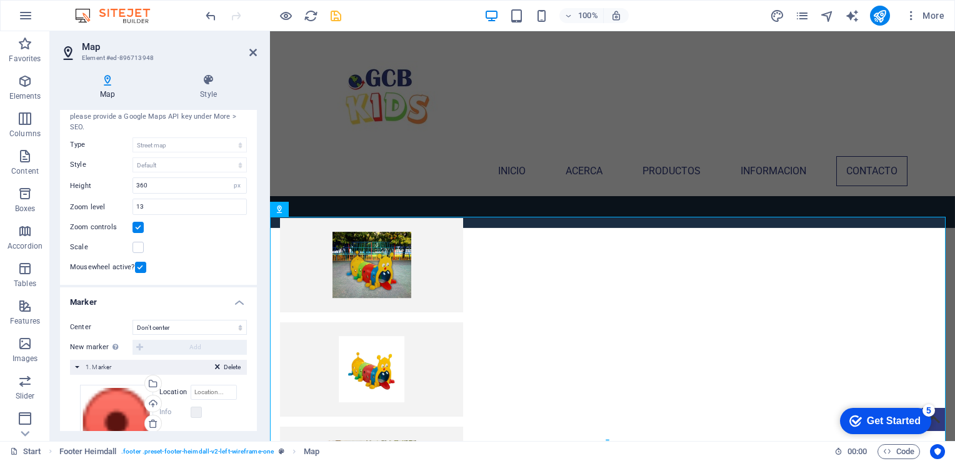
scroll to position [159, 0]
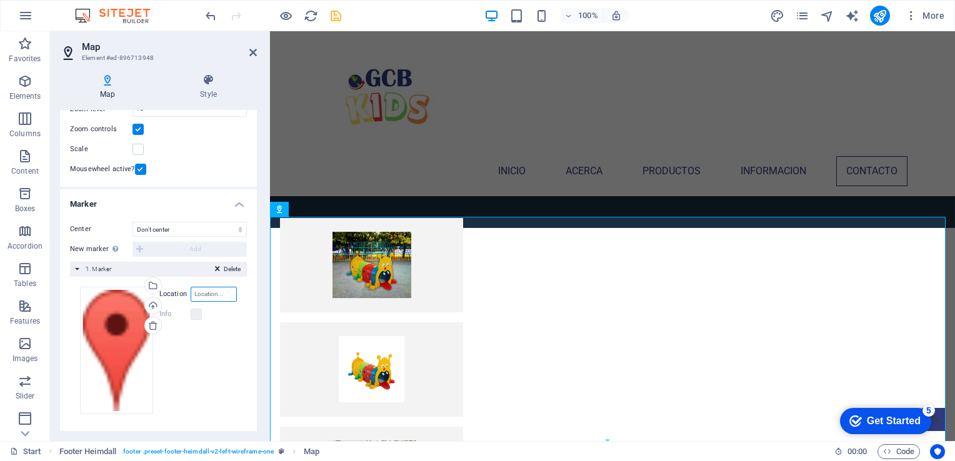
click at [216, 292] on input "Location" at bounding box center [214, 294] width 46 height 15
paste input "[GEOGRAPHIC_DATA] 333, Satelite [PERSON_NAME], [GEOGRAPHIC_DATA][PERSON_NAME], …"
type input "[GEOGRAPHIC_DATA] 333, Satelite [PERSON_NAME], [GEOGRAPHIC_DATA][PERSON_NAME], …"
click at [337, 16] on icon "save" at bounding box center [336, 16] width 14 height 14
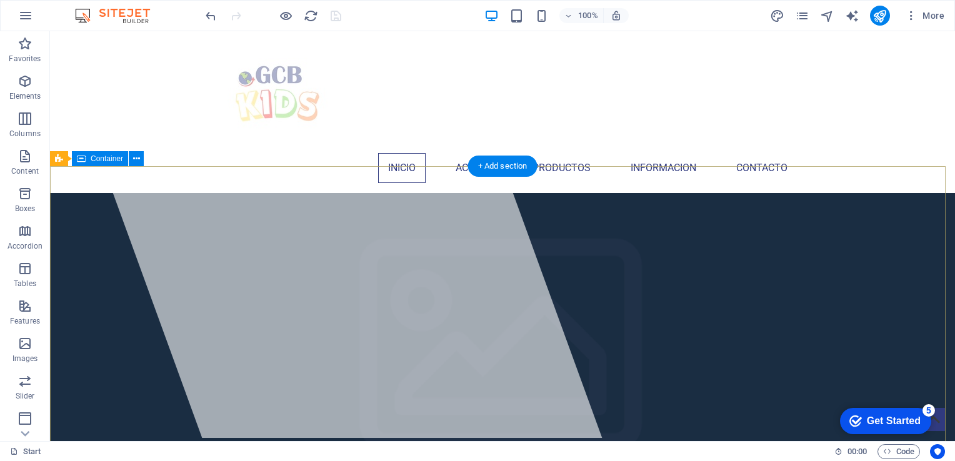
scroll to position [0, 0]
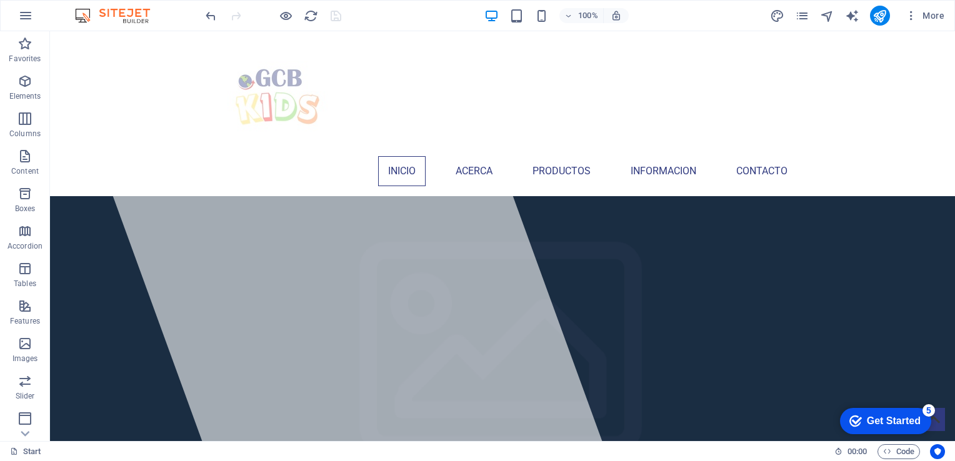
click at [335, 14] on div at bounding box center [273, 16] width 140 height 20
click at [33, 448] on link "Start" at bounding box center [25, 451] width 31 height 15
click at [910, 16] on icon "button" at bounding box center [911, 15] width 12 height 12
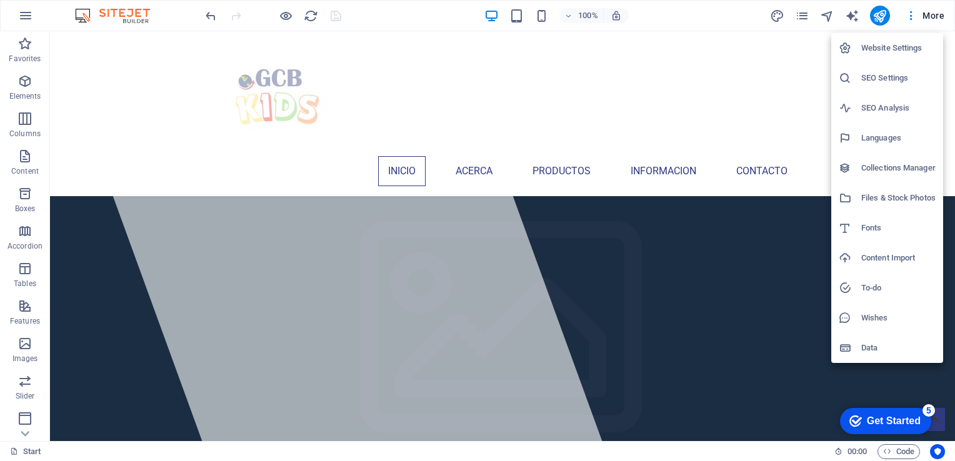
click at [885, 344] on h6 "Data" at bounding box center [898, 347] width 74 height 15
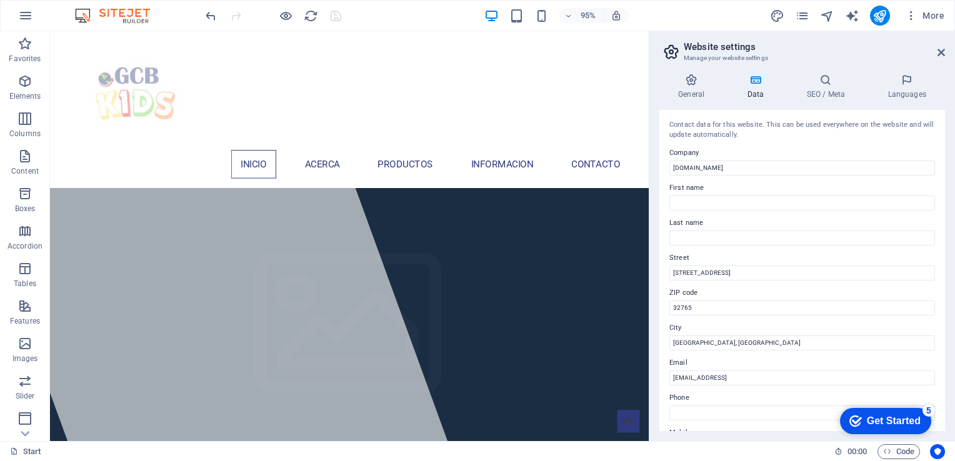
click at [750, 81] on icon at bounding box center [755, 80] width 54 height 12
click at [938, 49] on icon at bounding box center [940, 52] width 7 height 10
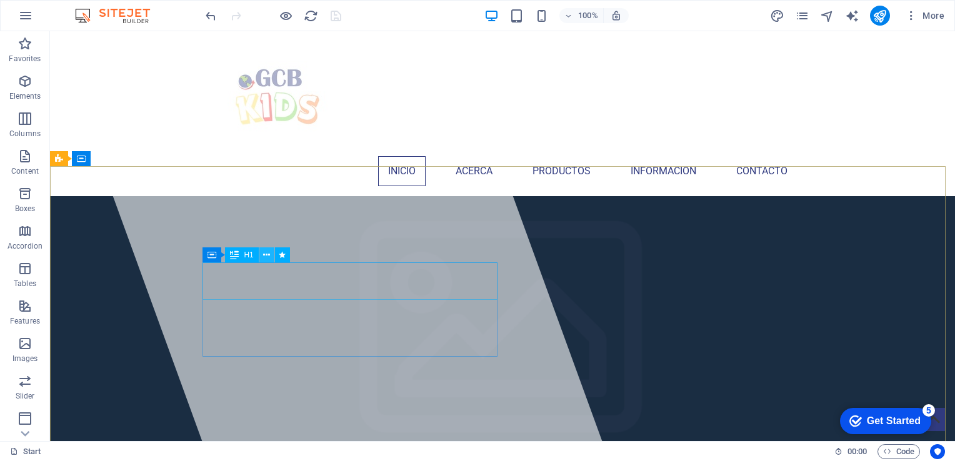
click at [265, 258] on icon at bounding box center [266, 255] width 7 height 13
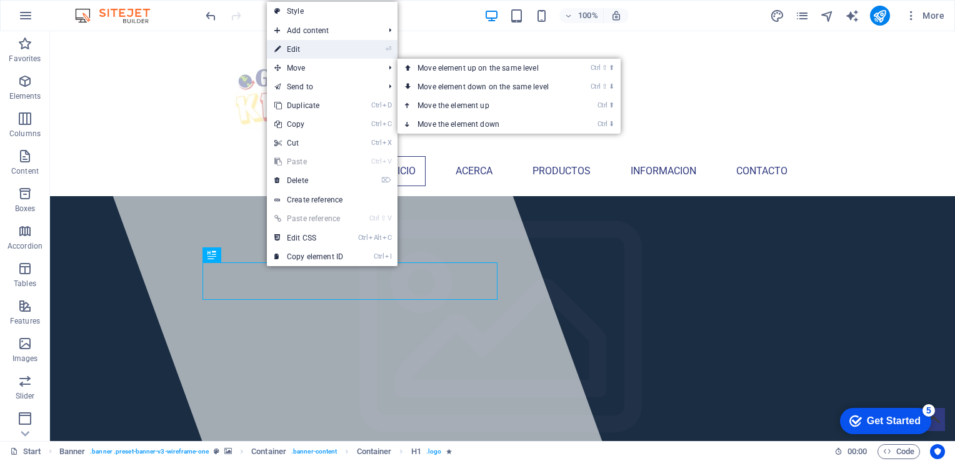
drag, startPoint x: 295, startPoint y: 51, endPoint x: 26, endPoint y: 30, distance: 270.1
click at [295, 51] on link "⏎ Edit" at bounding box center [309, 49] width 84 height 19
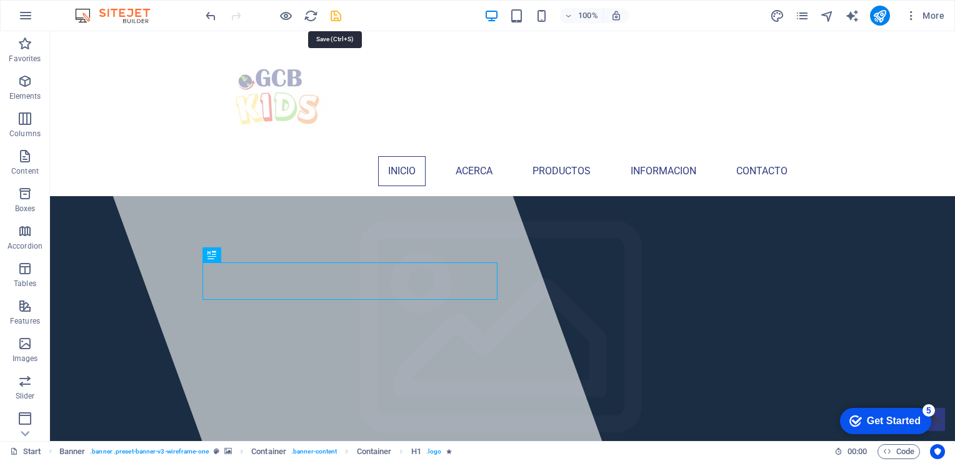
drag, startPoint x: 337, startPoint y: 14, endPoint x: 287, endPoint y: 22, distance: 50.1
click at [337, 14] on icon "save" at bounding box center [336, 16] width 14 height 14
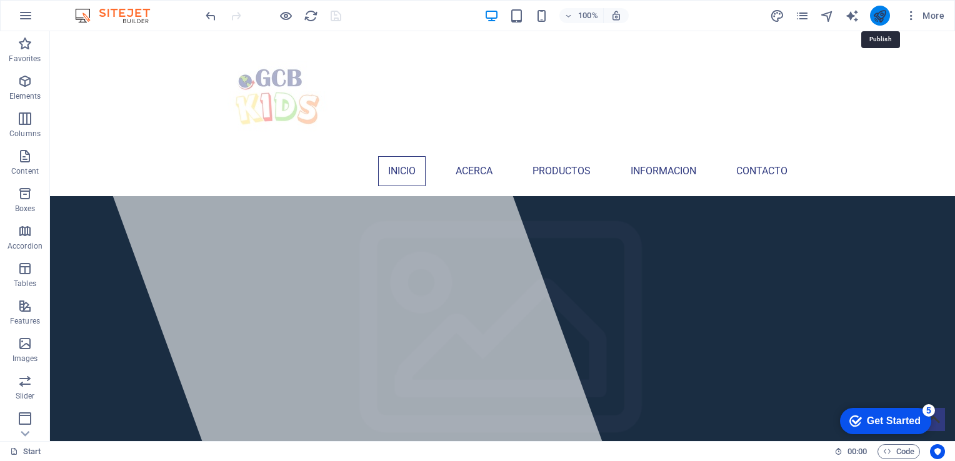
click at [883, 18] on icon "publish" at bounding box center [879, 16] width 14 height 14
